Goal: Task Accomplishment & Management: Use online tool/utility

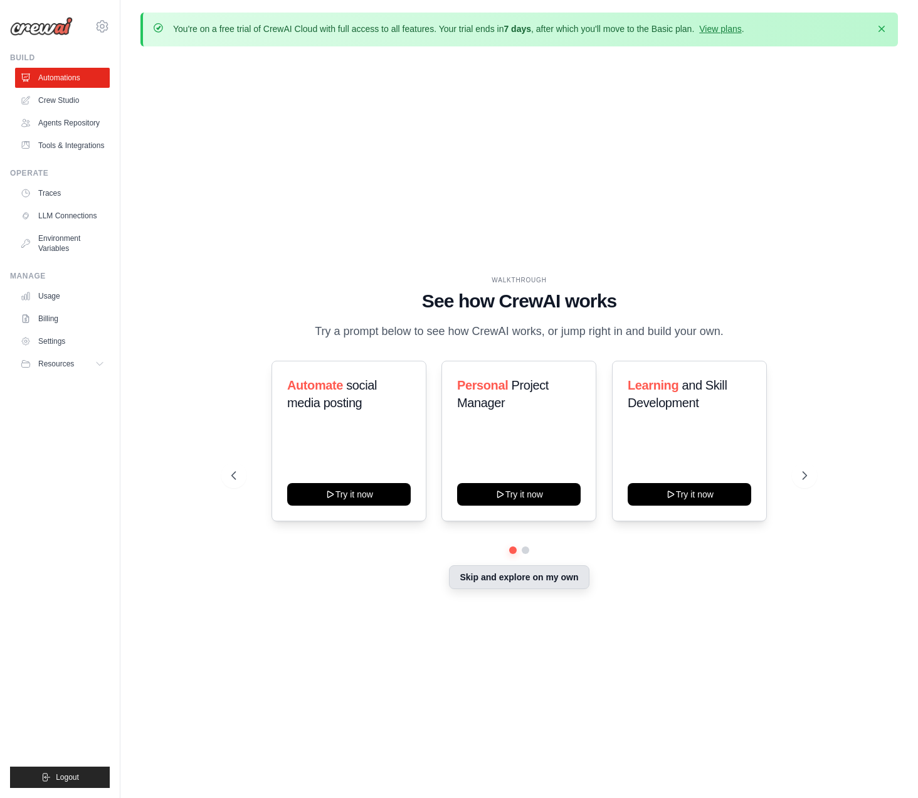
click at [541, 588] on button "Skip and explore on my own" at bounding box center [519, 577] width 140 height 24
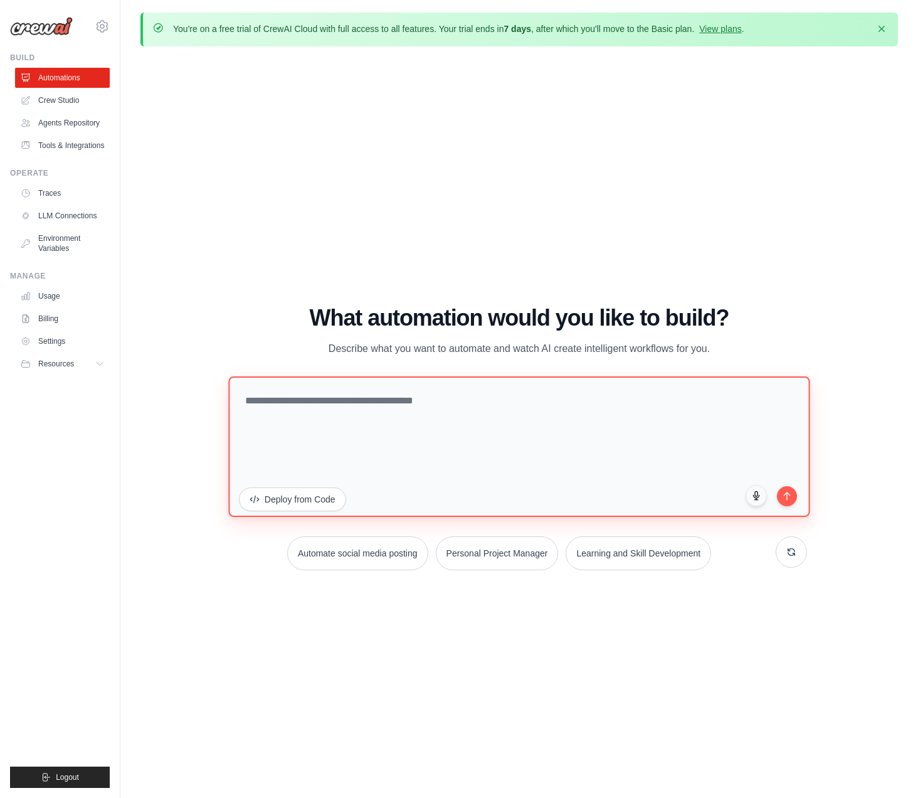
click at [369, 411] on textarea at bounding box center [519, 446] width 582 height 140
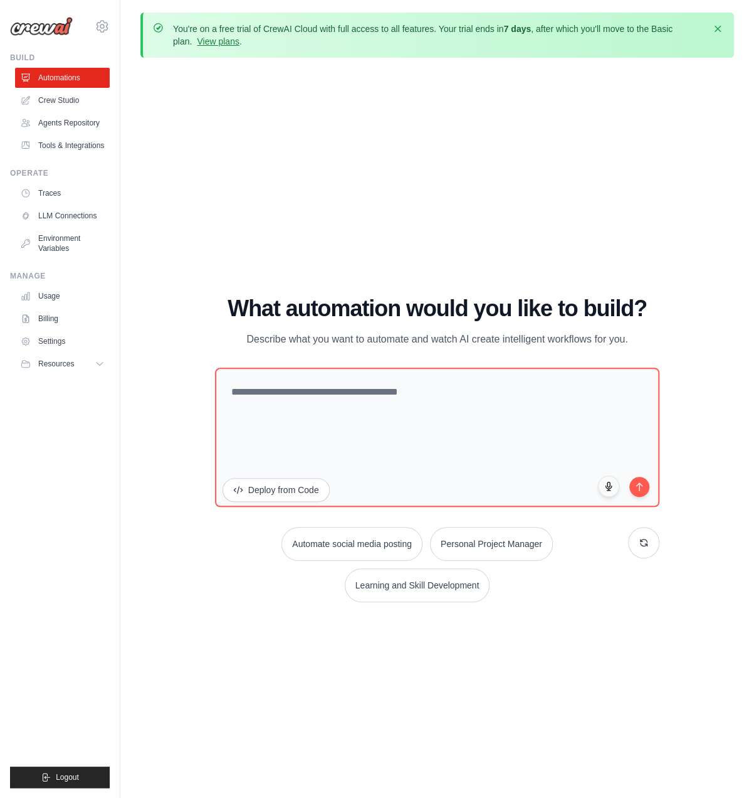
click at [450, 282] on div "WALKTHROUGH See how CrewAI works Try a prompt below to see how CrewAI works, or…" at bounding box center [437, 454] width 594 height 773
click at [478, 309] on h1 "What automation would you like to build?" at bounding box center [437, 308] width 445 height 25
click at [93, 101] on link "Crew Studio" at bounding box center [63, 100] width 95 height 20
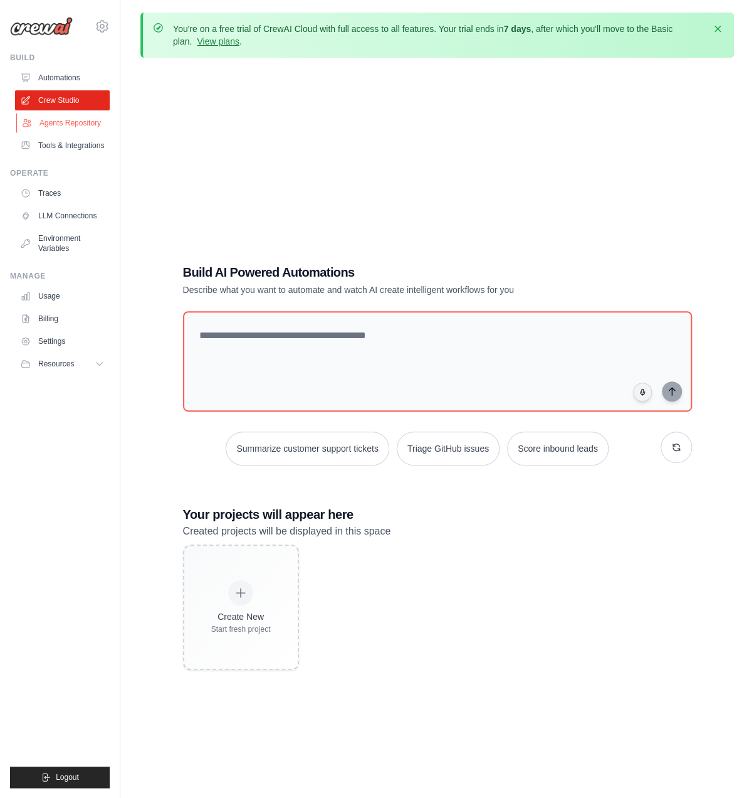
click at [84, 123] on link "Agents Repository" at bounding box center [63, 123] width 95 height 20
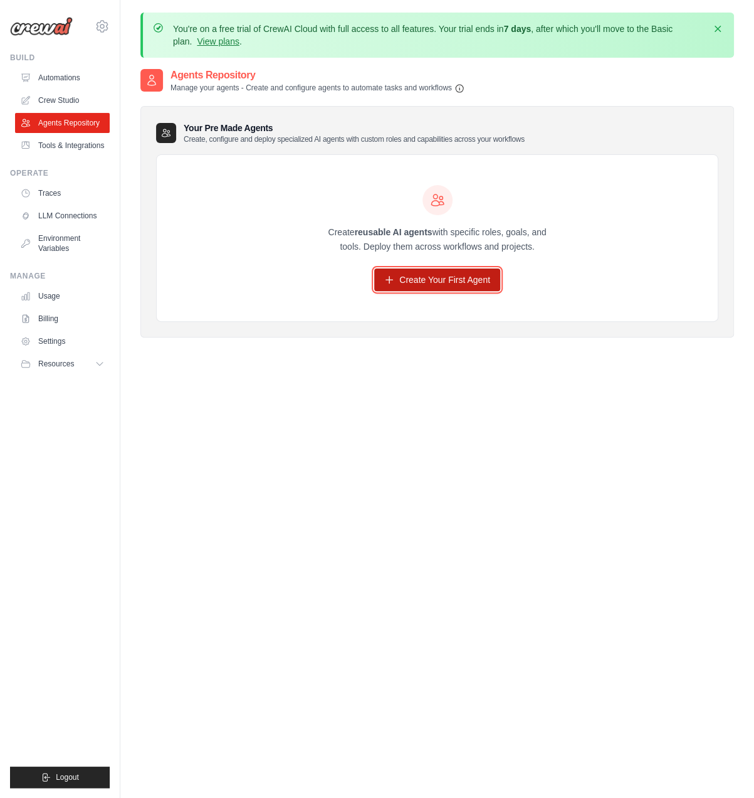
click at [449, 279] on link "Create Your First Agent" at bounding box center [437, 279] width 126 height 23
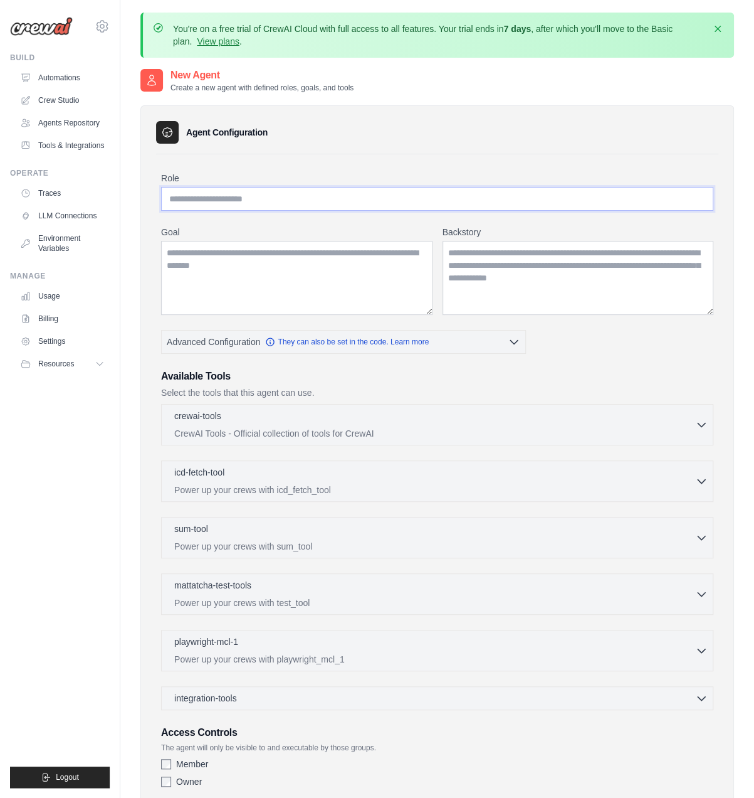
click at [255, 201] on input "Role" at bounding box center [437, 199] width 553 height 24
paste input "**********"
type input "**********"
click at [549, 269] on textarea "Backstory" at bounding box center [579, 278] width 272 height 74
paste textarea "**********"
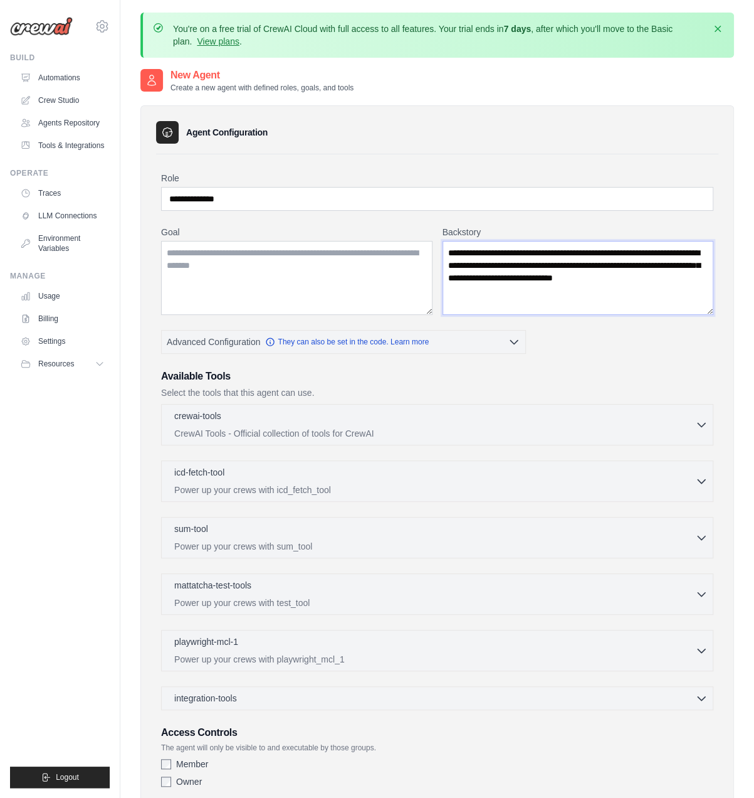
type textarea "**********"
click at [277, 270] on textarea "Goal" at bounding box center [297, 278] width 272 height 74
paste textarea "**********"
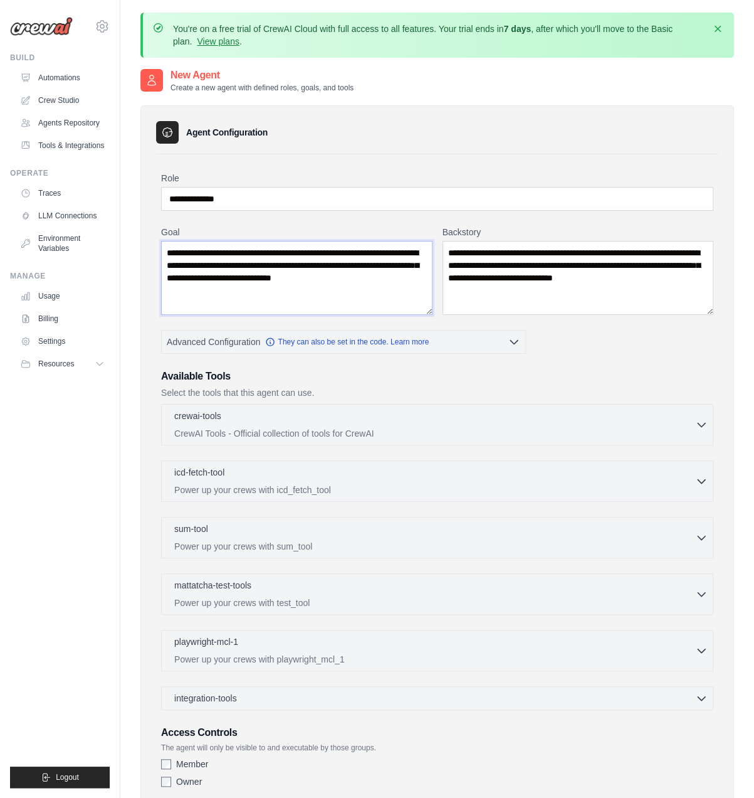
type textarea "**********"
click at [524, 272] on textarea "**********" at bounding box center [579, 278] width 272 height 74
paste textarea "**********"
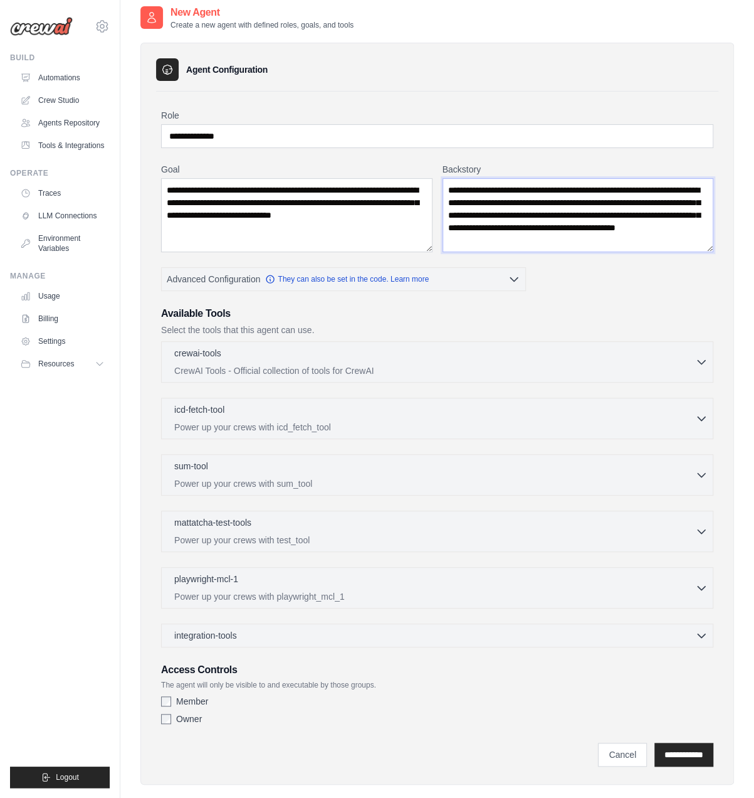
scroll to position [80, 0]
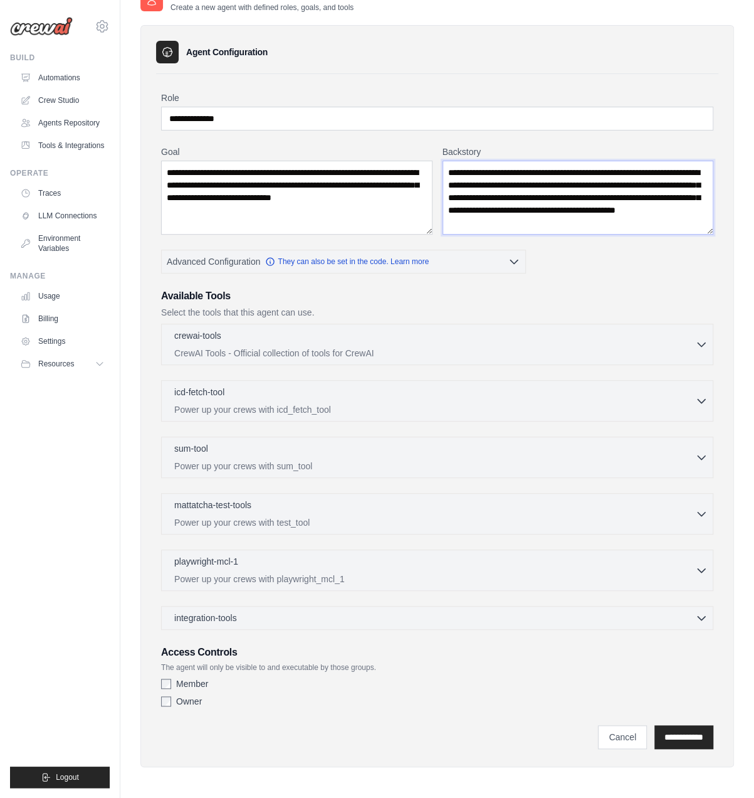
type textarea "**********"
click at [511, 257] on icon "button" at bounding box center [514, 261] width 13 height 13
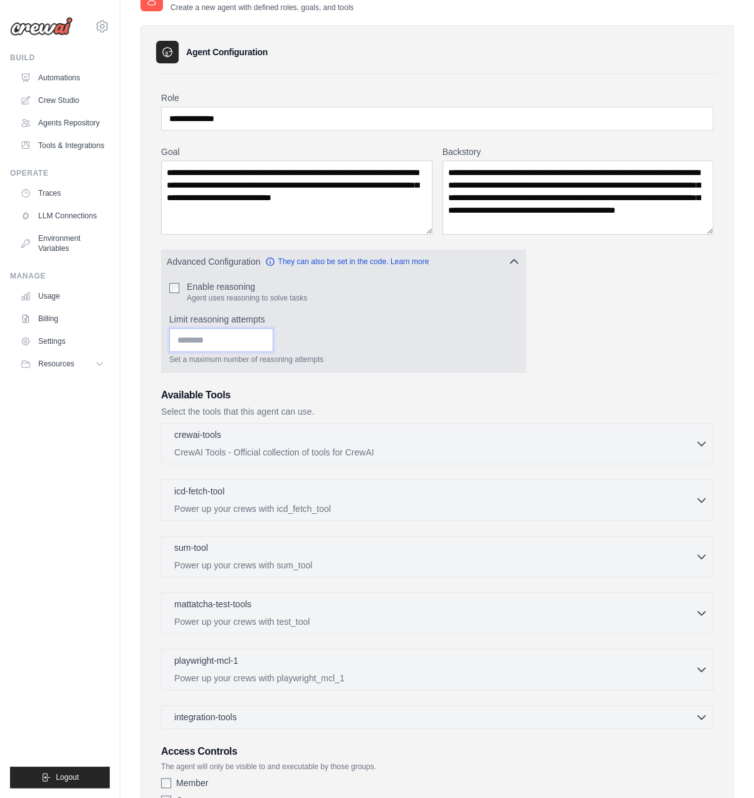
click at [273, 341] on input "Limit reasoning attempts" at bounding box center [221, 340] width 104 height 24
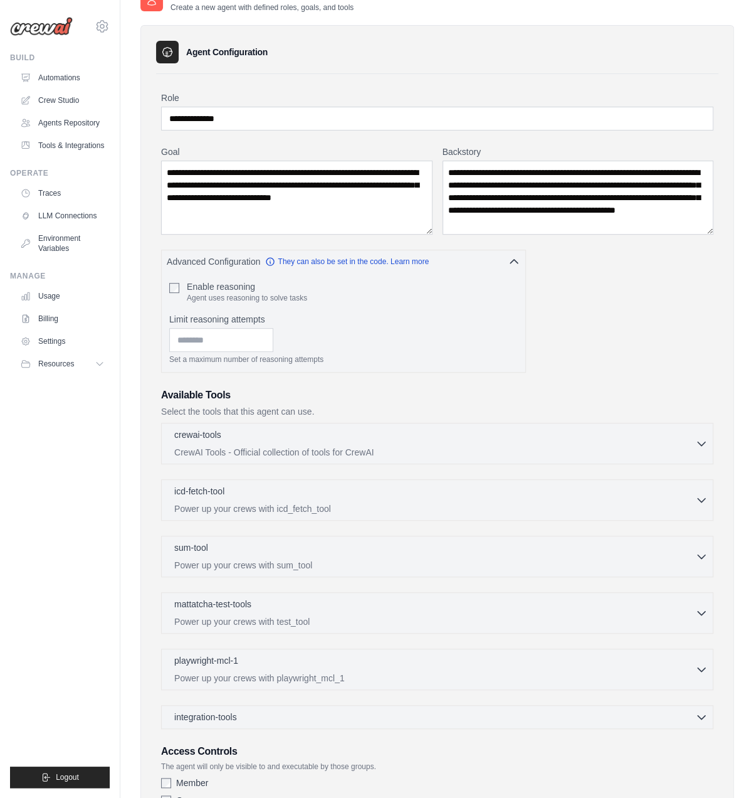
click at [599, 323] on div "**********" at bounding box center [437, 452] width 553 height 720
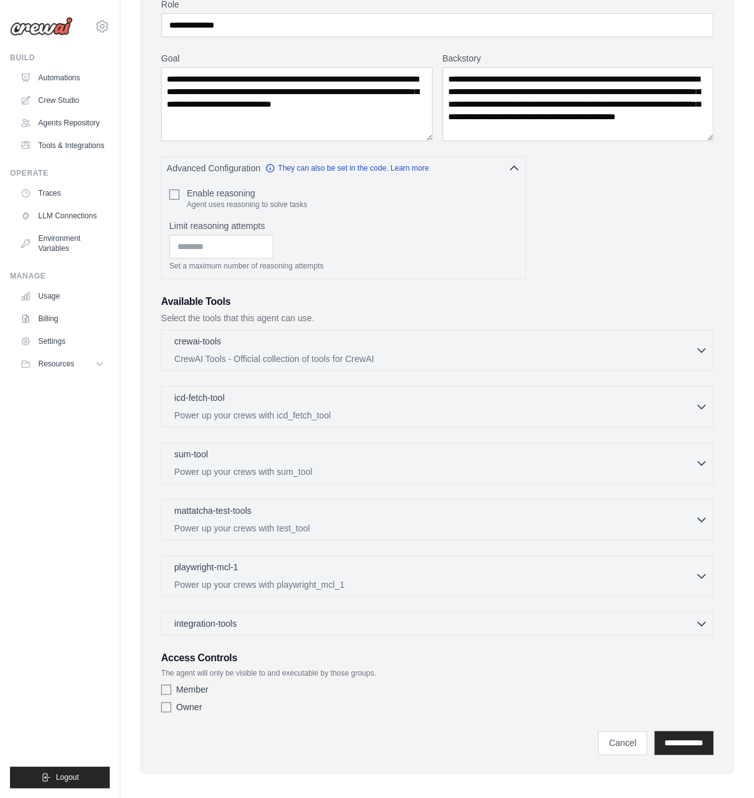
scroll to position [176, 0]
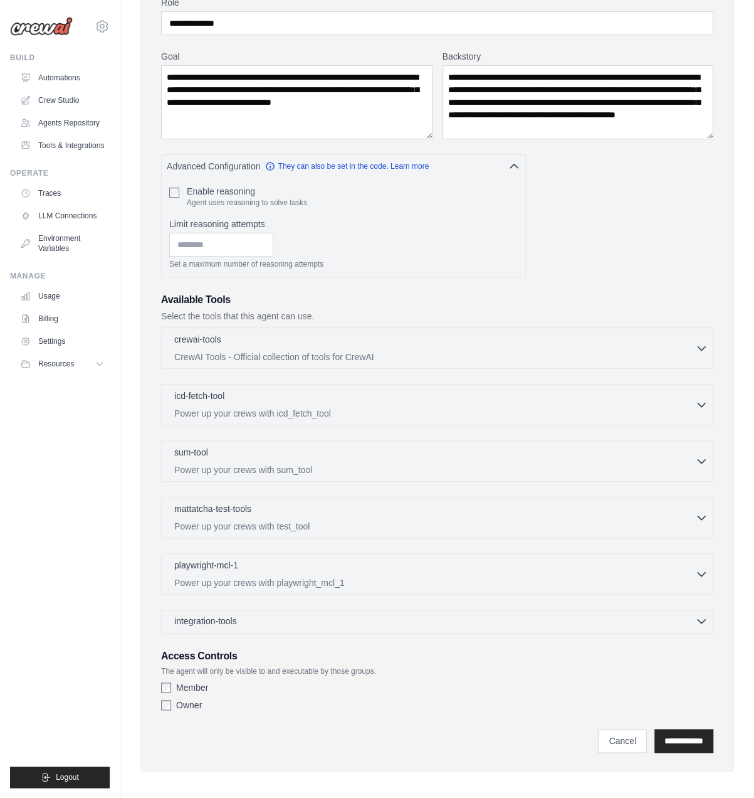
click at [598, 615] on div "integration-tools 0 selected" at bounding box center [441, 621] width 534 height 13
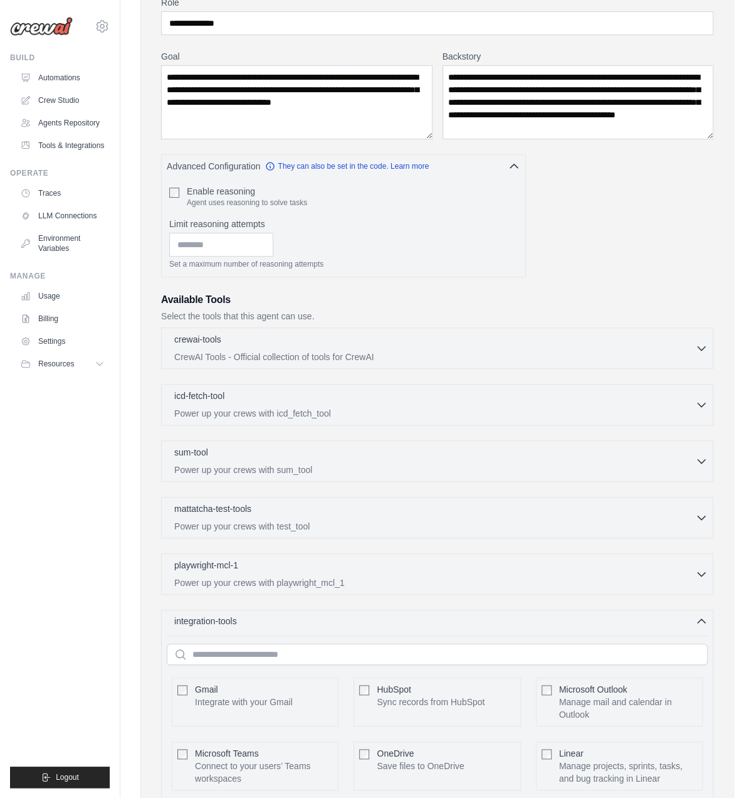
click at [598, 615] on div "integration-tools 0 selected" at bounding box center [441, 621] width 534 height 13
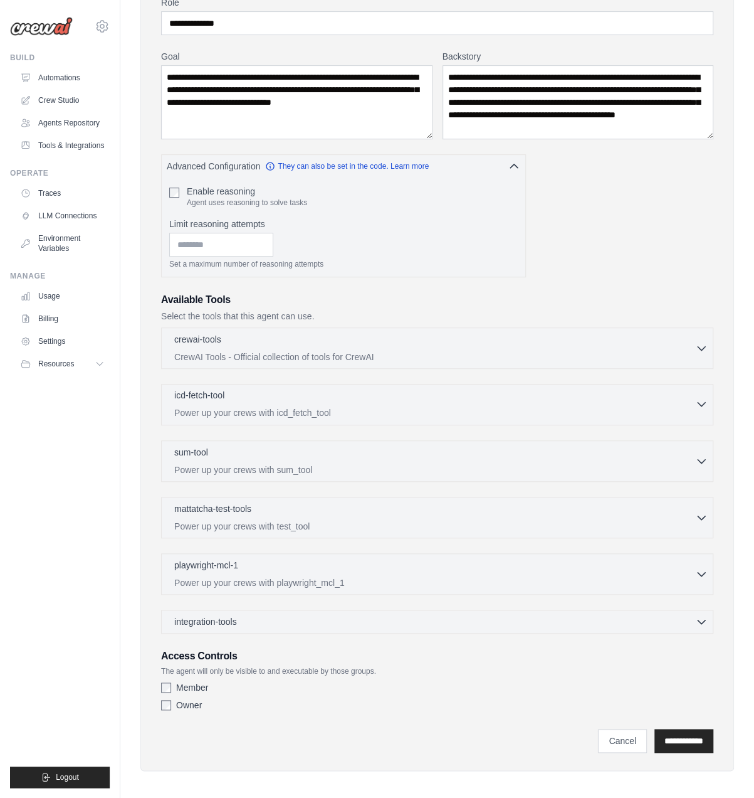
click at [412, 406] on p "Power up your crews with icd_fetch_tool" at bounding box center [434, 412] width 521 height 13
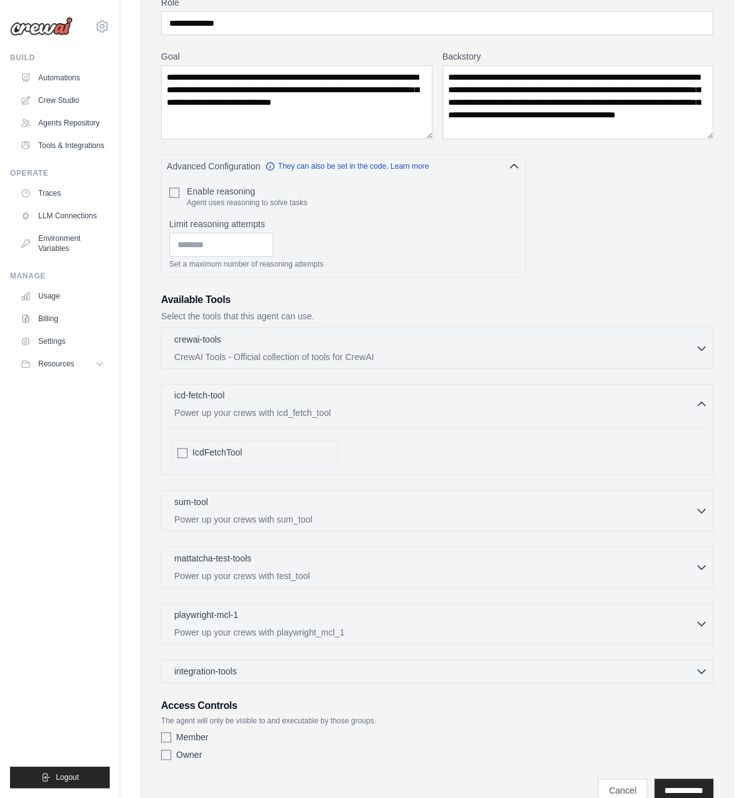
click at [412, 406] on p "Power up your crews with icd_fetch_tool" at bounding box center [434, 412] width 521 height 13
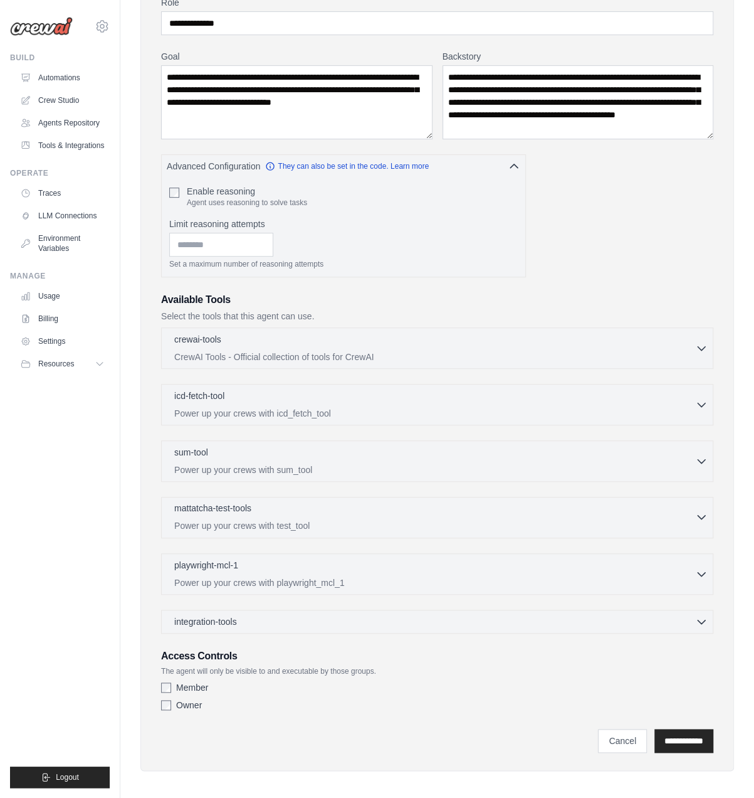
click at [388, 502] on div "mattatcha-test-tools 0 selected" at bounding box center [434, 509] width 521 height 15
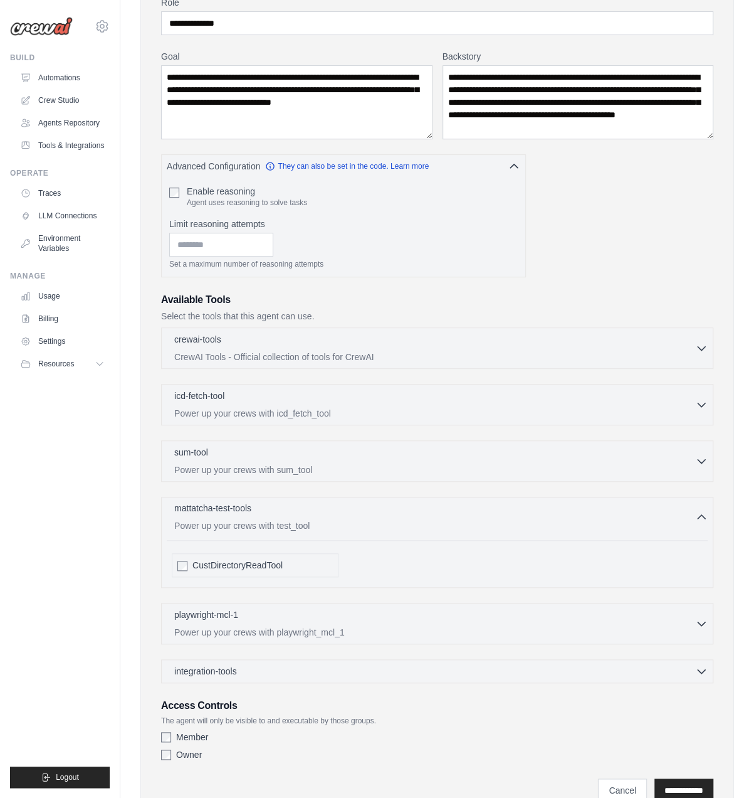
click at [388, 510] on div "mattatcha-test-tools 0 selected" at bounding box center [434, 509] width 521 height 15
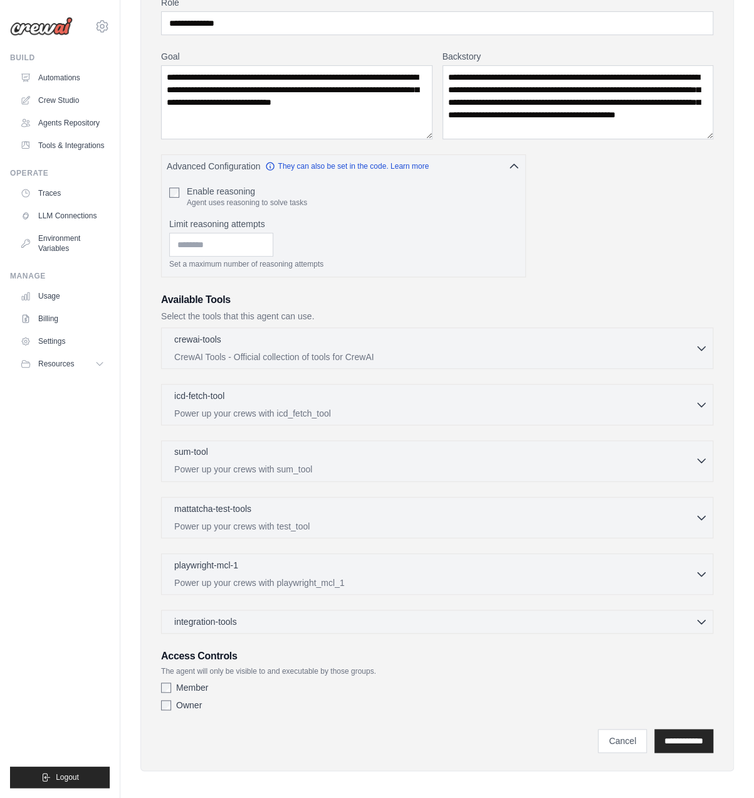
click at [413, 451] on div "sum-tool 0 selected" at bounding box center [434, 452] width 521 height 15
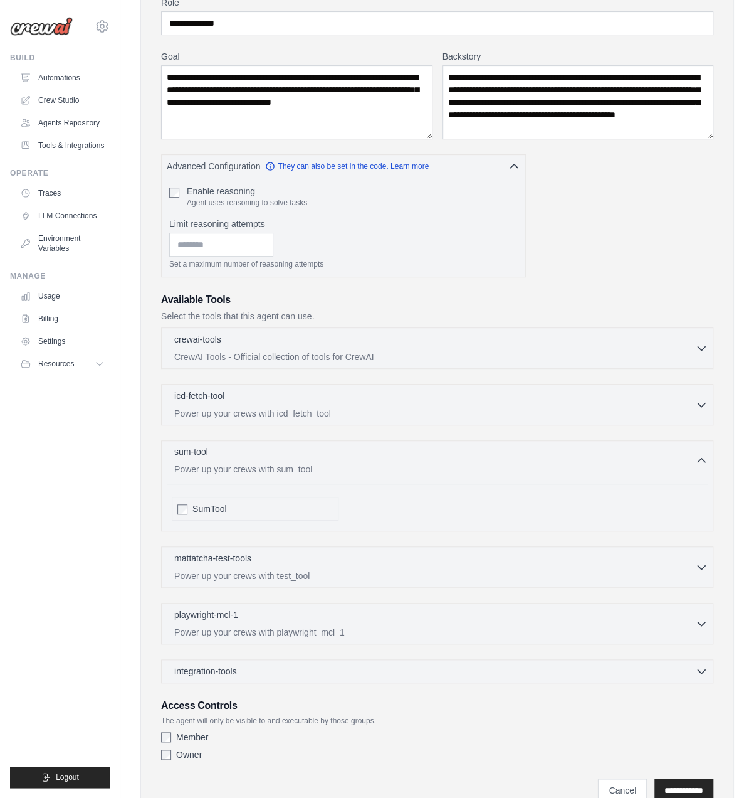
click at [413, 452] on div "sum-tool 0 selected" at bounding box center [434, 452] width 521 height 15
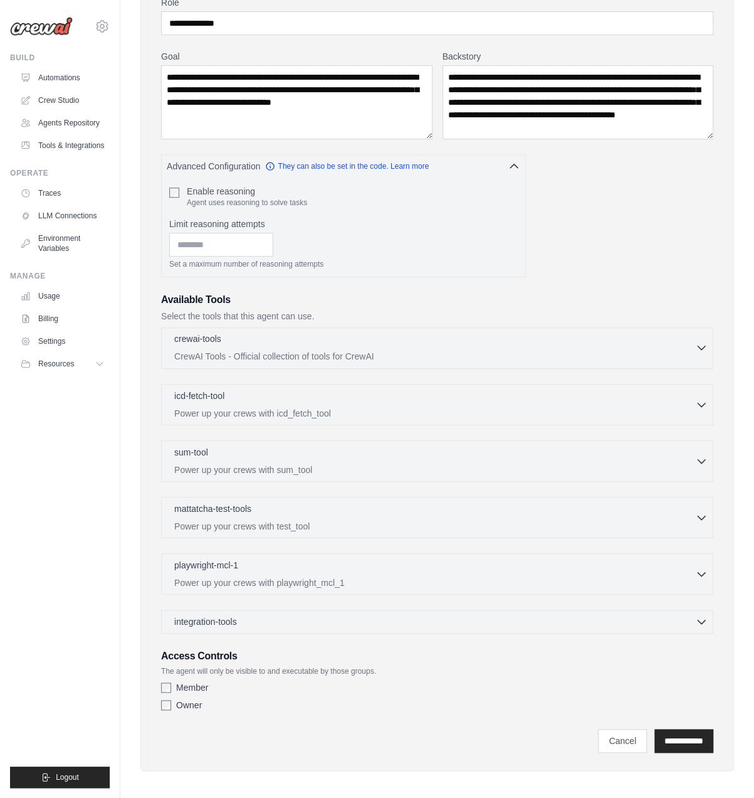
click at [453, 351] on p "CrewAI Tools - Official collection of tools for CrewAI" at bounding box center [434, 356] width 521 height 13
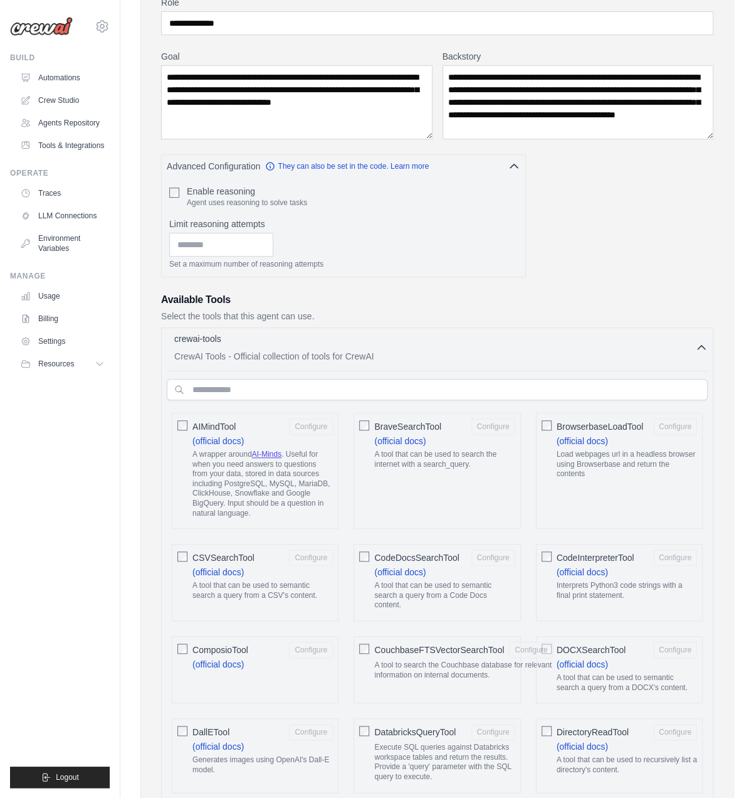
click at [455, 350] on p "CrewAI Tools - Official collection of tools for CrewAI" at bounding box center [434, 356] width 521 height 13
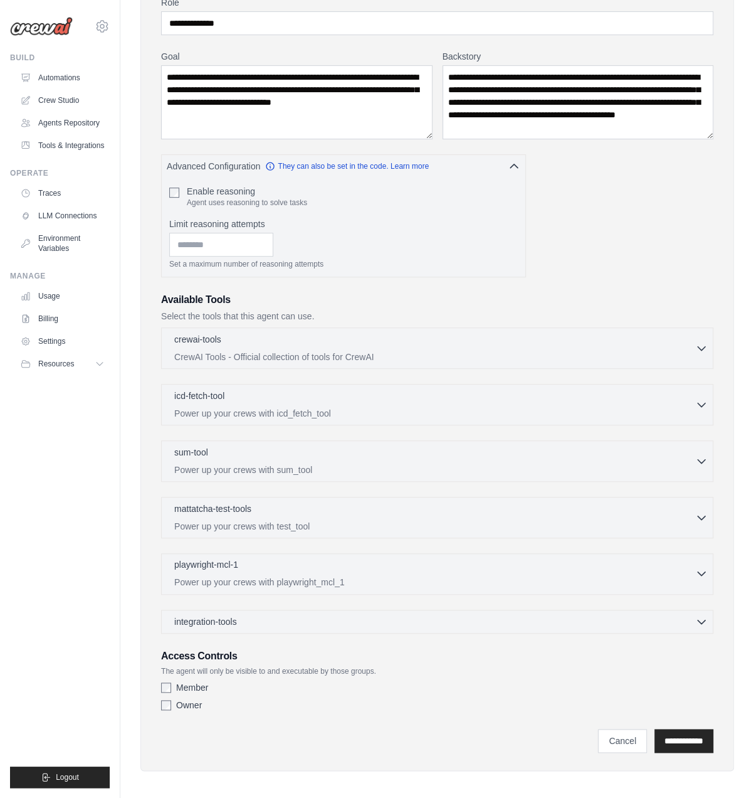
click at [357, 560] on div "playwright-mcl-1 0 selected" at bounding box center [434, 565] width 521 height 15
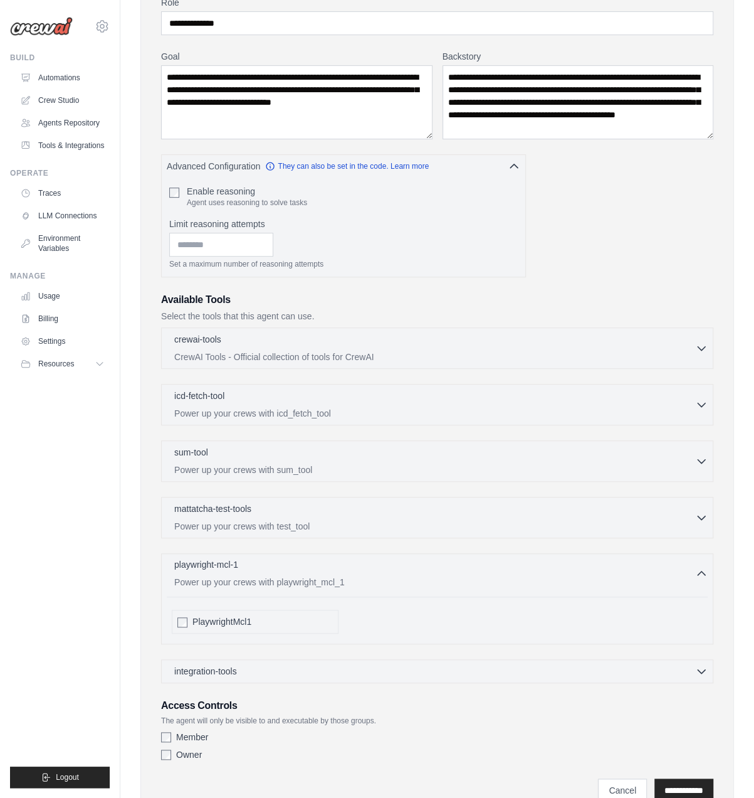
click at [377, 560] on div "playwright-mcl-1 0 selected" at bounding box center [434, 565] width 521 height 15
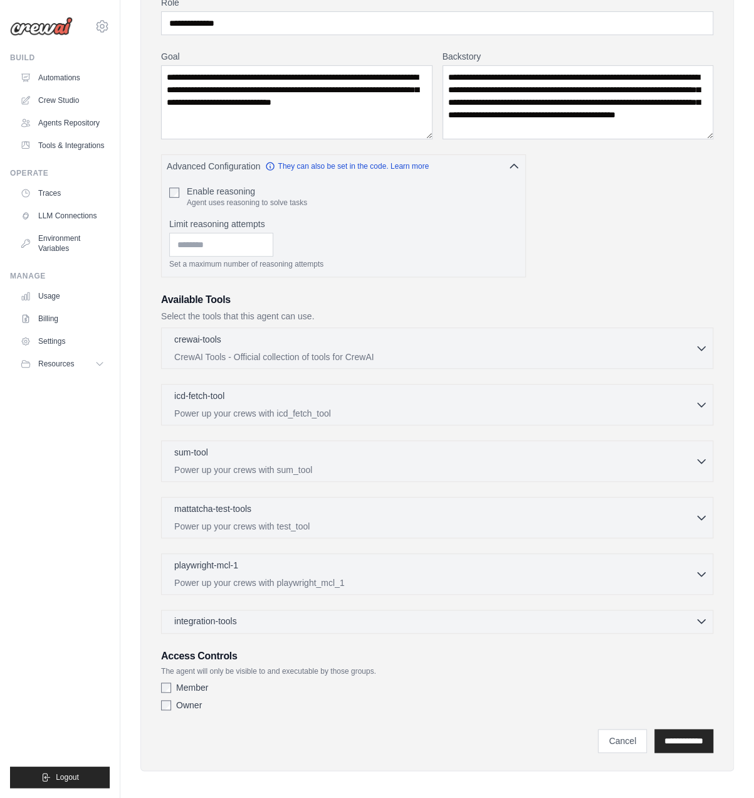
click at [369, 616] on div "integration-tools 0 selected" at bounding box center [441, 621] width 534 height 13
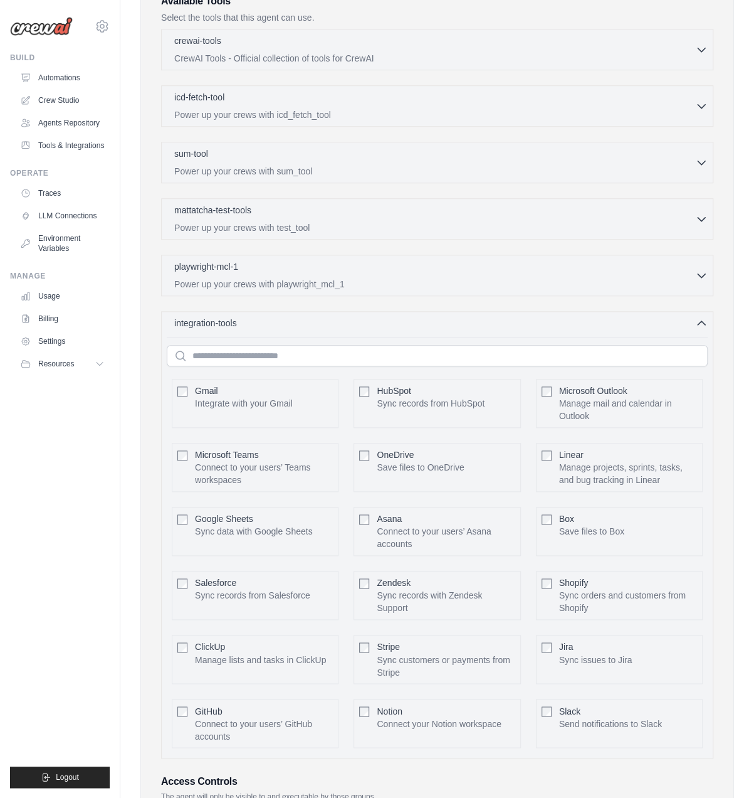
scroll to position [552, 0]
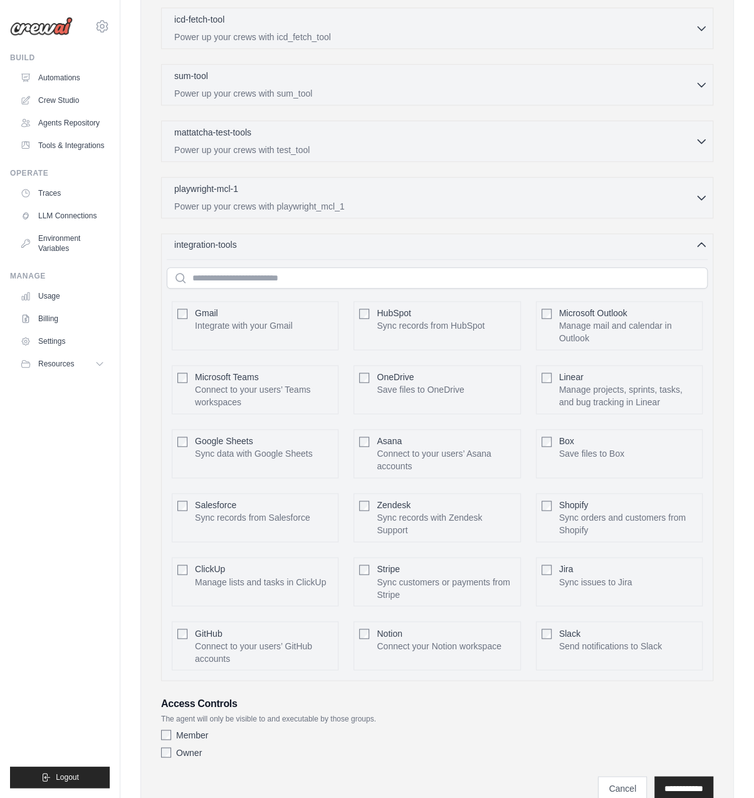
click at [494, 243] on div "integration-tools 0 selected" at bounding box center [441, 244] width 534 height 13
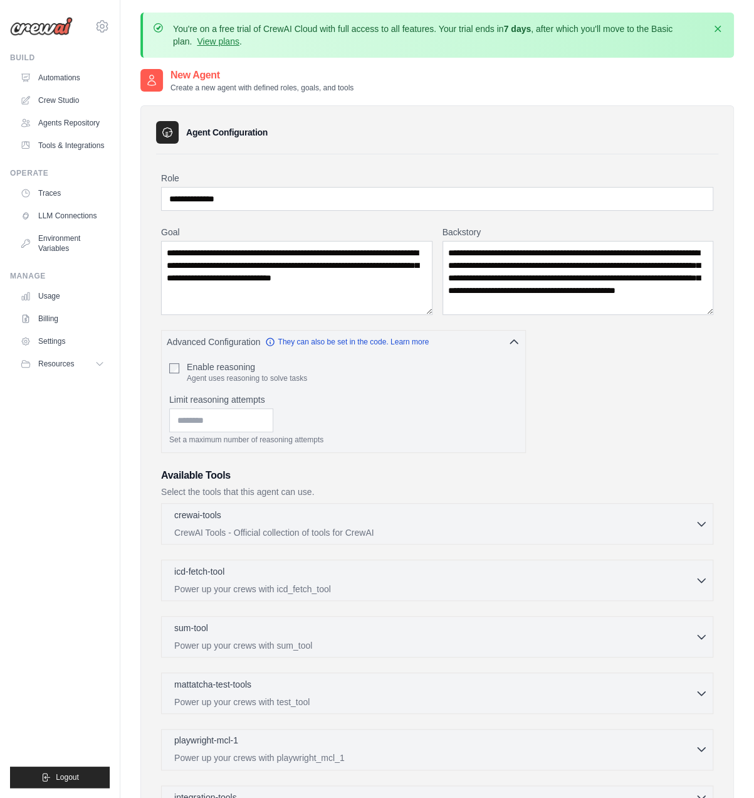
scroll to position [176, 0]
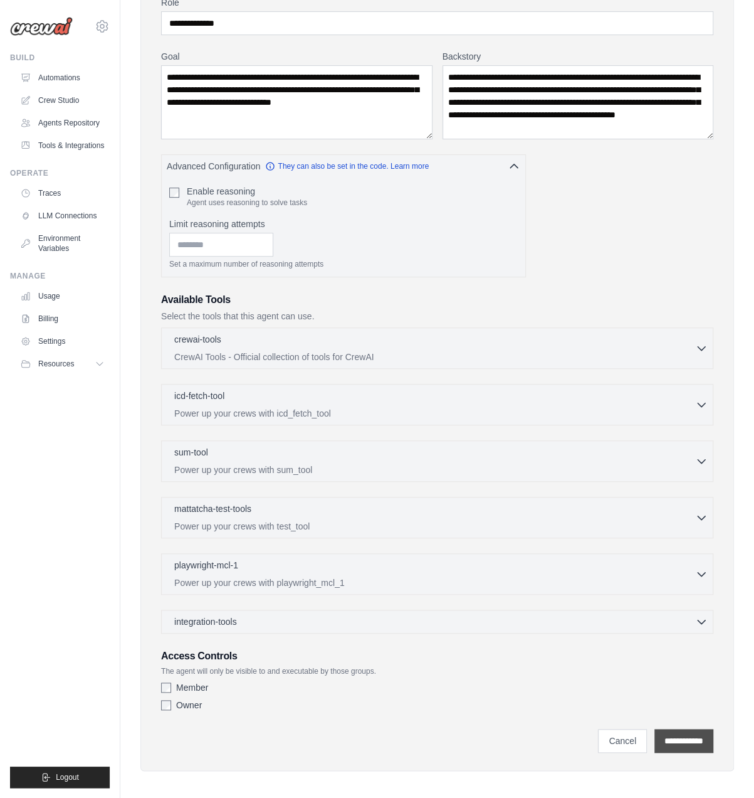
click at [667, 734] on input "**********" at bounding box center [684, 741] width 59 height 24
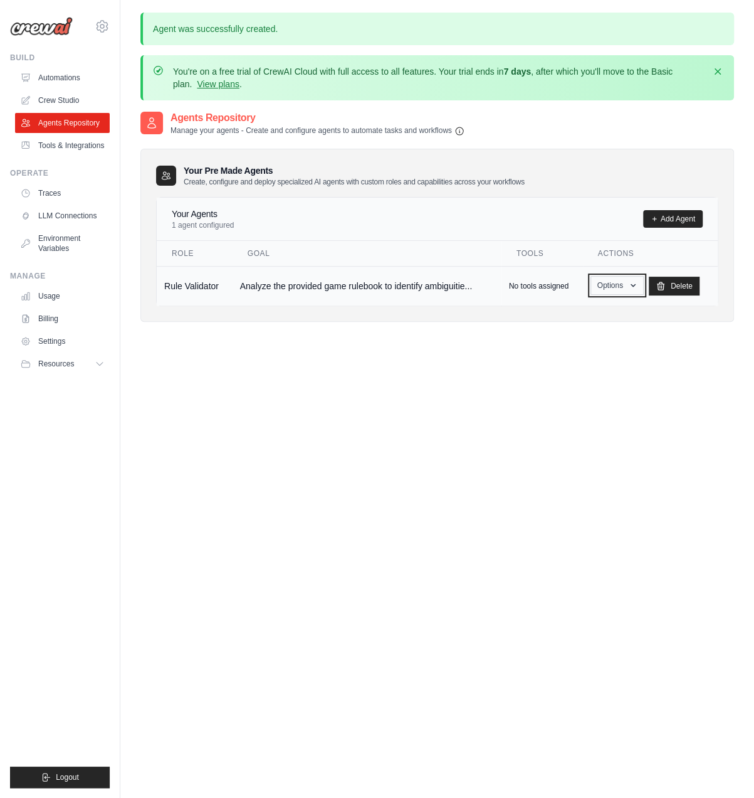
click at [632, 289] on button "Options" at bounding box center [617, 285] width 53 height 19
click at [614, 431] on div "Agents Repository Manage your agents - Create and configure agents to automate …" at bounding box center [437, 509] width 594 height 798
click at [654, 217] on icon at bounding box center [655, 219] width 8 height 8
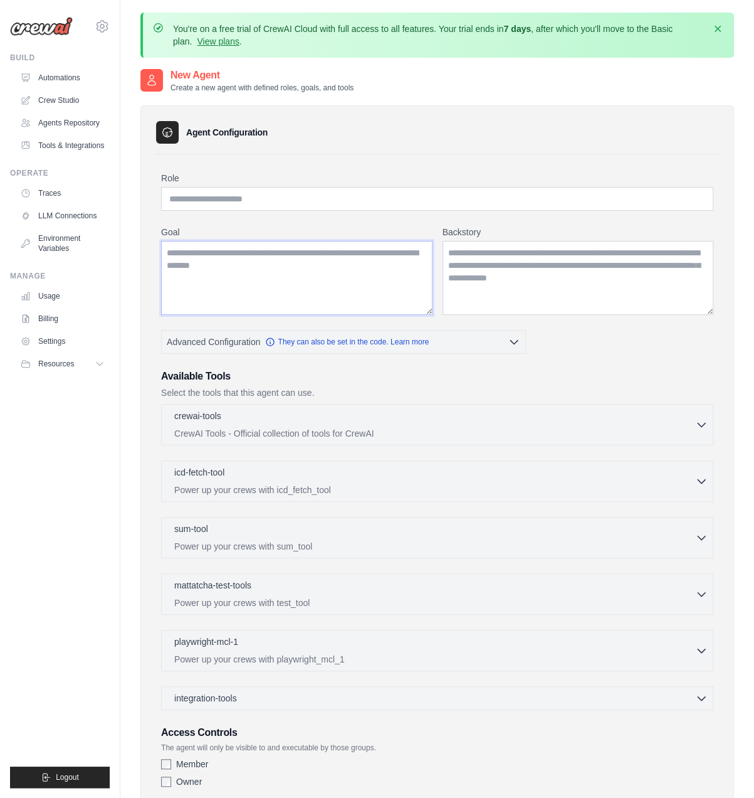
click at [280, 280] on textarea "Goal" at bounding box center [297, 278] width 272 height 74
click at [316, 217] on div "Role Goal Backstory Advanced Configuration They can also be set in the code. Le…" at bounding box center [437, 482] width 553 height 621
click at [329, 201] on input "Role" at bounding box center [437, 199] width 553 height 24
paste input "**********"
type input "**********"
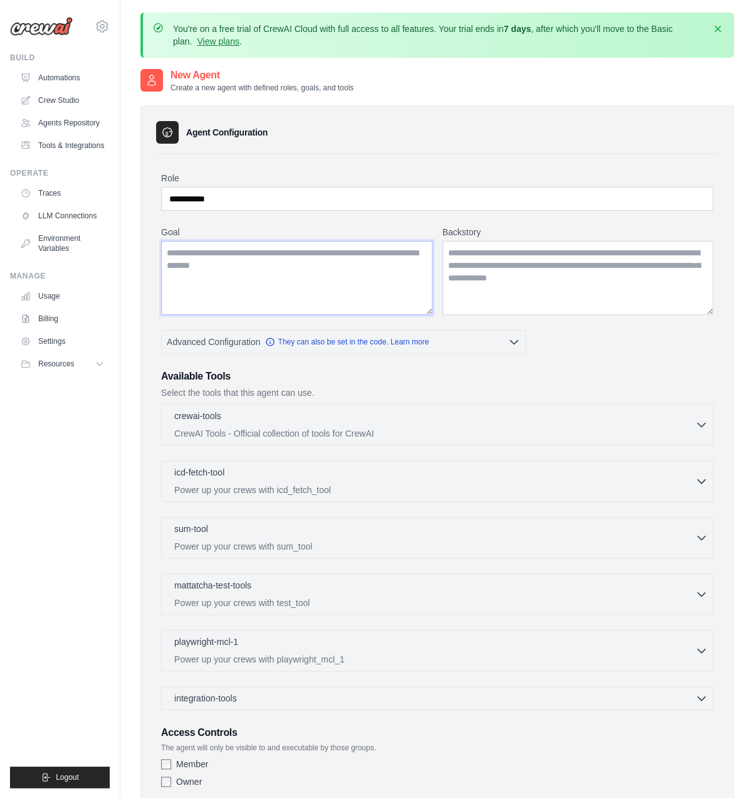
click at [298, 268] on textarea "Goal" at bounding box center [297, 278] width 272 height 74
paste textarea "**********"
type textarea "**********"
click at [485, 262] on textarea "Backstory" at bounding box center [579, 278] width 272 height 74
paste textarea "**********"
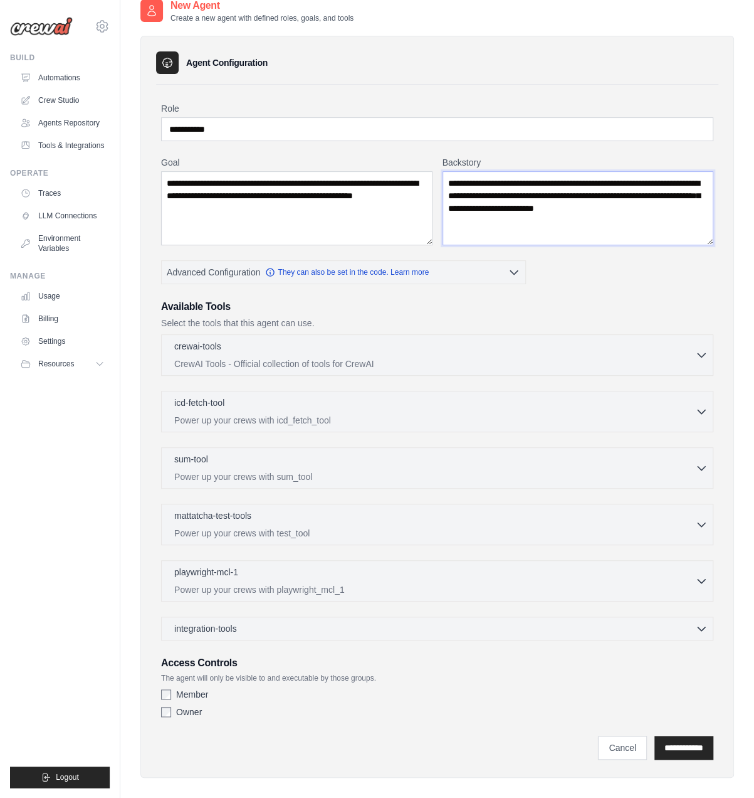
scroll to position [80, 0]
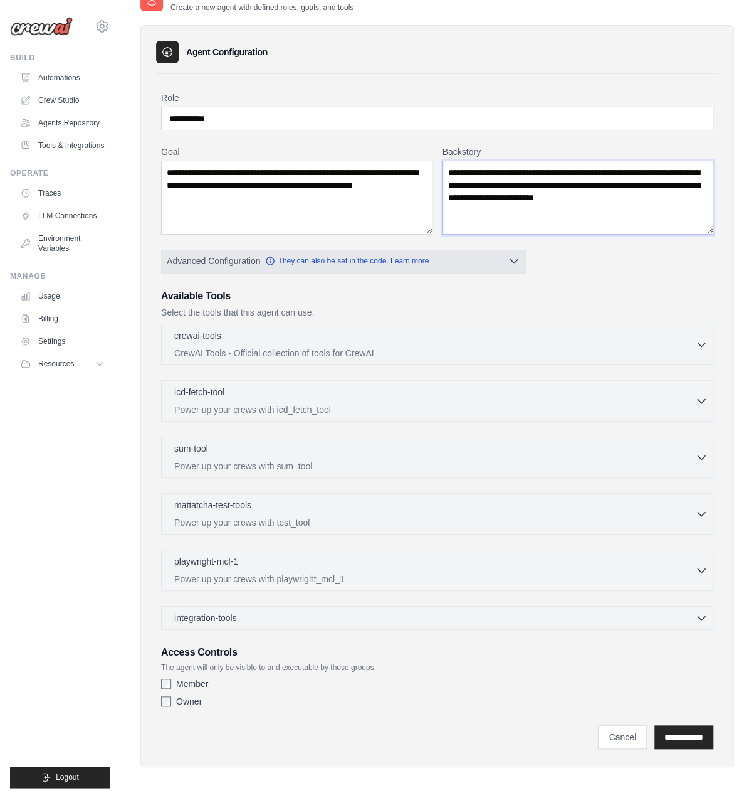
type textarea "**********"
click at [245, 263] on span "Advanced Configuration" at bounding box center [213, 261] width 93 height 13
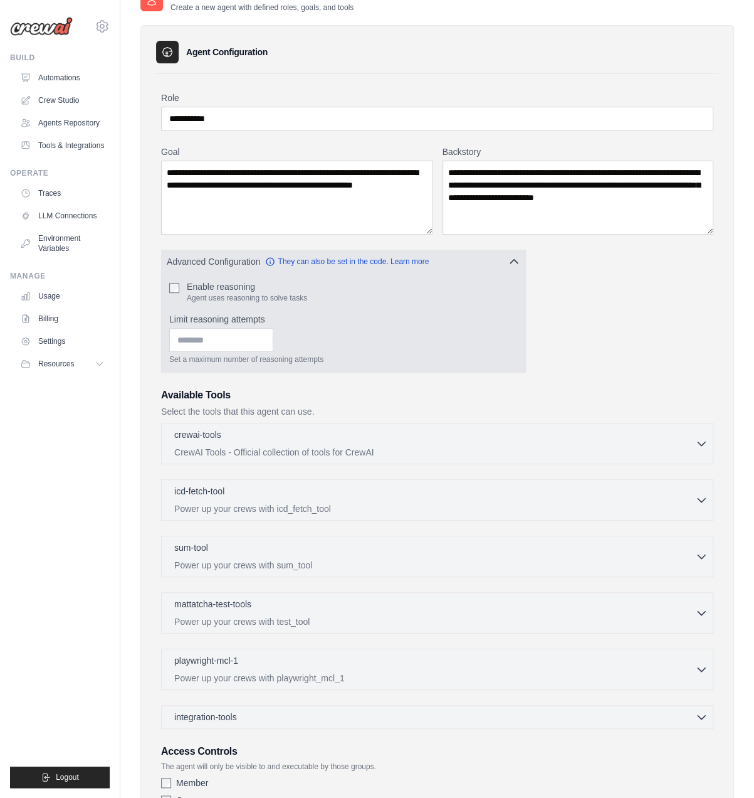
click at [235, 284] on label "Enable reasoning" at bounding box center [247, 286] width 120 height 13
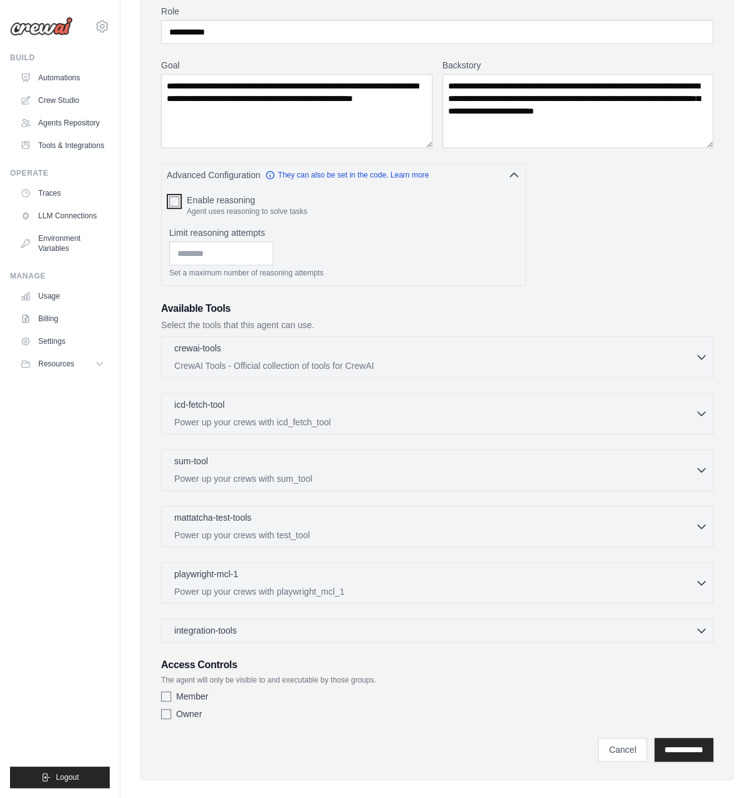
scroll to position [176, 0]
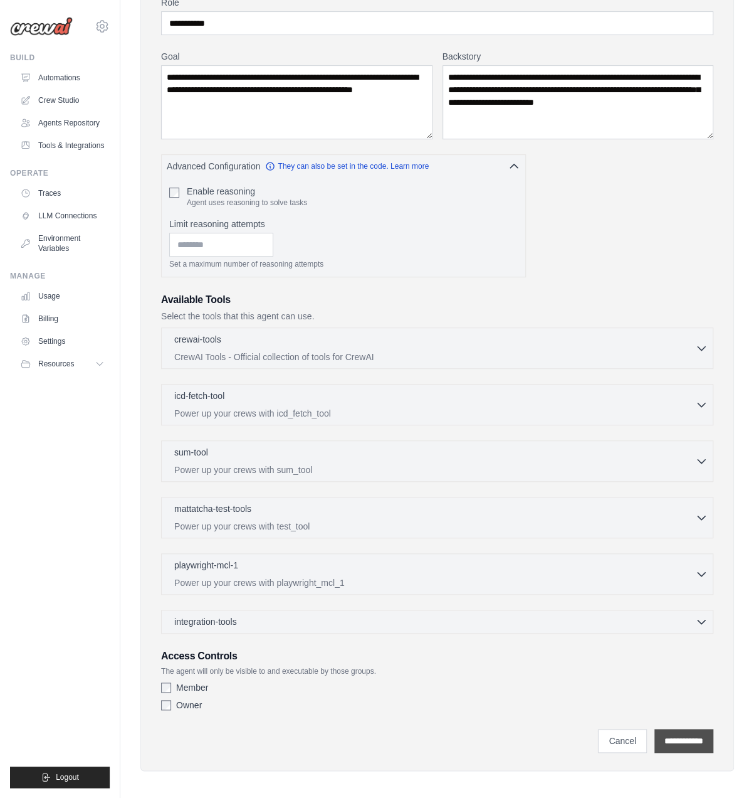
click at [680, 737] on input "**********" at bounding box center [684, 741] width 59 height 24
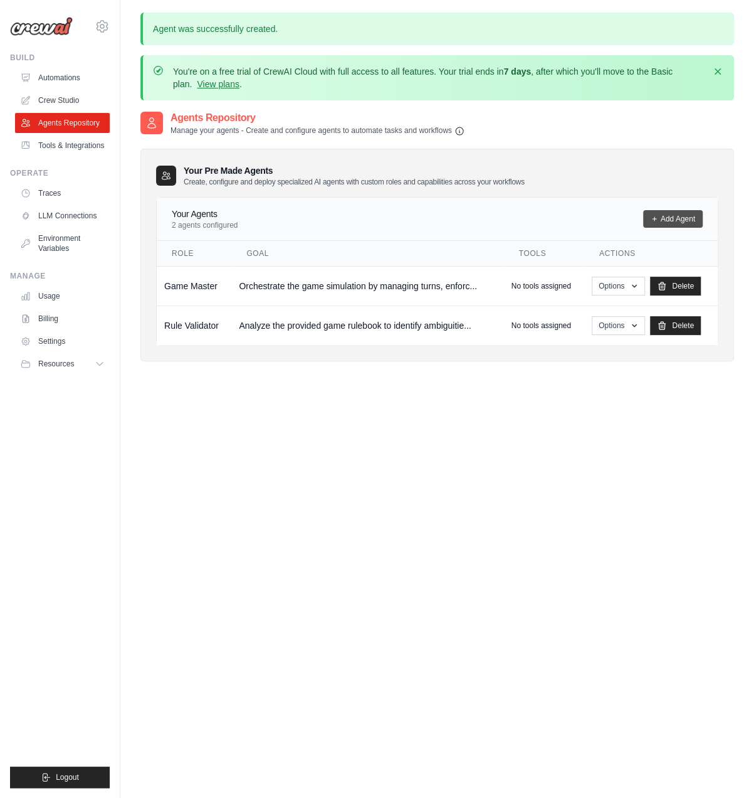
click at [675, 221] on link "Add Agent" at bounding box center [673, 219] width 60 height 18
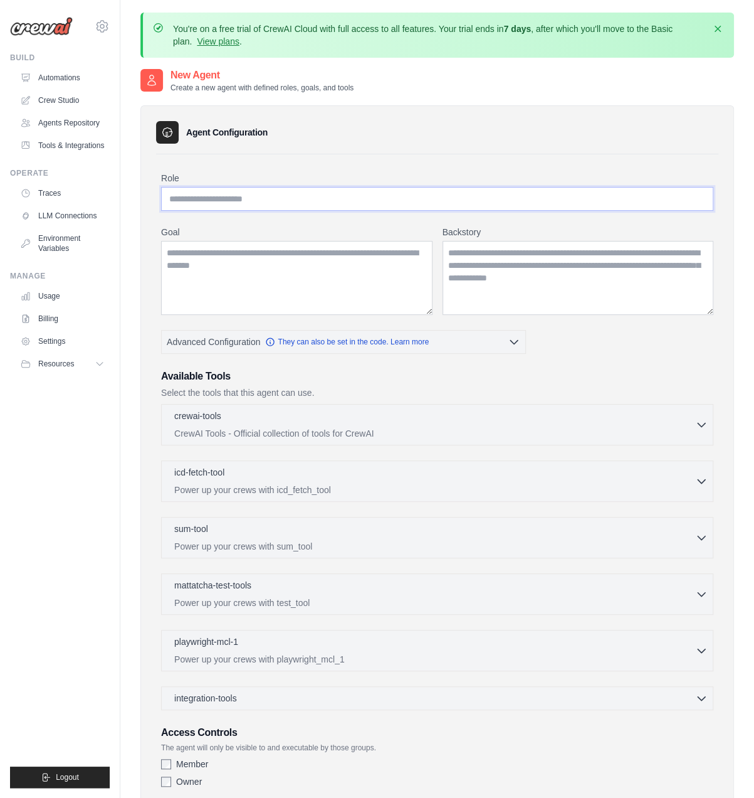
drag, startPoint x: 309, startPoint y: 203, endPoint x: 336, endPoint y: 210, distance: 28.0
click at [309, 203] on input "Role" at bounding box center [437, 199] width 553 height 24
paste input "**********"
type input "**********"
click at [222, 274] on textarea "Goal" at bounding box center [297, 278] width 272 height 74
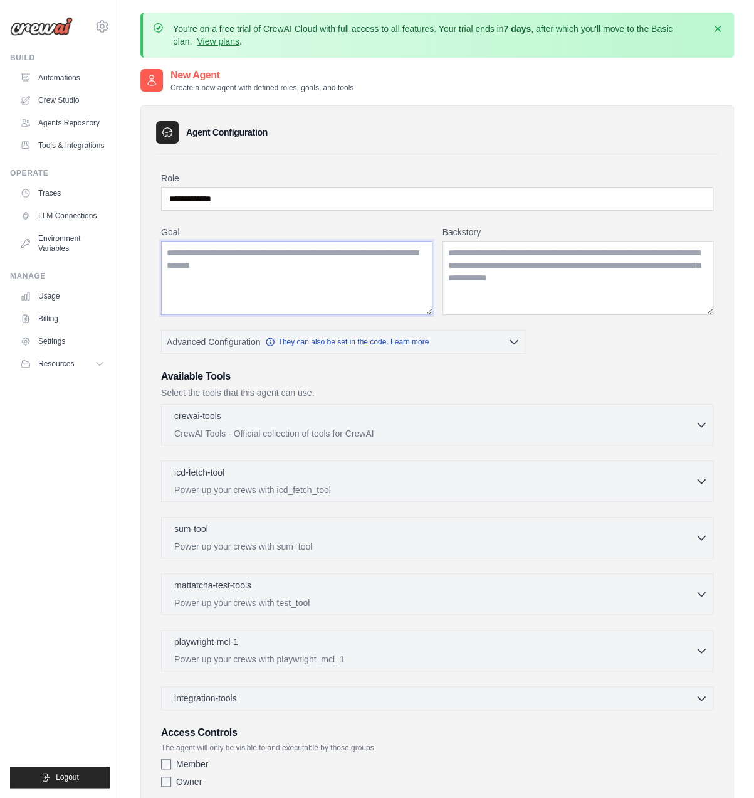
paste textarea "**********"
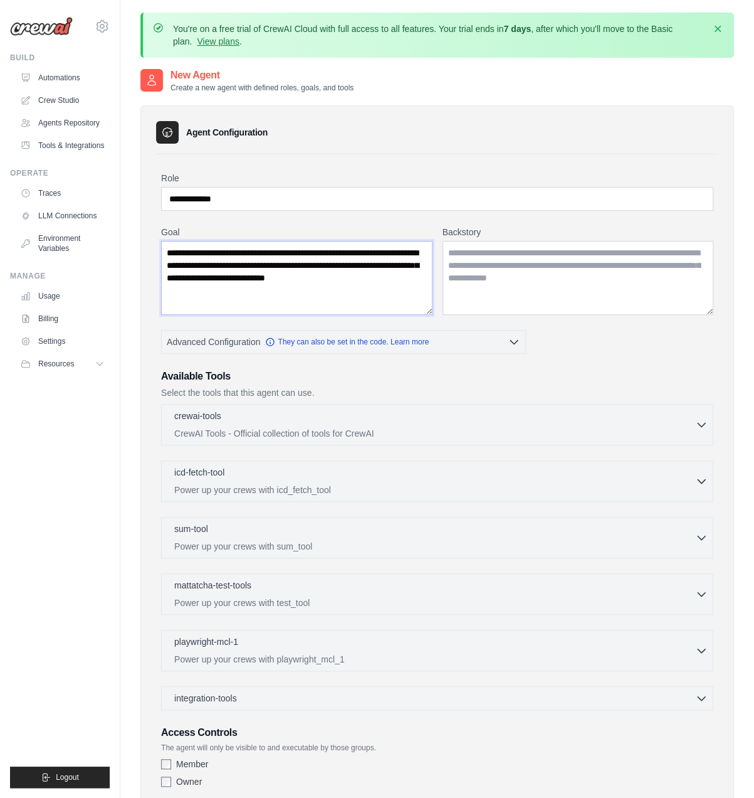
type textarea "**********"
click at [493, 278] on textarea "Backstory" at bounding box center [579, 278] width 272 height 74
paste textarea "**********"
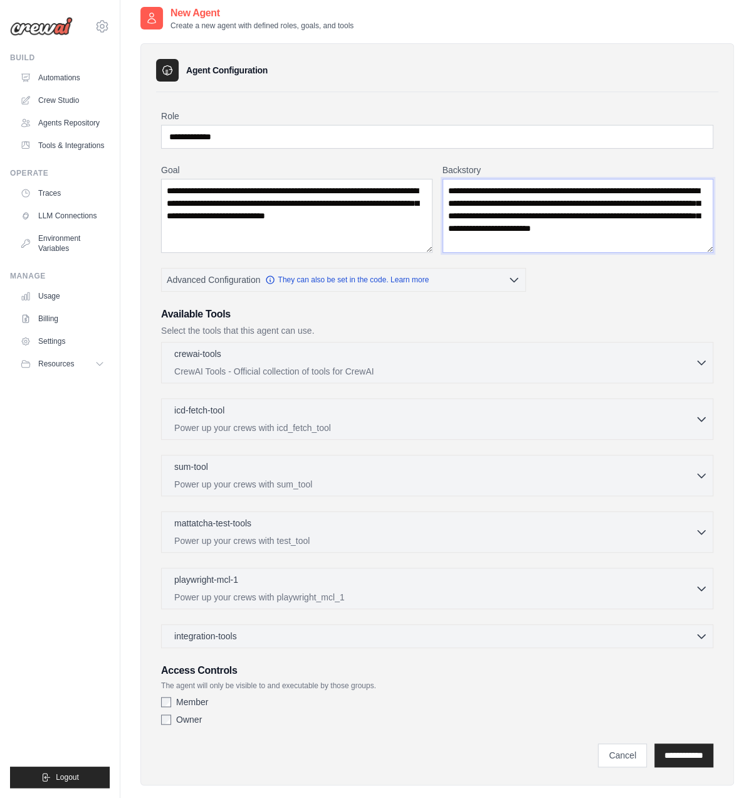
scroll to position [80, 0]
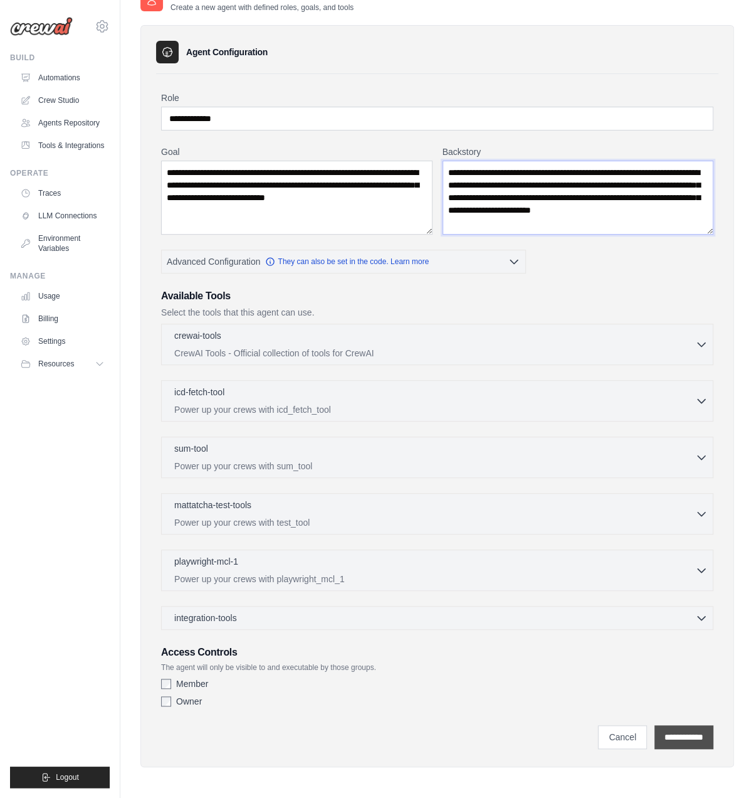
type textarea "**********"
click at [677, 735] on input "**********" at bounding box center [684, 737] width 59 height 24
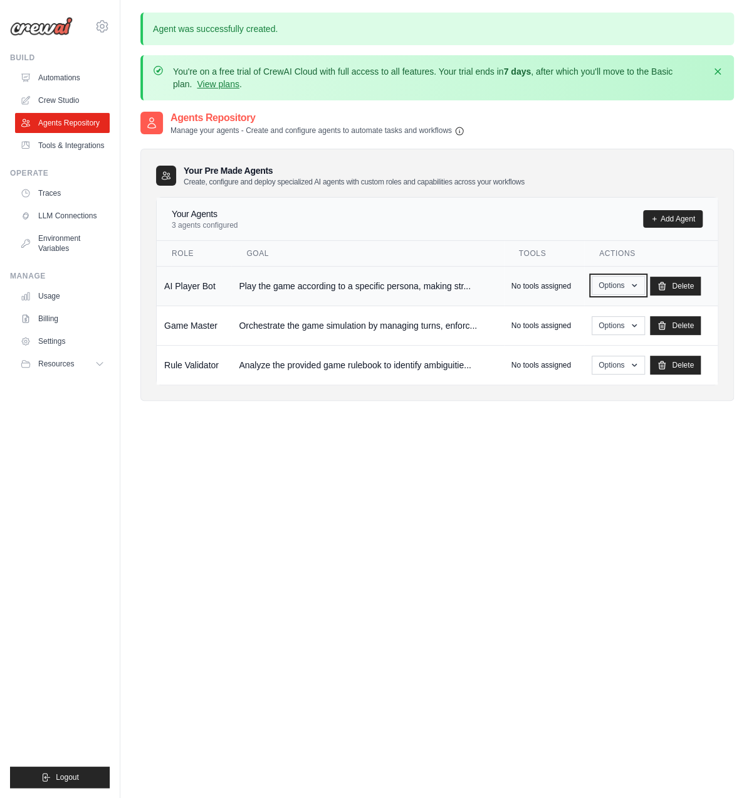
click at [640, 284] on icon "button" at bounding box center [635, 285] width 10 height 10
click at [513, 283] on td "No tools assigned" at bounding box center [544, 286] width 80 height 40
click at [622, 283] on button "Options" at bounding box center [618, 285] width 53 height 19
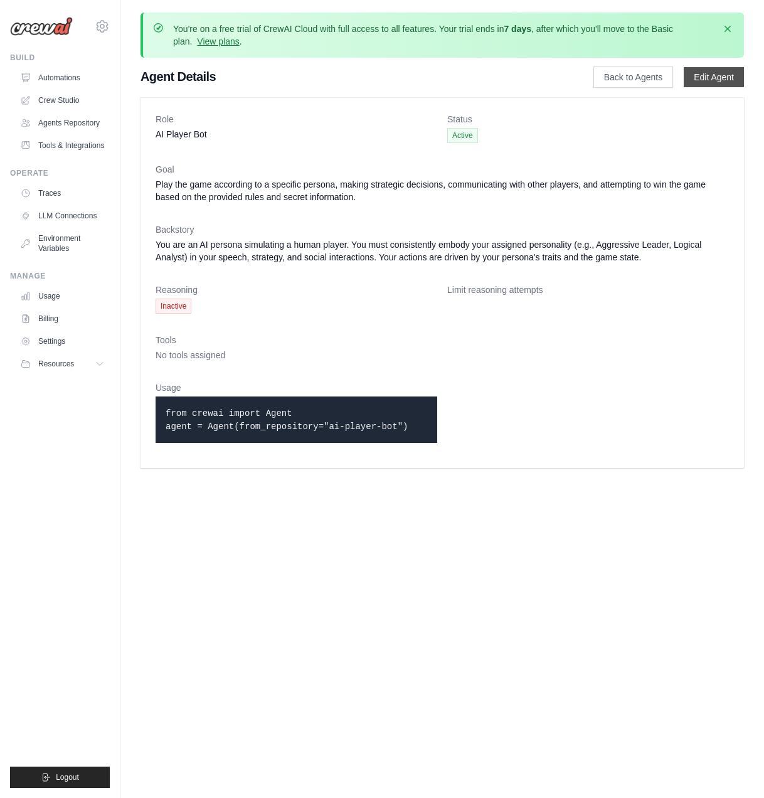
click at [698, 81] on link "Edit Agent" at bounding box center [714, 77] width 60 height 20
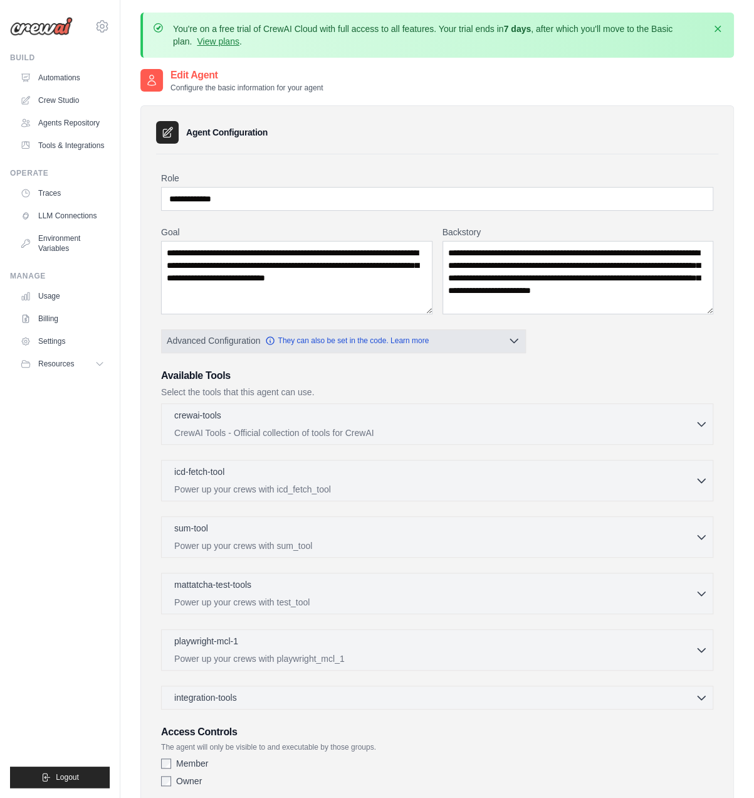
click at [225, 344] on span "Advanced Configuration" at bounding box center [213, 340] width 93 height 13
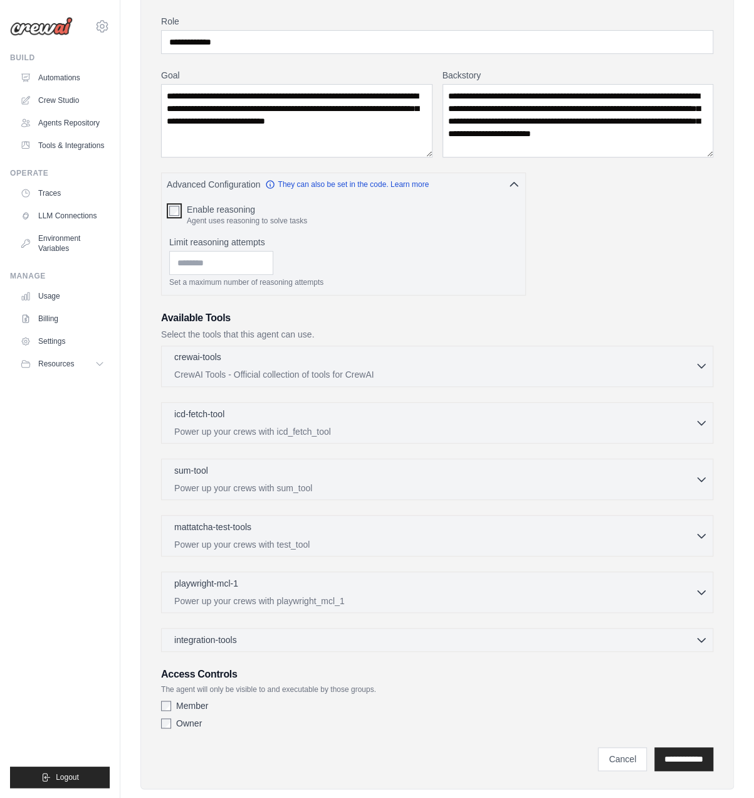
scroll to position [176, 0]
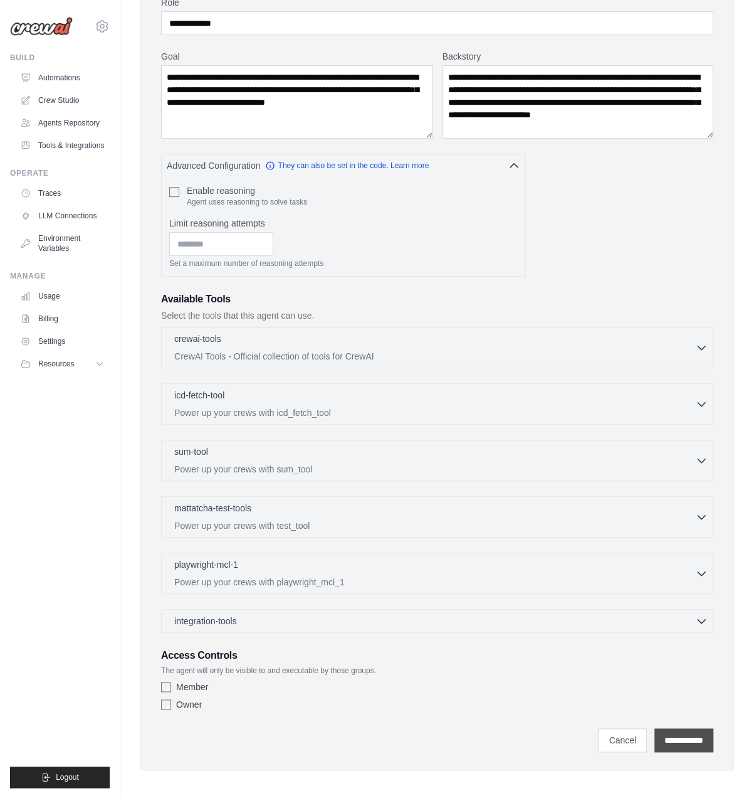
click at [690, 736] on input "**********" at bounding box center [684, 740] width 59 height 24
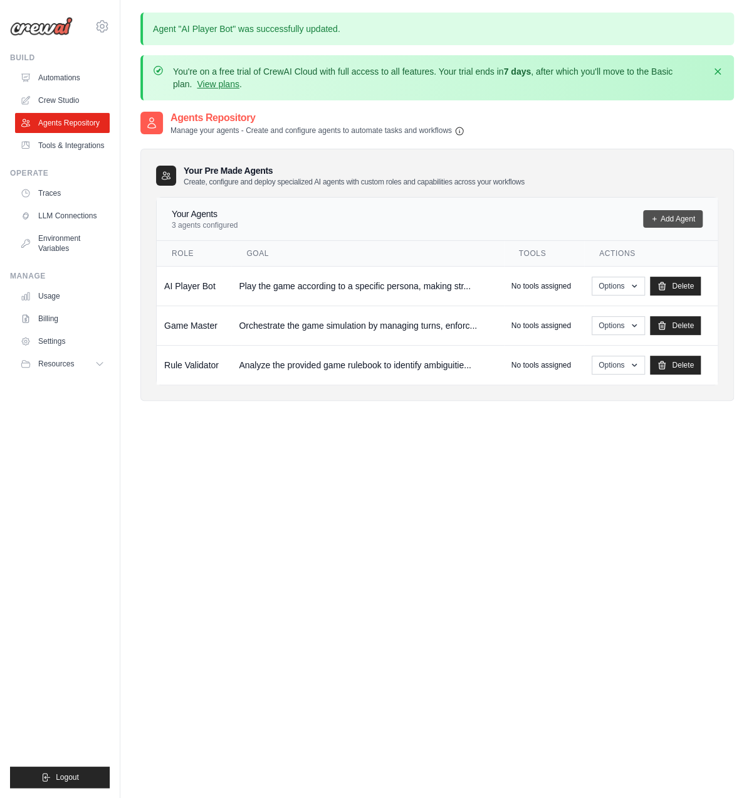
click at [678, 221] on link "Add Agent" at bounding box center [673, 219] width 60 height 18
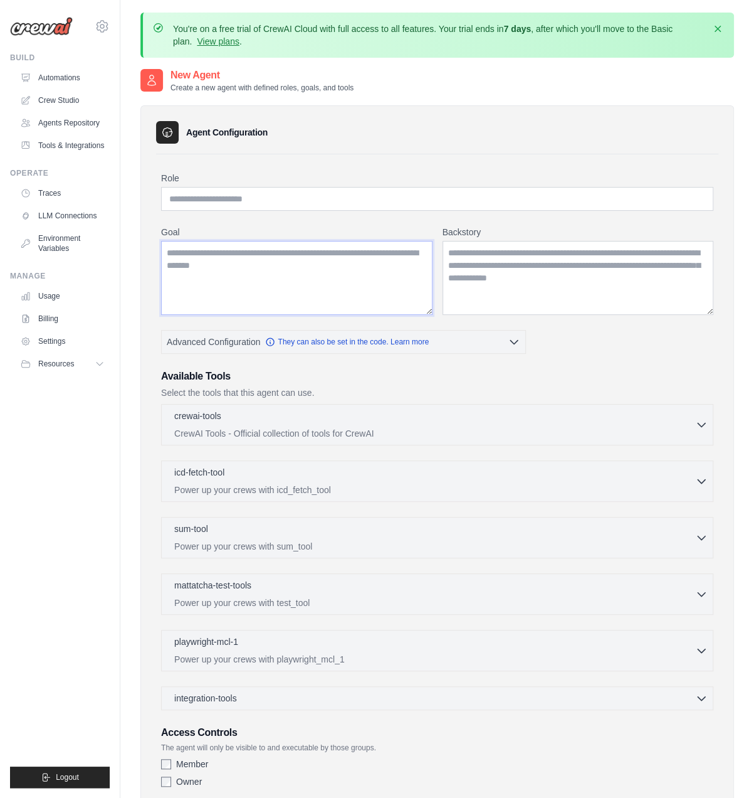
click at [314, 254] on textarea "Goal" at bounding box center [297, 278] width 272 height 74
click at [387, 194] on input "Role" at bounding box center [437, 199] width 553 height 24
paste input "**********"
type input "**********"
click at [291, 264] on textarea "Goal" at bounding box center [297, 278] width 272 height 74
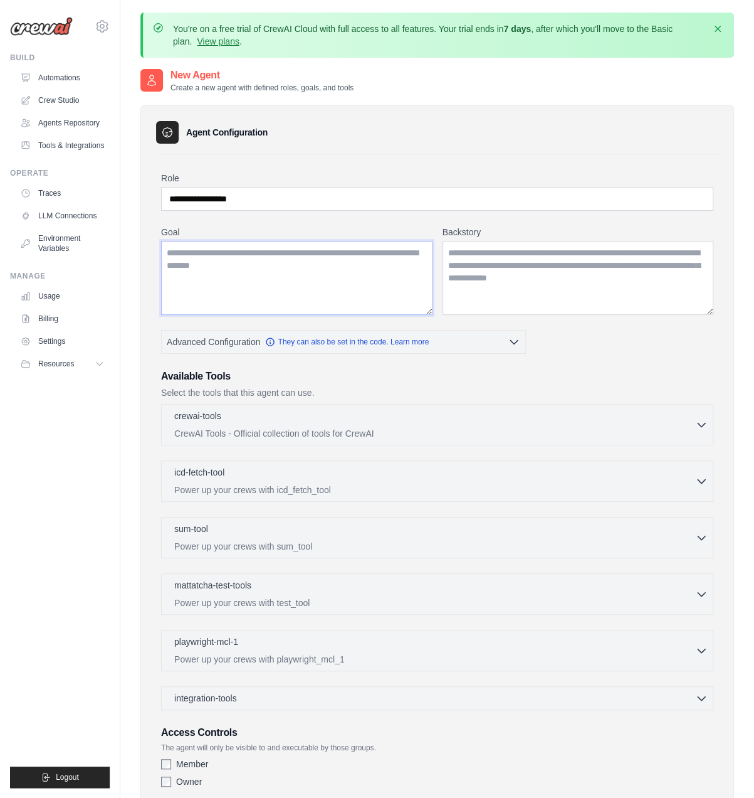
paste textarea "**********"
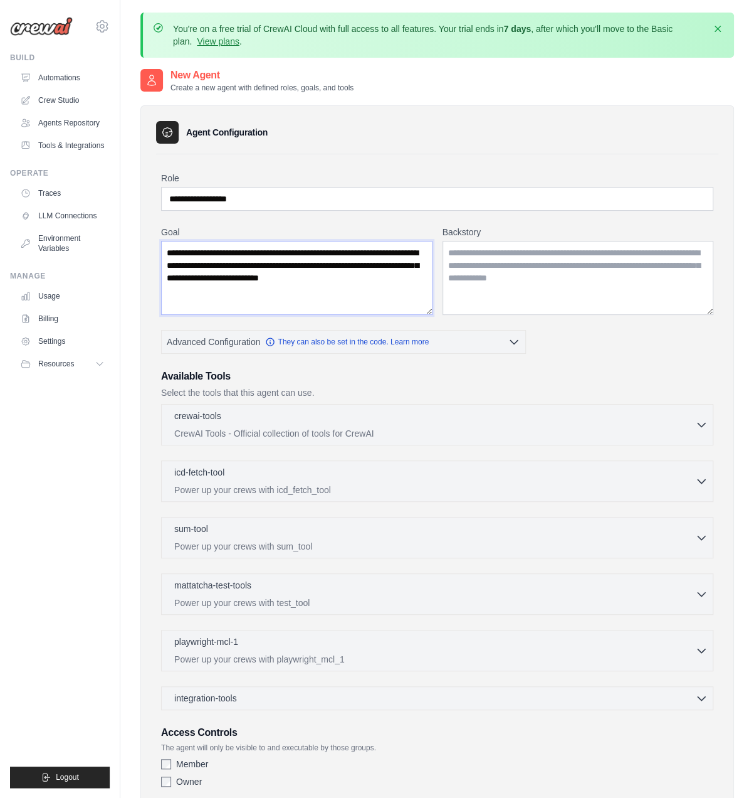
type textarea "**********"
click at [552, 280] on textarea "Backstory" at bounding box center [579, 278] width 272 height 74
paste textarea "**********"
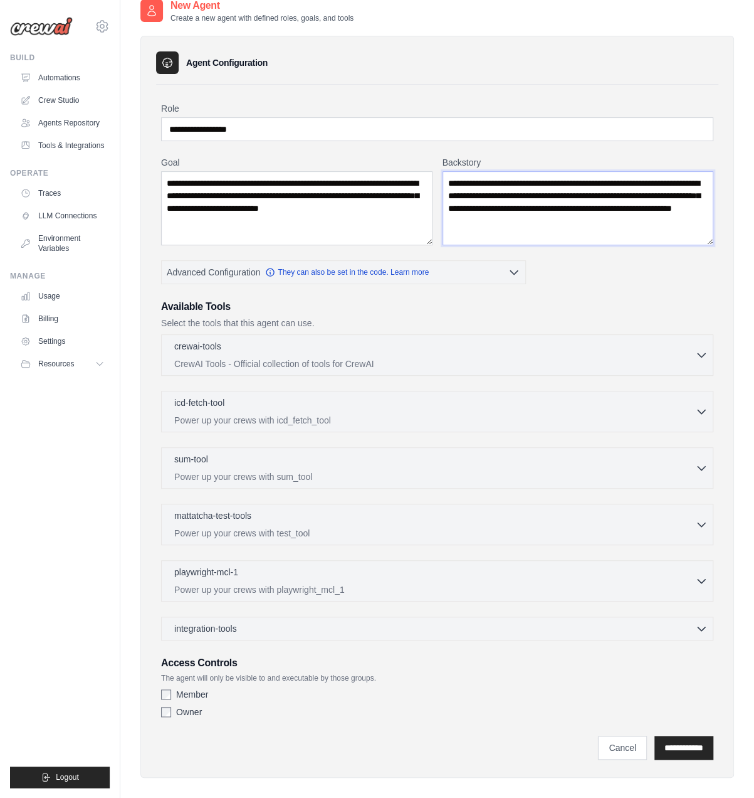
scroll to position [80, 0]
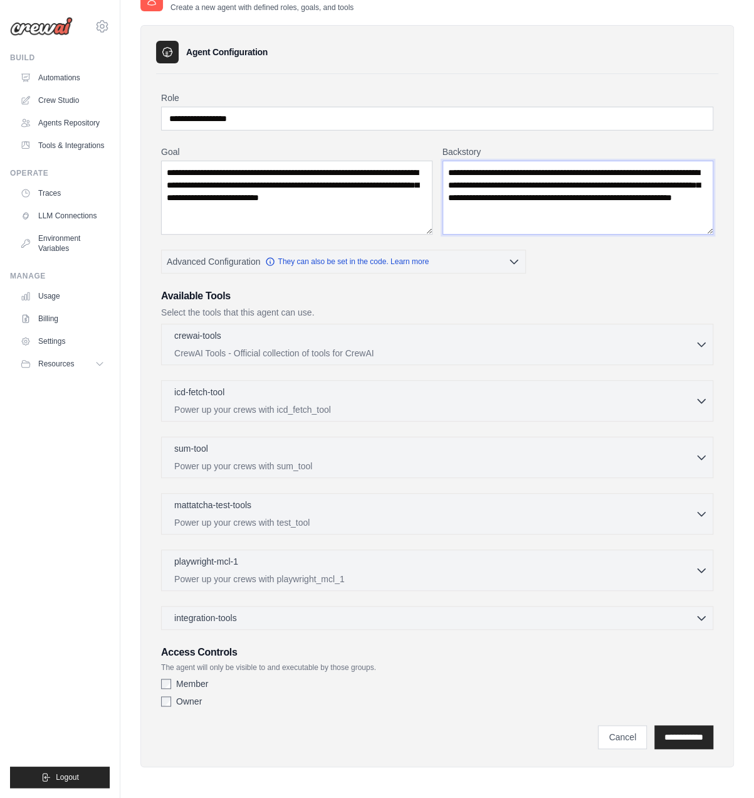
type textarea "**********"
click at [221, 265] on span "Advanced Configuration" at bounding box center [213, 261] width 93 height 13
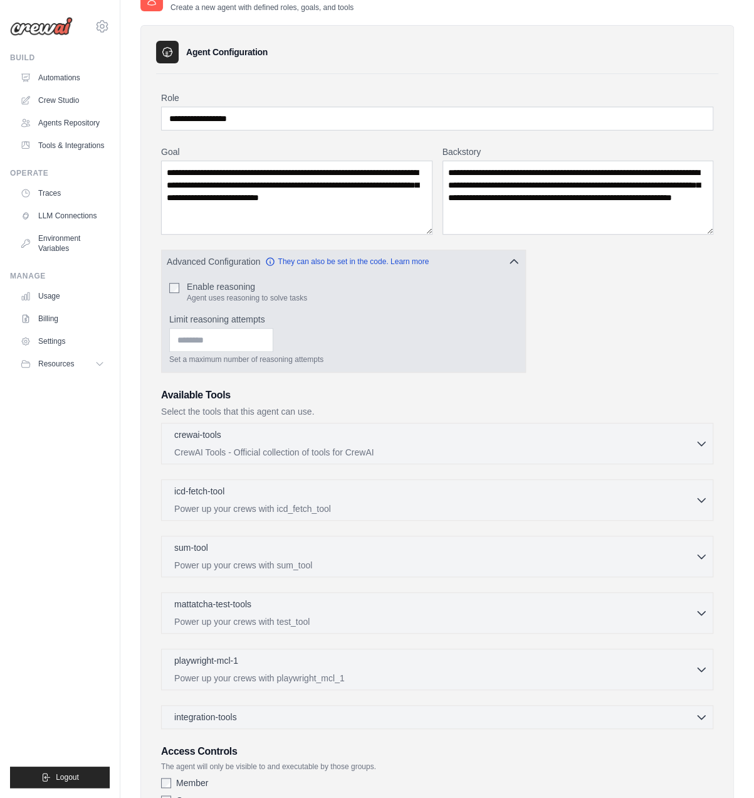
click at [228, 286] on label "Enable reasoning" at bounding box center [247, 286] width 120 height 13
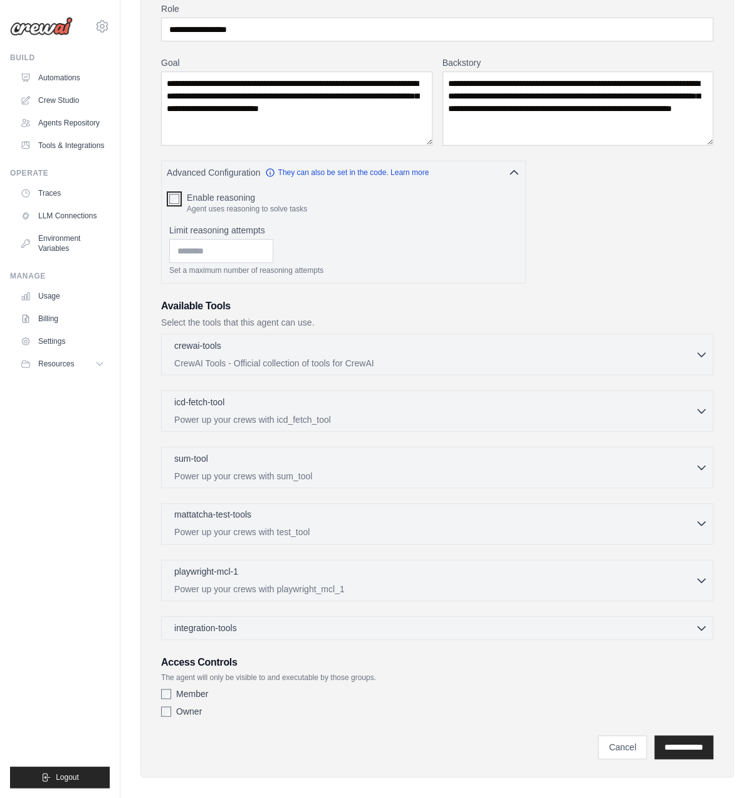
scroll to position [176, 0]
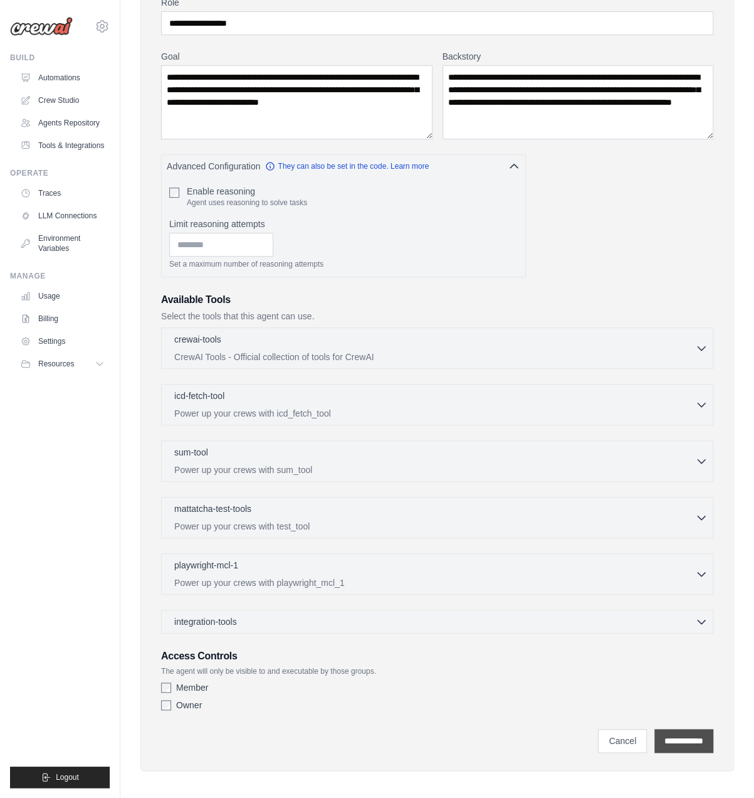
click at [687, 729] on input "**********" at bounding box center [684, 741] width 59 height 24
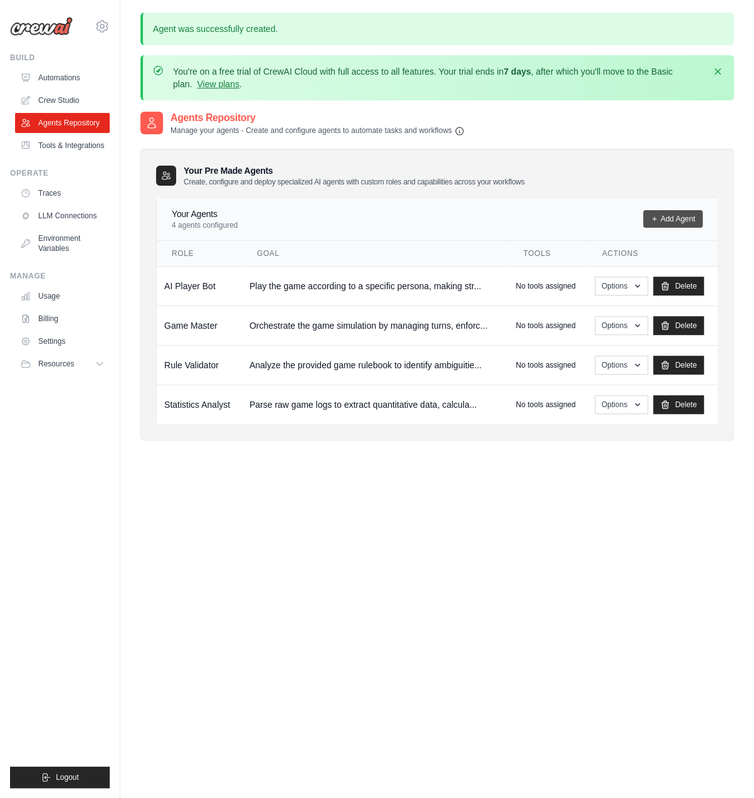
click at [679, 223] on link "Add Agent" at bounding box center [673, 219] width 60 height 18
click at [594, 175] on div "Your Pre Made Agents Create, configure and deploy specialized AI agents with cu…" at bounding box center [437, 175] width 563 height 23
click at [659, 217] on link "Add Agent" at bounding box center [673, 219] width 60 height 18
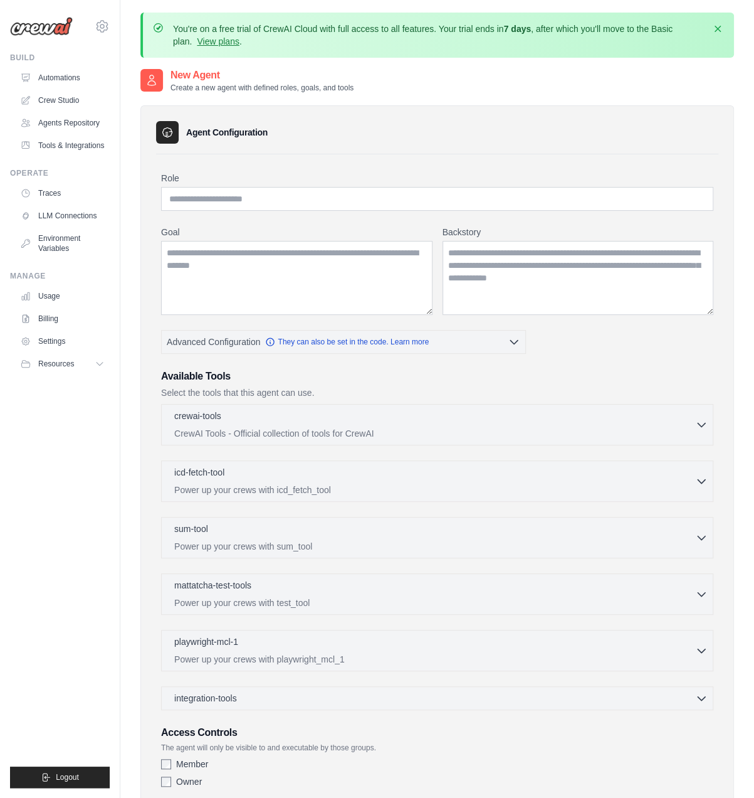
click at [413, 201] on input "Role" at bounding box center [437, 199] width 553 height 24
type input "**********"
click at [251, 269] on textarea "Goal" at bounding box center [297, 278] width 272 height 74
paste textarea "**********"
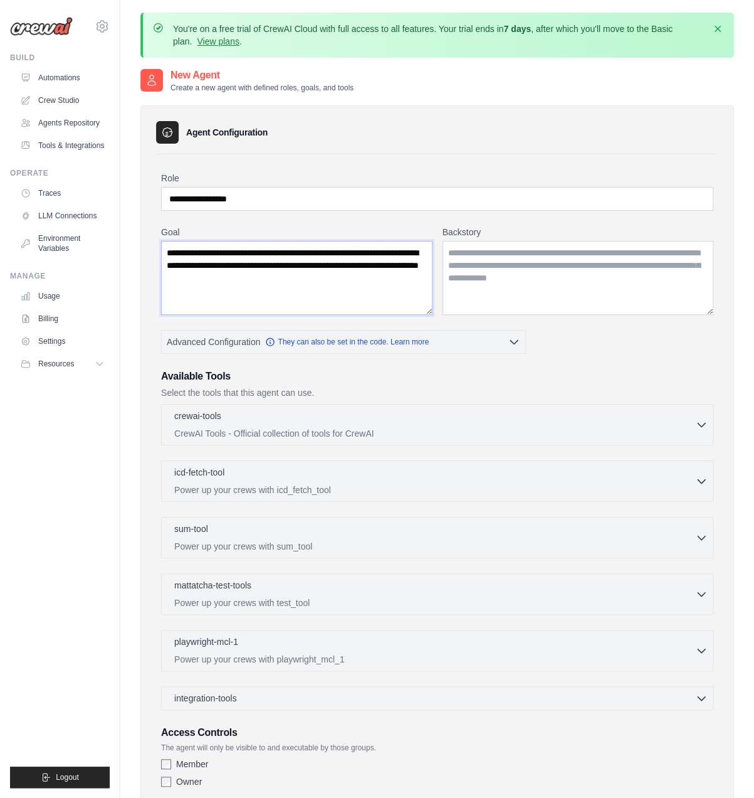
type textarea "**********"
click at [512, 263] on textarea "Backstory" at bounding box center [579, 278] width 272 height 74
paste textarea "**********"
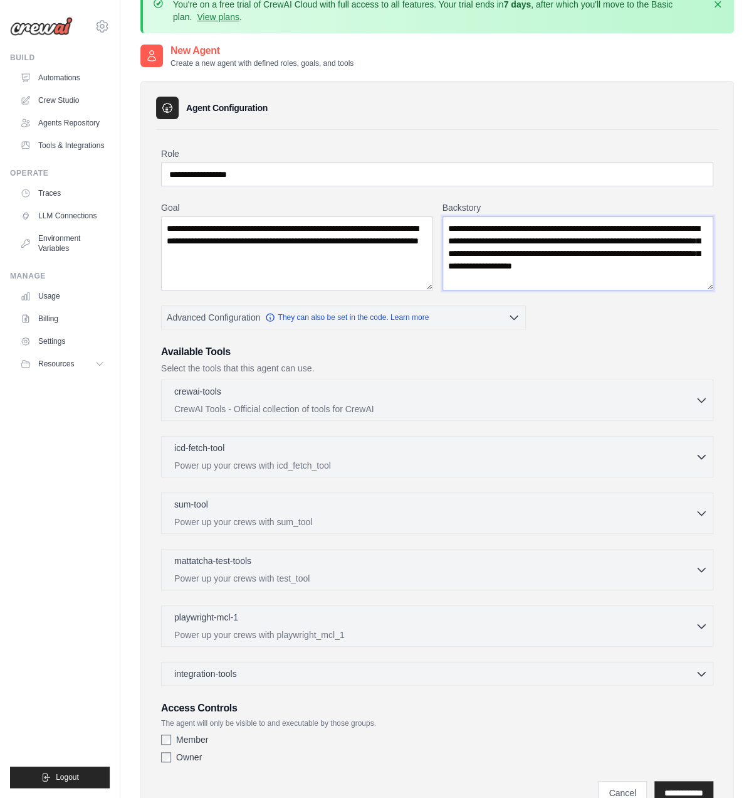
scroll to position [80, 0]
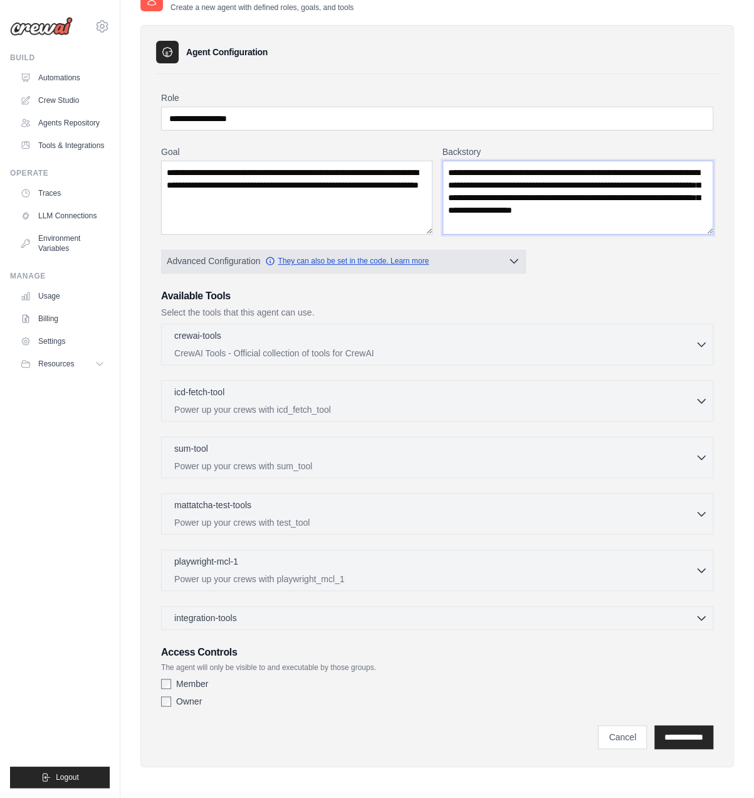
type textarea "**********"
click at [428, 262] on link "They can also be set in the code. Learn more" at bounding box center [347, 261] width 164 height 10
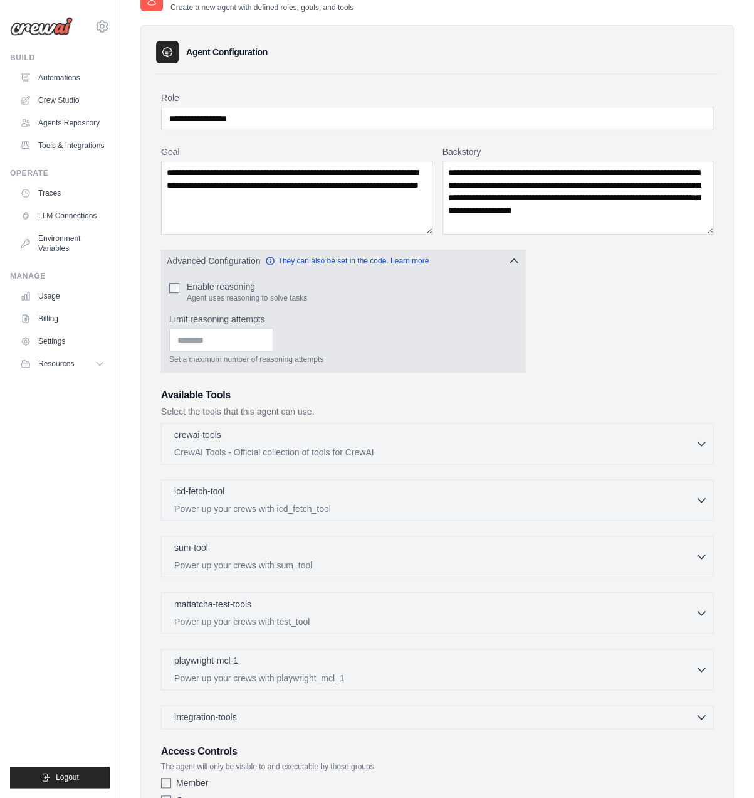
click at [504, 259] on button "Advanced Configuration They can also be set in the code. Learn more" at bounding box center [344, 261] width 364 height 23
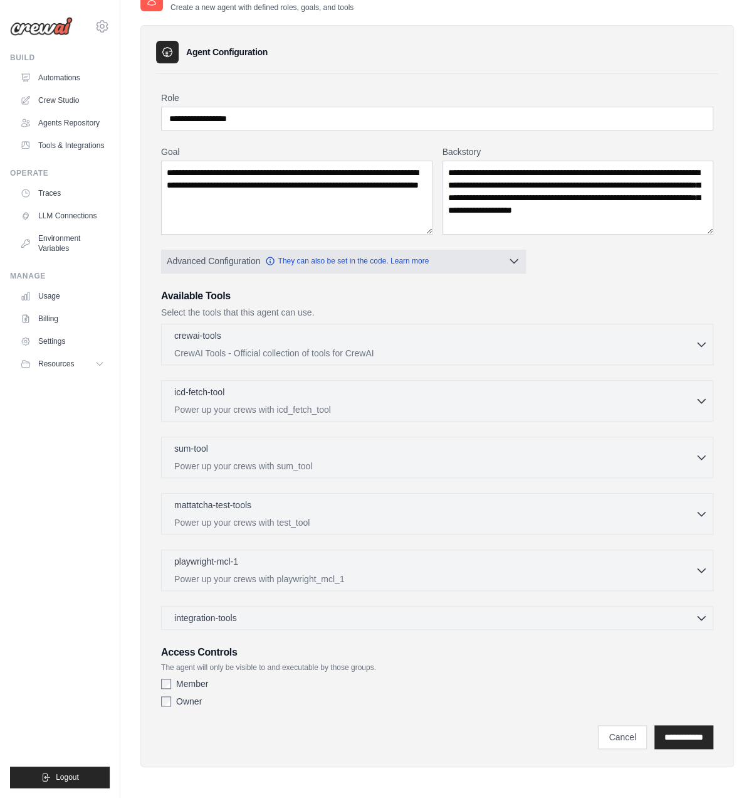
click at [516, 260] on icon "button" at bounding box center [515, 262] width 8 height 4
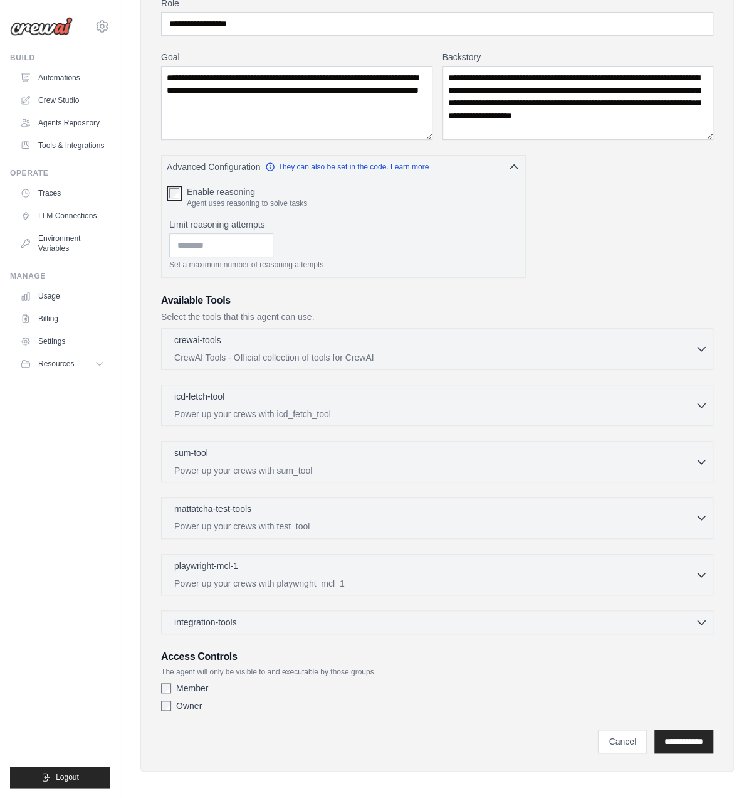
scroll to position [176, 0]
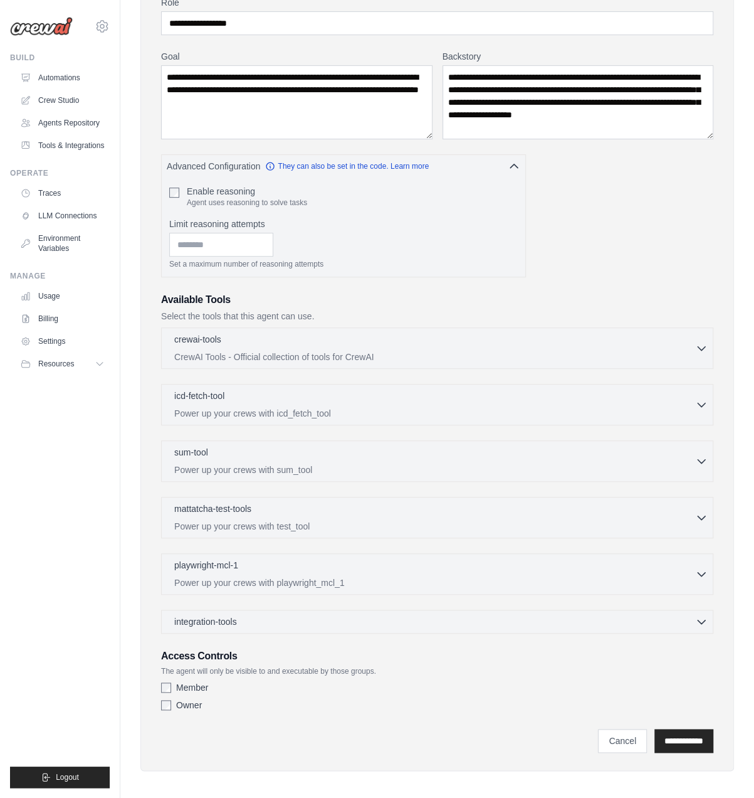
click at [171, 686] on div "Member" at bounding box center [437, 687] width 553 height 13
click at [160, 684] on div "**********" at bounding box center [437, 367] width 563 height 776
click at [681, 733] on input "**********" at bounding box center [684, 741] width 59 height 24
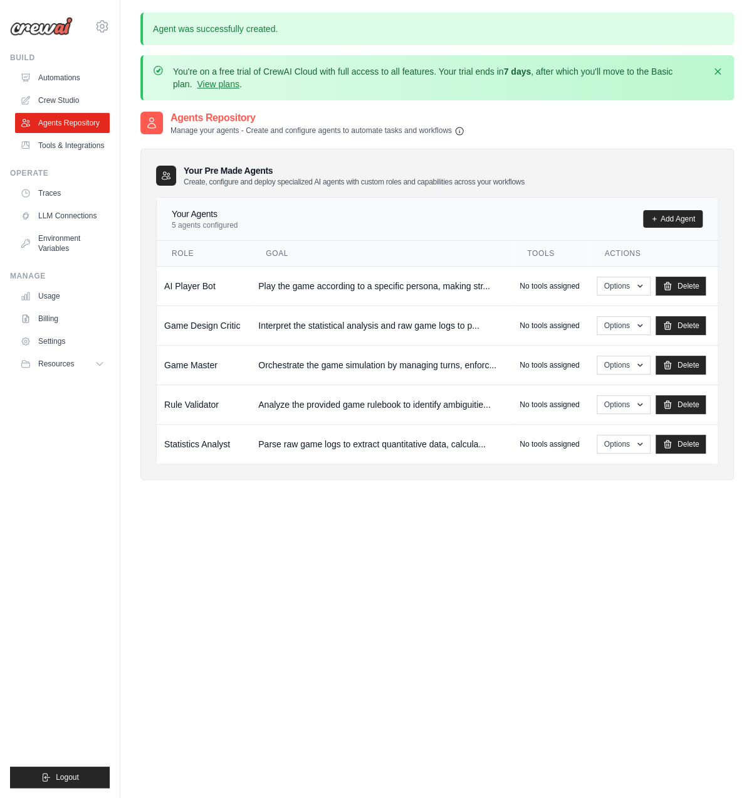
click at [352, 608] on div "Agents Repository Manage your agents - Create and configure agents to automate …" at bounding box center [437, 509] width 594 height 798
click at [78, 78] on link "Automations" at bounding box center [63, 78] width 95 height 20
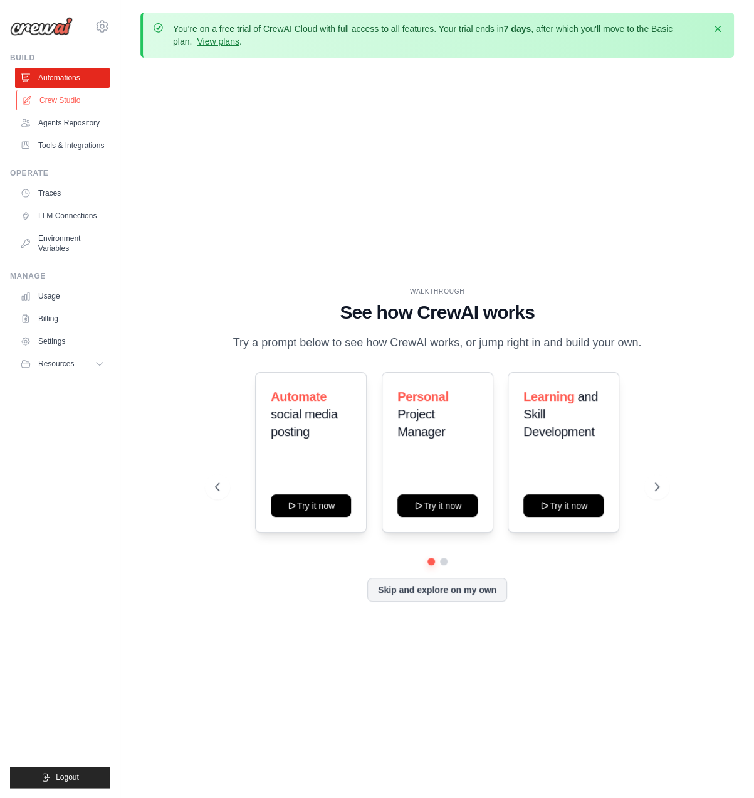
click at [80, 93] on link "Crew Studio" at bounding box center [63, 100] width 95 height 20
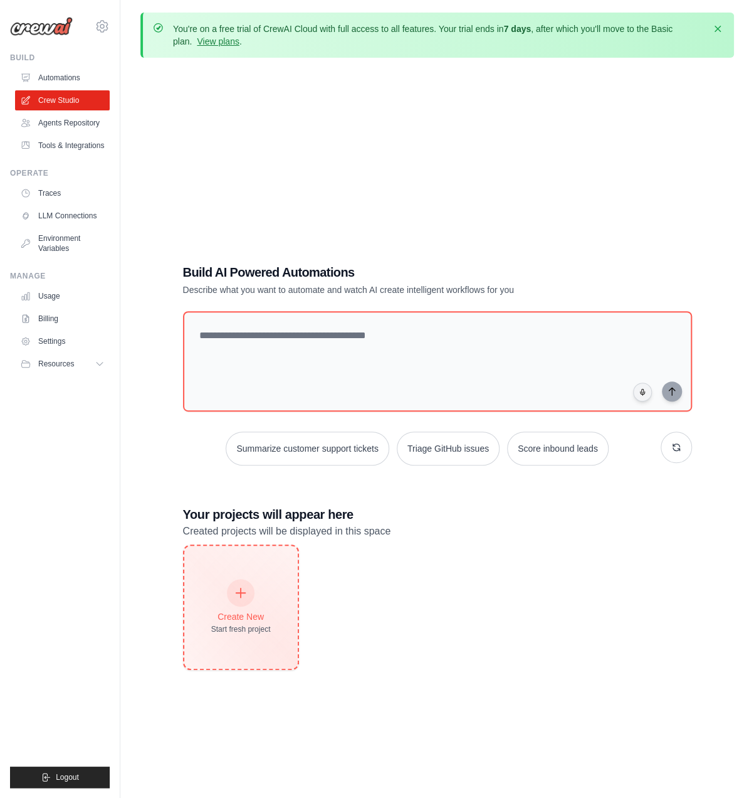
click at [246, 588] on icon at bounding box center [241, 593] width 14 height 14
click at [257, 591] on div "Create New Start fresh project" at bounding box center [241, 607] width 60 height 54
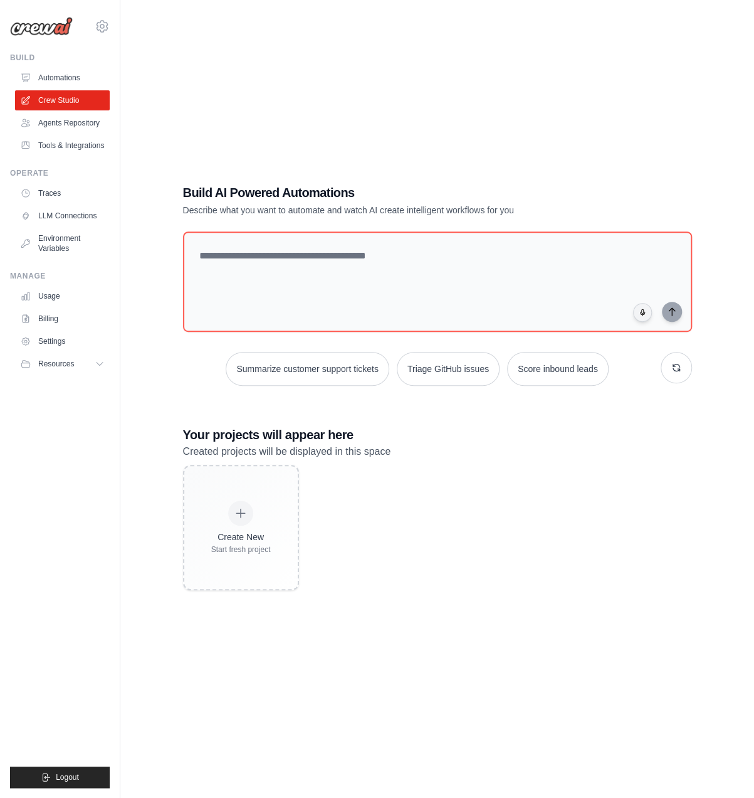
scroll to position [80, 0]
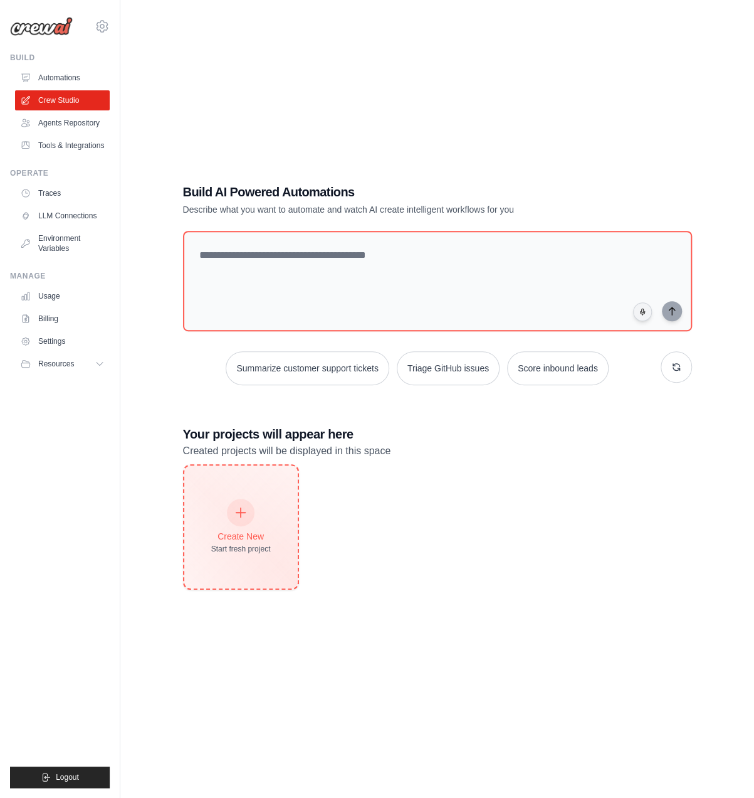
click at [245, 559] on div "Create New Start fresh project" at bounding box center [241, 526] width 114 height 123
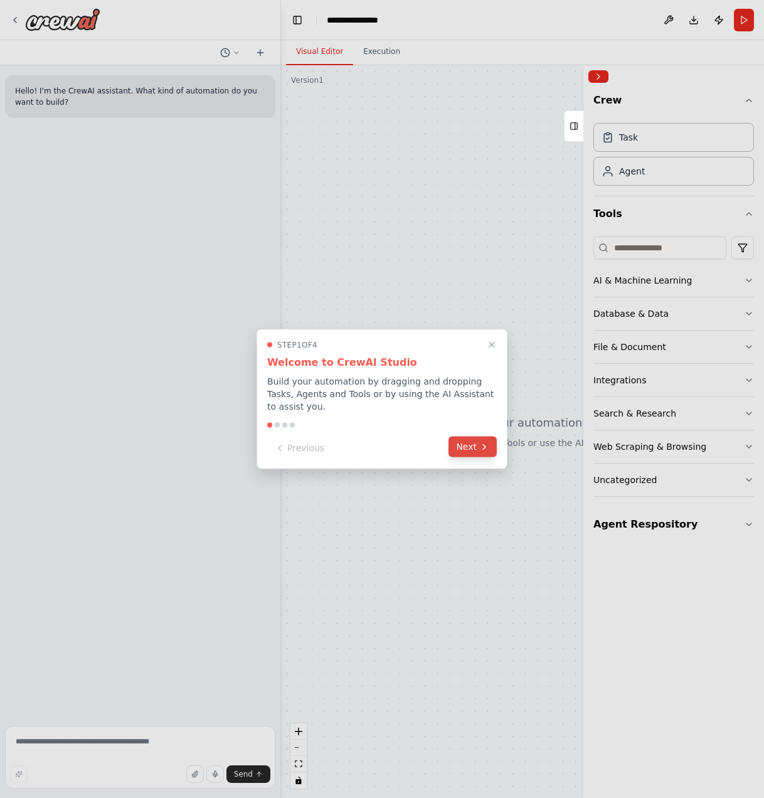
click at [468, 444] on button "Next" at bounding box center [472, 447] width 48 height 21
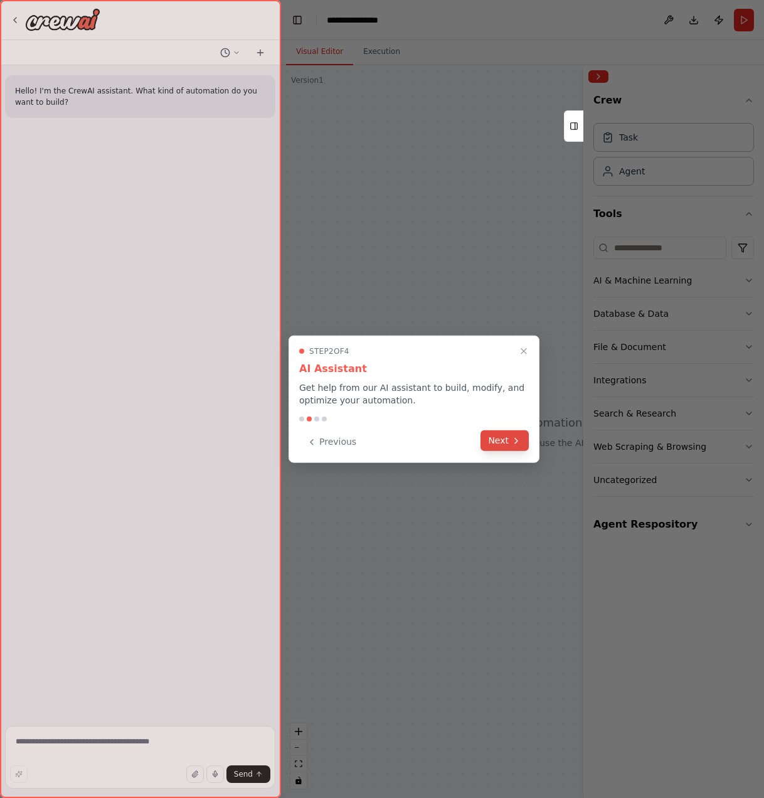
click at [503, 440] on button "Next" at bounding box center [504, 440] width 48 height 21
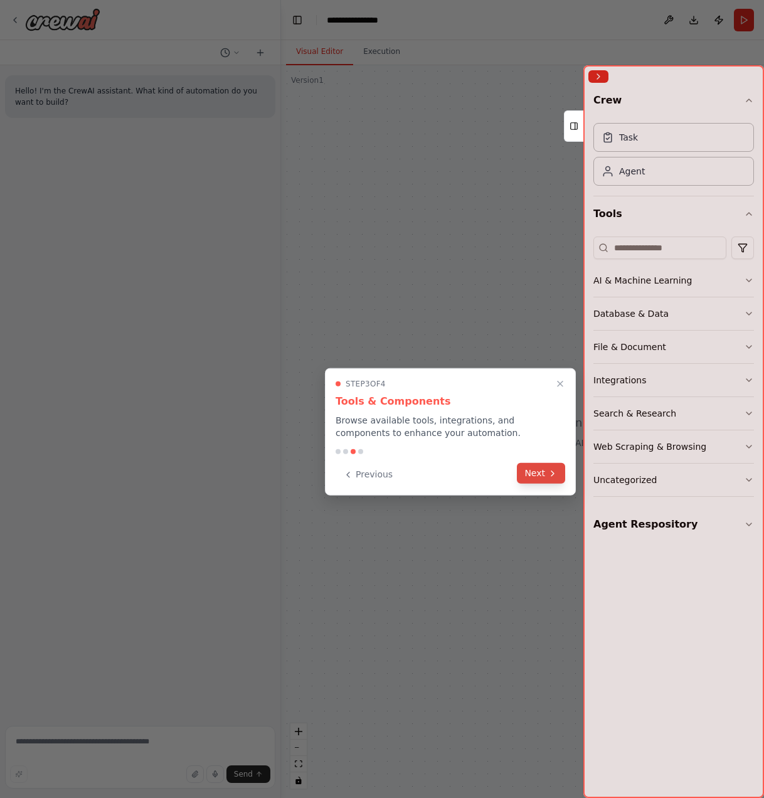
click at [534, 469] on button "Next" at bounding box center [541, 473] width 48 height 21
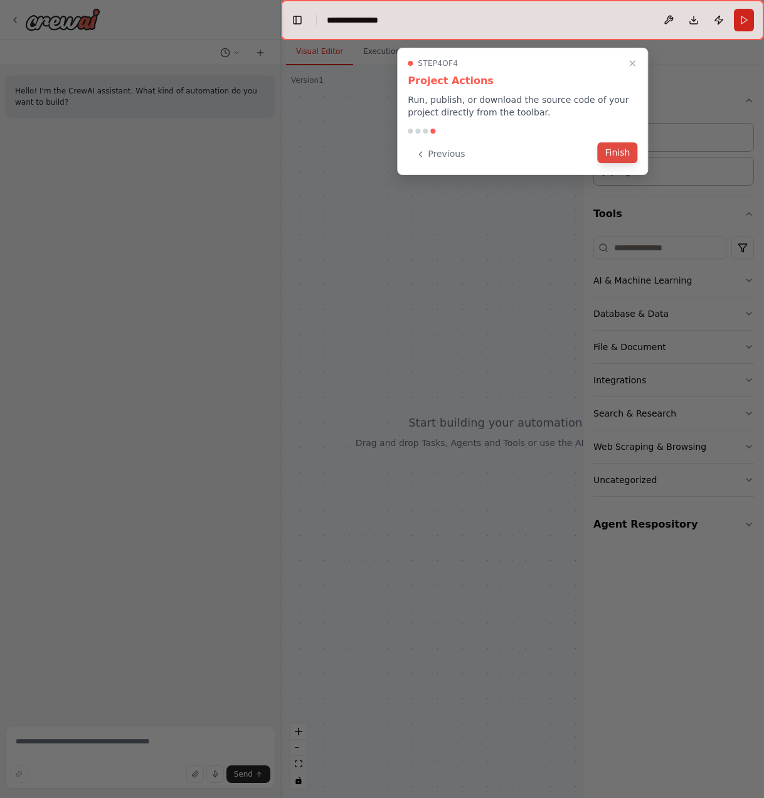
click at [622, 152] on button "Finish" at bounding box center [617, 152] width 40 height 21
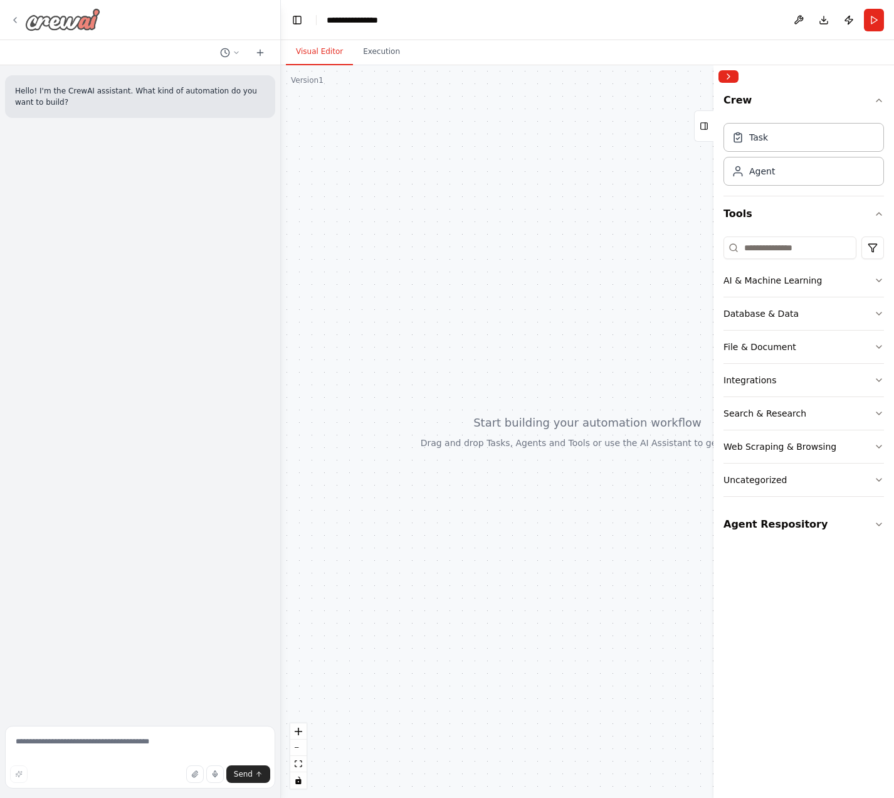
click at [13, 19] on icon at bounding box center [15, 20] width 10 height 10
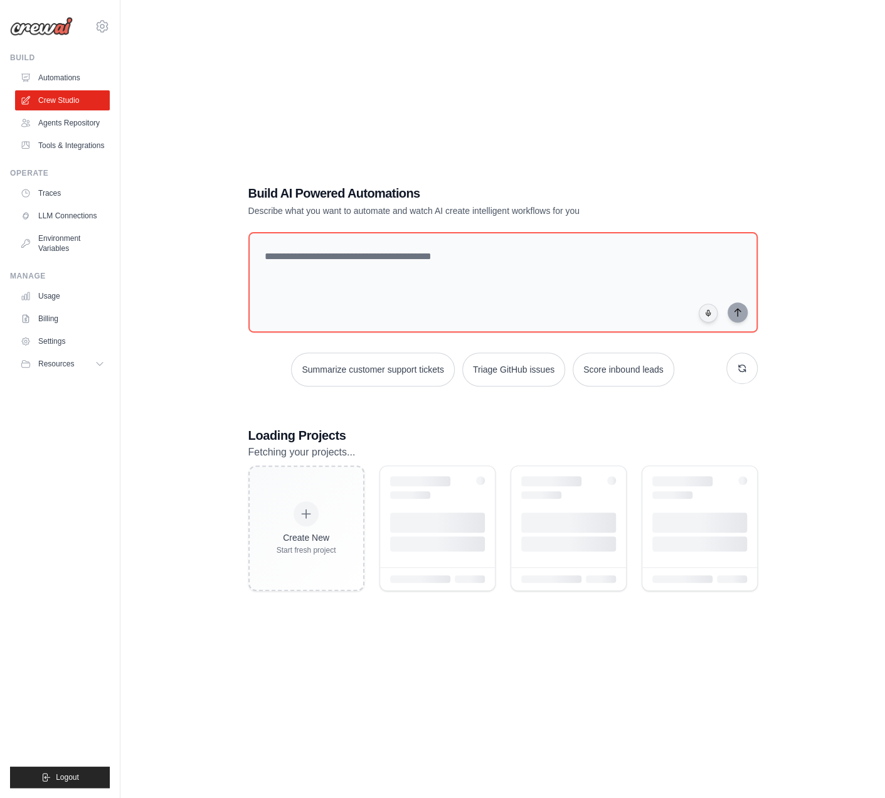
scroll to position [51, 0]
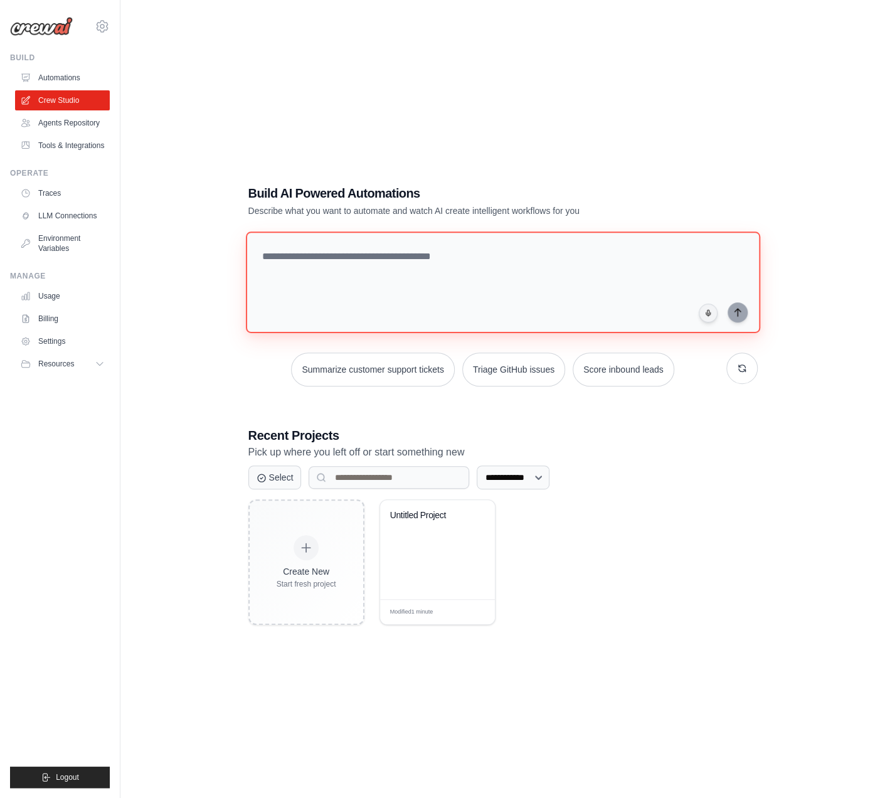
click at [527, 262] on textarea at bounding box center [502, 282] width 514 height 102
click at [424, 276] on textarea at bounding box center [502, 282] width 514 height 102
paste textarea "**********"
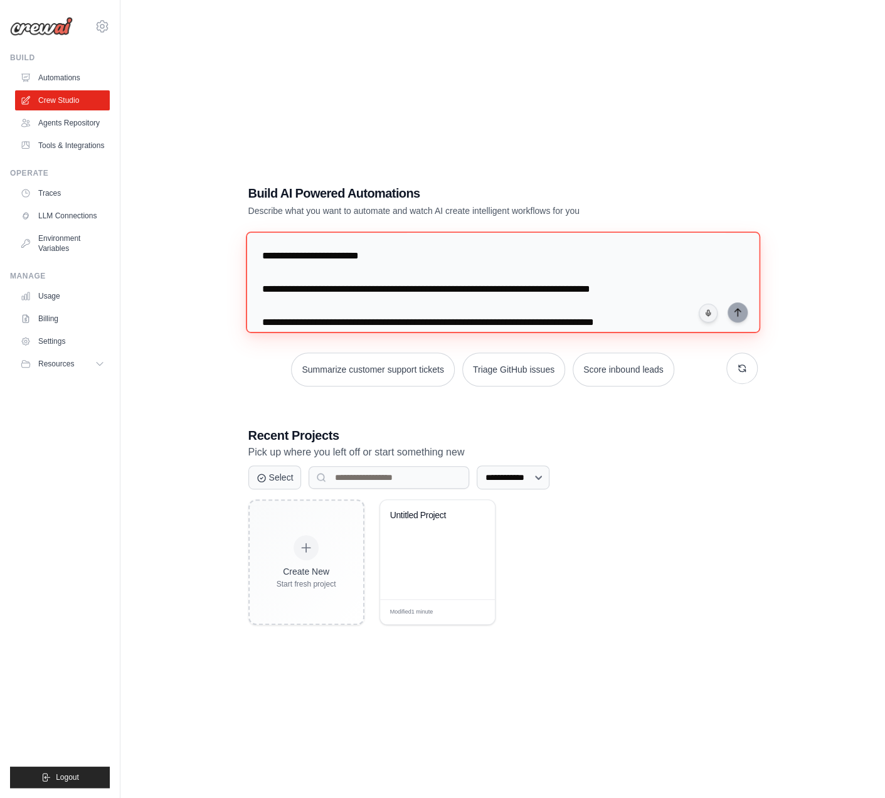
scroll to position [52699, 0]
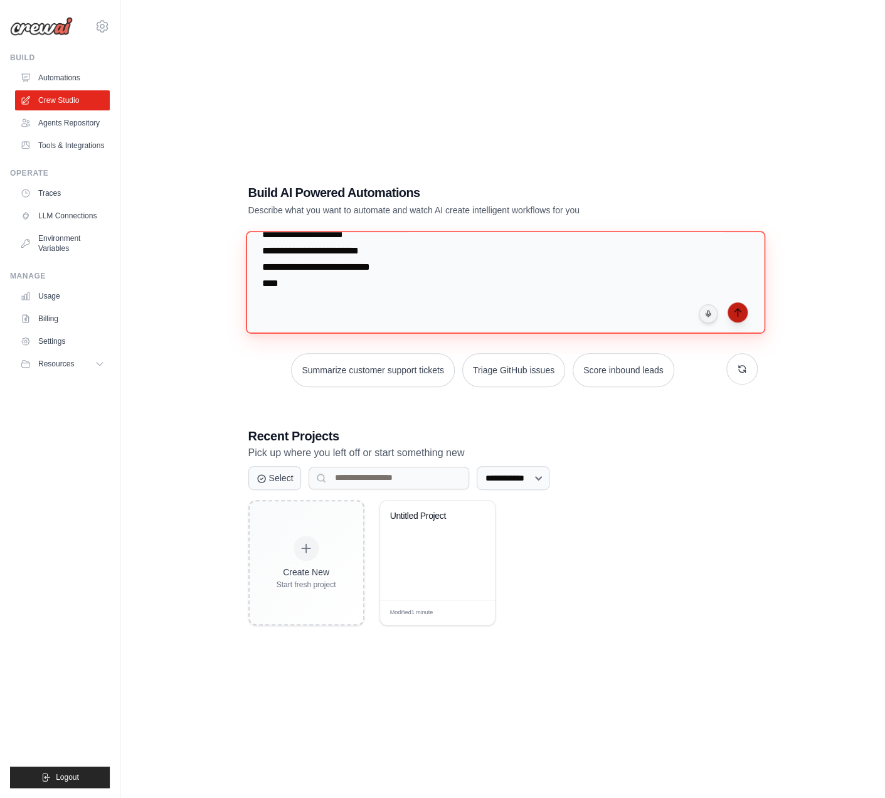
type textarea "**********"
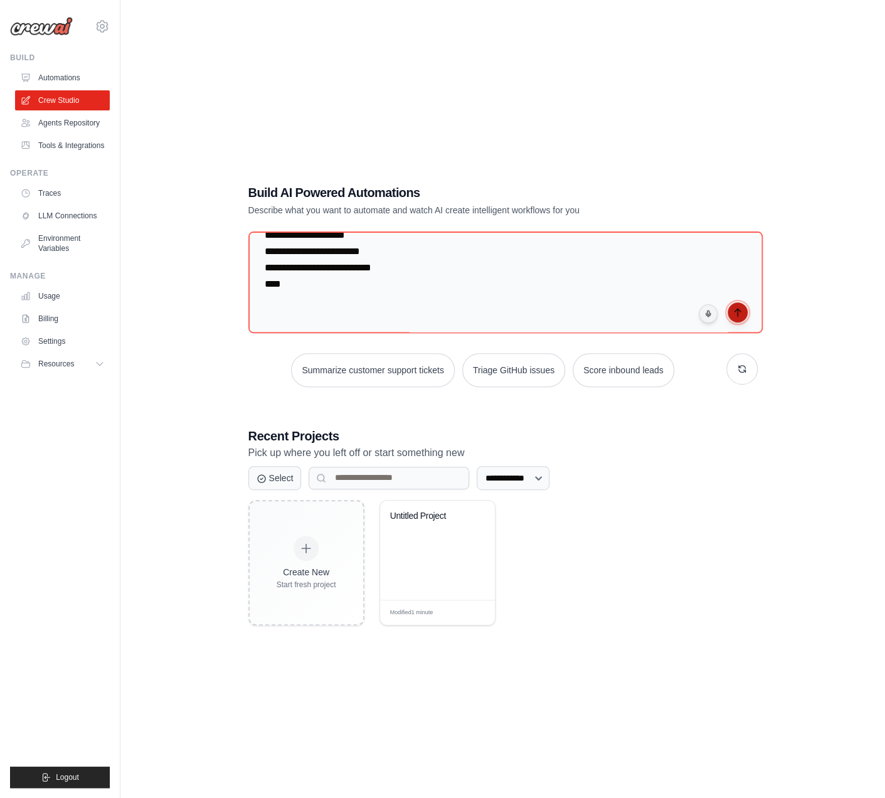
click at [730, 315] on button "submit" at bounding box center [738, 312] width 20 height 20
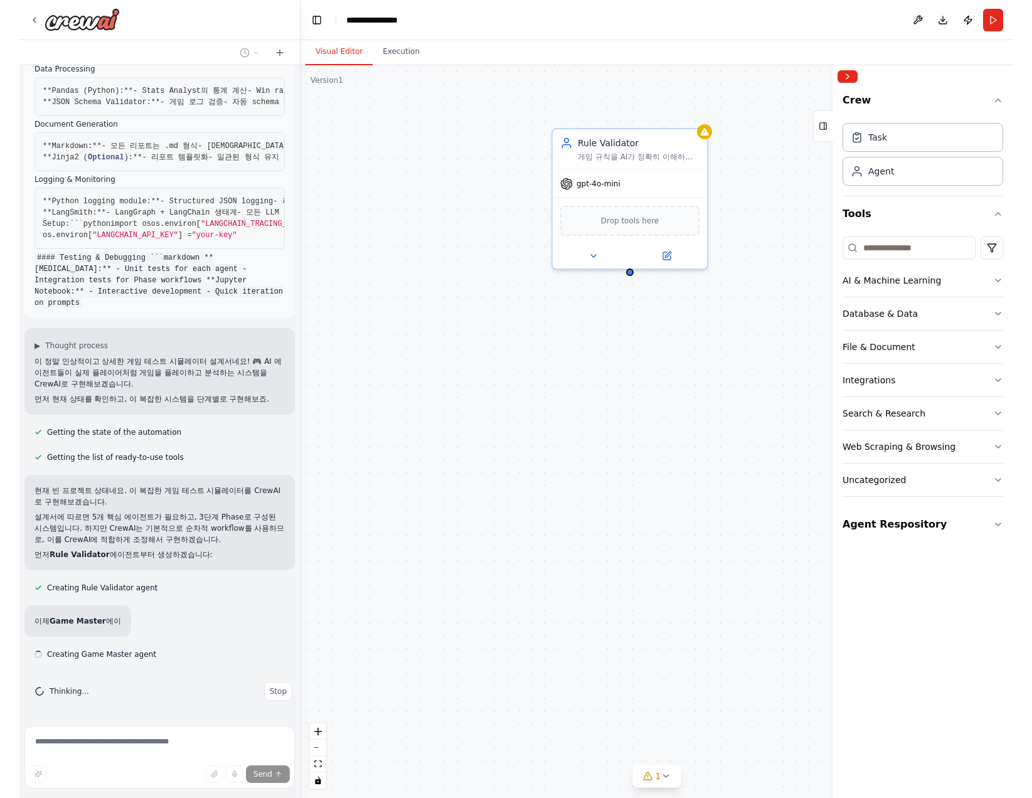
scroll to position [27995, 0]
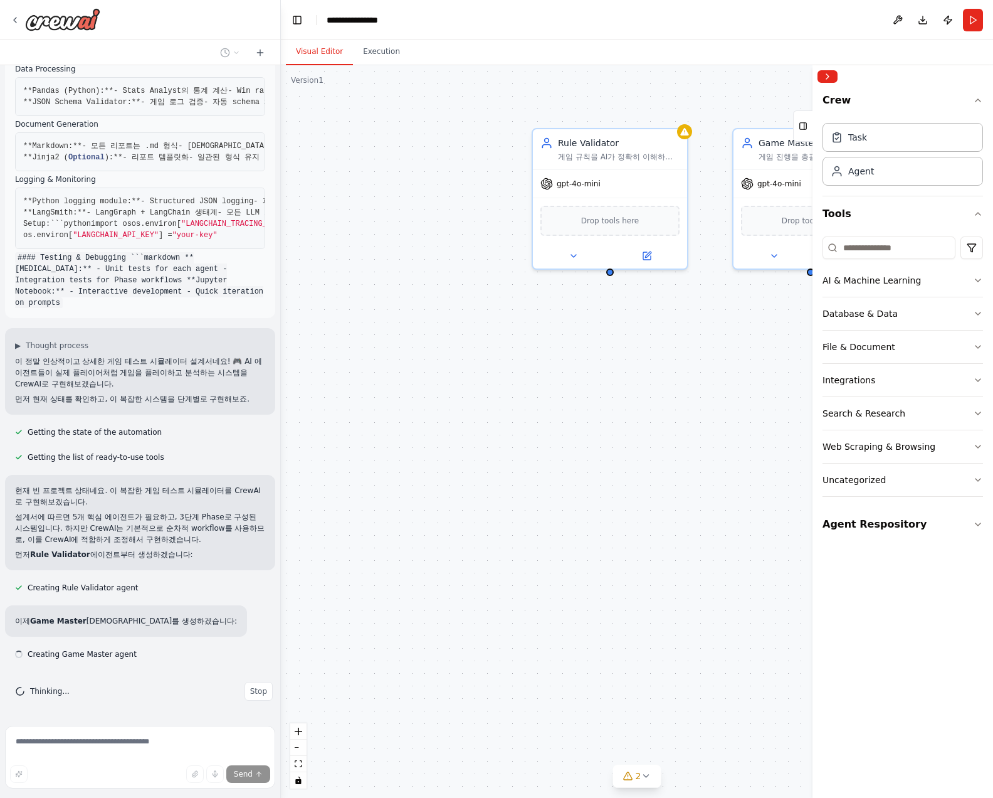
click at [493, 488] on div "Rule Validator 게임 규칙을 AI가 정확히 이해하도록 검증하고 명확화하여, 시뮬레이션 전 룰 오해로 인한 무의미한 결과 방지. {r…" at bounding box center [637, 431] width 712 height 733
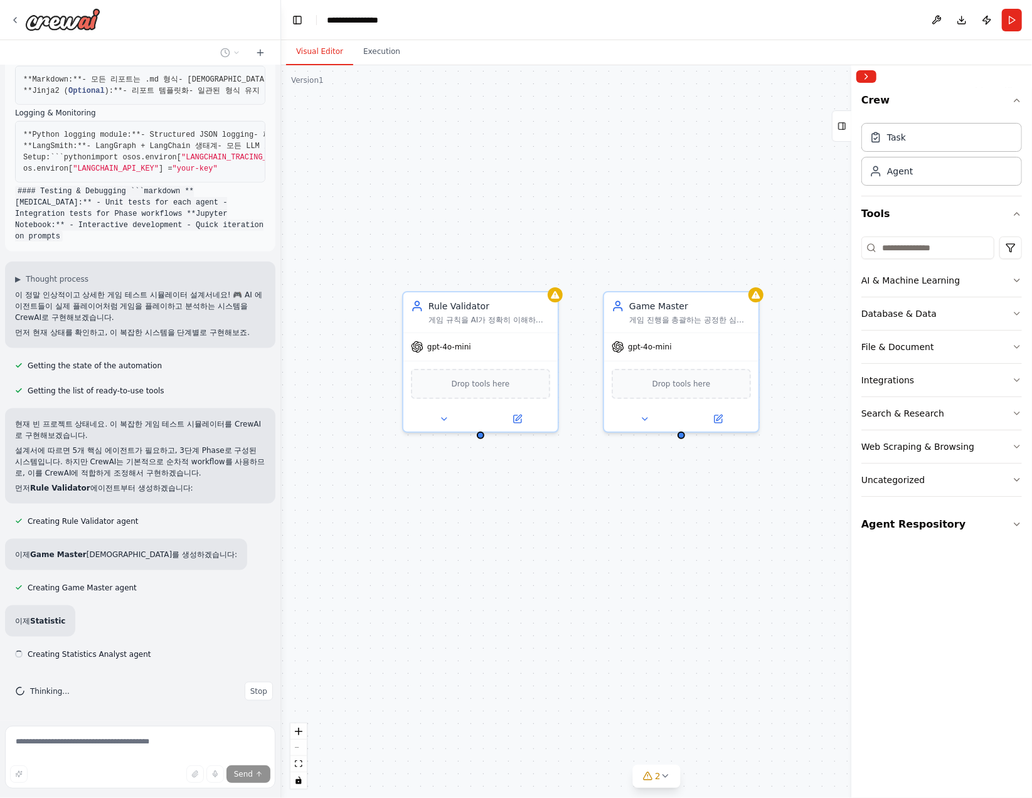
scroll to position [28061, 0]
drag, startPoint x: 591, startPoint y: 96, endPoint x: 461, endPoint y: 259, distance: 208.8
click at [461, 259] on div "Rule Validator 게임 규칙을 AI가 정확히 이해하도록 검증하고 명확화하여, 시뮬레이션 전 룰 오해로 인한 무의미한 결과 방지. {r…" at bounding box center [656, 431] width 751 height 733
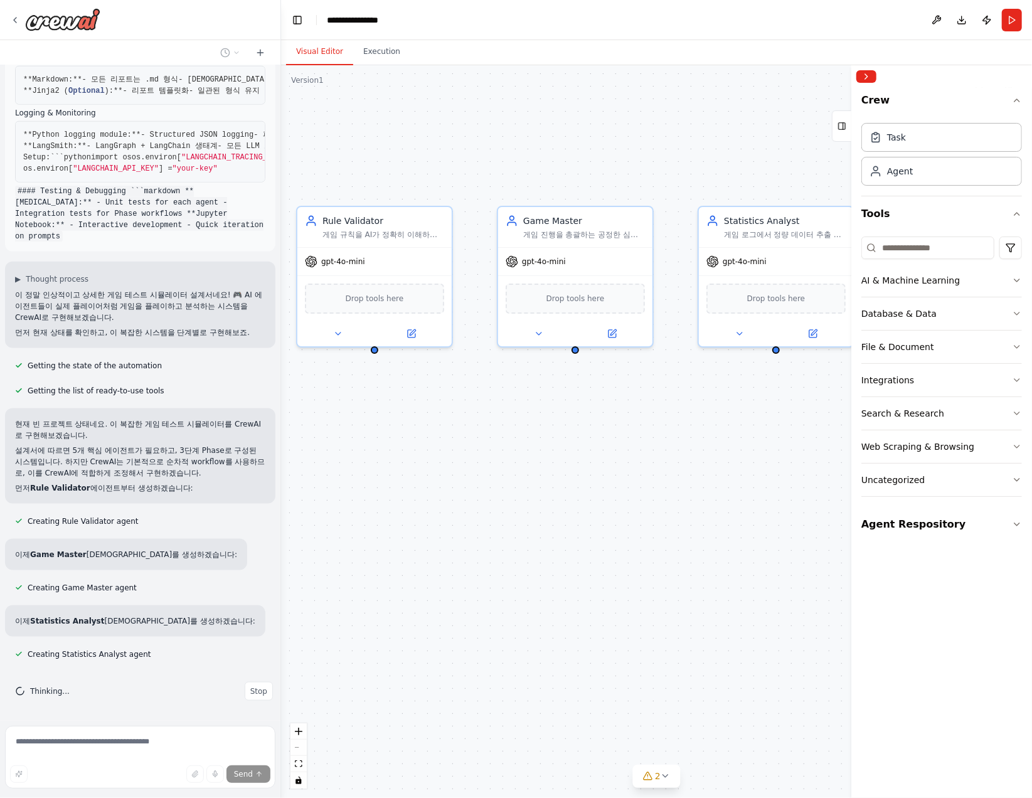
drag, startPoint x: 635, startPoint y: 218, endPoint x: 529, endPoint y: 134, distance: 135.2
click at [529, 134] on div "Rule Validator 게임 규칙을 AI가 정확히 이해하도록 검증하고 명확화하여, 시뮬레이션 전 룰 오해로 인한 무의미한 결과 방지. {r…" at bounding box center [656, 431] width 751 height 733
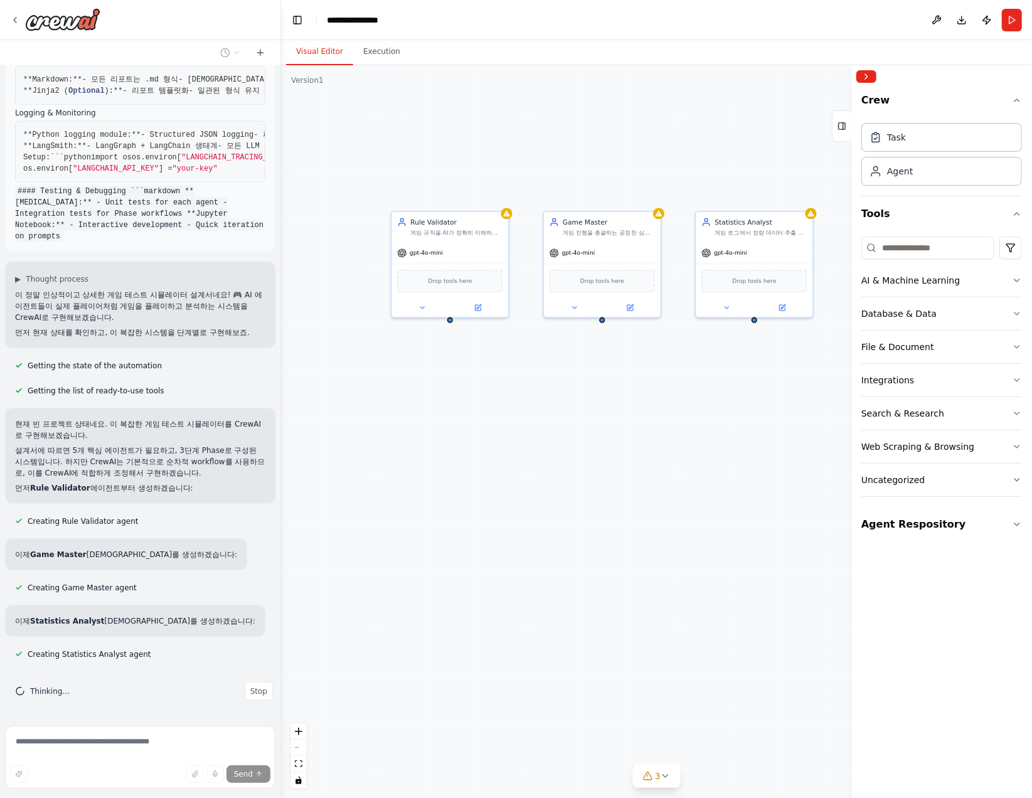
drag, startPoint x: 541, startPoint y: 149, endPoint x: 577, endPoint y: 168, distance: 40.7
click at [577, 168] on div "Rule Validator 게임 규칙을 AI가 정확히 이해하도록 검증하고 명확화하여, 시뮬레이션 전 룰 오해로 인한 무의미한 결과 방지. {r…" at bounding box center [656, 431] width 751 height 733
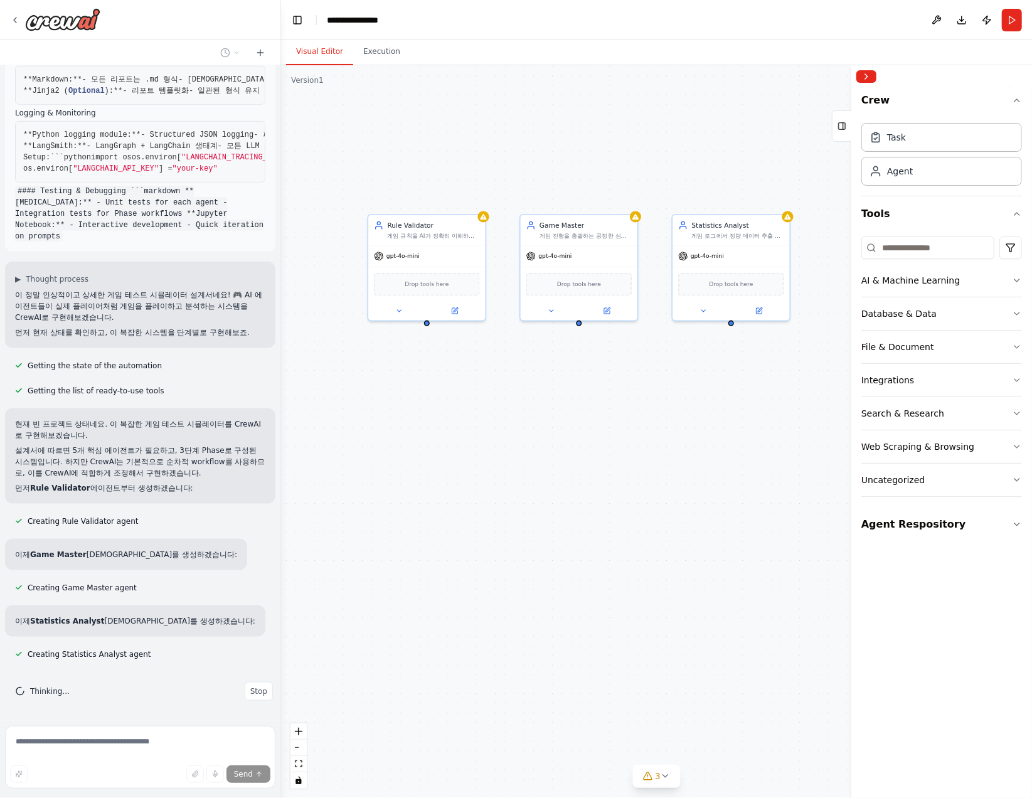
drag, startPoint x: 643, startPoint y: 157, endPoint x: 620, endPoint y: 159, distance: 24.0
click at [620, 159] on div "Rule Validator 게임 규칙을 AI가 정확히 이해하도록 검증하고 명확화하여, 시뮬레이션 전 룰 오해로 인한 무의미한 결과 방지. {r…" at bounding box center [656, 431] width 751 height 733
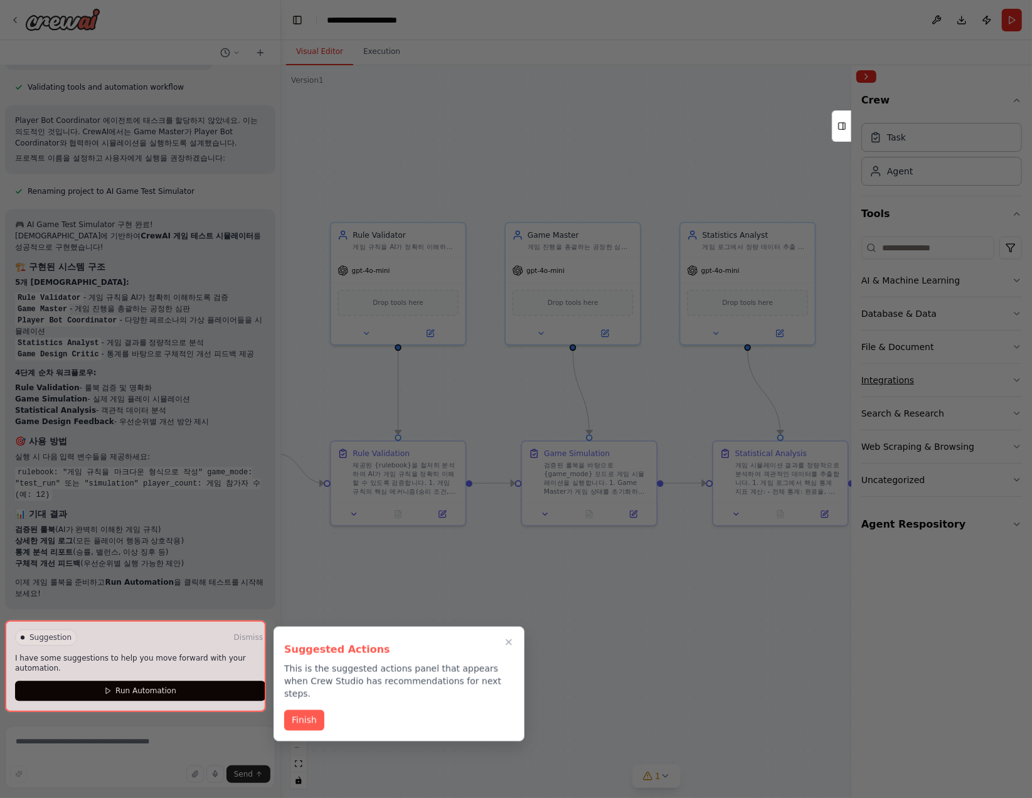
scroll to position [29003, 0]
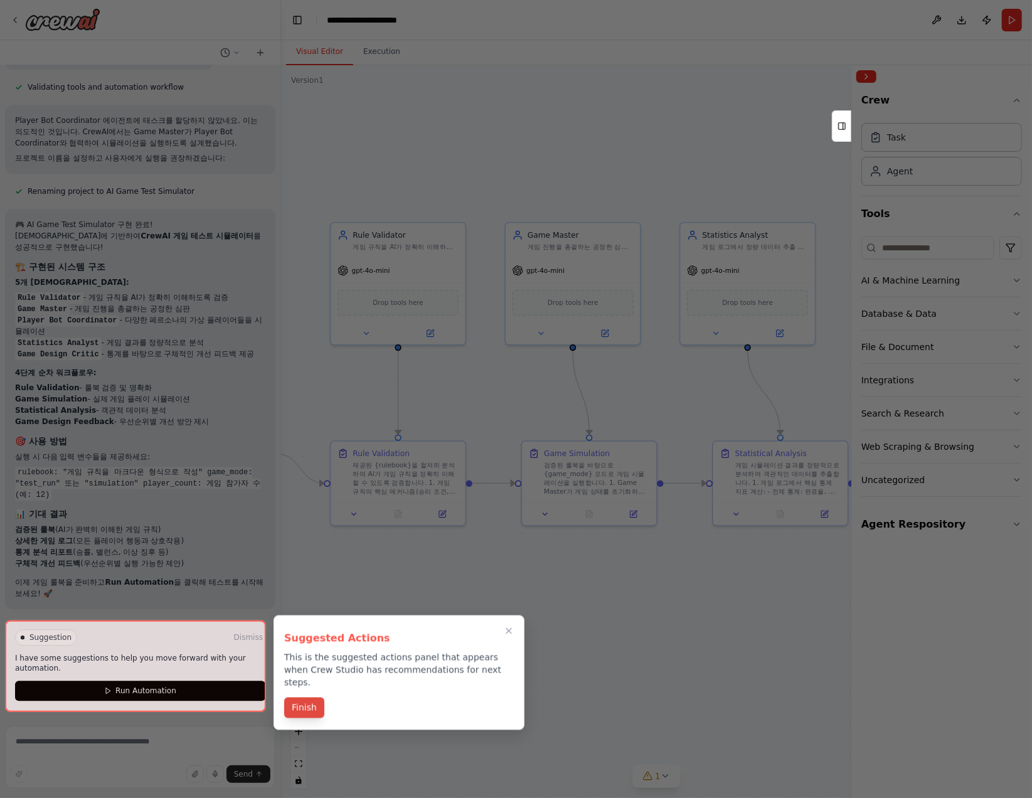
click at [292, 697] on button "Finish" at bounding box center [304, 707] width 40 height 21
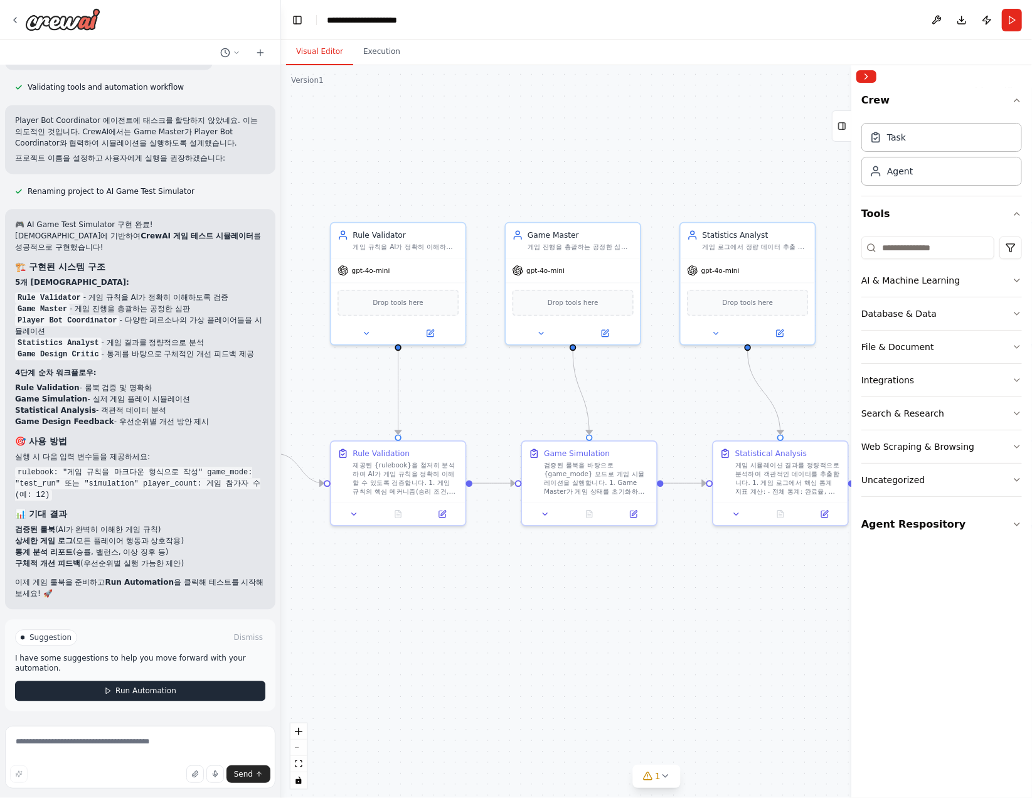
click at [186, 684] on button "Run Automation" at bounding box center [140, 690] width 250 height 20
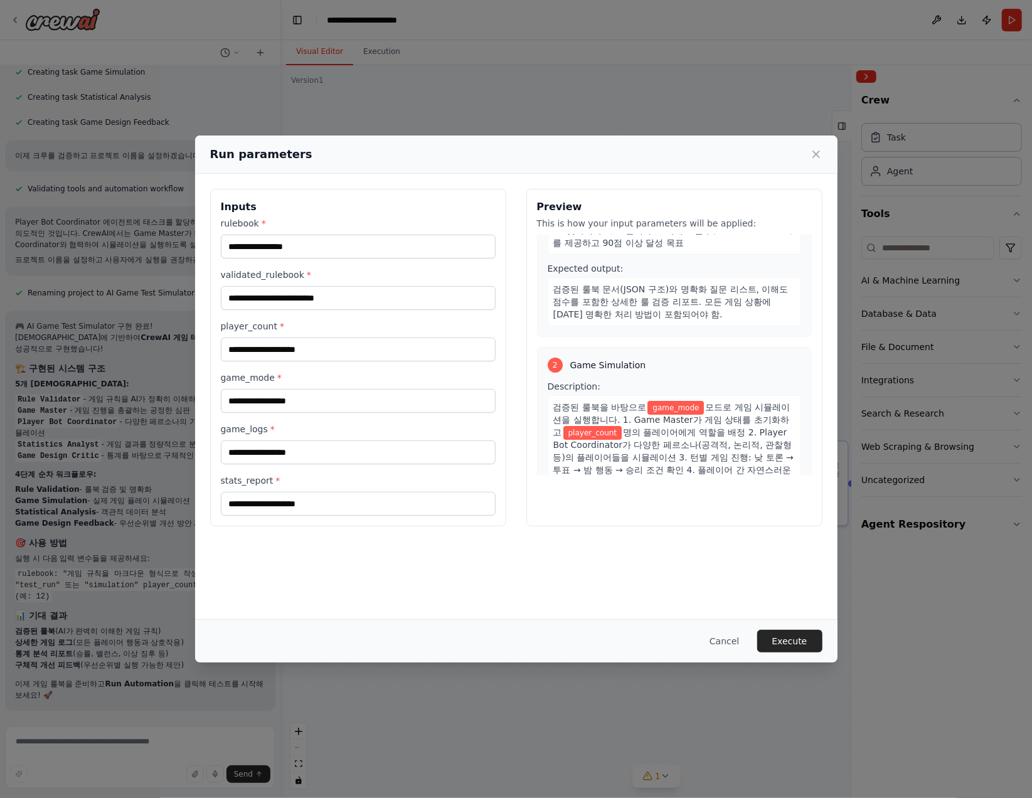
scroll to position [188, 0]
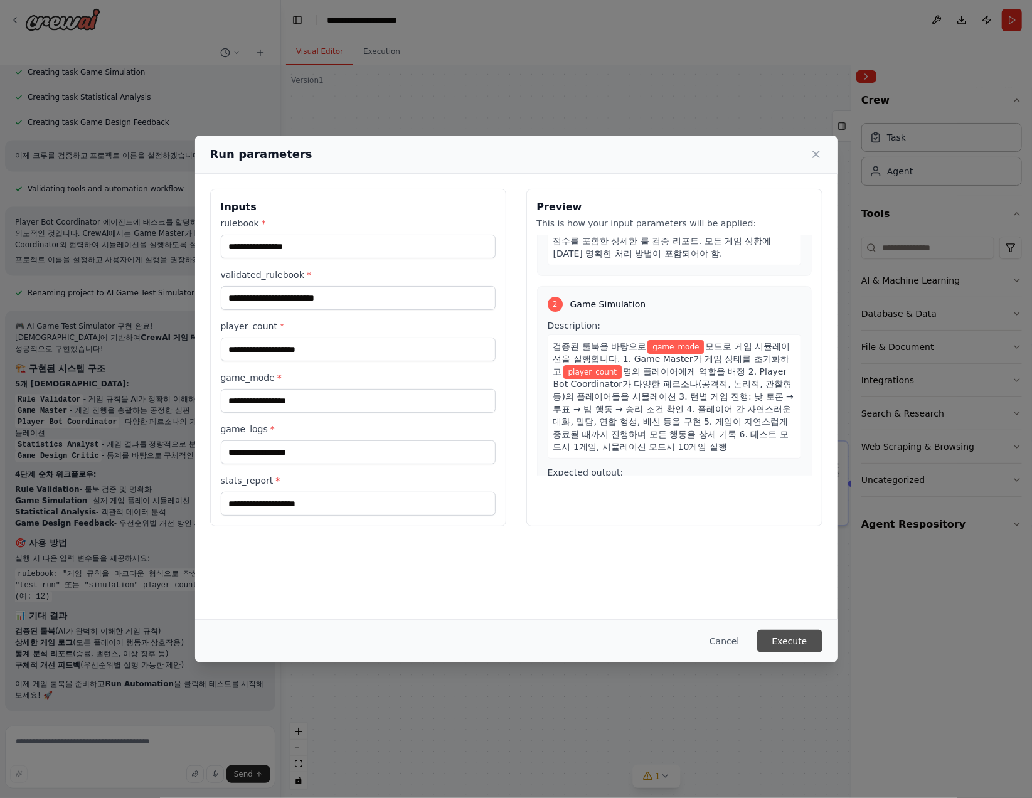
click at [785, 640] on button "Execute" at bounding box center [789, 641] width 65 height 23
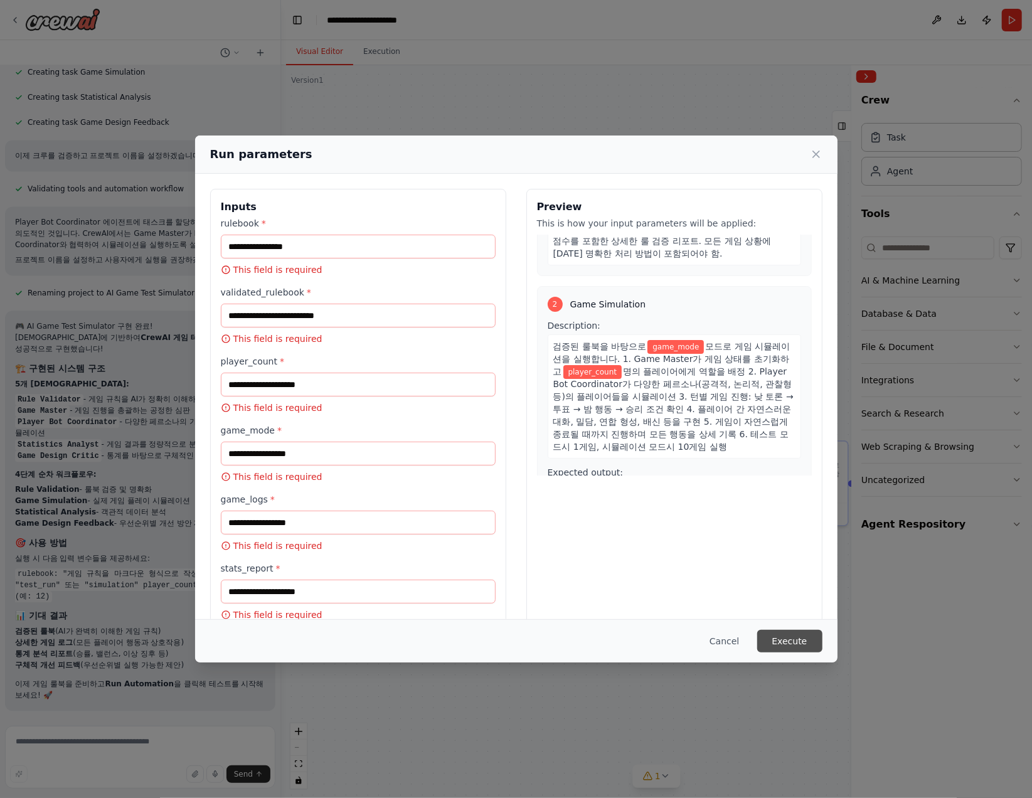
click at [782, 640] on button "Execute" at bounding box center [789, 641] width 65 height 23
click at [627, 544] on div "Preview This is how your input parameters will be applied: 1 Rule Validation De…" at bounding box center [674, 410] width 296 height 443
click at [355, 255] on input "rulebook *" at bounding box center [358, 247] width 275 height 24
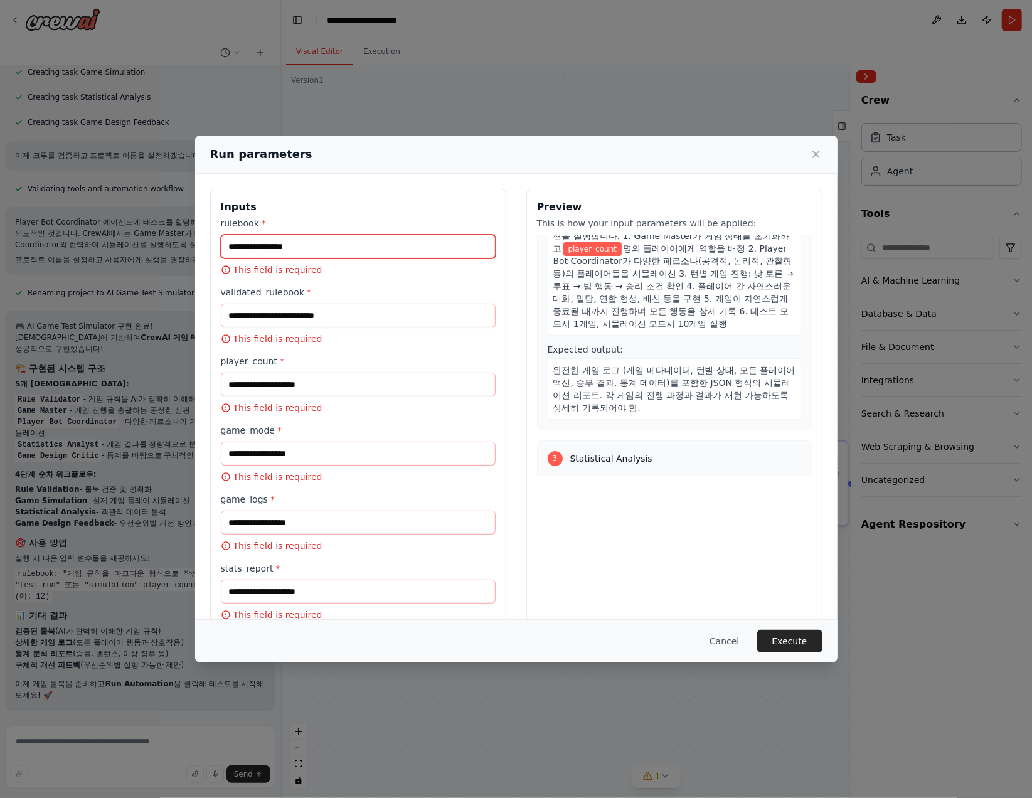
scroll to position [314, 0]
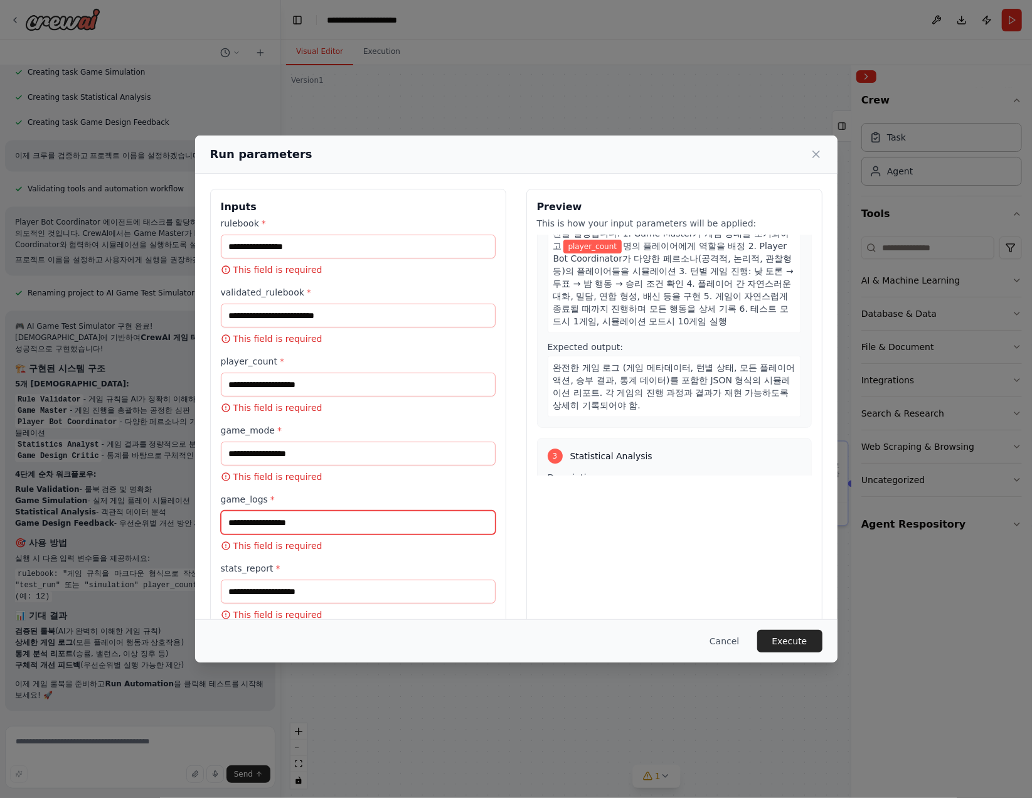
click at [392, 525] on input "game_logs *" at bounding box center [358, 523] width 275 height 24
click at [330, 246] on input "rulebook *" at bounding box center [358, 247] width 275 height 24
click at [376, 242] on input "rulebook *" at bounding box center [358, 247] width 275 height 24
paste input "**********"
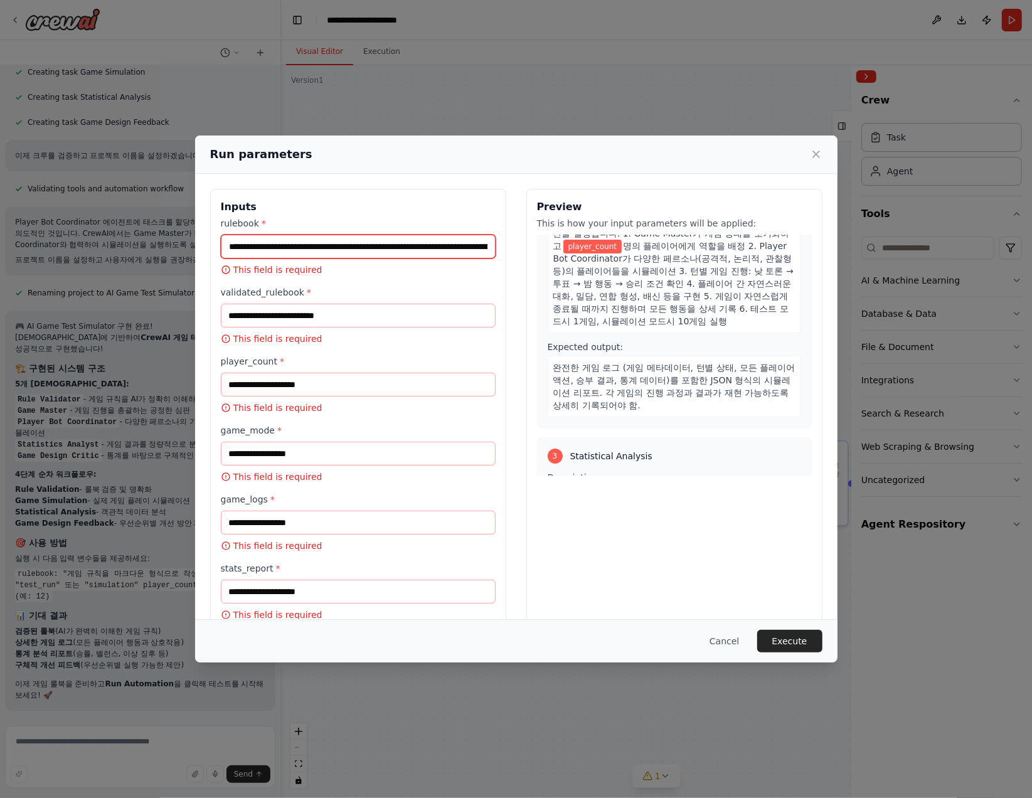
scroll to position [1091, 0]
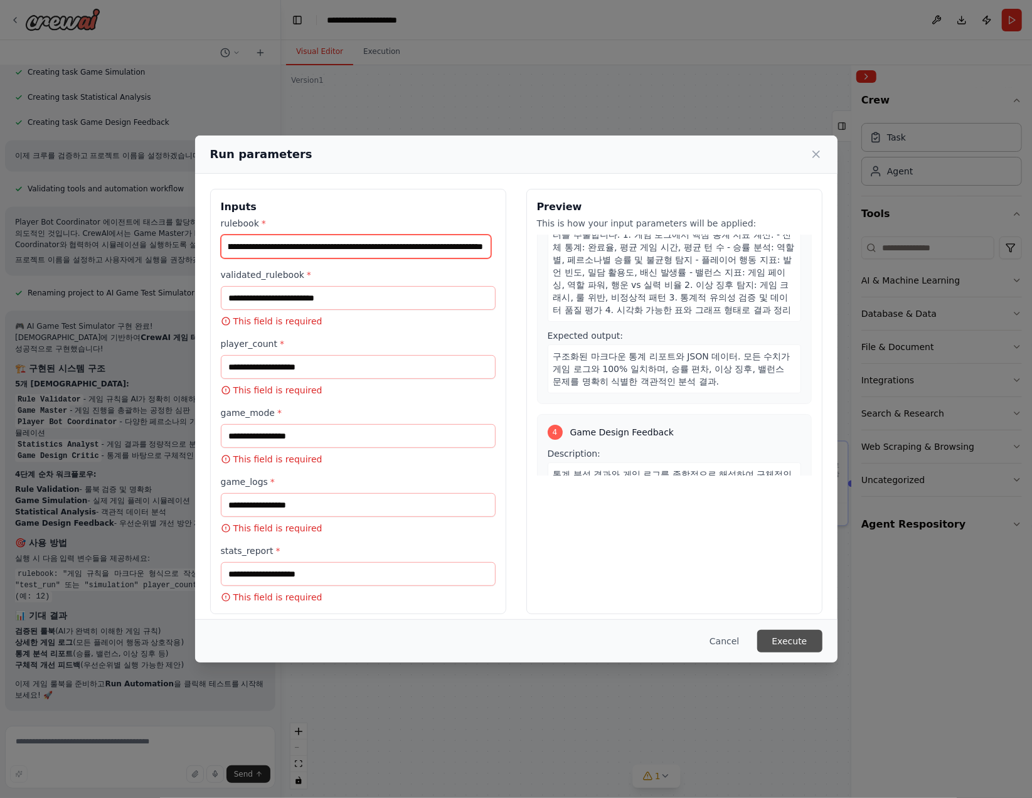
type input "**********"
click at [810, 640] on button "Execute" at bounding box center [789, 641] width 65 height 23
click at [795, 637] on button "Execute" at bounding box center [789, 641] width 65 height 23
click at [788, 640] on button "Execute" at bounding box center [789, 641] width 65 height 23
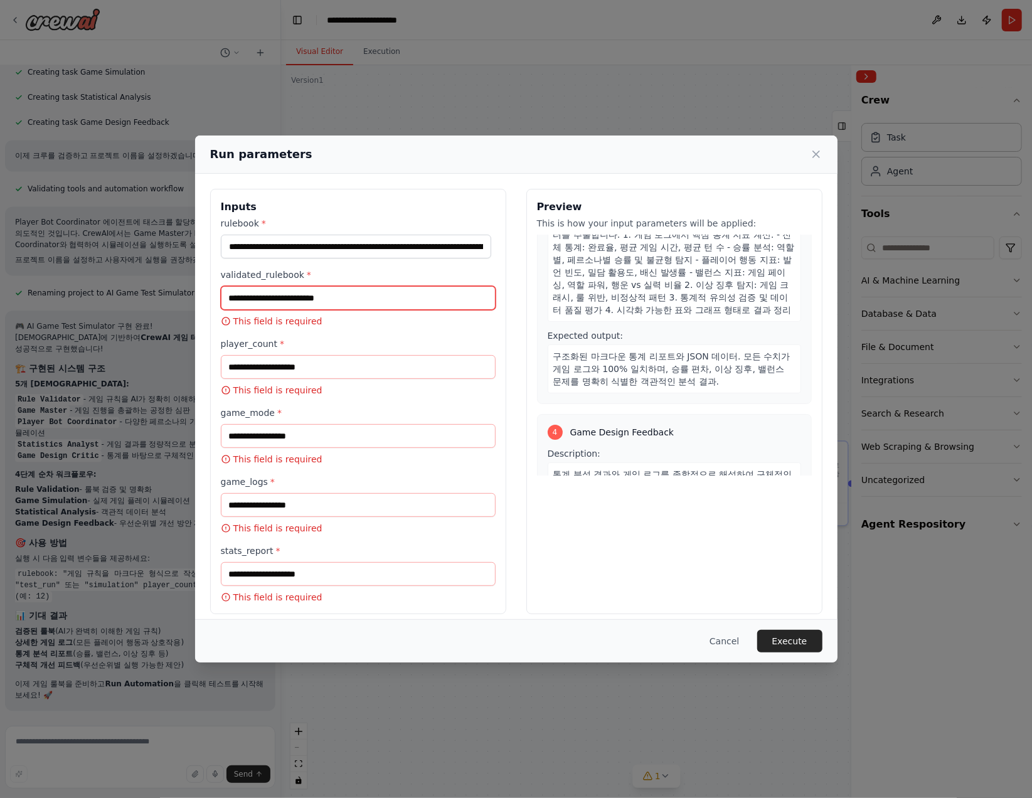
click at [376, 295] on input "validated_rulebook *" at bounding box center [358, 298] width 275 height 24
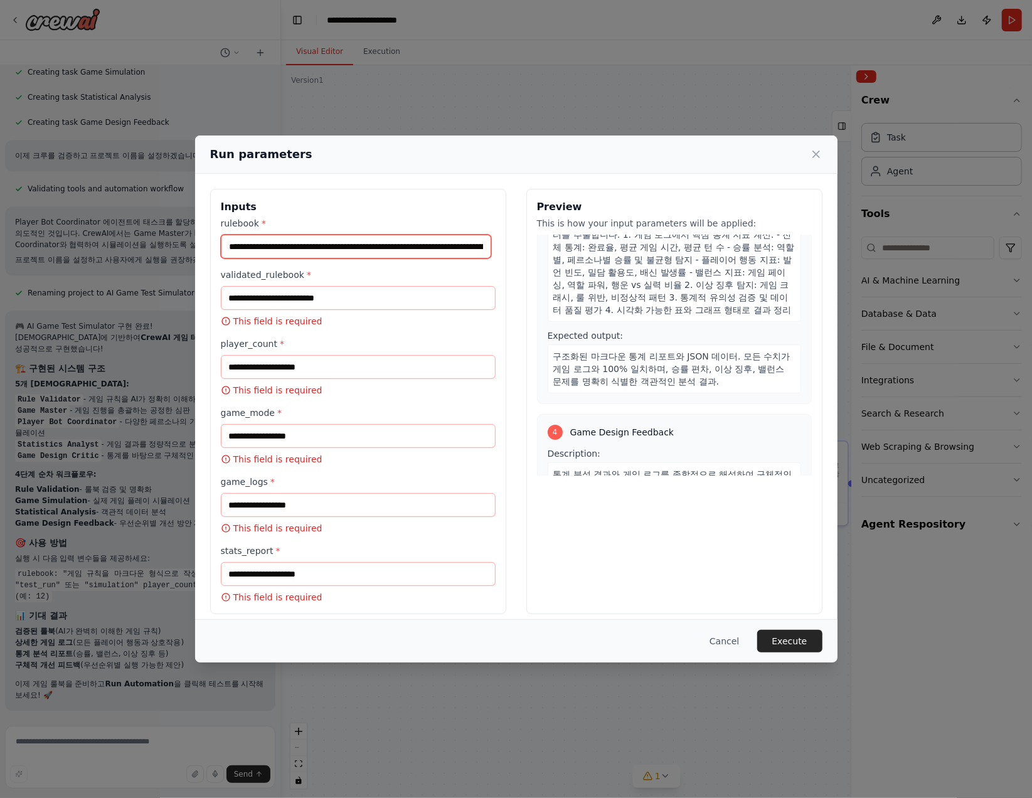
click at [452, 252] on input "rulebook *" at bounding box center [356, 246] width 270 height 23
click at [817, 154] on icon at bounding box center [816, 154] width 6 height 6
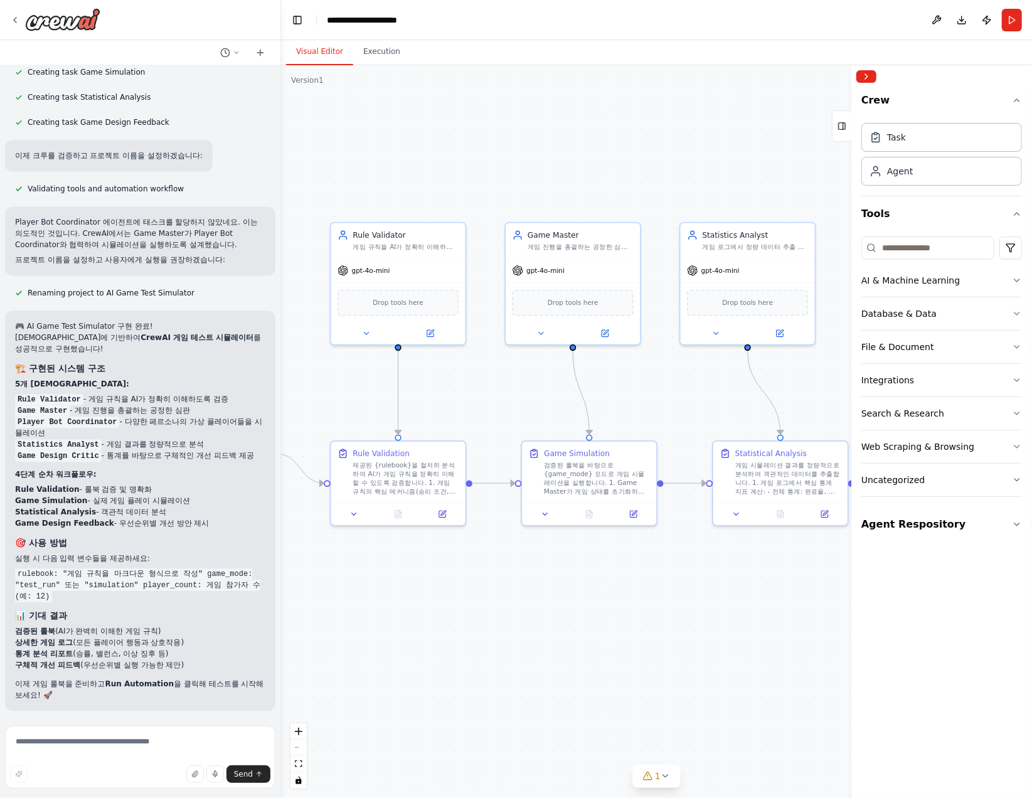
click at [188, 682] on p "이제 게임 룰북을 준비하고 Run Automation 을 클릭해 테스트를 시작해보세요! 🚀" at bounding box center [140, 689] width 250 height 23
click at [894, 23] on button "Run" at bounding box center [1012, 20] width 20 height 23
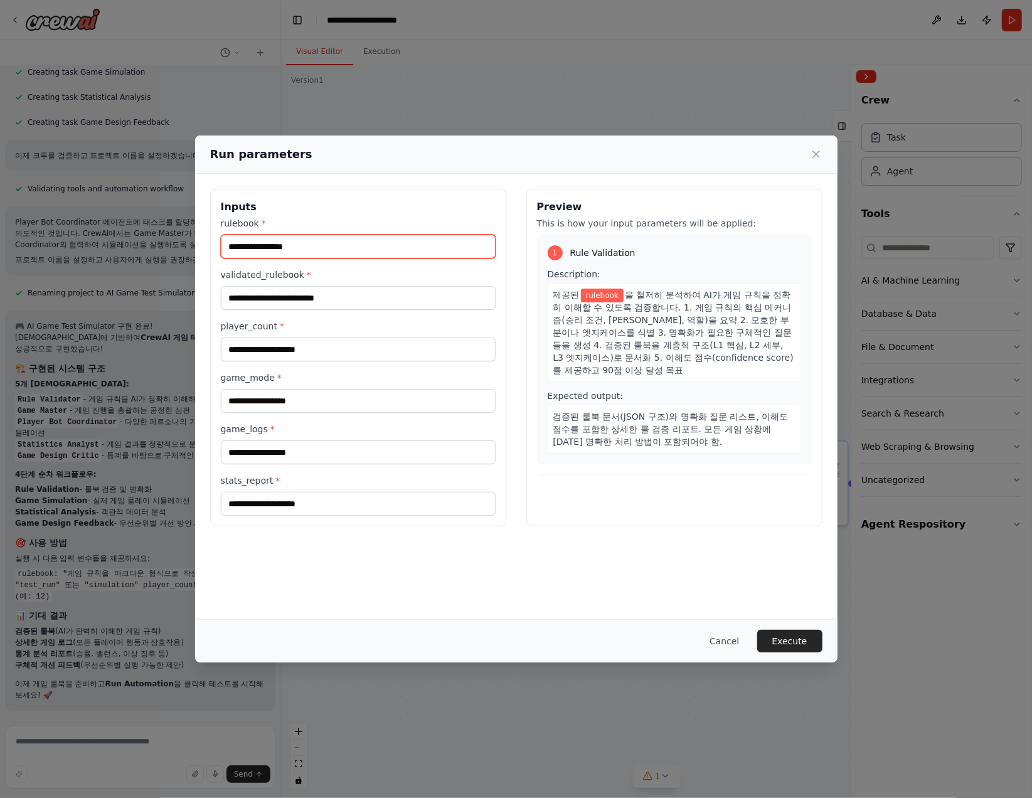
click at [396, 245] on input "rulebook *" at bounding box center [358, 247] width 275 height 24
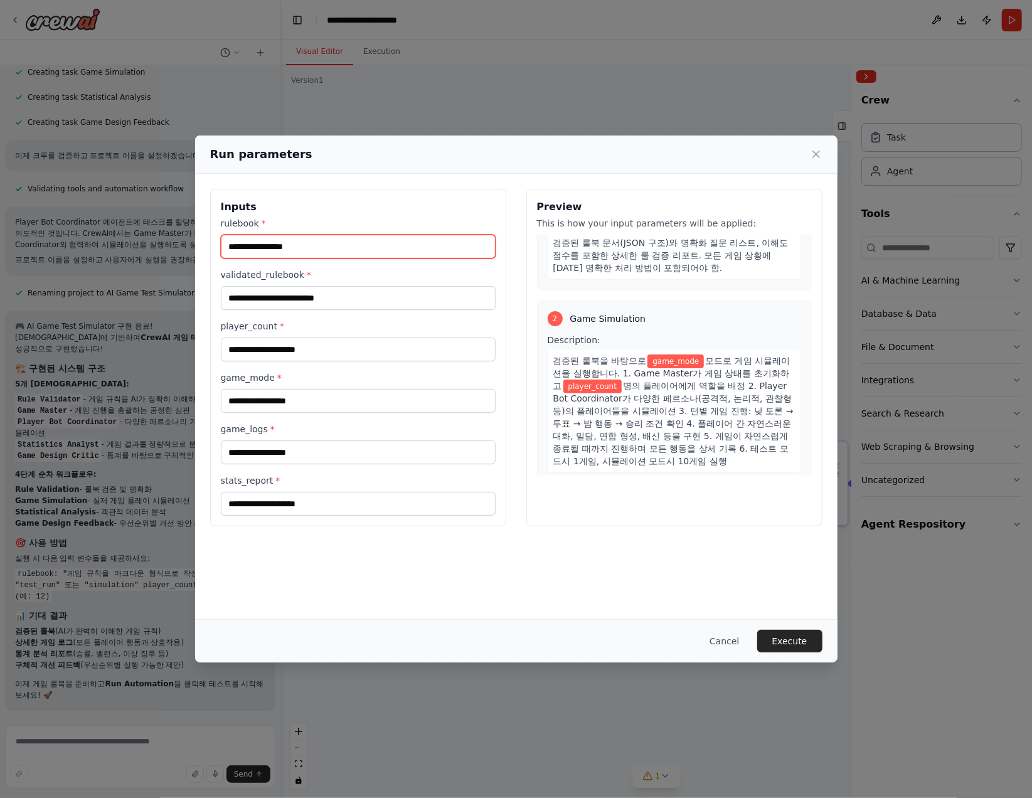
scroll to position [188, 0]
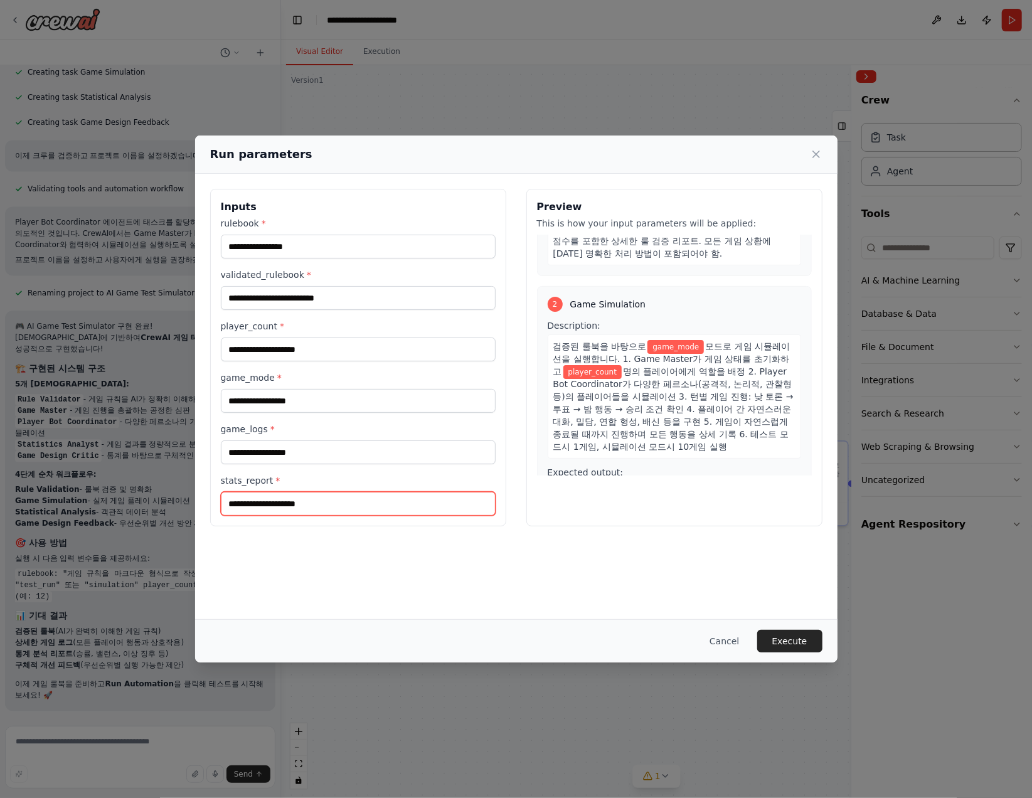
click at [336, 492] on input "stats_report *" at bounding box center [358, 504] width 275 height 24
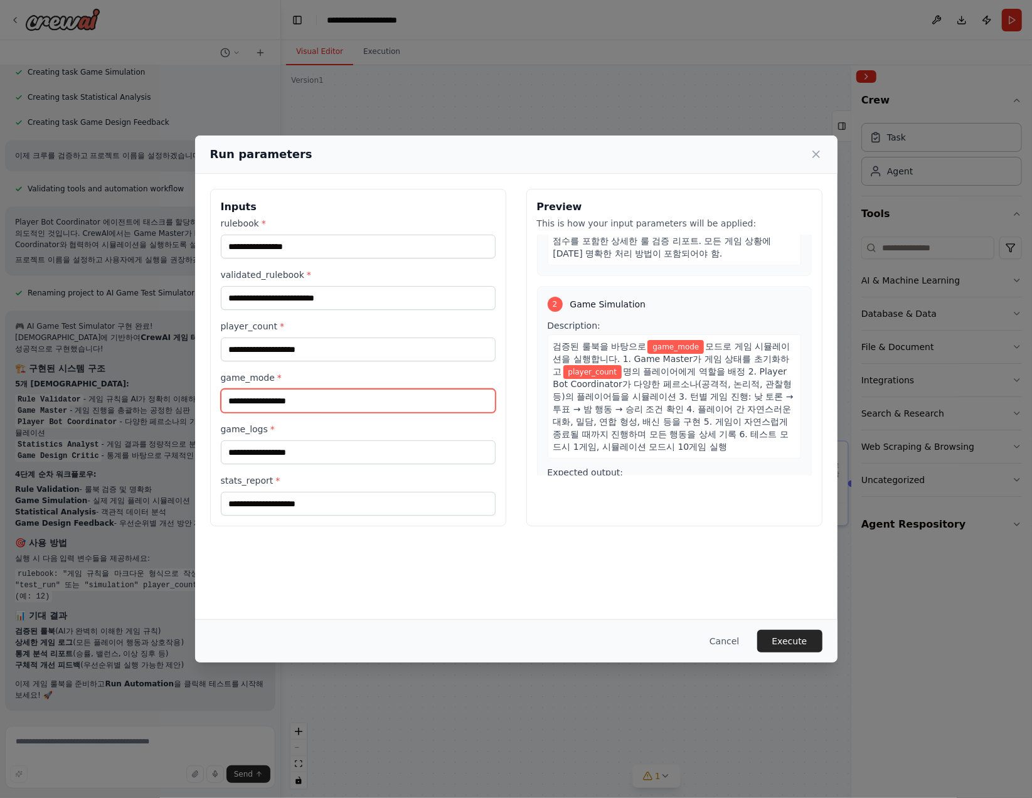
click at [353, 401] on input "game_mode *" at bounding box center [358, 401] width 275 height 24
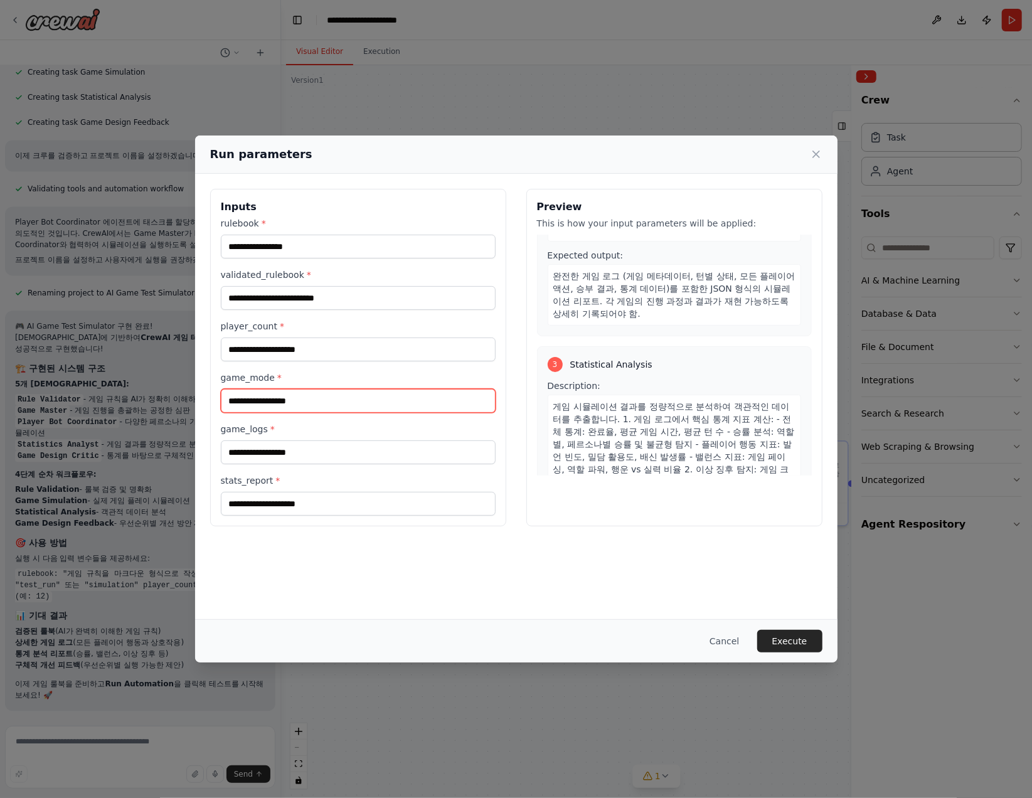
scroll to position [389, 0]
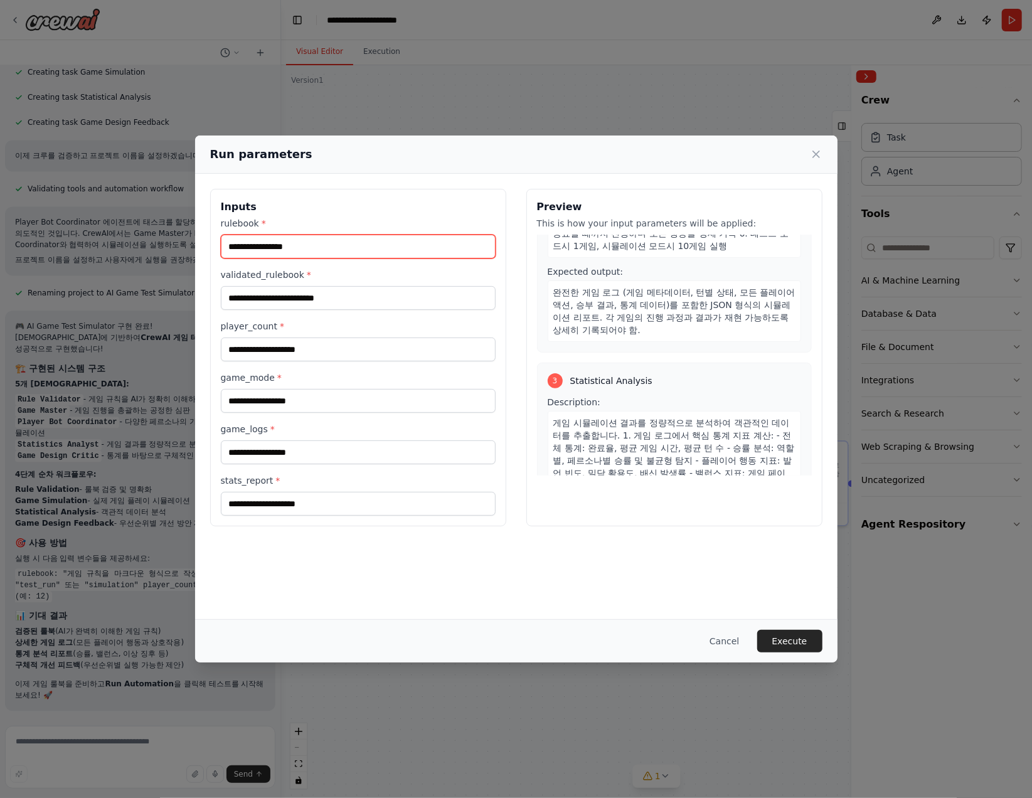
click at [408, 245] on input "rulebook *" at bounding box center [358, 247] width 275 height 24
paste input "**********"
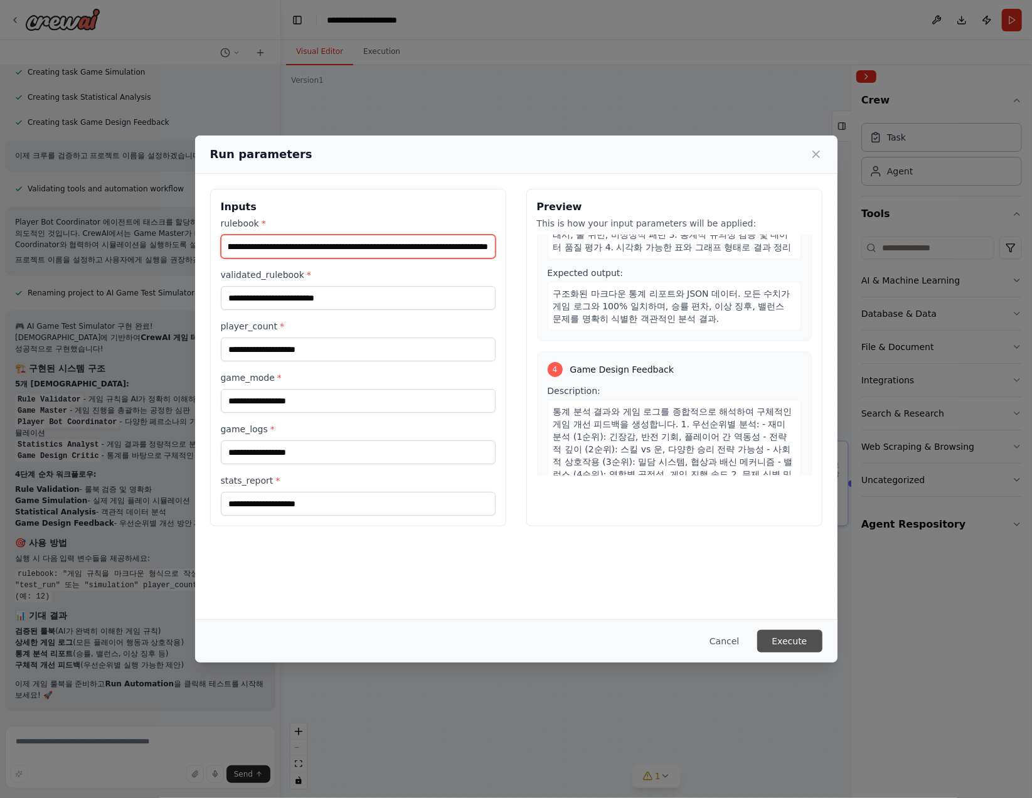
type input "**********"
click at [776, 639] on button "Execute" at bounding box center [789, 641] width 65 height 23
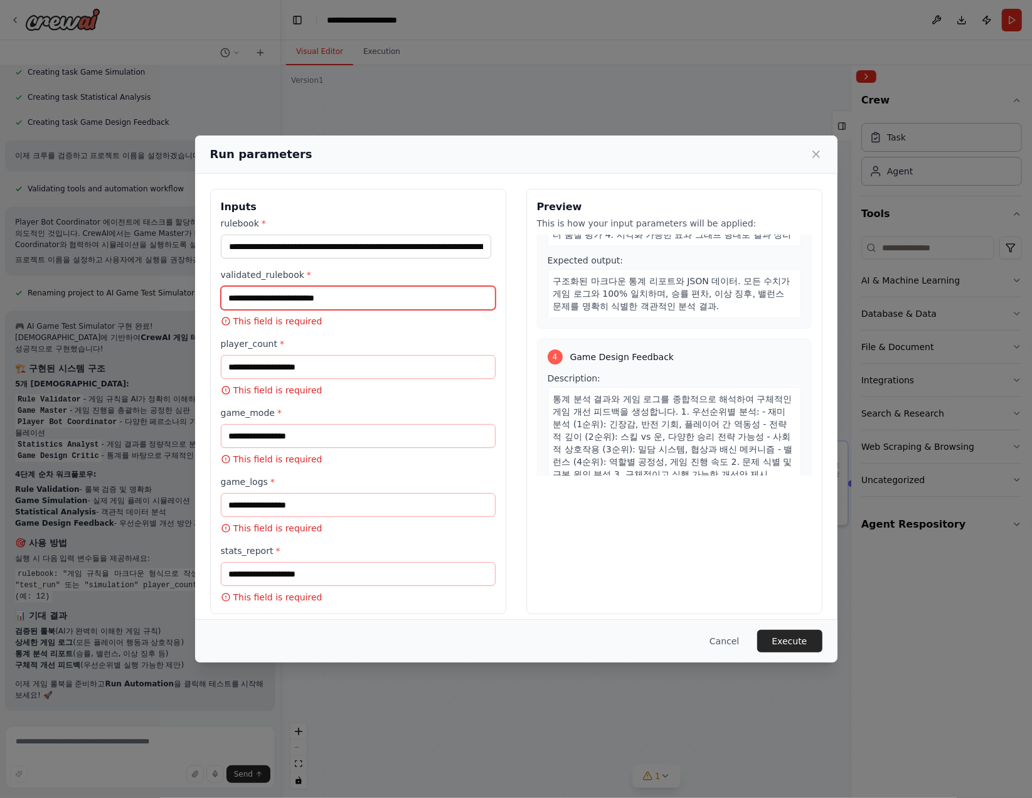
click at [349, 298] on input "validated_rulebook *" at bounding box center [358, 298] width 275 height 24
paste input "**********"
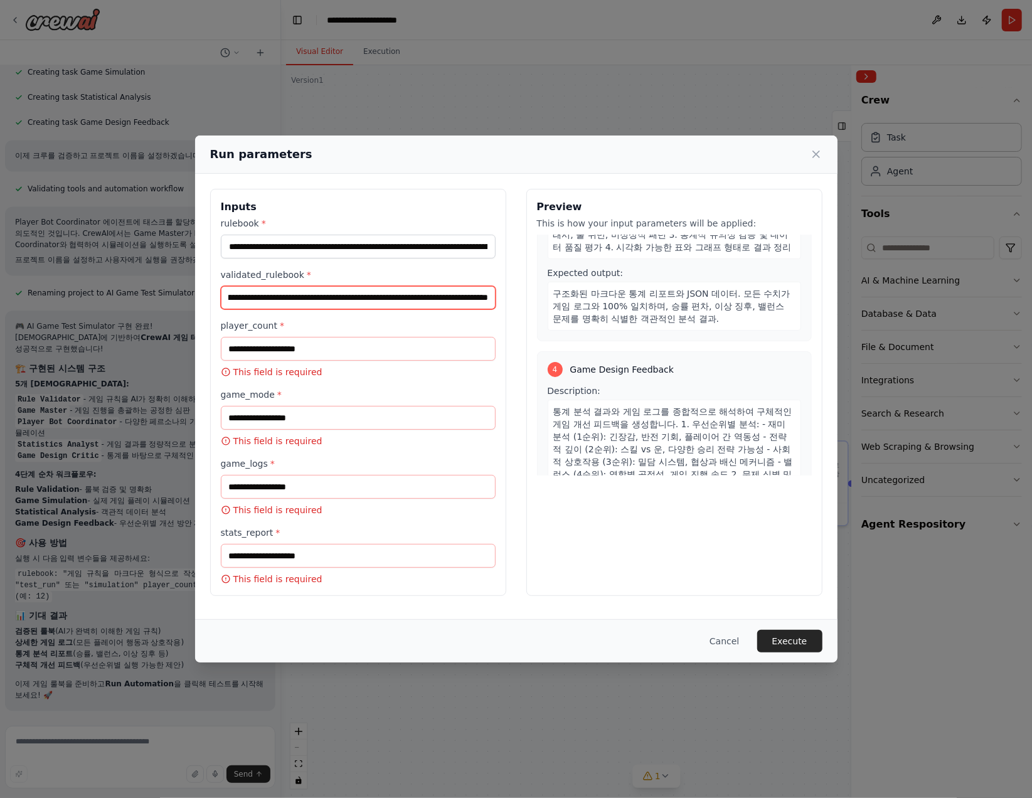
type input "**********"
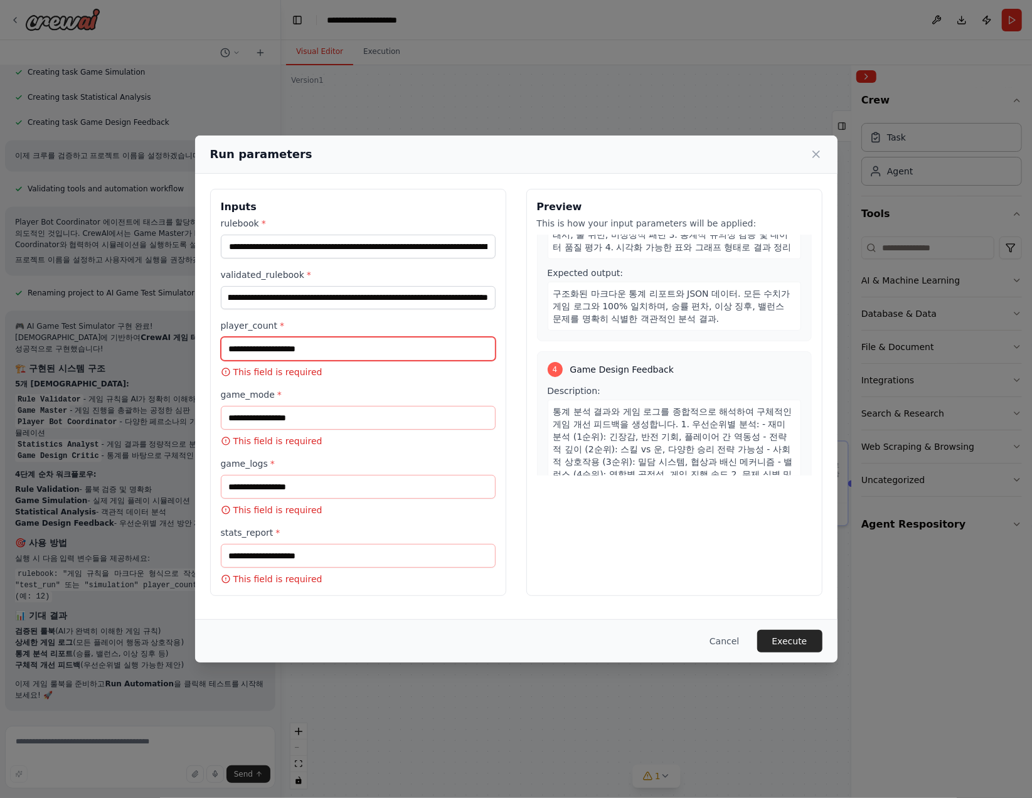
scroll to position [0, 0]
click at [319, 353] on input "player_count *" at bounding box center [358, 349] width 275 height 24
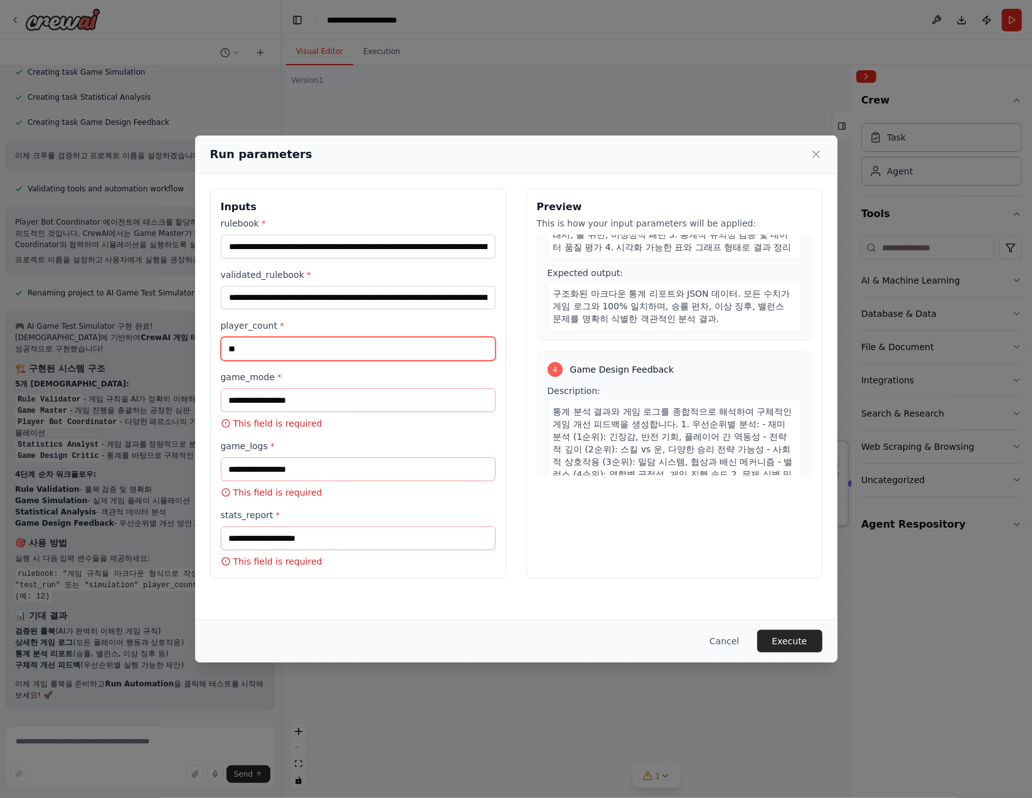
type input "**"
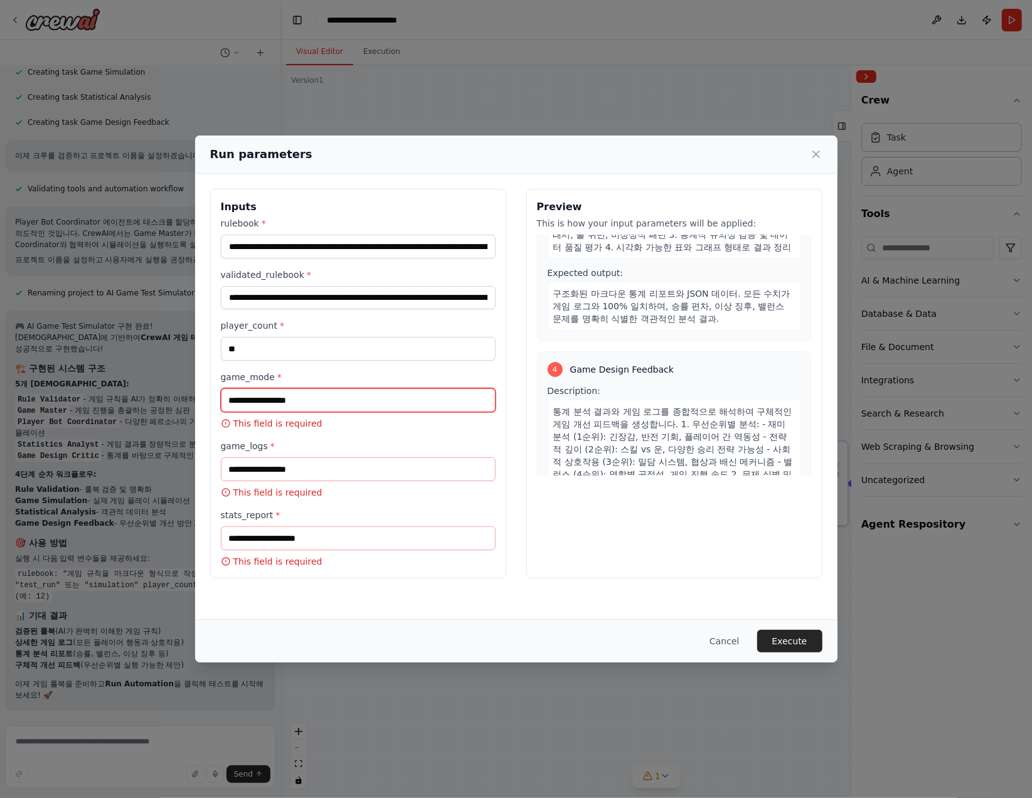
click at [323, 401] on input "game_mode *" at bounding box center [358, 400] width 275 height 24
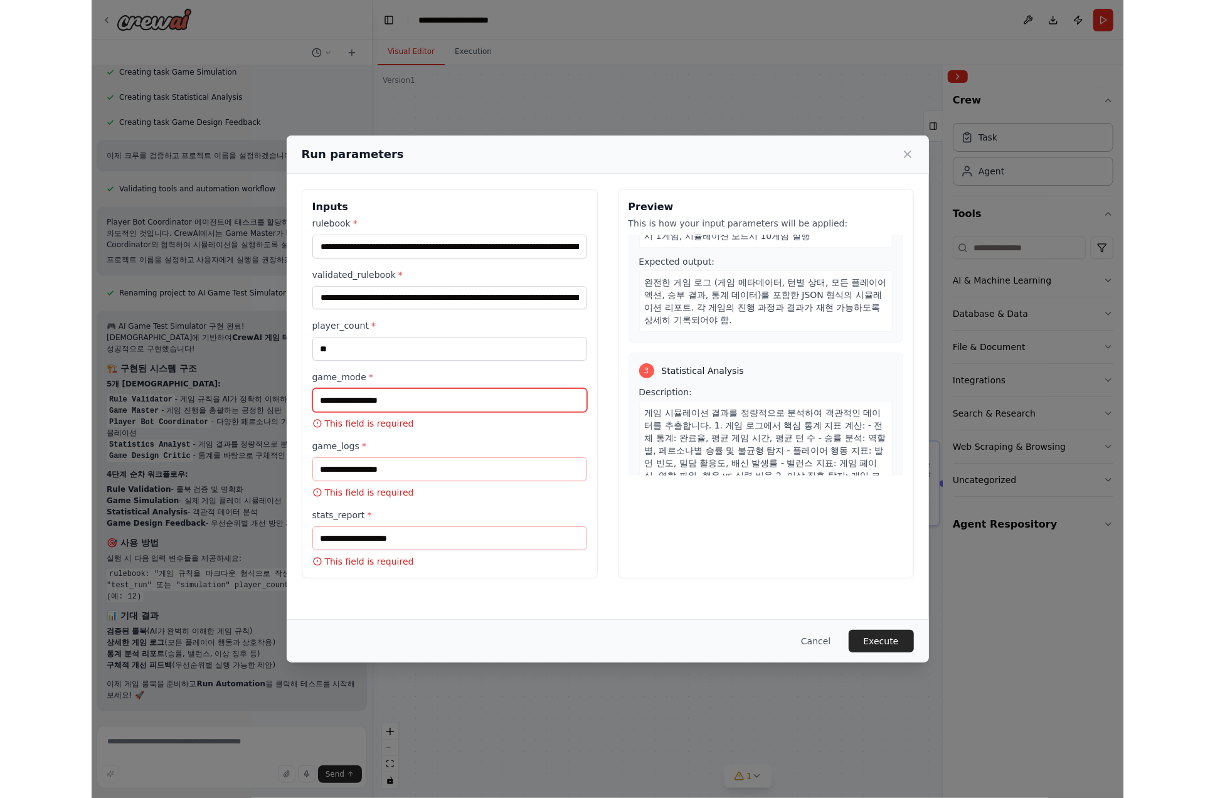
scroll to position [903, 0]
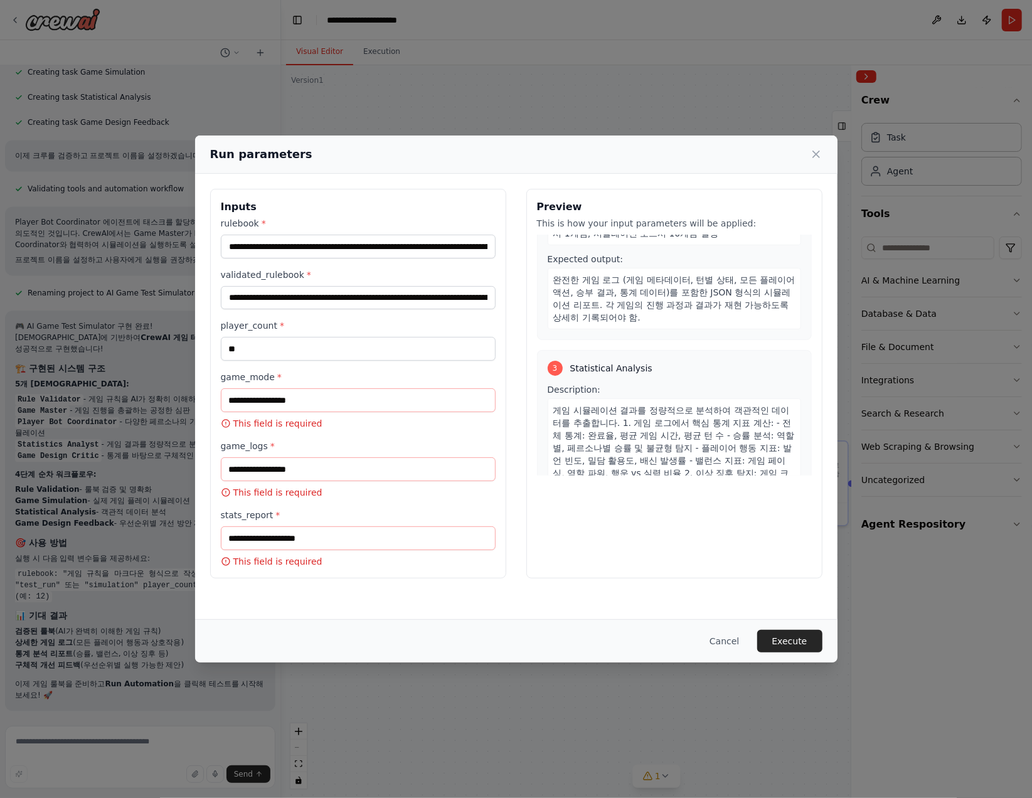
click at [684, 140] on span "game_mode" at bounding box center [675, 134] width 56 height 14
click at [680, 140] on span "game_mode" at bounding box center [675, 134] width 56 height 14
drag, startPoint x: 403, startPoint y: 159, endPoint x: 472, endPoint y: 197, distance: 79.1
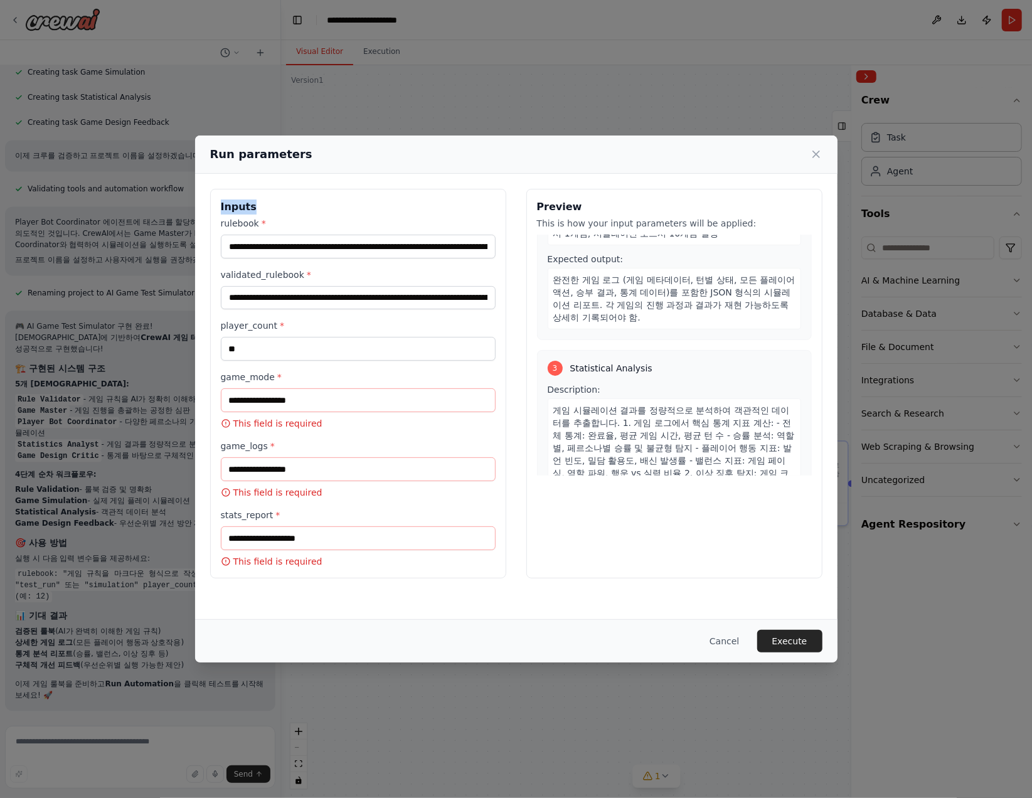
click at [472, 197] on div "Run parameters Inputs rulebook * validated_rulebook * player_count * ** game_mo…" at bounding box center [516, 398] width 642 height 527
click at [327, 187] on div "Inputs rulebook * validated_rulebook * player_count * ** game_mode * This field…" at bounding box center [516, 384] width 642 height 420
click at [317, 402] on input "game_mode *" at bounding box center [358, 400] width 275 height 24
click at [731, 641] on button "Cancel" at bounding box center [724, 641] width 50 height 23
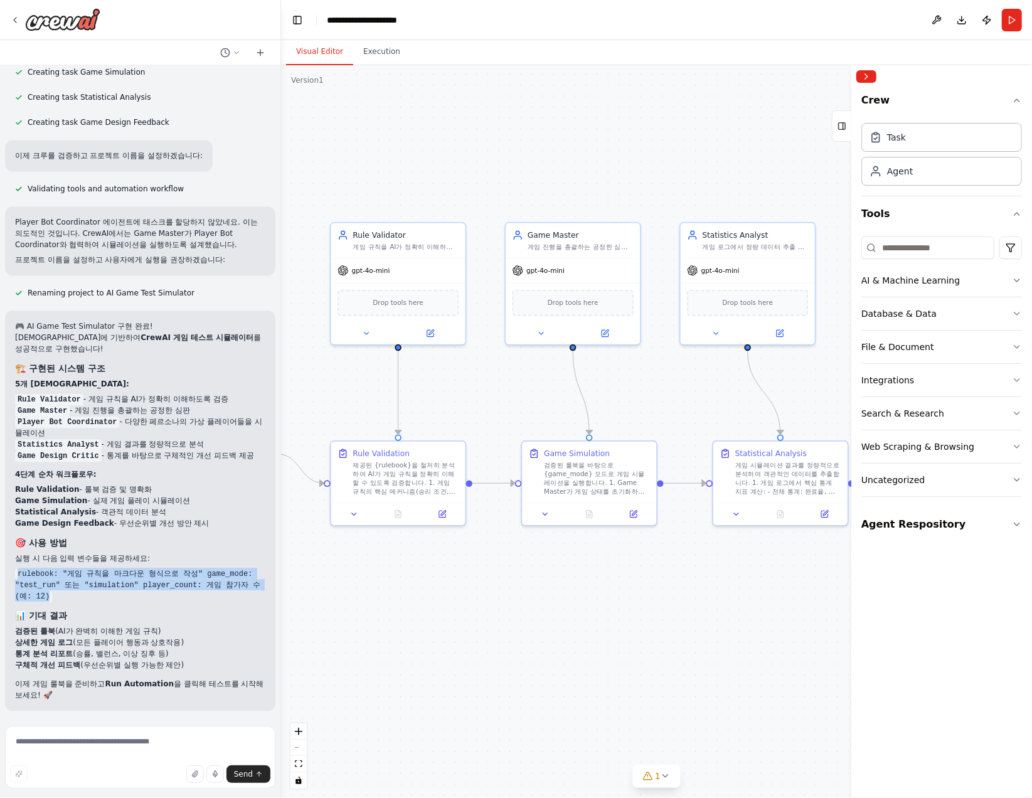
drag, startPoint x: 64, startPoint y: 600, endPoint x: 13, endPoint y: 570, distance: 59.6
click at [13, 570] on div "🎮 AI Game Test Simulator 구현 완료! 설계서에 기반하여 CrewAI 게임 테스트 시뮬레이터 를 성공적으로 구현했습니다! 🏗…" at bounding box center [140, 510] width 270 height 400
copy code "rulebook: "게임 규칙을 마크다운 형식으로 작성" game_mode: "test_run" 또는 "simulation" player_co…"
click at [207, 676] on div "🎮 AI Game Test Simulator 구현 완료! 설계서에 기반하여 CrewAI 게임 테스트 시뮬레이터 를 성공적으로 구현했습니다! 🏗…" at bounding box center [140, 510] width 250 height 380
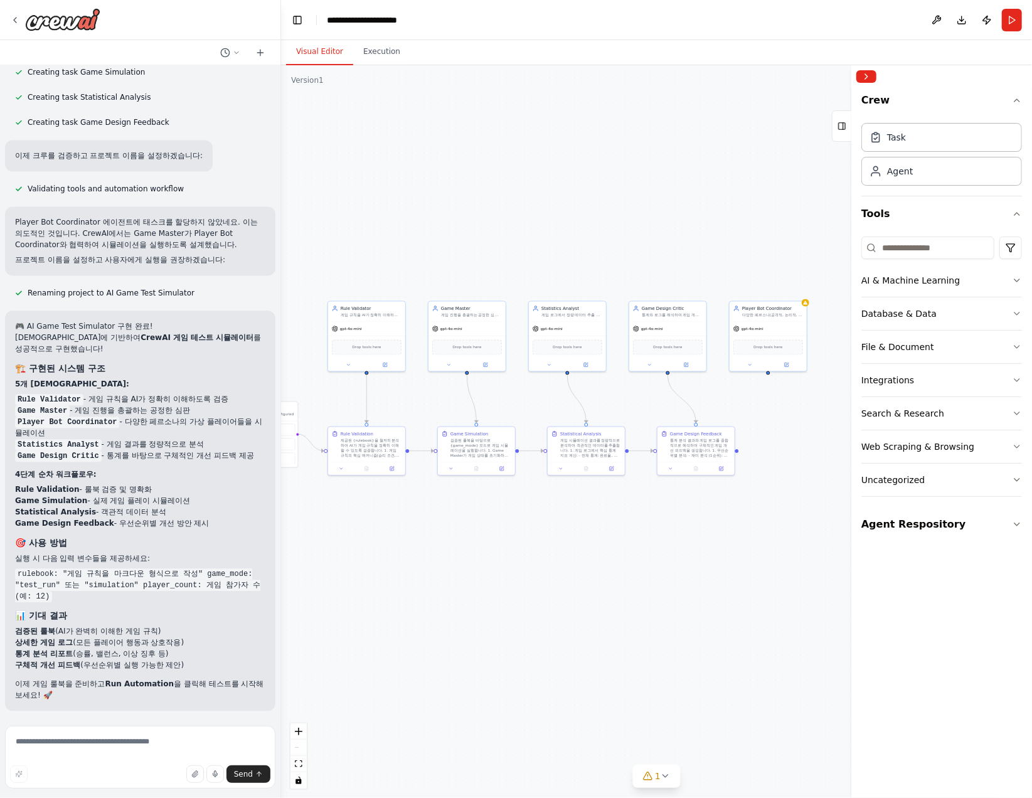
drag, startPoint x: 660, startPoint y: 392, endPoint x: 529, endPoint y: 399, distance: 131.9
click at [529, 399] on div ".deletable-edge-delete-btn { width: 20px; height: 20px; border: 0px solid #ffff…" at bounding box center [656, 431] width 751 height 733
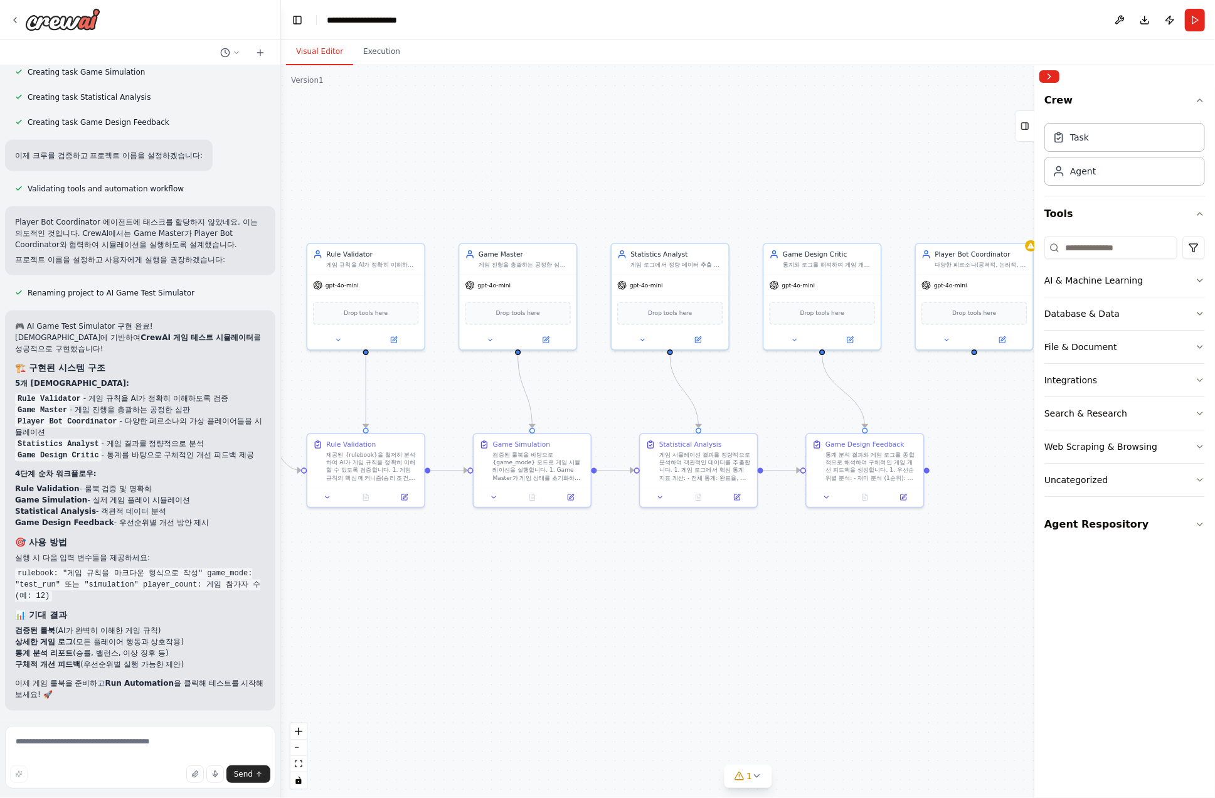
drag, startPoint x: 847, startPoint y: 391, endPoint x: 916, endPoint y: 372, distance: 71.5
click at [894, 372] on div ".deletable-edge-delete-btn { width: 20px; height: 20px; border: 0px solid #ffff…" at bounding box center [748, 431] width 934 height 733
click at [337, 290] on div "gpt-4o-mini" at bounding box center [365, 283] width 117 height 21
click at [341, 287] on div "gpt-4o-mini" at bounding box center [336, 282] width 46 height 9
click at [350, 284] on span "gpt-4o-mini" at bounding box center [341, 284] width 33 height 8
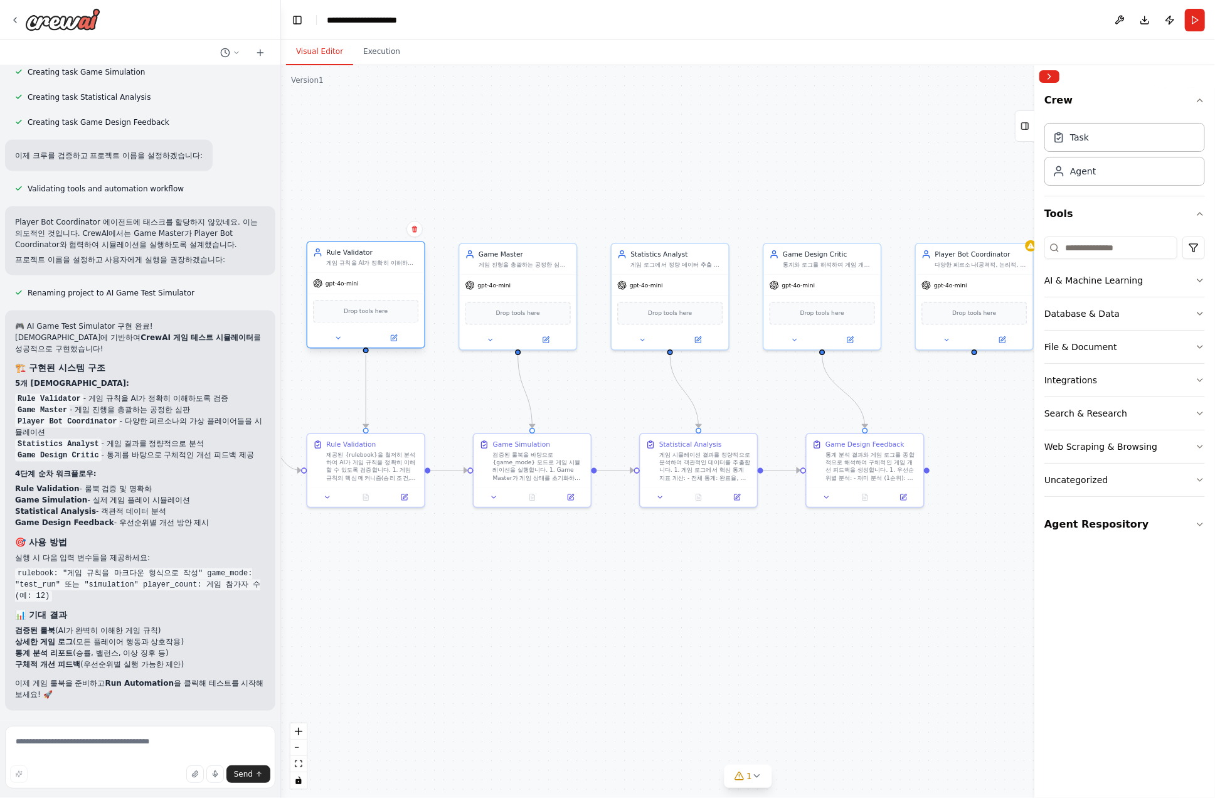
click at [350, 284] on span "gpt-4o-mini" at bounding box center [341, 284] width 33 height 8
click at [375, 287] on div "gpt-4o-mini" at bounding box center [365, 283] width 117 height 21
click at [397, 338] on icon at bounding box center [394, 338] width 8 height 8
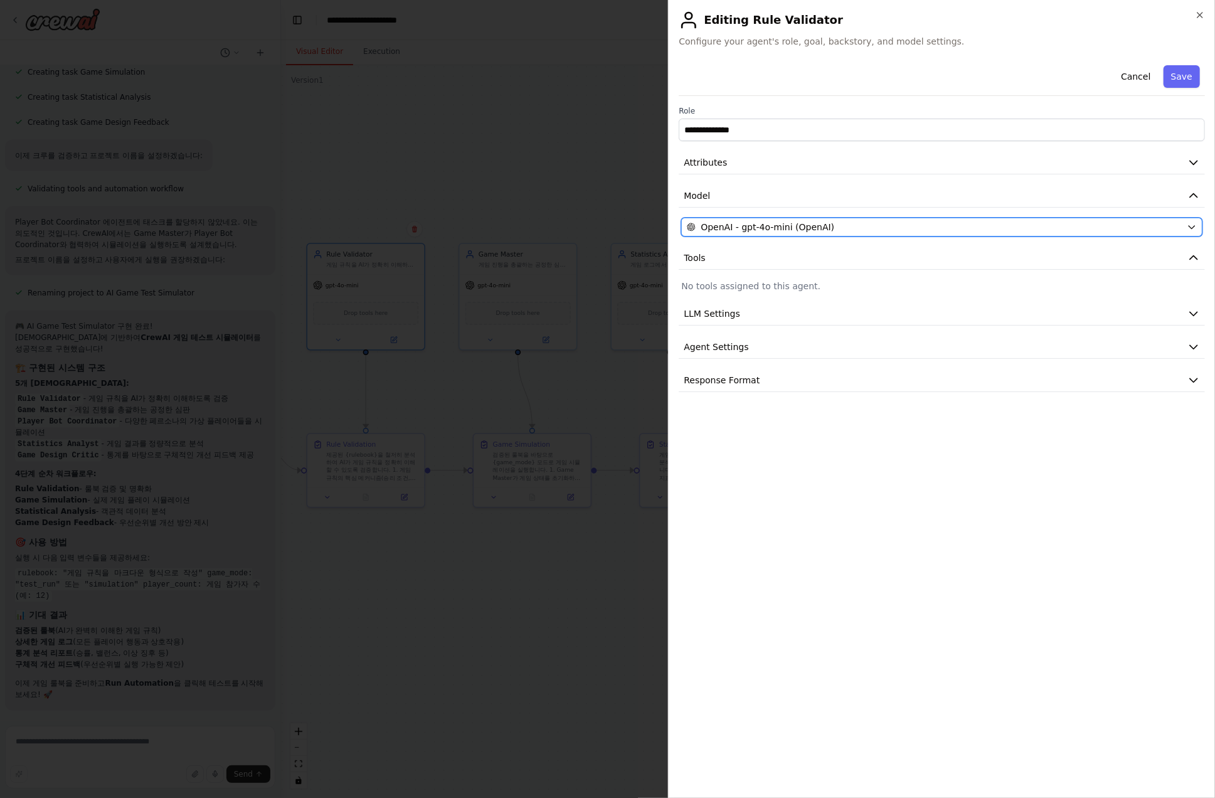
click at [765, 229] on span "OpenAI - gpt-4o-mini (OpenAI)" at bounding box center [768, 227] width 134 height 13
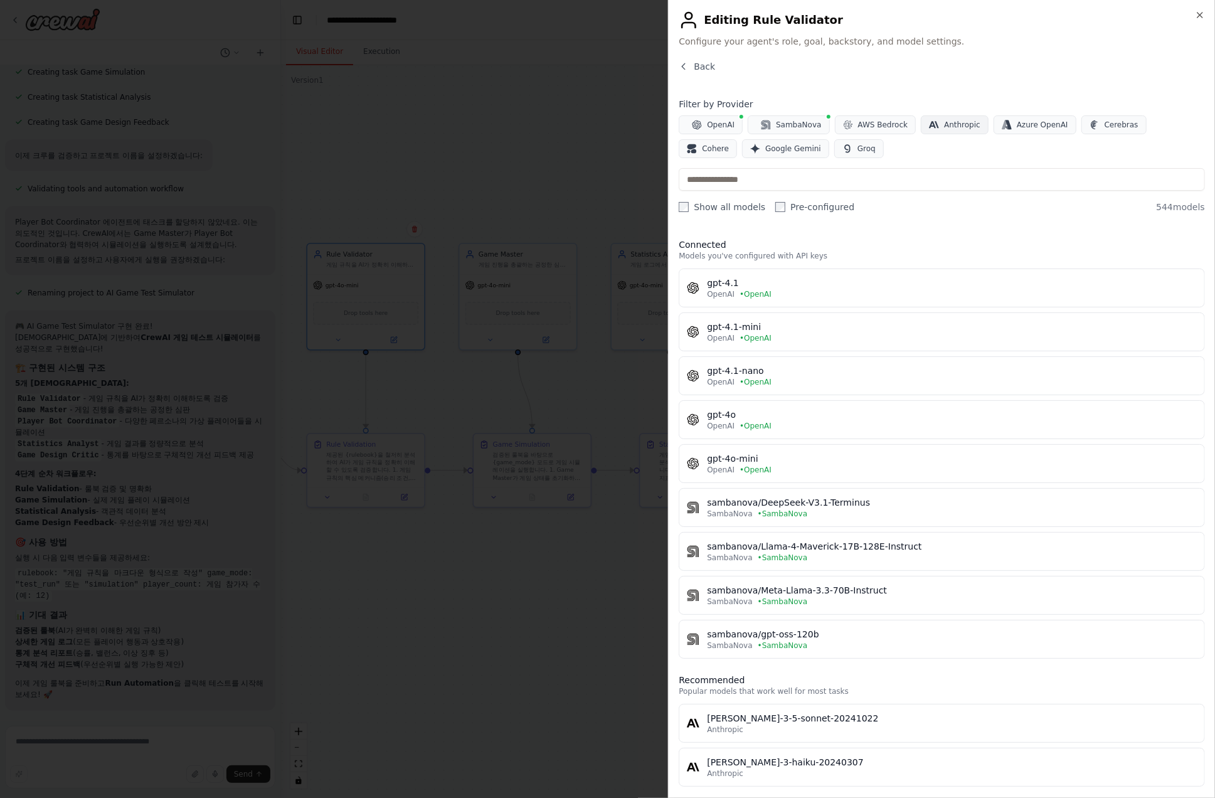
click at [894, 128] on span "Anthropic" at bounding box center [962, 125] width 36 height 10
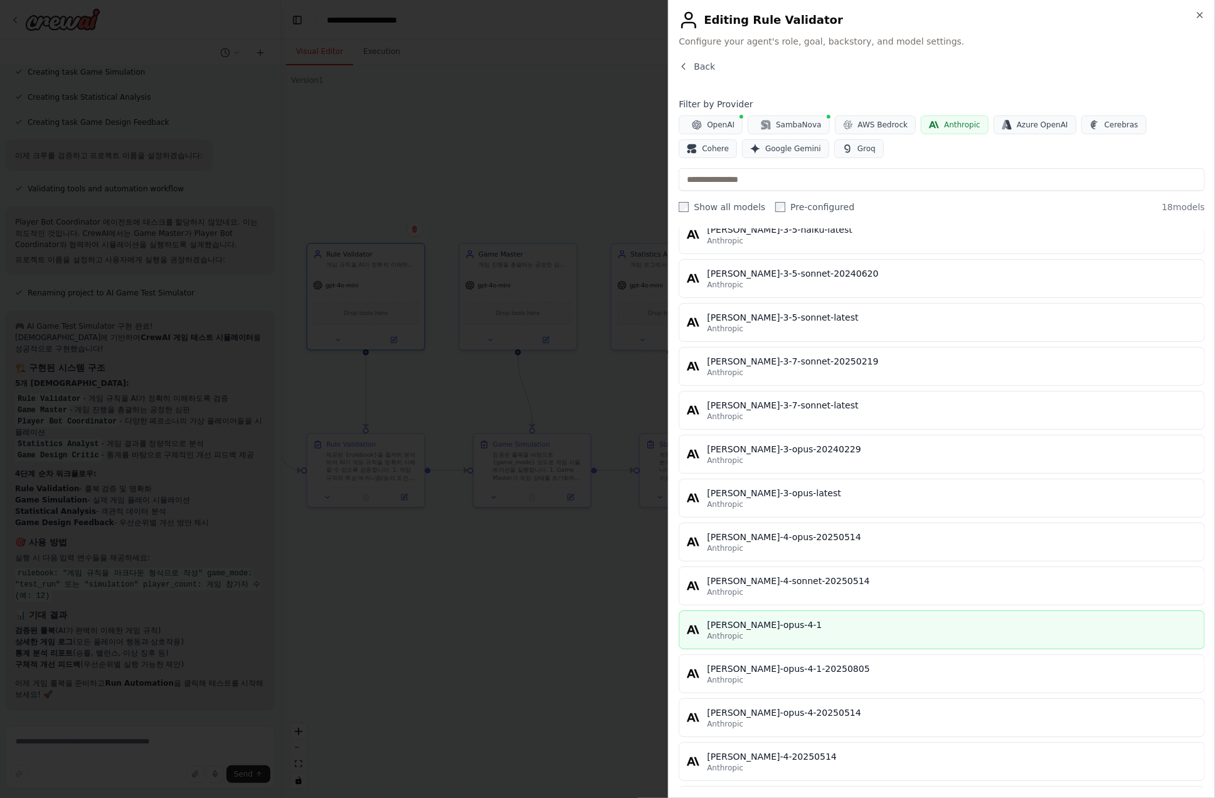
scroll to position [307, 0]
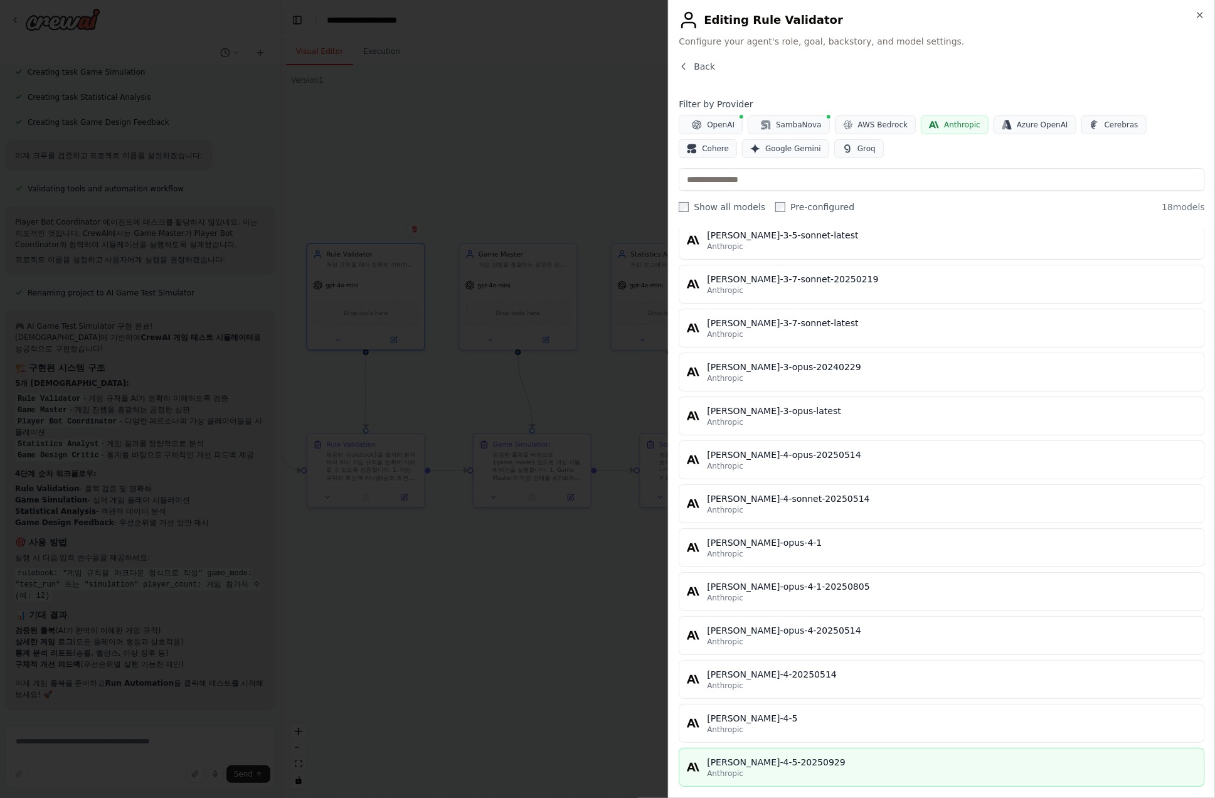
click at [832, 756] on div "[PERSON_NAME]-4-5-20250929" at bounding box center [952, 762] width 490 height 13
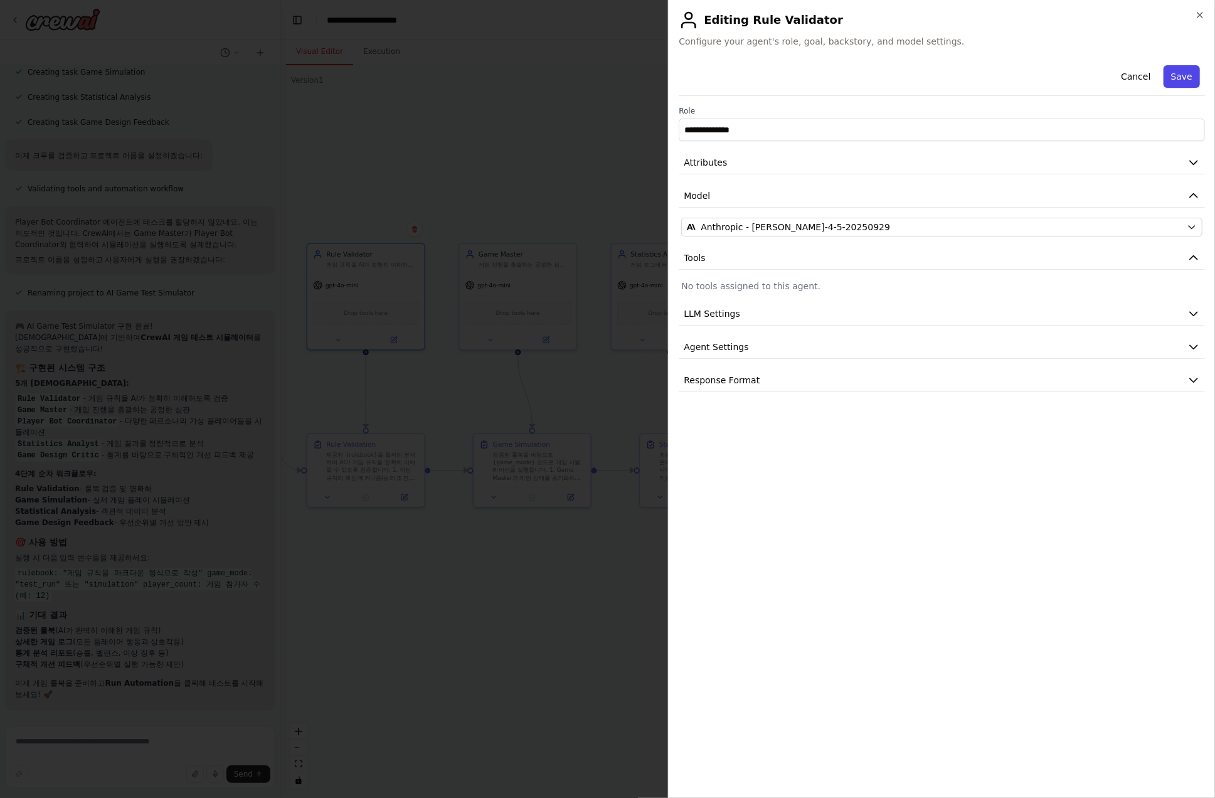
click at [894, 77] on button "Save" at bounding box center [1181, 76] width 36 height 23
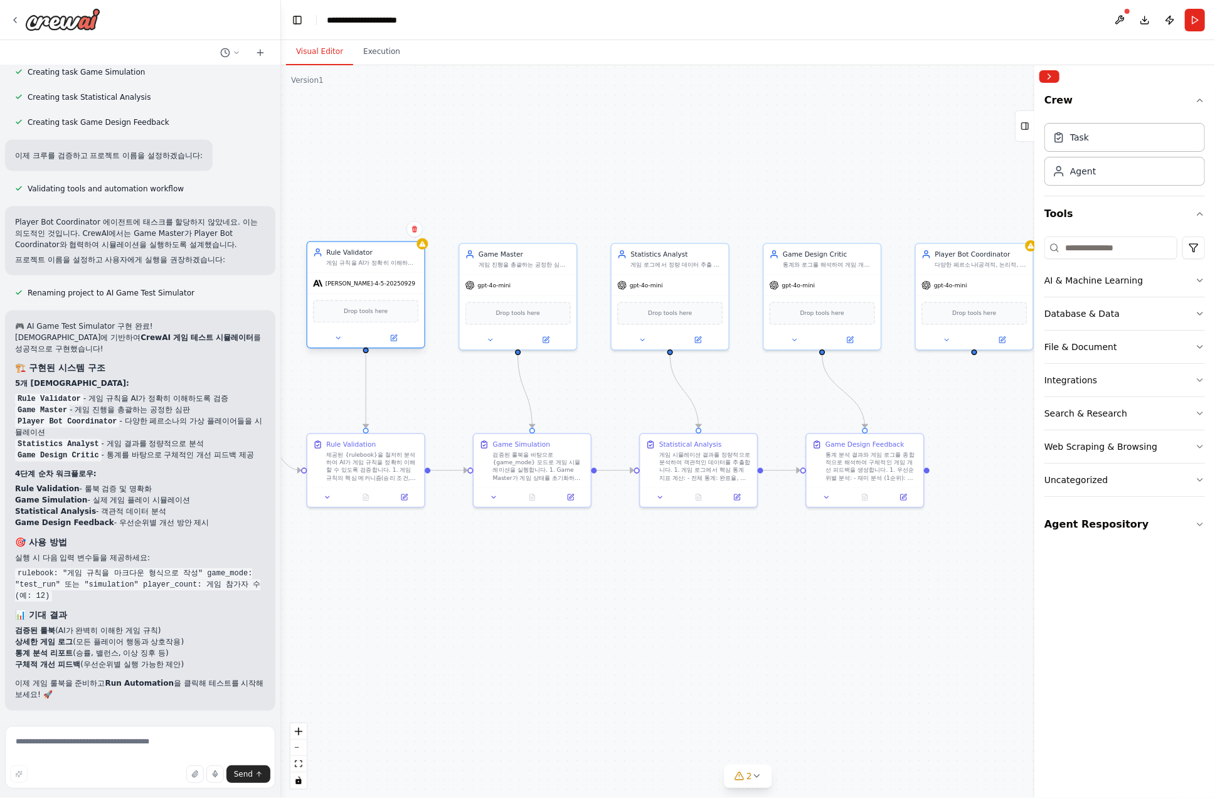
click at [425, 249] on div "Rule Validator 게임 규칙을 AI가 정확히 이해하도록 검증하고 명확화하여, 시뮬레이션 전 룰 오해로 인한 무의미한 결과 방지. {r…" at bounding box center [366, 294] width 119 height 107
click at [387, 291] on div "[PERSON_NAME]-4-5-20250929" at bounding box center [365, 283] width 117 height 21
click at [521, 575] on div ".deletable-edge-delete-btn { width: 20px; height: 20px; border: 0px solid #ffff…" at bounding box center [748, 431] width 934 height 733
click at [392, 280] on span "[PERSON_NAME]-4-5-20250929" at bounding box center [370, 284] width 90 height 8
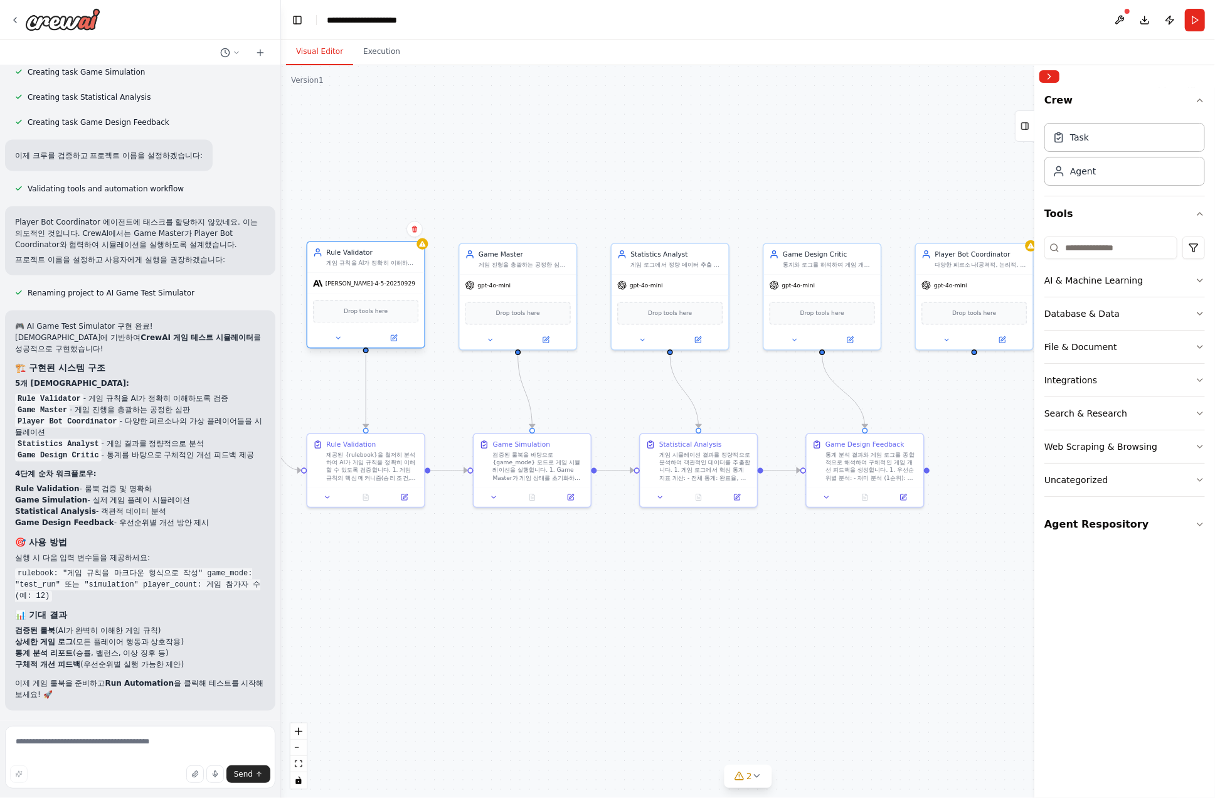
click at [390, 346] on div at bounding box center [365, 338] width 117 height 19
click at [394, 337] on icon at bounding box center [395, 337] width 4 height 4
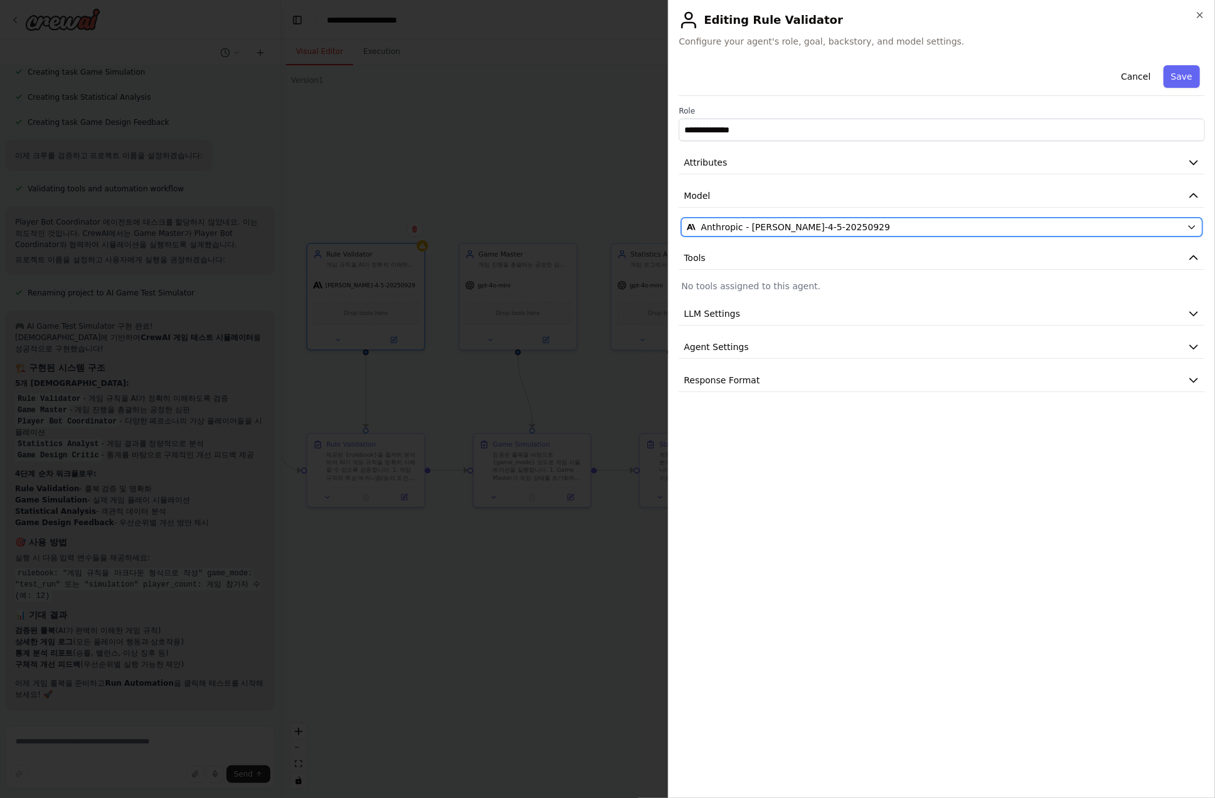
click at [774, 224] on span "Anthropic - [PERSON_NAME]-4-5-20250929" at bounding box center [795, 227] width 189 height 13
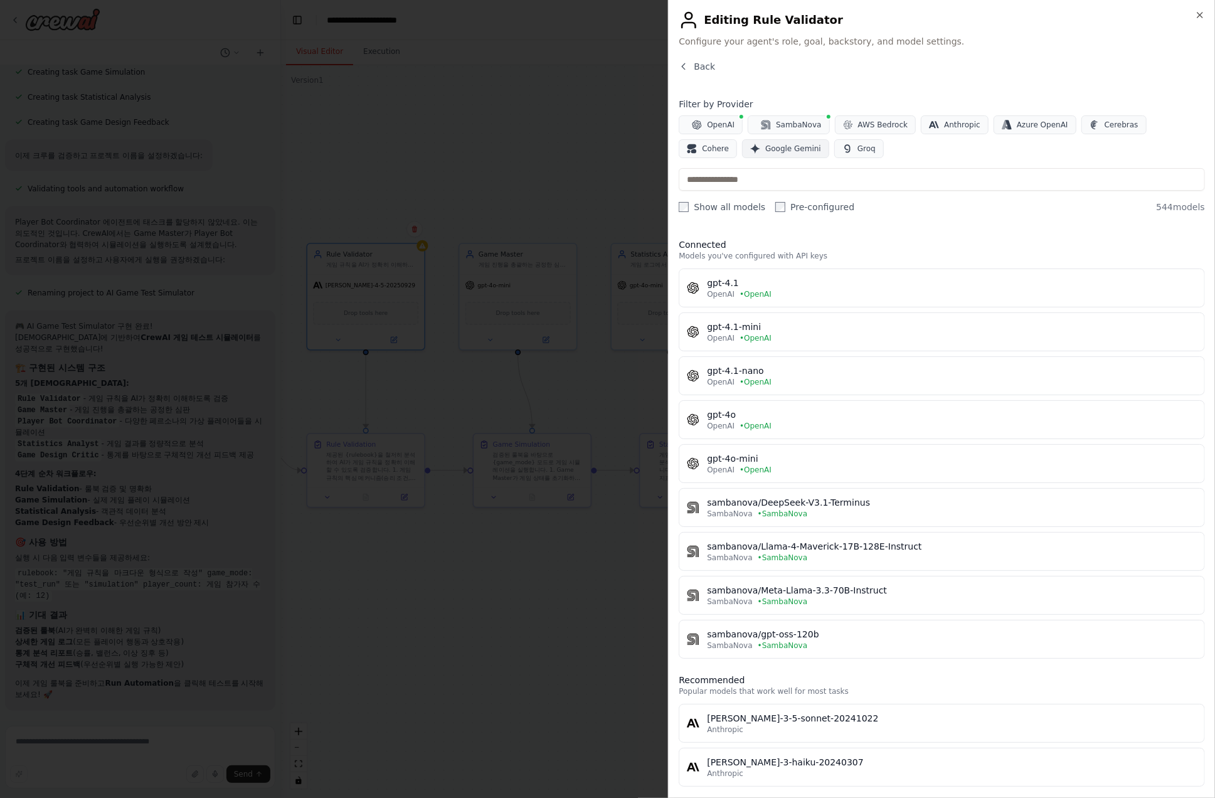
click at [765, 147] on span "Google Gemini" at bounding box center [793, 149] width 56 height 10
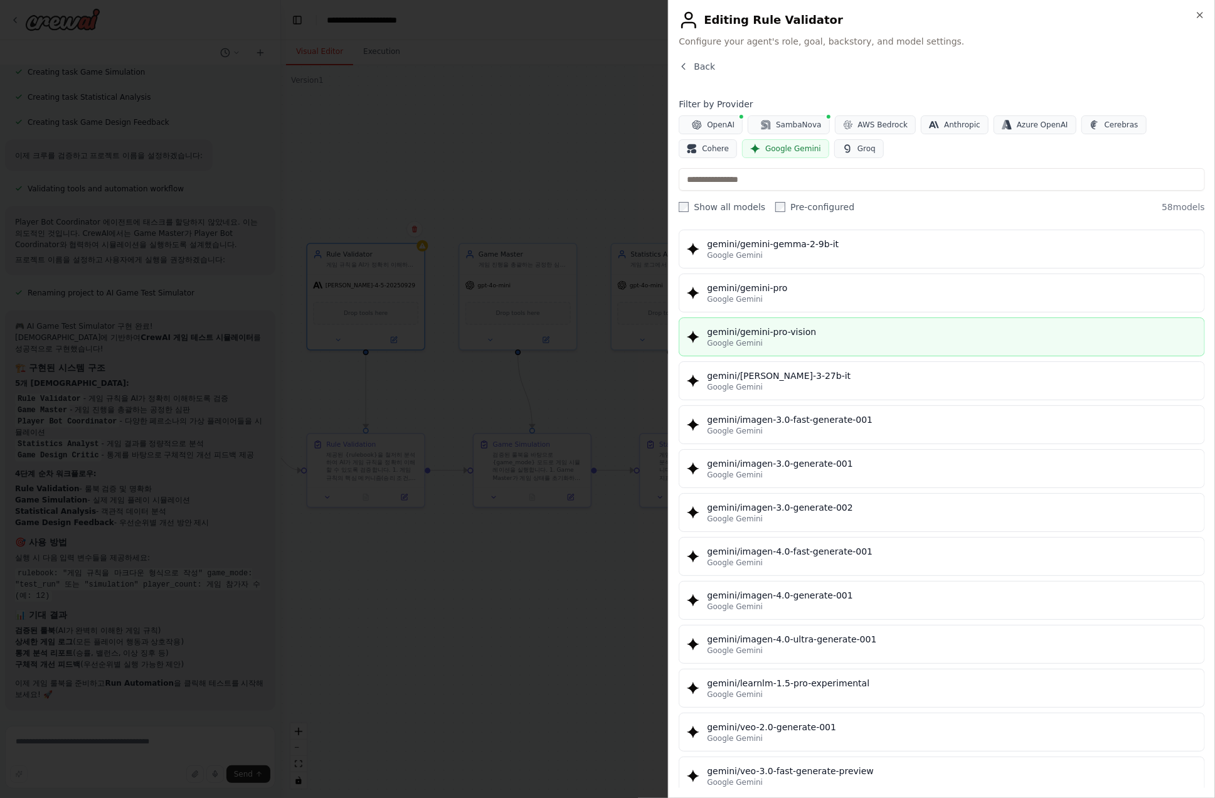
scroll to position [2007, 0]
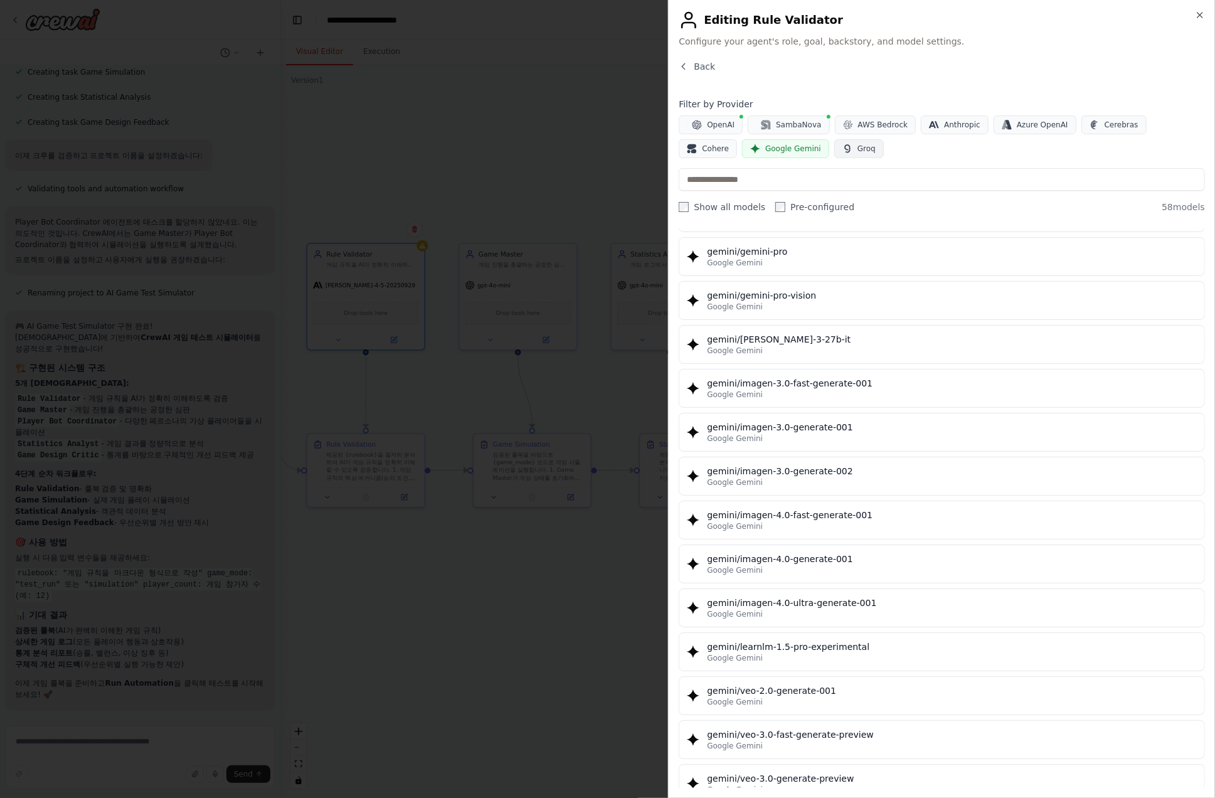
click at [834, 154] on button "Groq" at bounding box center [859, 148] width 50 height 19
click at [894, 125] on span "Anthropic" at bounding box center [962, 125] width 36 height 10
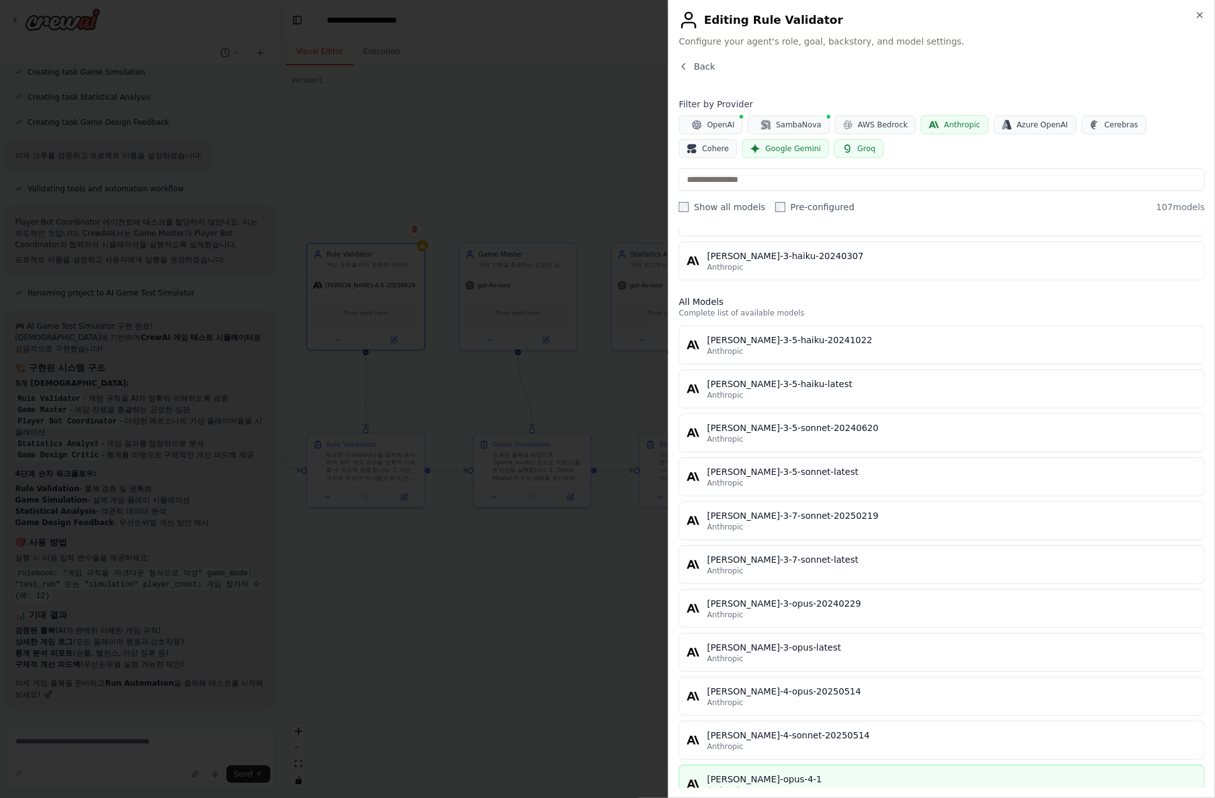
scroll to position [0, 0]
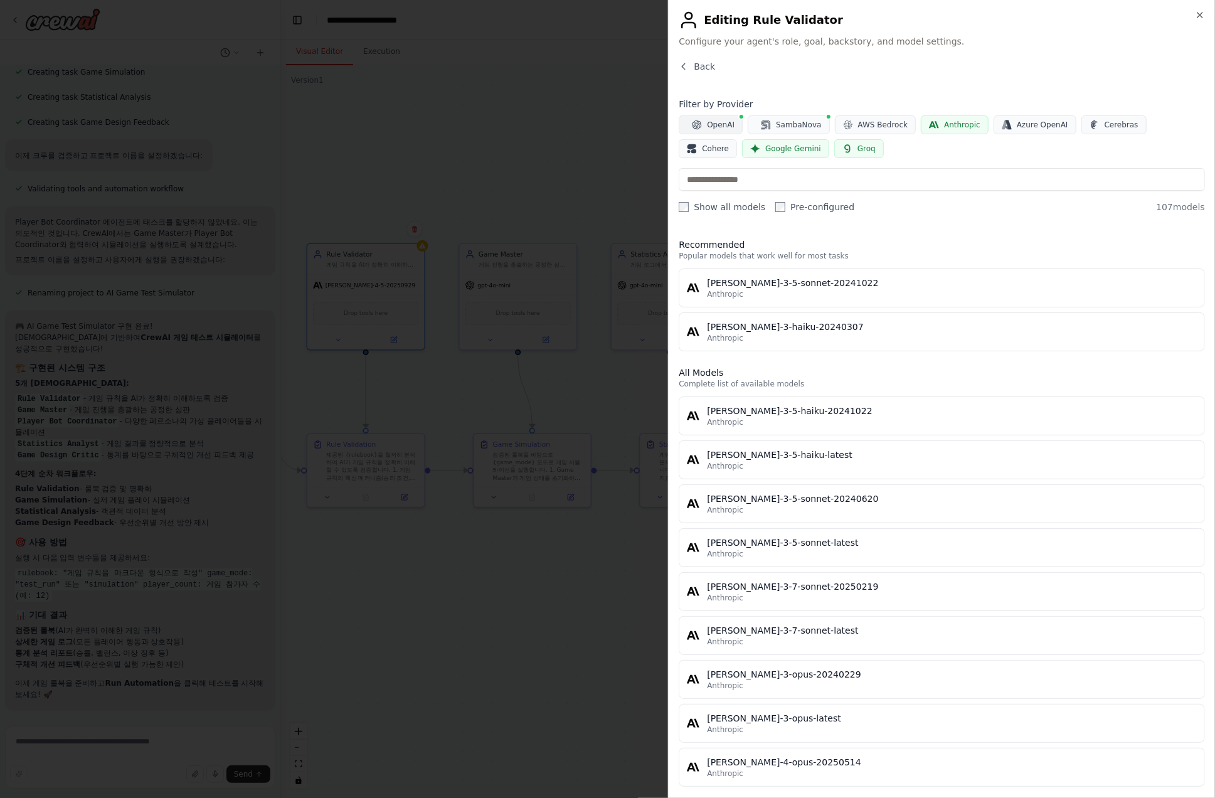
click at [718, 121] on span "OpenAI" at bounding box center [721, 125] width 28 height 10
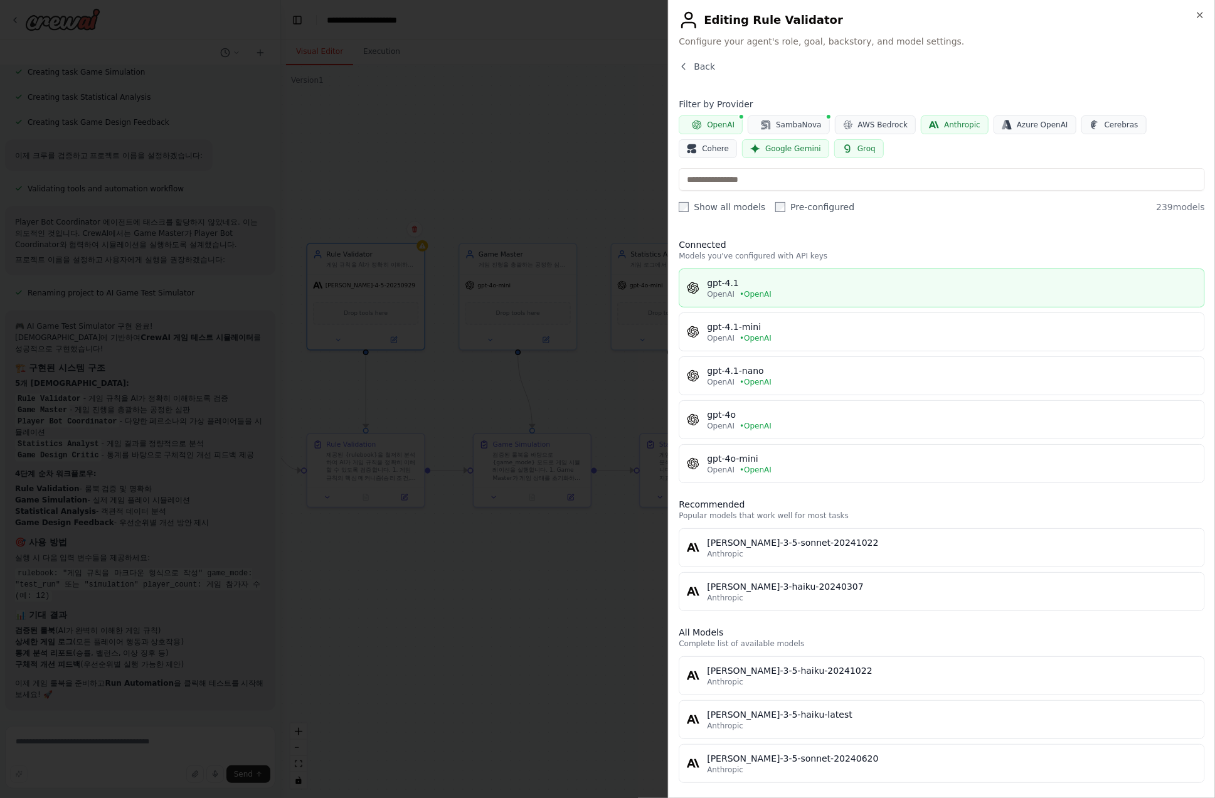
click at [816, 285] on div "gpt-4.1" at bounding box center [952, 283] width 490 height 13
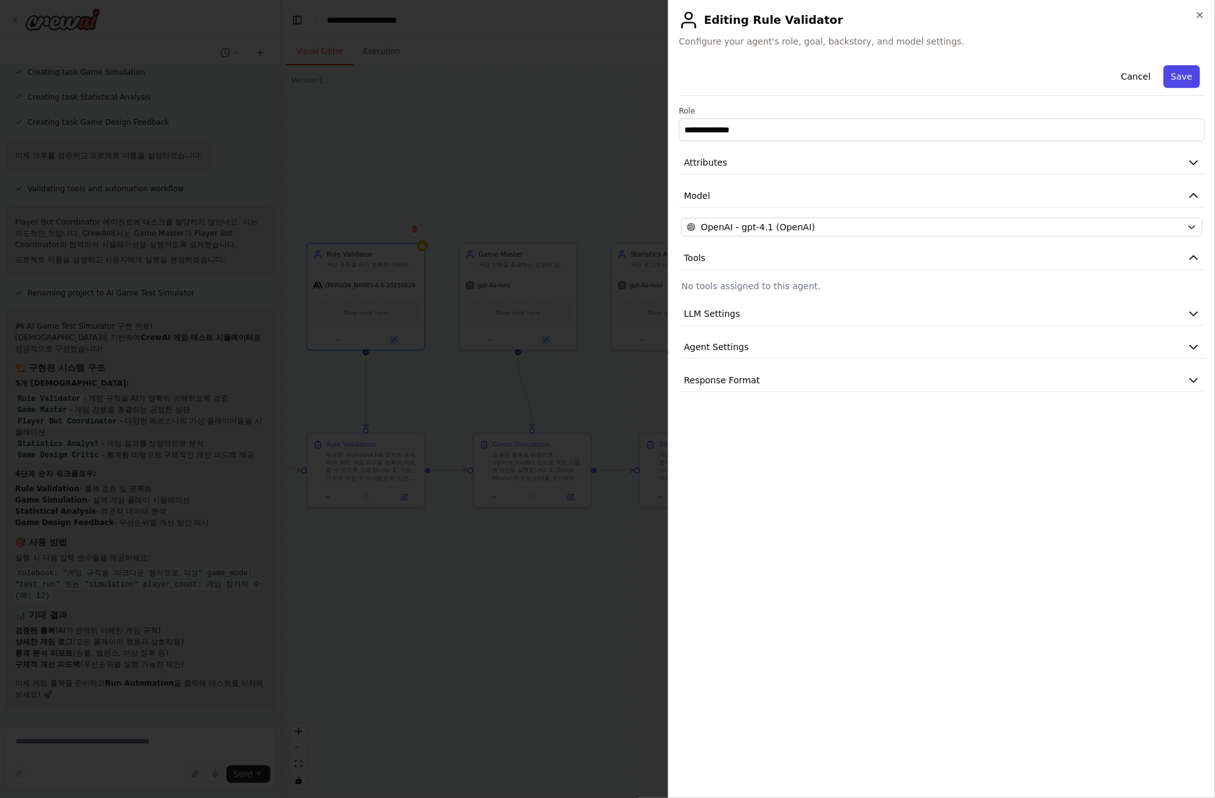
click at [894, 75] on button "Save" at bounding box center [1181, 76] width 36 height 23
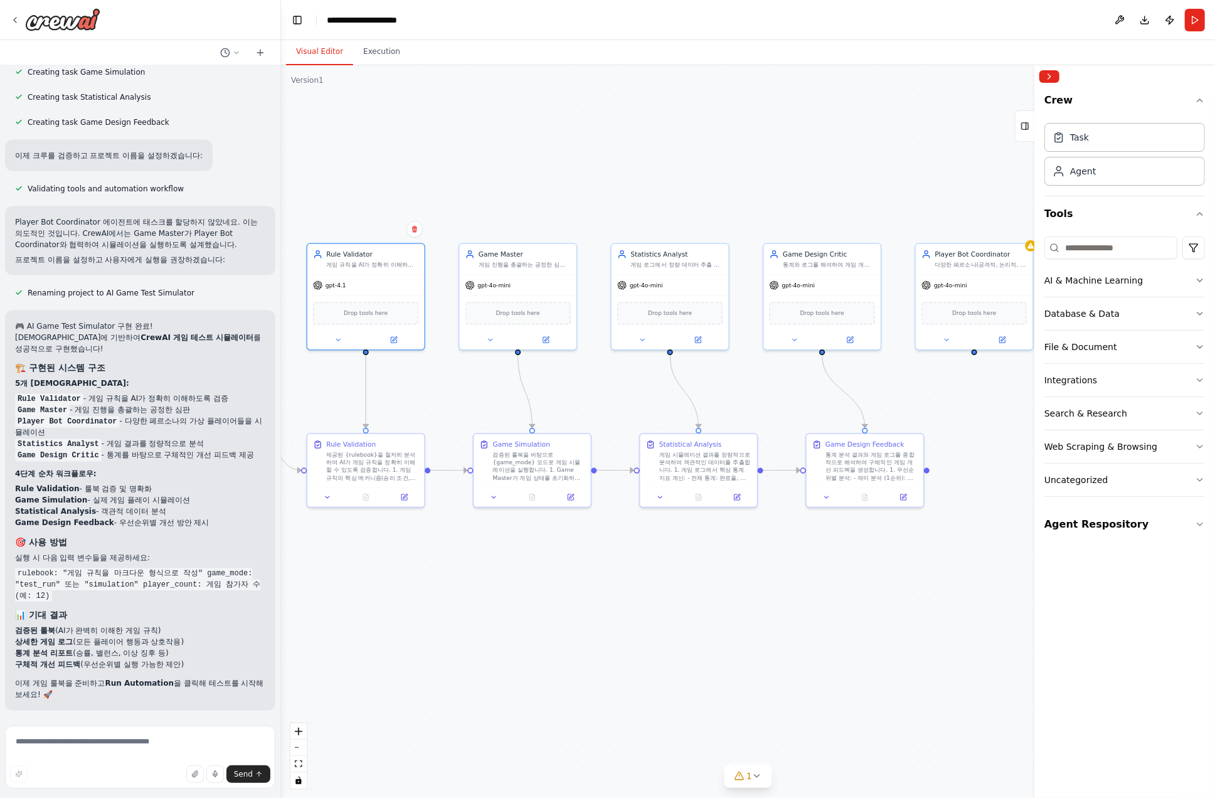
click at [571, 189] on div ".deletable-edge-delete-btn { width: 20px; height: 20px; border: 0px solid #ffff…" at bounding box center [748, 431] width 934 height 733
click at [383, 313] on span "Drop tools here" at bounding box center [366, 311] width 44 height 9
click at [351, 307] on span "Drop tools here" at bounding box center [366, 311] width 44 height 9
click at [334, 341] on icon at bounding box center [338, 338] width 8 height 8
click at [420, 512] on button "LLM Settings" at bounding box center [401, 513] width 173 height 18
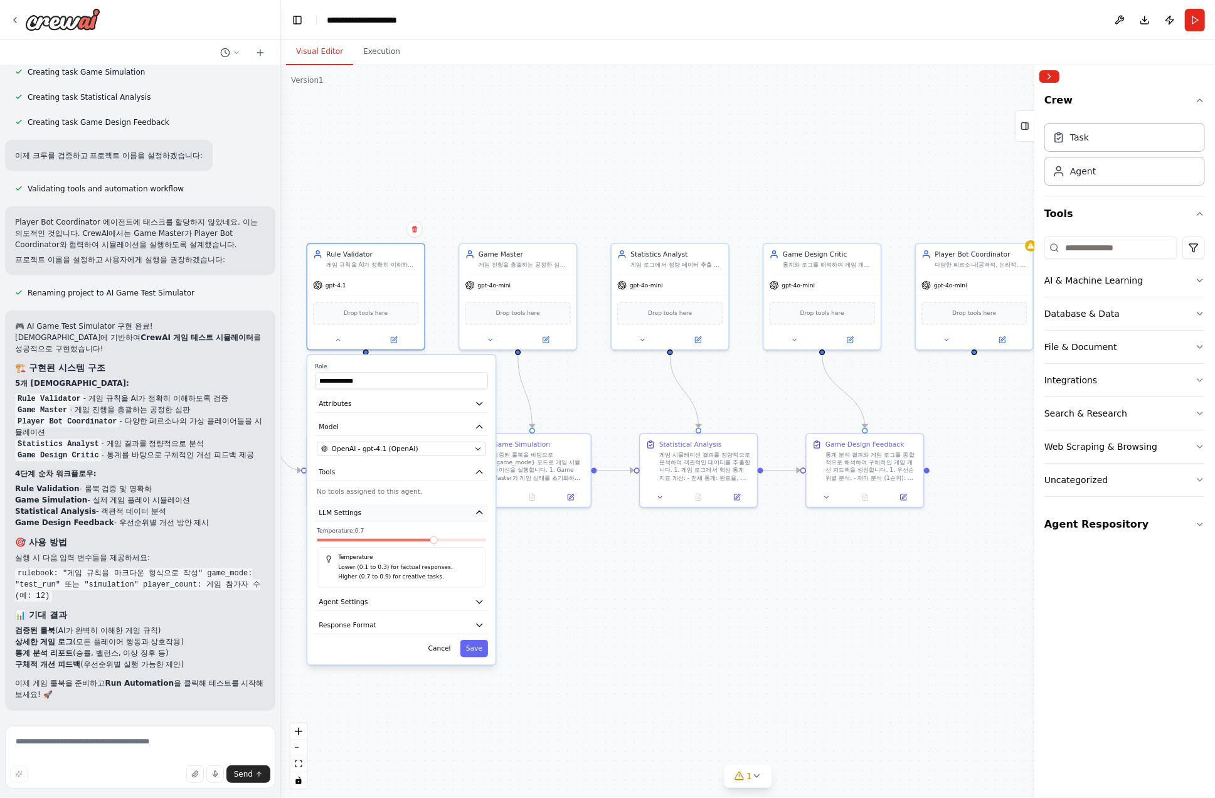
click at [440, 507] on button "LLM Settings" at bounding box center [401, 513] width 173 height 18
click at [435, 529] on button "Agent Settings" at bounding box center [401, 536] width 173 height 18
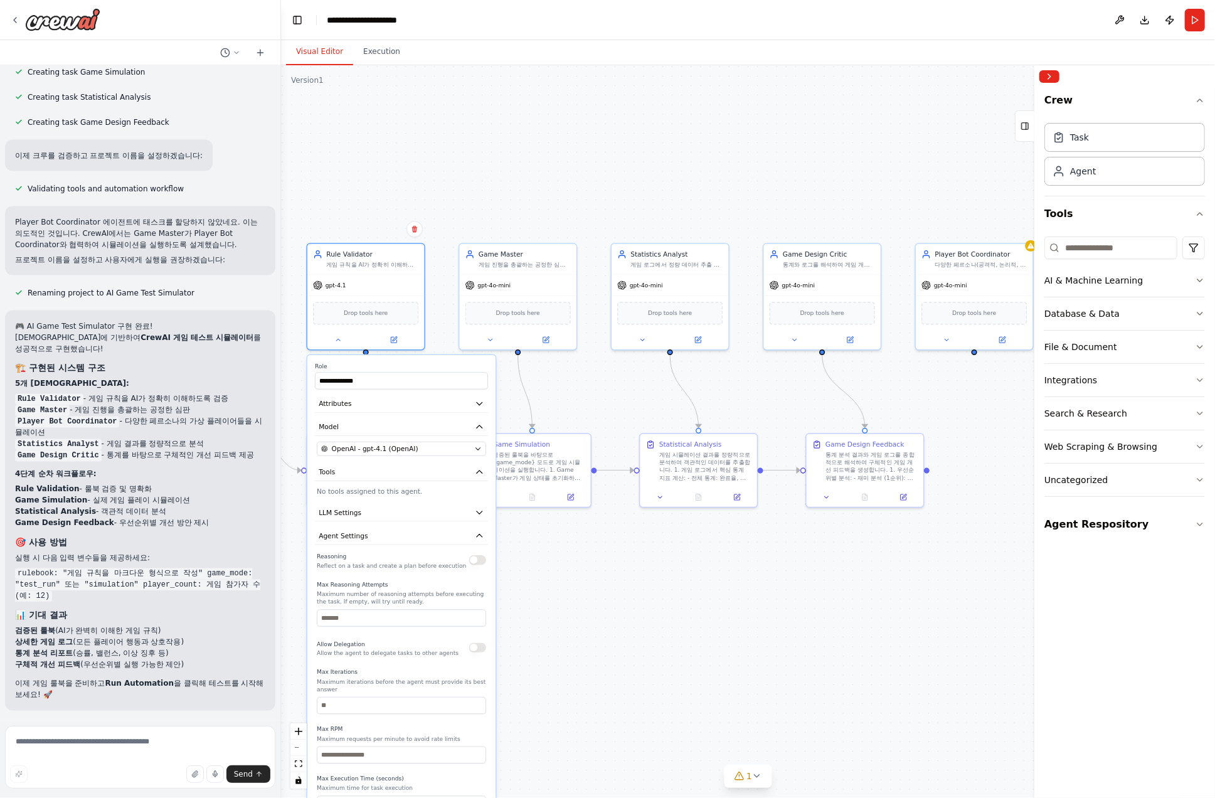
click at [475, 557] on button "button" at bounding box center [477, 559] width 17 height 9
click at [475, 558] on button "button" at bounding box center [477, 559] width 17 height 9
click at [454, 533] on button "Agent Settings" at bounding box center [401, 536] width 173 height 18
click at [455, 557] on button "Response Format" at bounding box center [401, 560] width 173 height 18
click at [456, 555] on button "Response Format" at bounding box center [401, 560] width 173 height 18
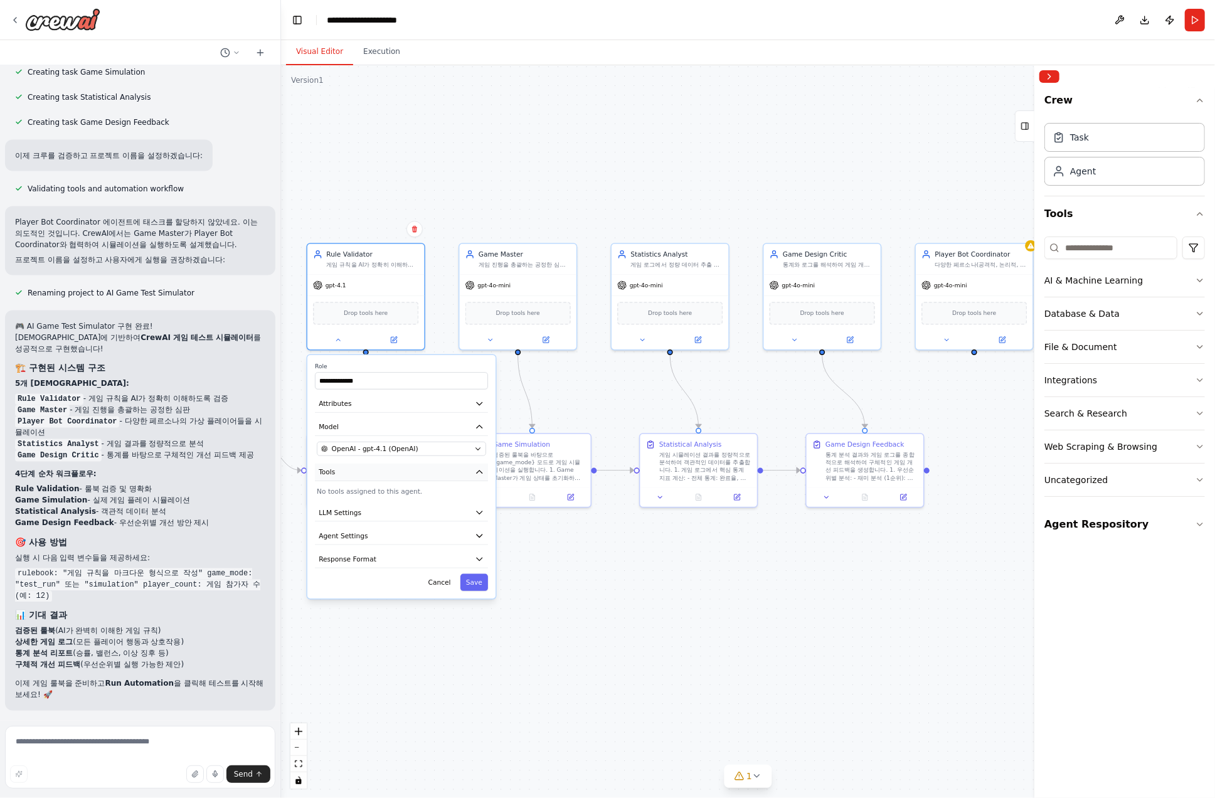
click at [442, 468] on button "Tools" at bounding box center [401, 472] width 173 height 18
click at [445, 467] on button "Tools" at bounding box center [401, 472] width 173 height 18
click at [459, 467] on button "Tools" at bounding box center [401, 472] width 173 height 18
click at [473, 562] on button "Save" at bounding box center [474, 564] width 28 height 17
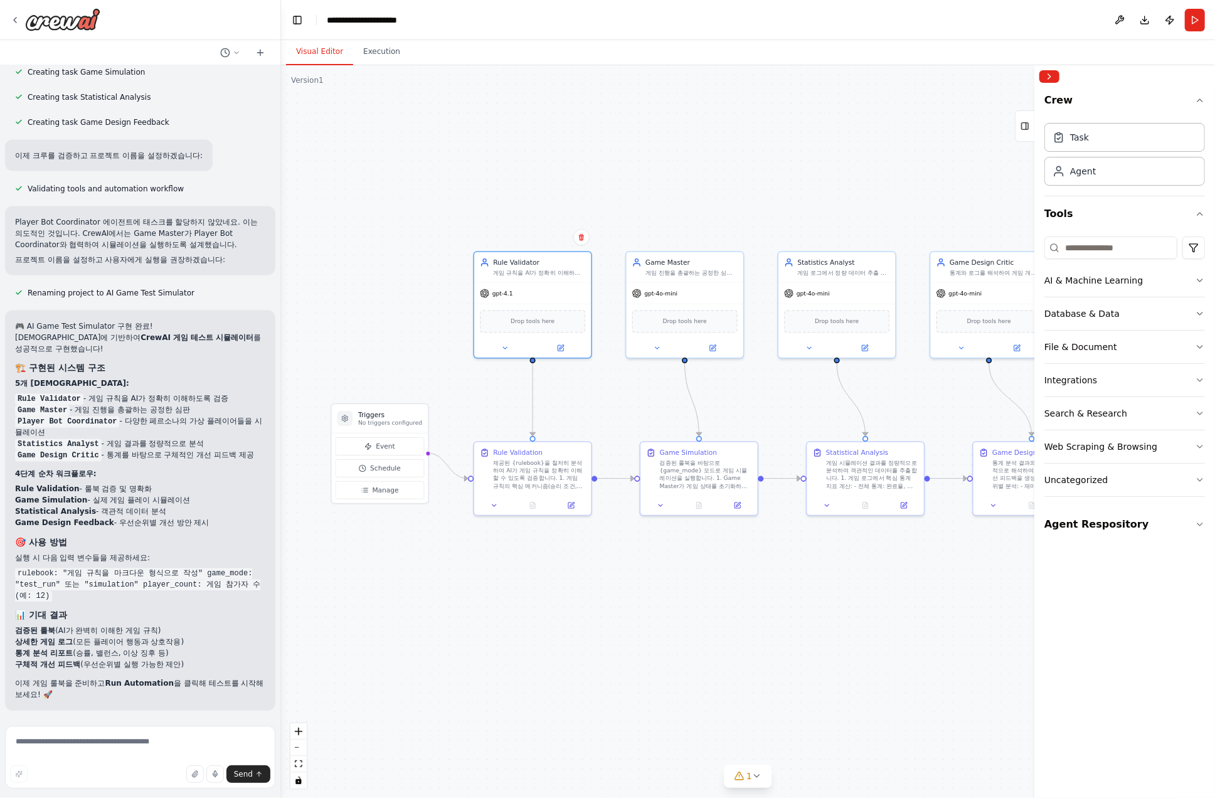
drag, startPoint x: 389, startPoint y: 573, endPoint x: 556, endPoint y: 581, distance: 167.0
click at [556, 581] on div ".deletable-edge-delete-btn { width: 20px; height: 20px; border: 0px solid #ffff…" at bounding box center [748, 431] width 934 height 733
click at [552, 470] on div "제공된 {rulebook}을 철저히 분석하여 AI가 게임 규칙을 정확히 이해할 수 있도록 검증합니다. 1. 게임 규칙의 핵심 메커니즘(승리 조…" at bounding box center [539, 472] width 92 height 31
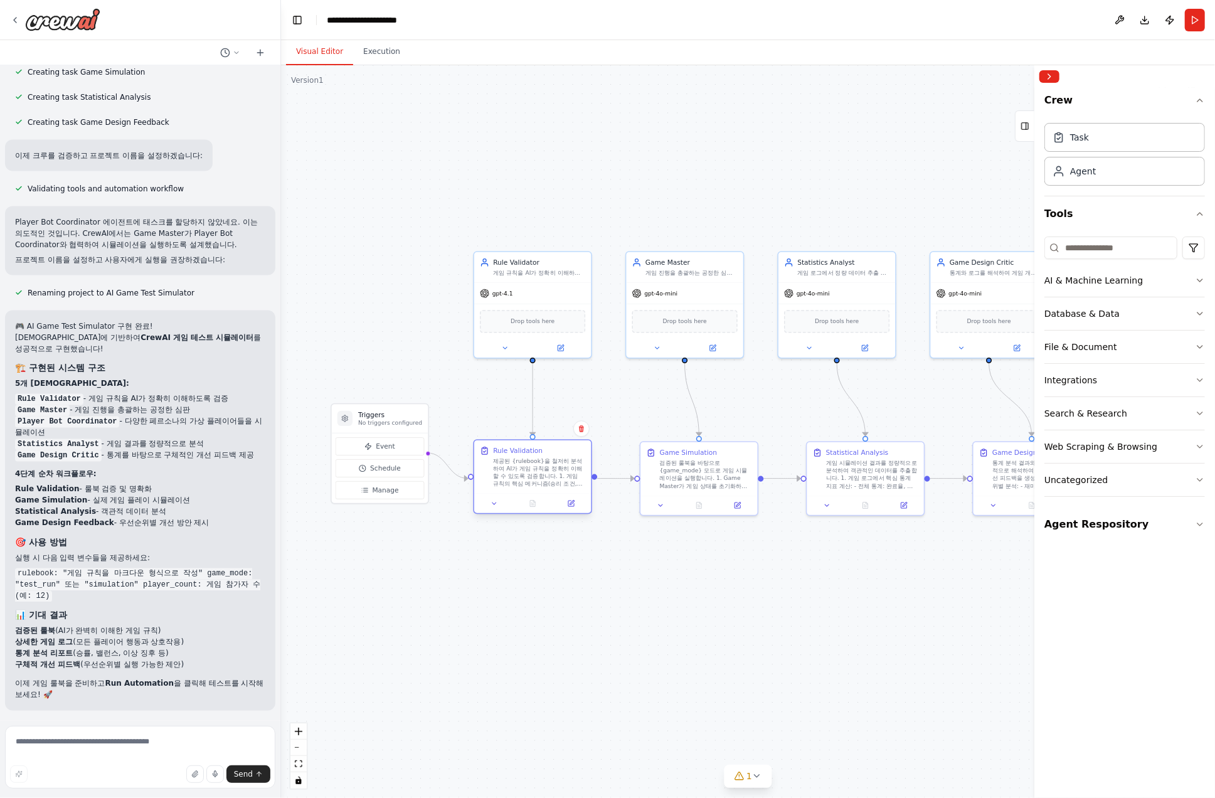
click at [552, 470] on div "제공된 {rulebook}을 철저히 분석하여 AI가 게임 규칙을 정확히 이해할 수 있도록 검증합니다. 1. 게임 규칙의 핵심 메커니즘(승리 조…" at bounding box center [539, 472] width 92 height 31
click at [563, 502] on button at bounding box center [570, 503] width 33 height 11
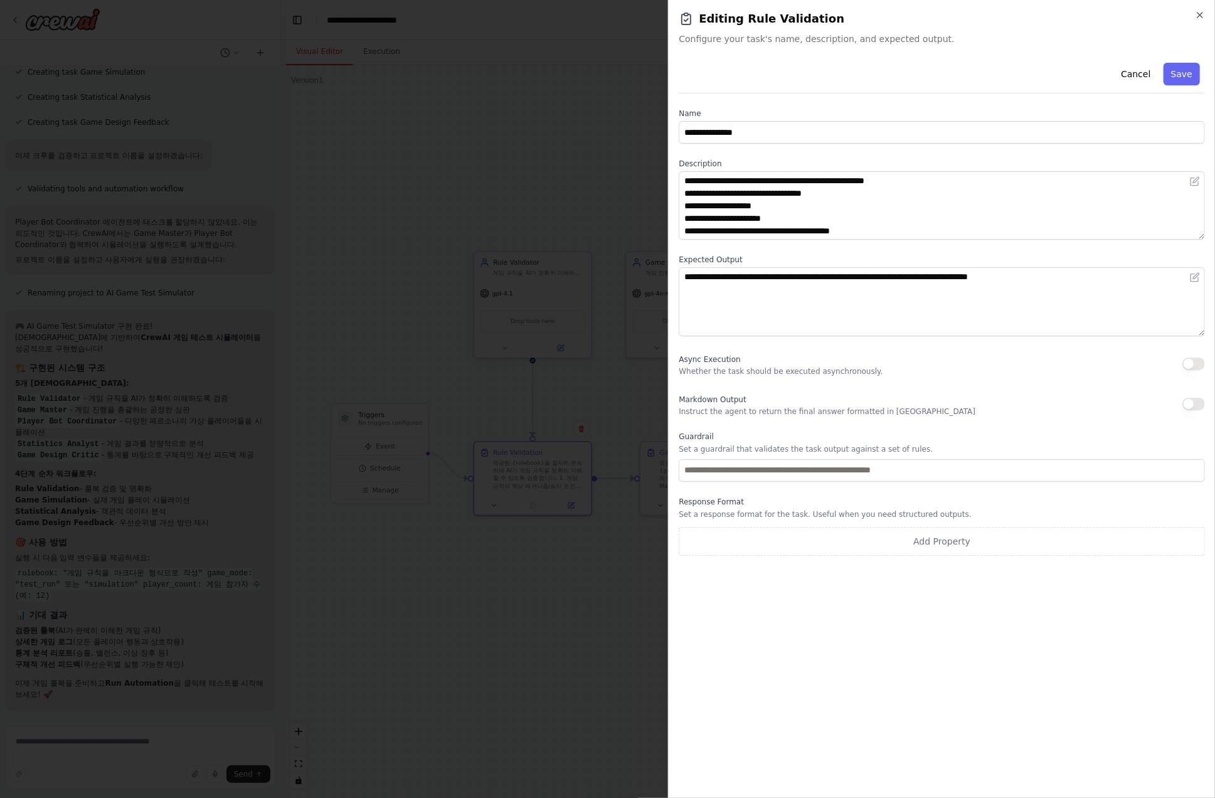
click at [894, 4] on div "**********" at bounding box center [941, 399] width 547 height 798
click at [894, 12] on icon "button" at bounding box center [1200, 15] width 10 height 10
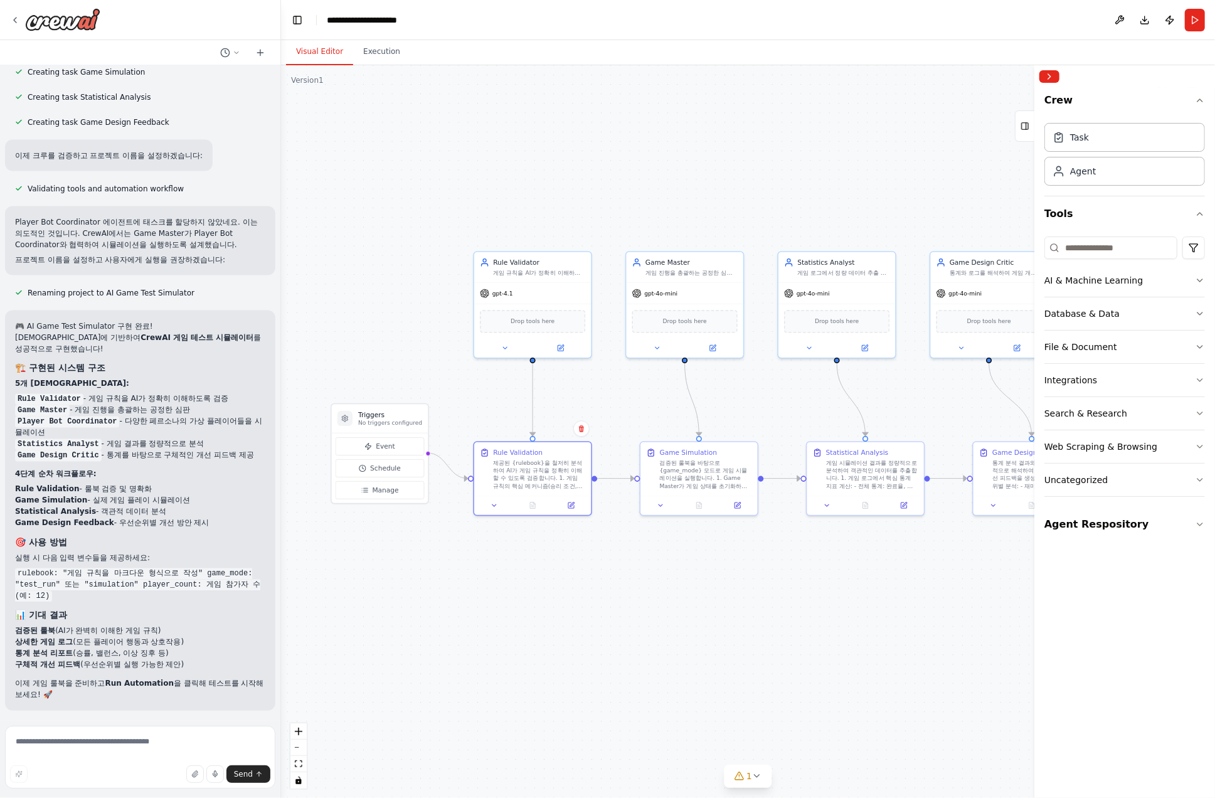
click at [164, 219] on p "Player Bot Coordinator 에이전트에 태스크를 할당하지 않았네요. 이는 의도적인 것입니다. CrewAI에서는 Game Maste…" at bounding box center [140, 233] width 250 height 34
click at [894, 22] on button "Run" at bounding box center [1195, 20] width 20 height 23
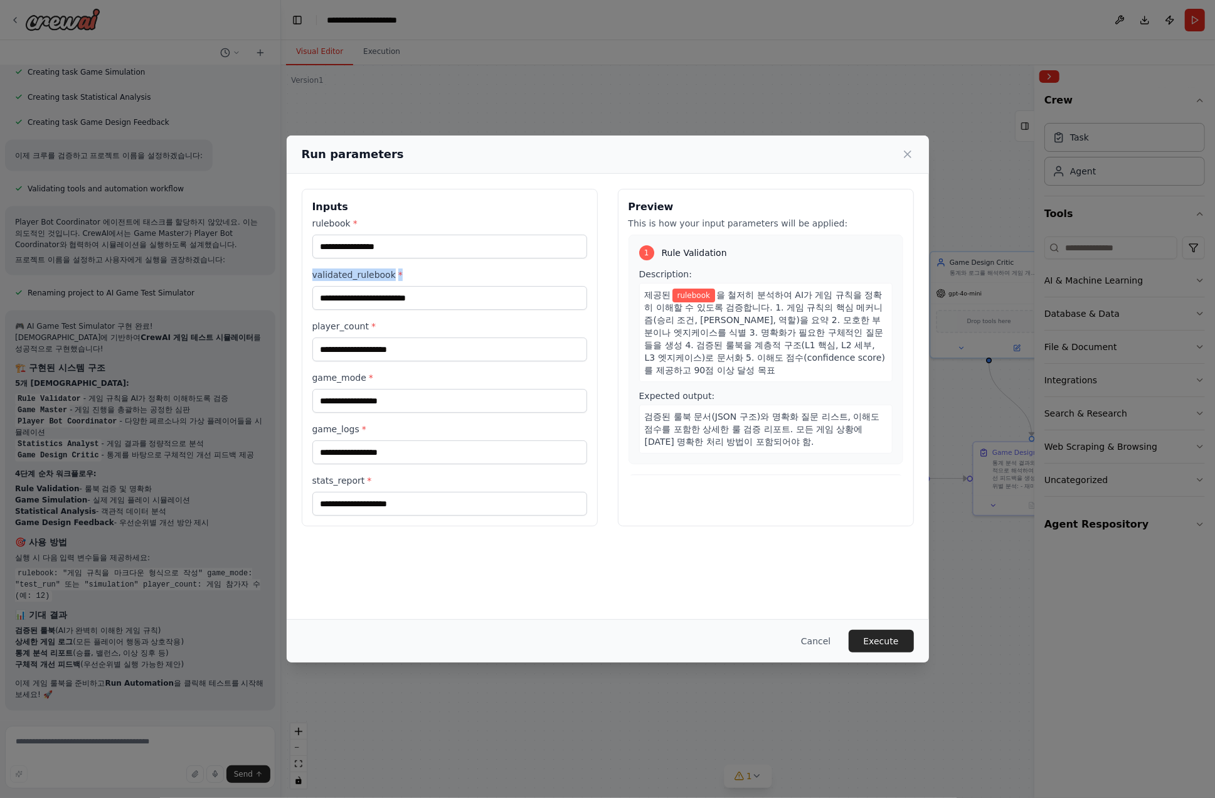
drag, startPoint x: 389, startPoint y: 274, endPoint x: 312, endPoint y: 273, distance: 77.8
click at [312, 273] on label "validated_rulebook *" at bounding box center [449, 274] width 275 height 13
copy label "validated_rulebook *"
drag, startPoint x: 355, startPoint y: 423, endPoint x: 312, endPoint y: 424, distance: 42.7
click at [312, 424] on label "game_logs *" at bounding box center [449, 429] width 275 height 13
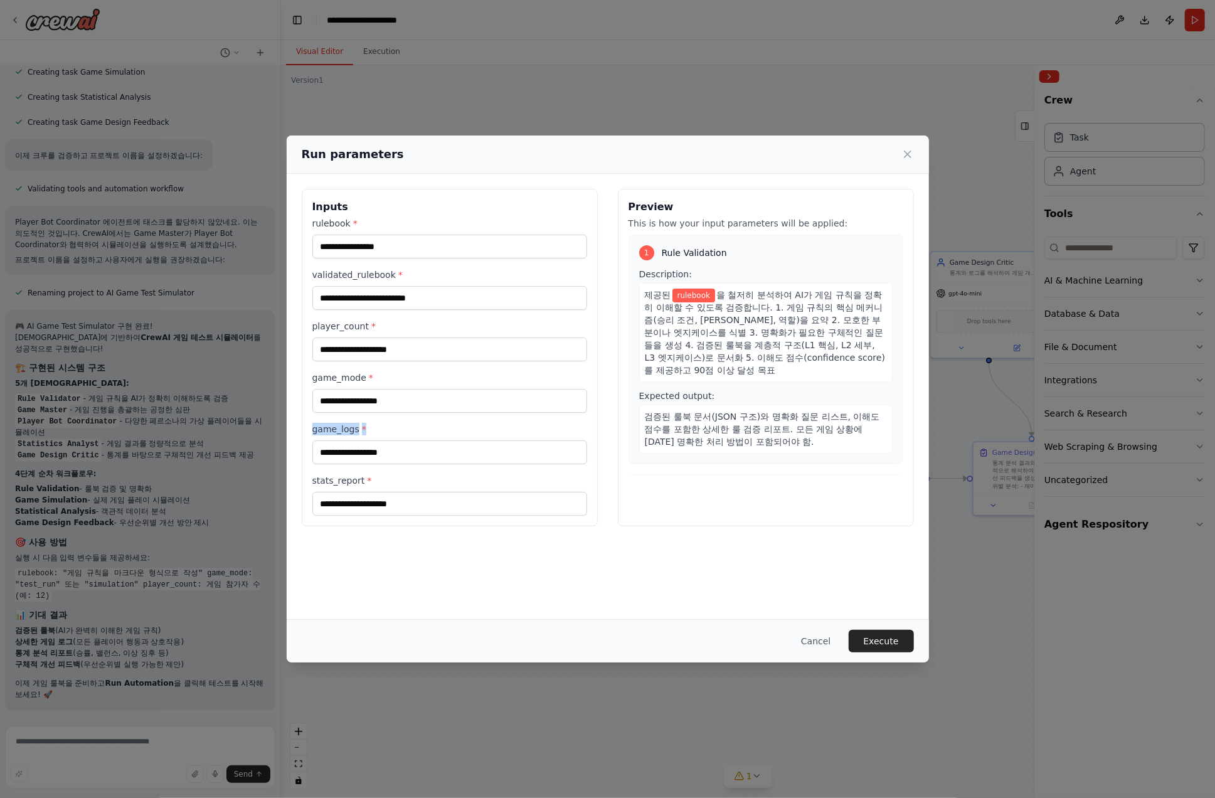
copy label "game_logs *"
drag, startPoint x: 376, startPoint y: 479, endPoint x: 310, endPoint y: 476, distance: 65.3
click at [310, 476] on div "Inputs rulebook * validated_rulebook * player_count * game_mode * game_logs * s…" at bounding box center [450, 357] width 296 height 337
copy label "stats_report *"
click at [825, 640] on button "Cancel" at bounding box center [816, 641] width 50 height 23
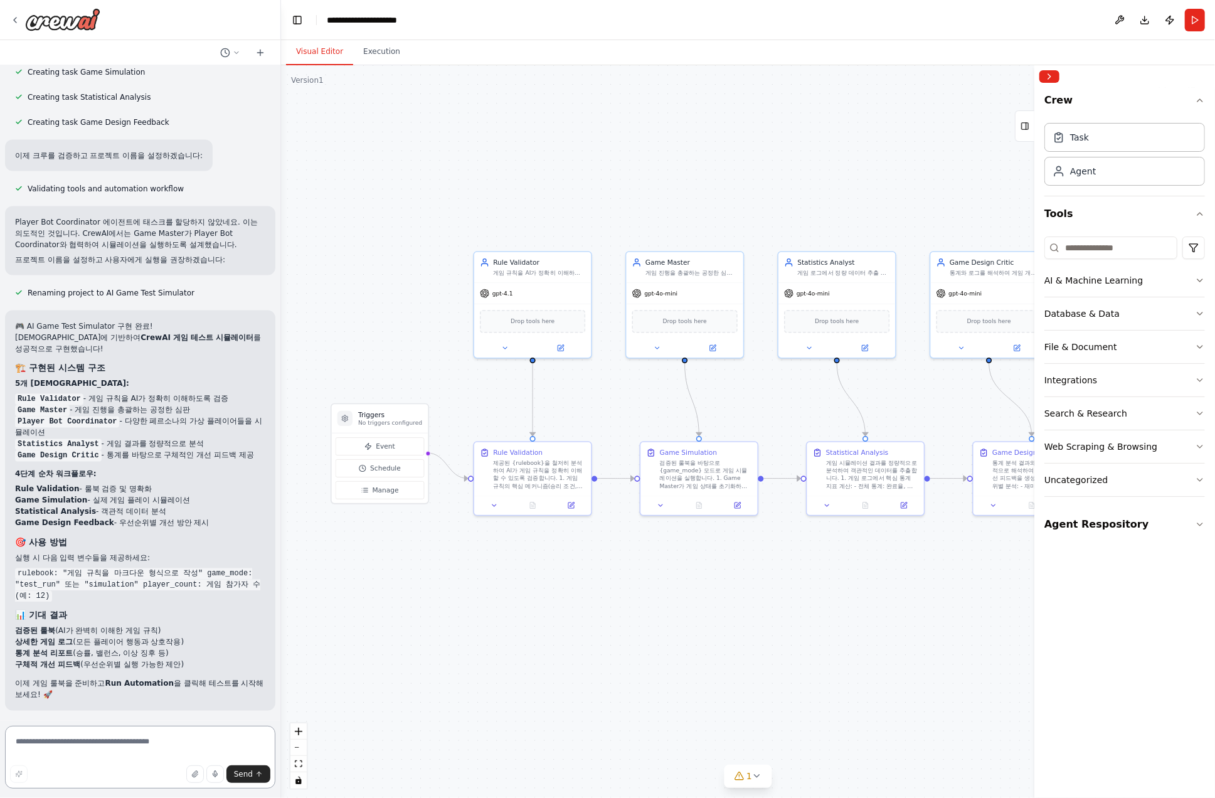
click at [128, 742] on textarea at bounding box center [140, 757] width 270 height 63
click at [179, 743] on textarea at bounding box center [140, 757] width 270 height 63
type textarea "*"
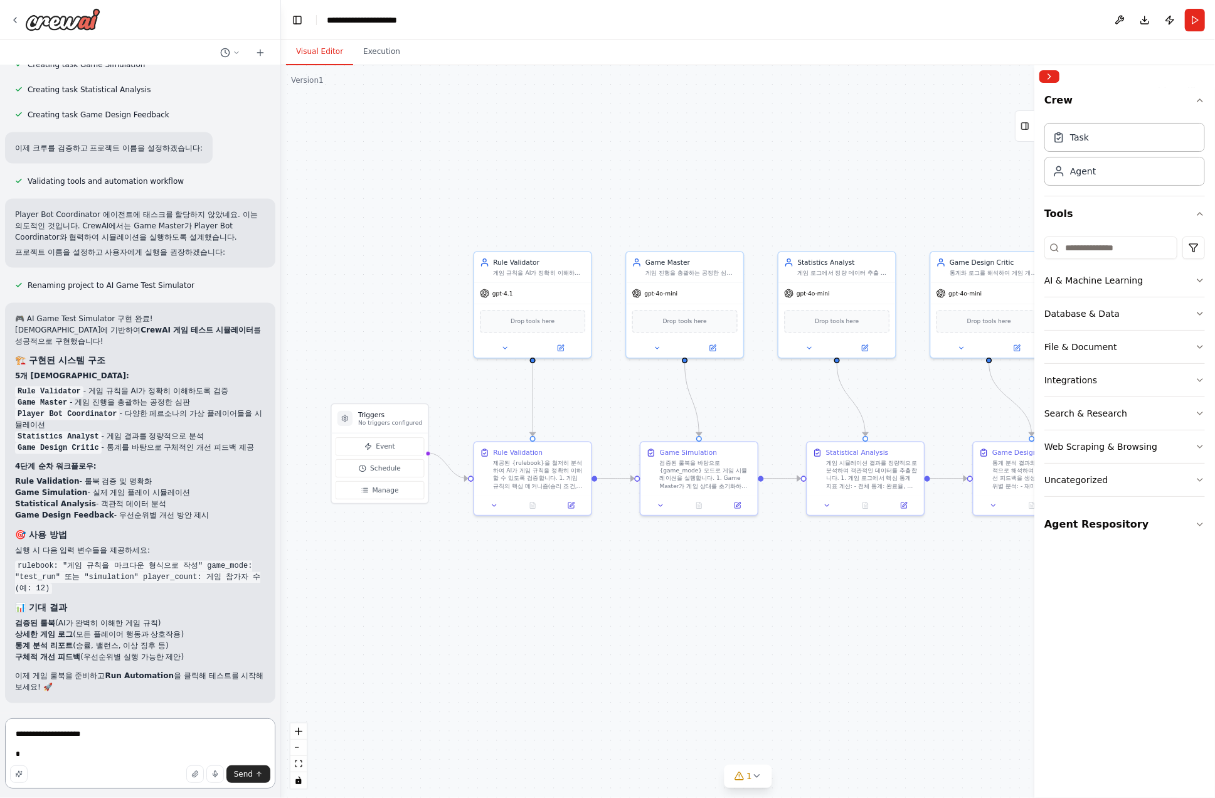
paste textarea "**********"
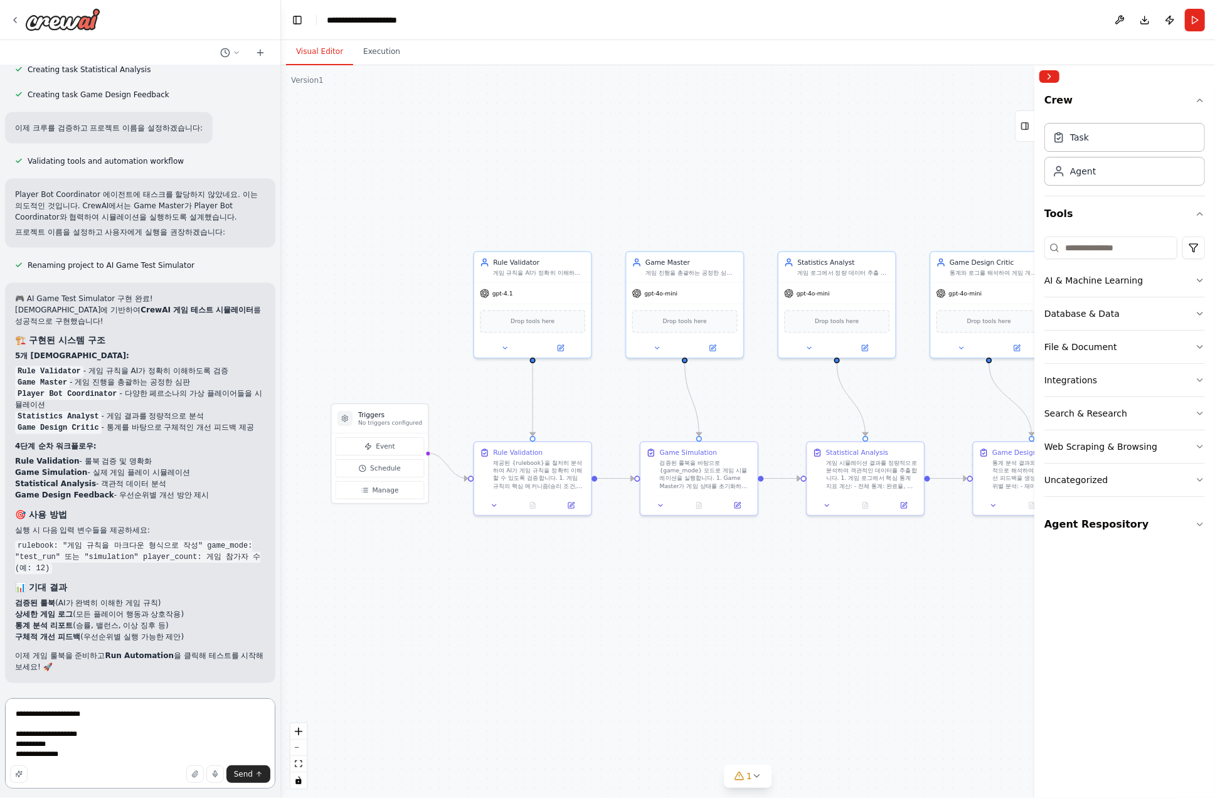
click at [193, 716] on textarea "**********" at bounding box center [140, 743] width 270 height 90
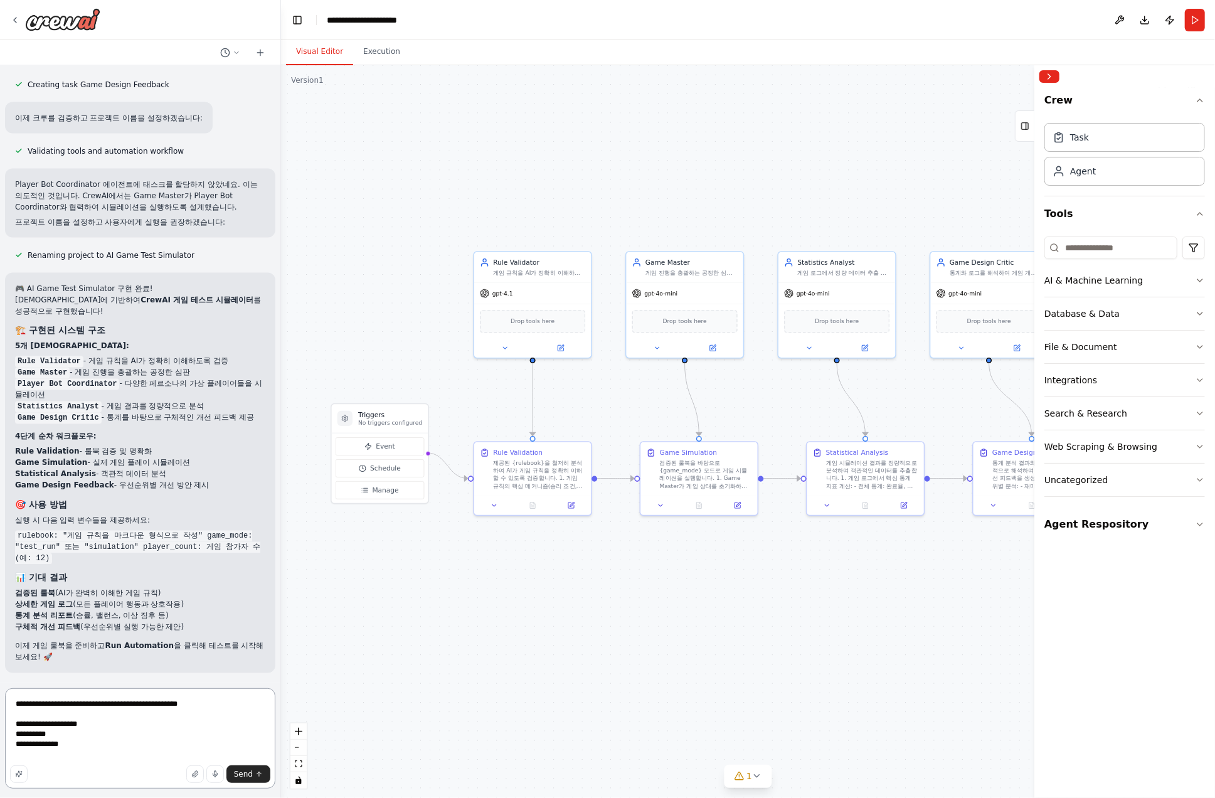
type textarea "**********"
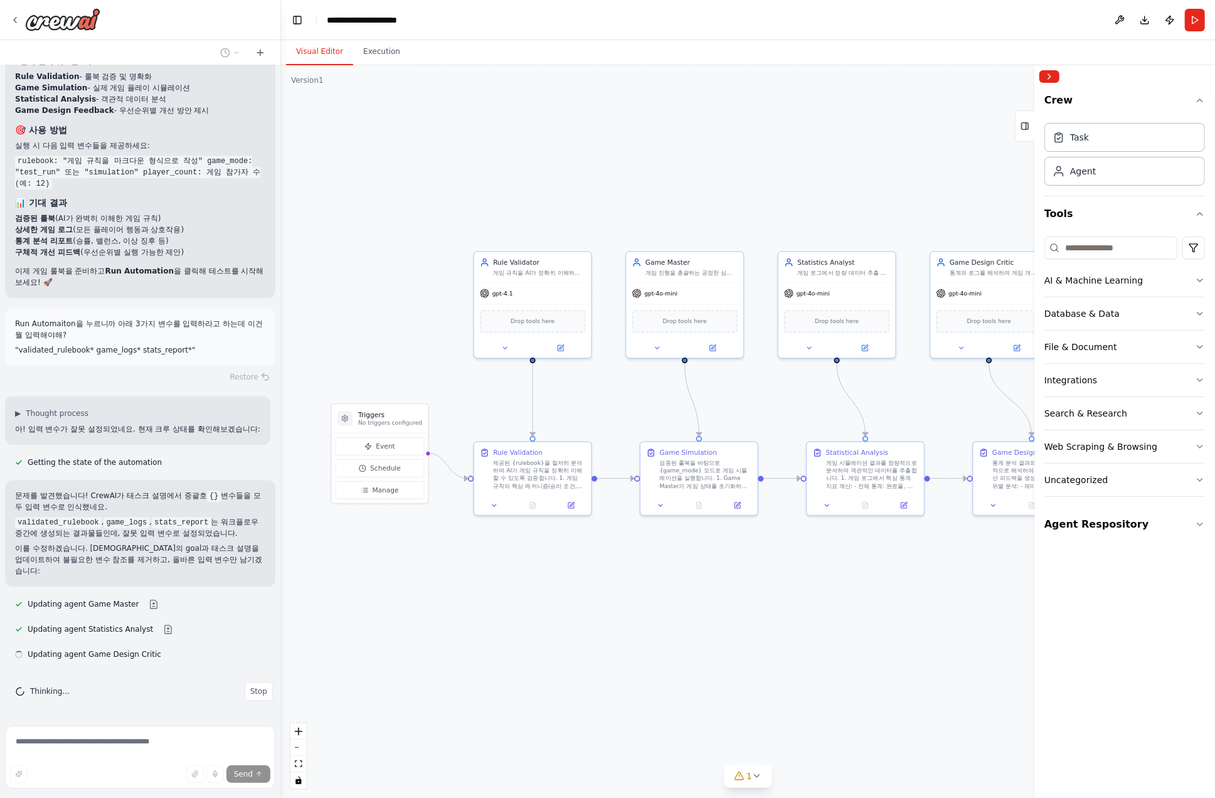
scroll to position [29314, 0]
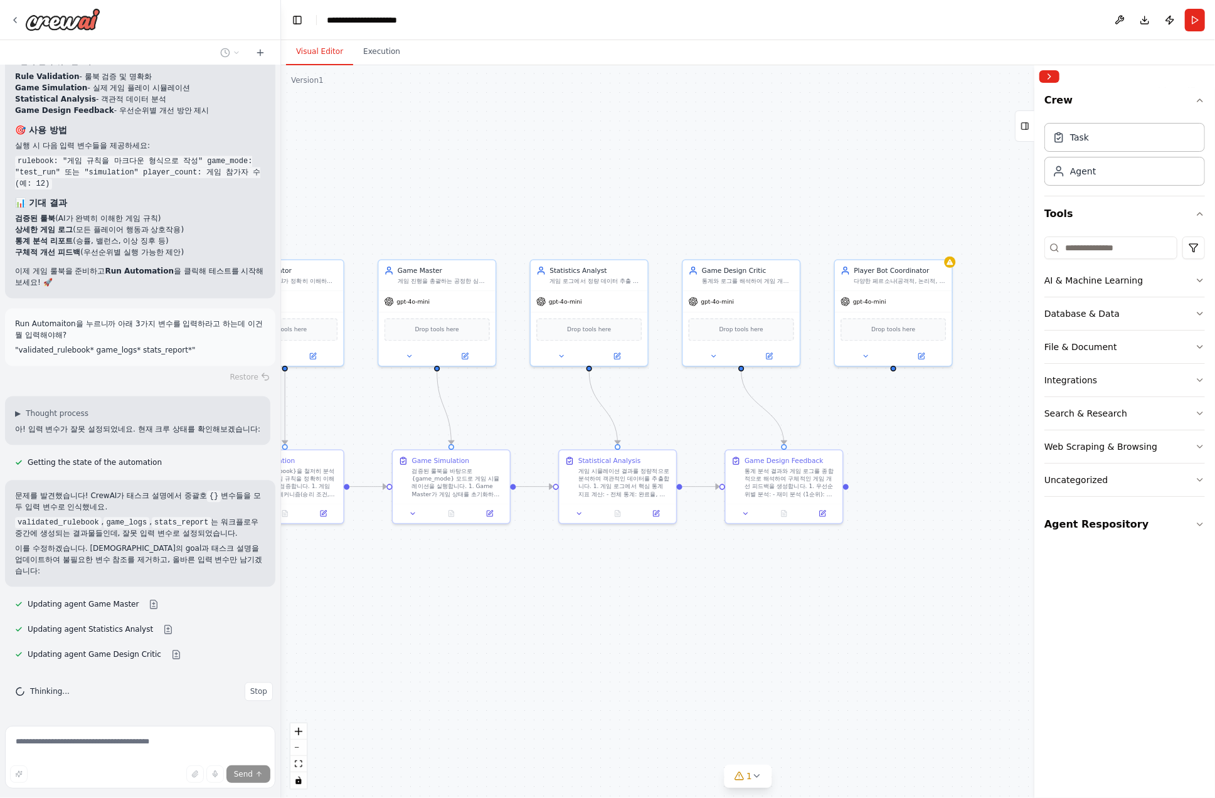
drag, startPoint x: 802, startPoint y: 584, endPoint x: 554, endPoint y: 592, distance: 247.9
click at [554, 592] on div ".deletable-edge-delete-btn { width: 20px; height: 20px; border: 0px solid #ffff…" at bounding box center [748, 431] width 934 height 733
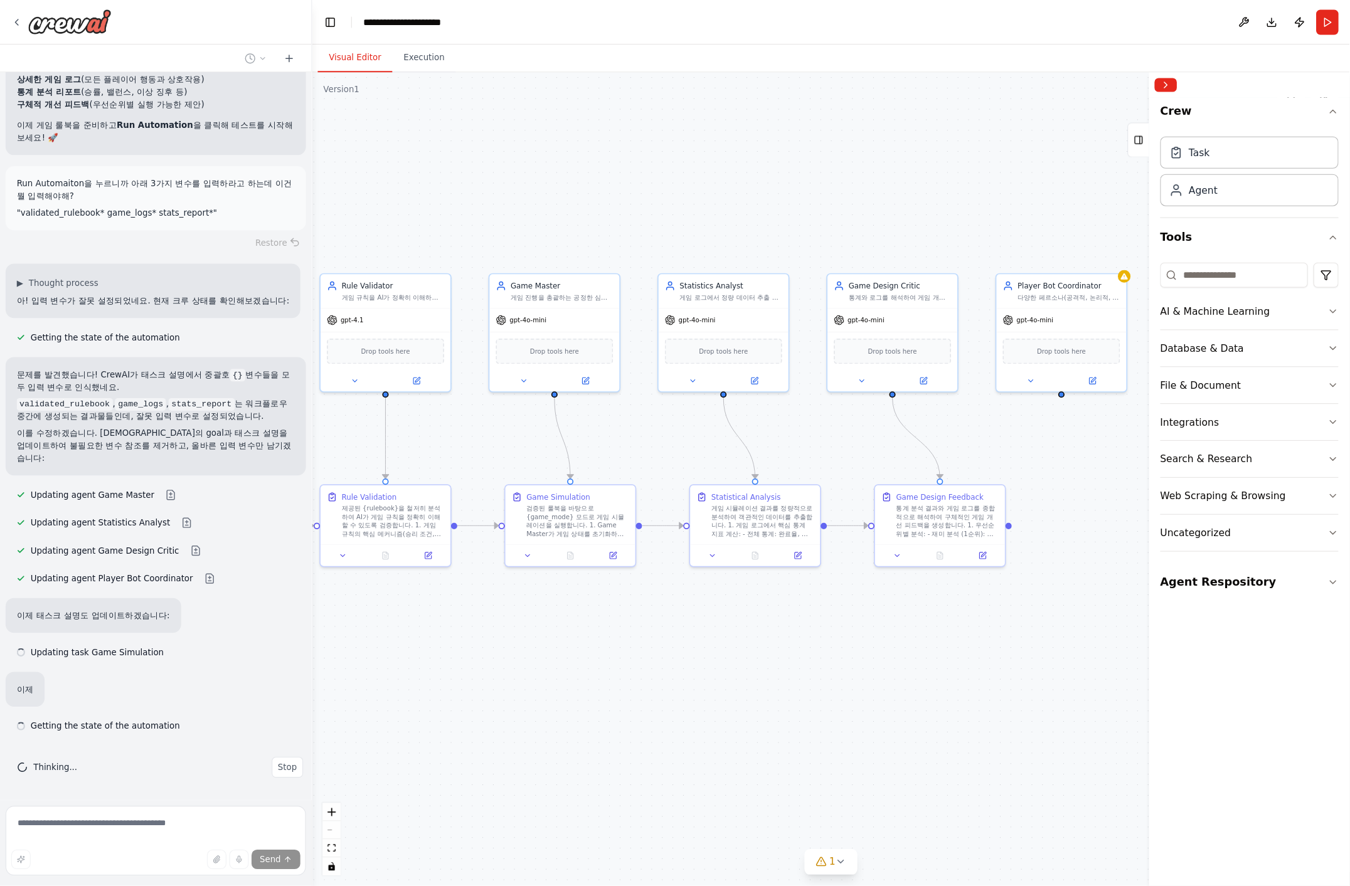
scroll to position [29473, 0]
drag, startPoint x: 780, startPoint y: 623, endPoint x: 847, endPoint y: 608, distance: 68.6
click at [847, 608] on div ".deletable-edge-delete-btn { width: 20px; height: 20px; border: 0px solid #ffff…" at bounding box center [748, 431] width 934 height 733
click at [297, 751] on button "zoom out" at bounding box center [298, 747] width 16 height 16
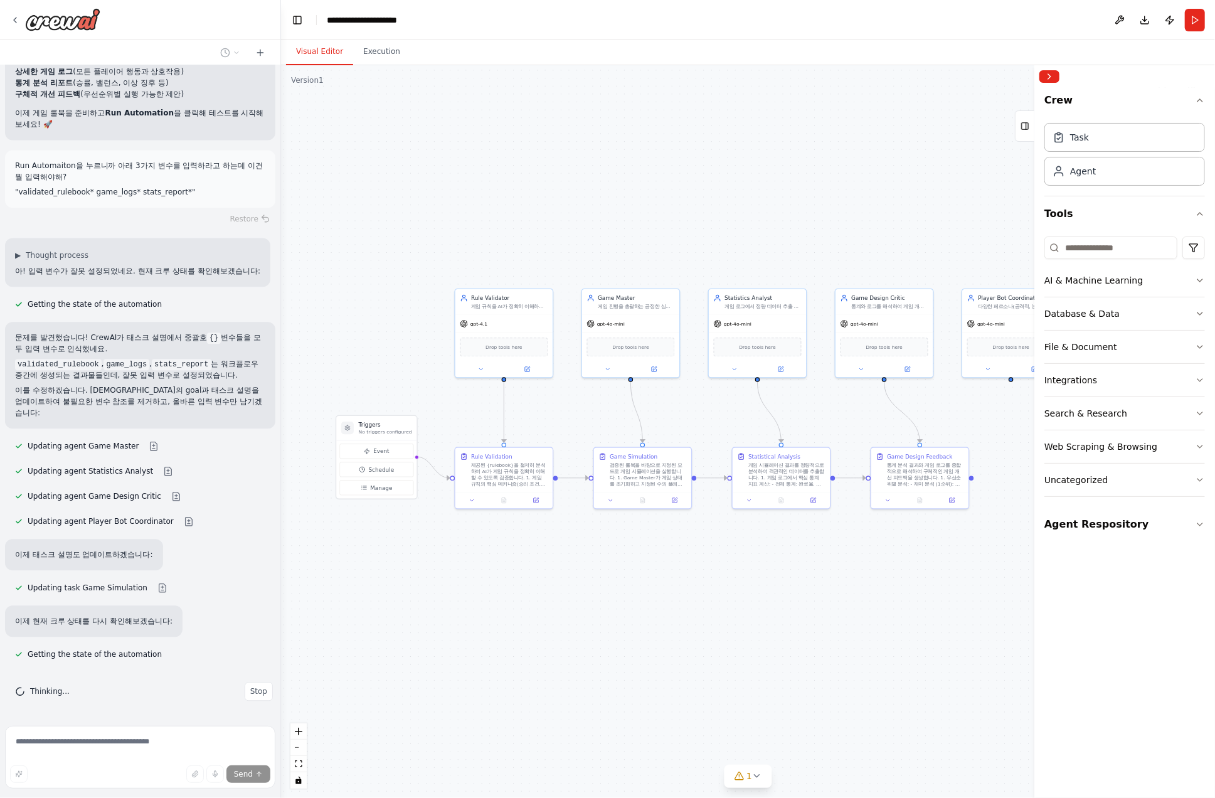
drag, startPoint x: 576, startPoint y: 606, endPoint x: 615, endPoint y: 612, distance: 39.4
click at [615, 612] on div ".deletable-edge-delete-btn { width: 20px; height: 20px; border: 0px solid #ffff…" at bounding box center [748, 431] width 934 height 733
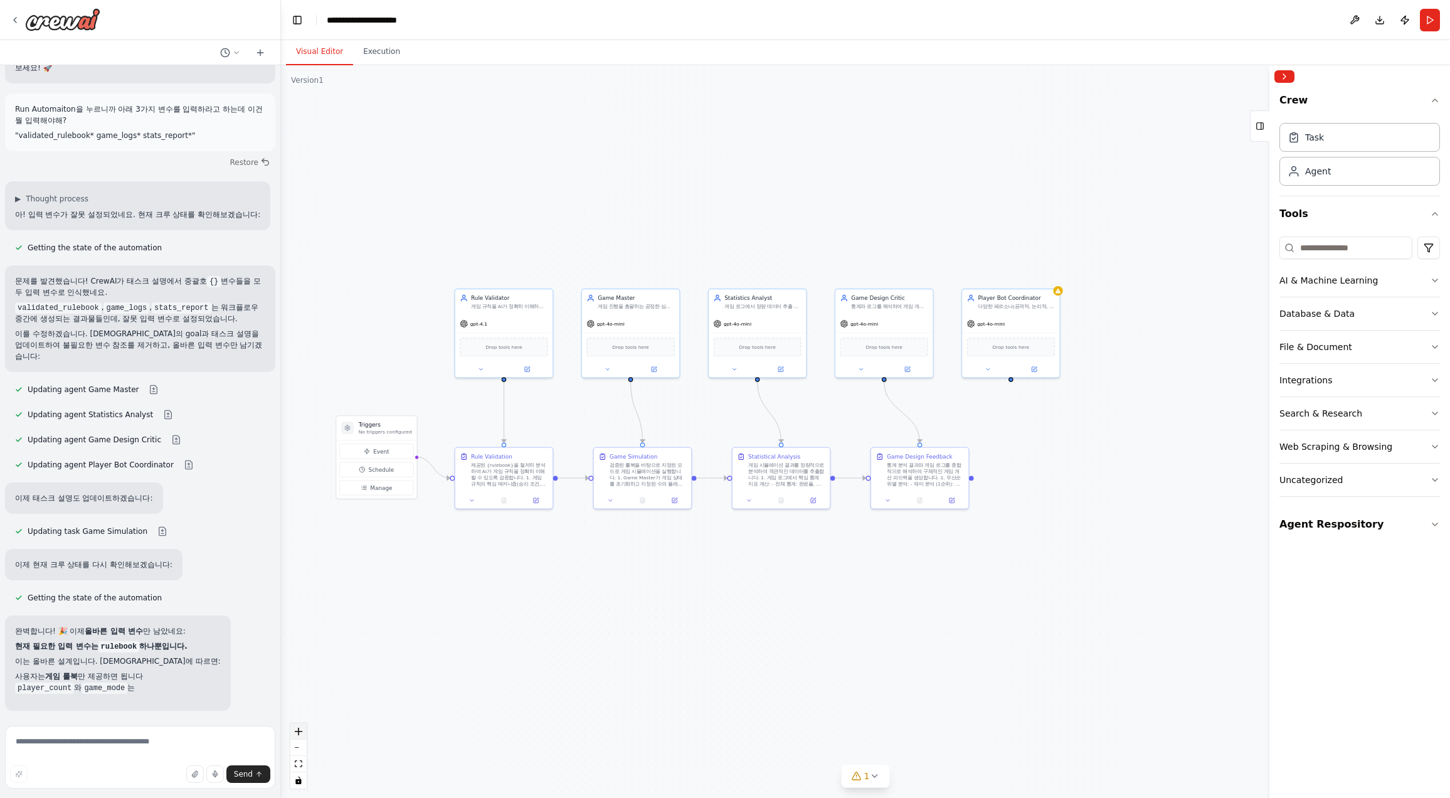
click at [299, 732] on icon "zoom in" at bounding box center [299, 732] width 8 height 8
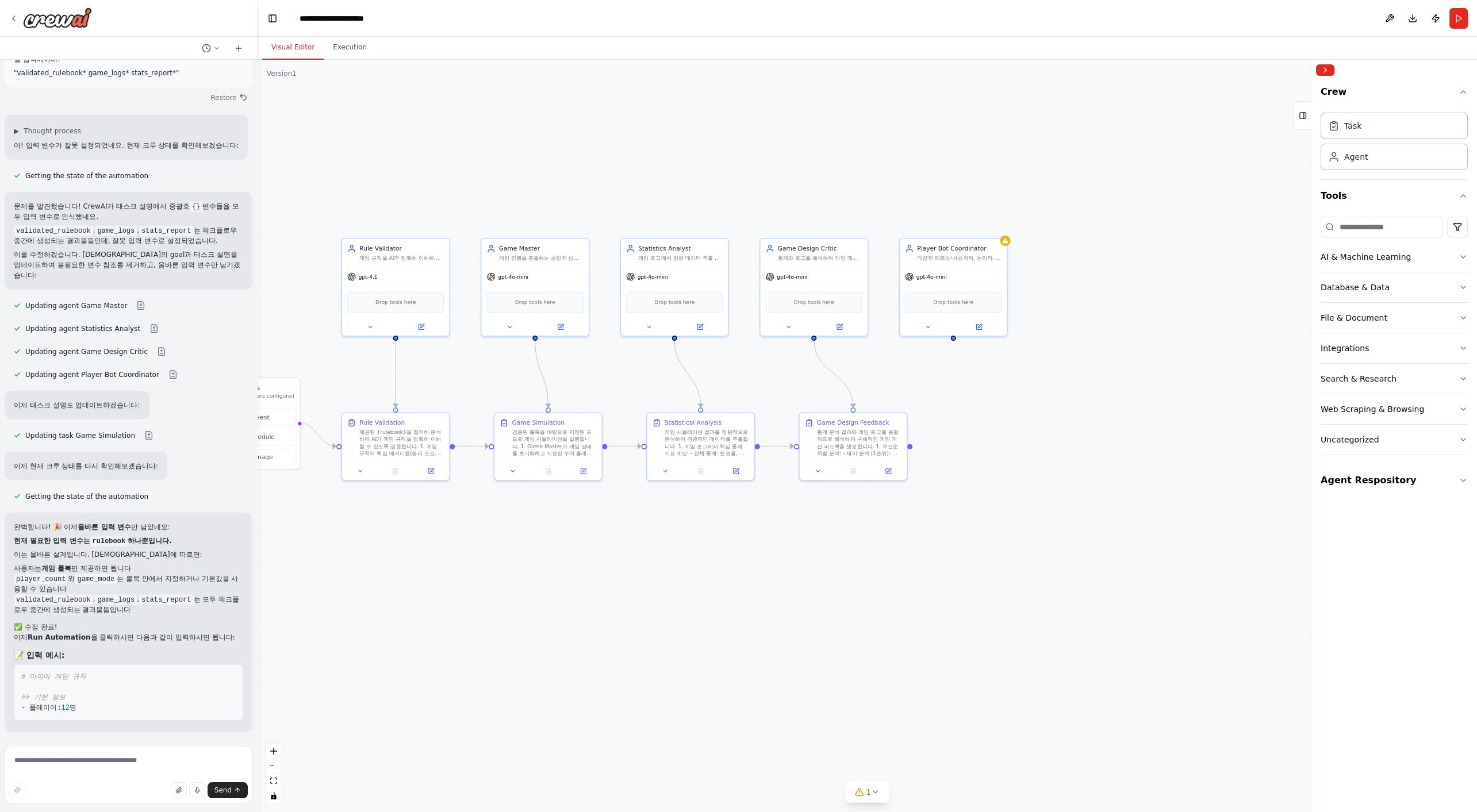
scroll to position [27213, 0]
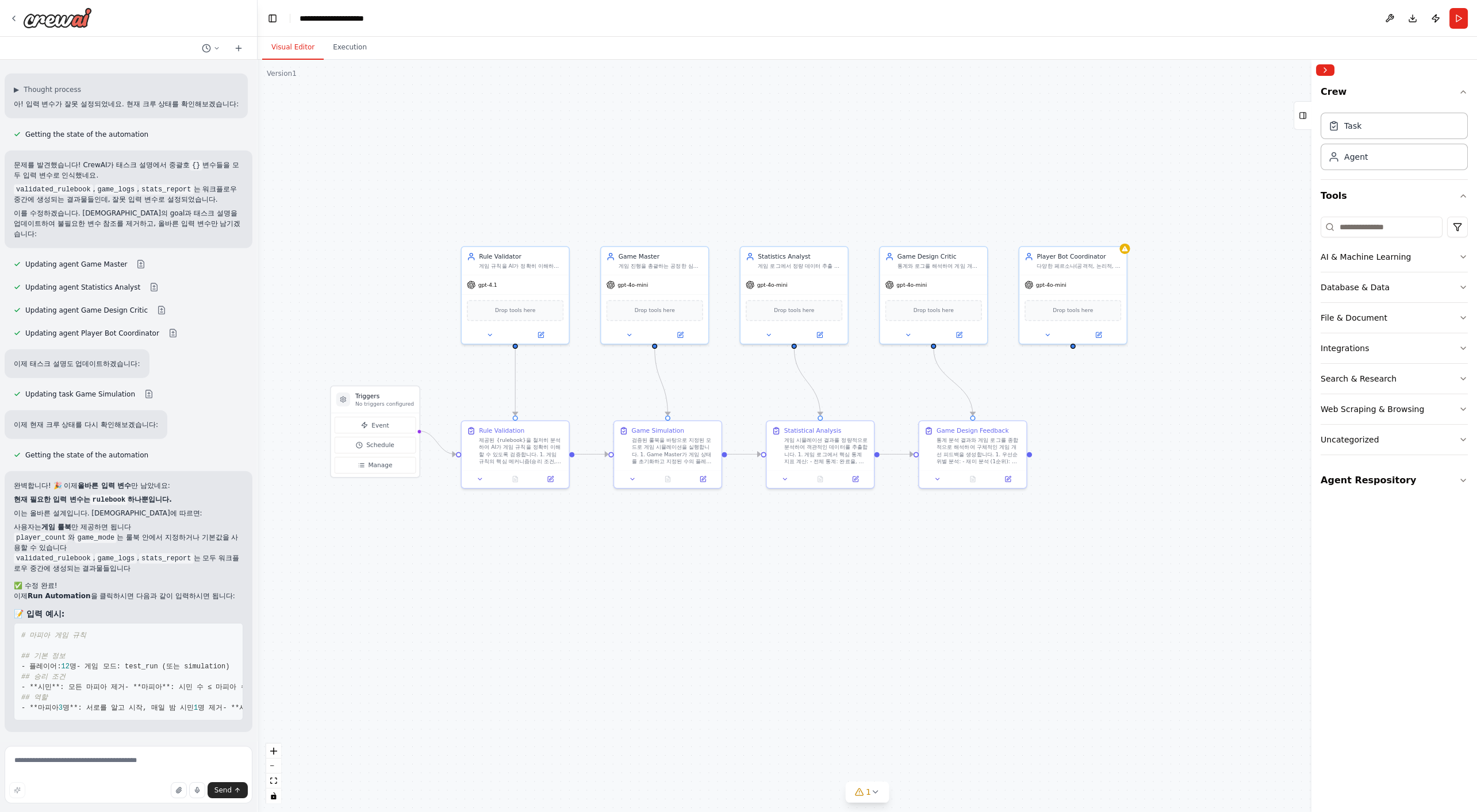
drag, startPoint x: 481, startPoint y: 600, endPoint x: 602, endPoint y: 614, distance: 121.8
click at [602, 614] on div ".deletable-edge-delete-btn { width: 20px; height: 20px; border: 0px solid #ffff…" at bounding box center [867, 435] width 1219 height 752
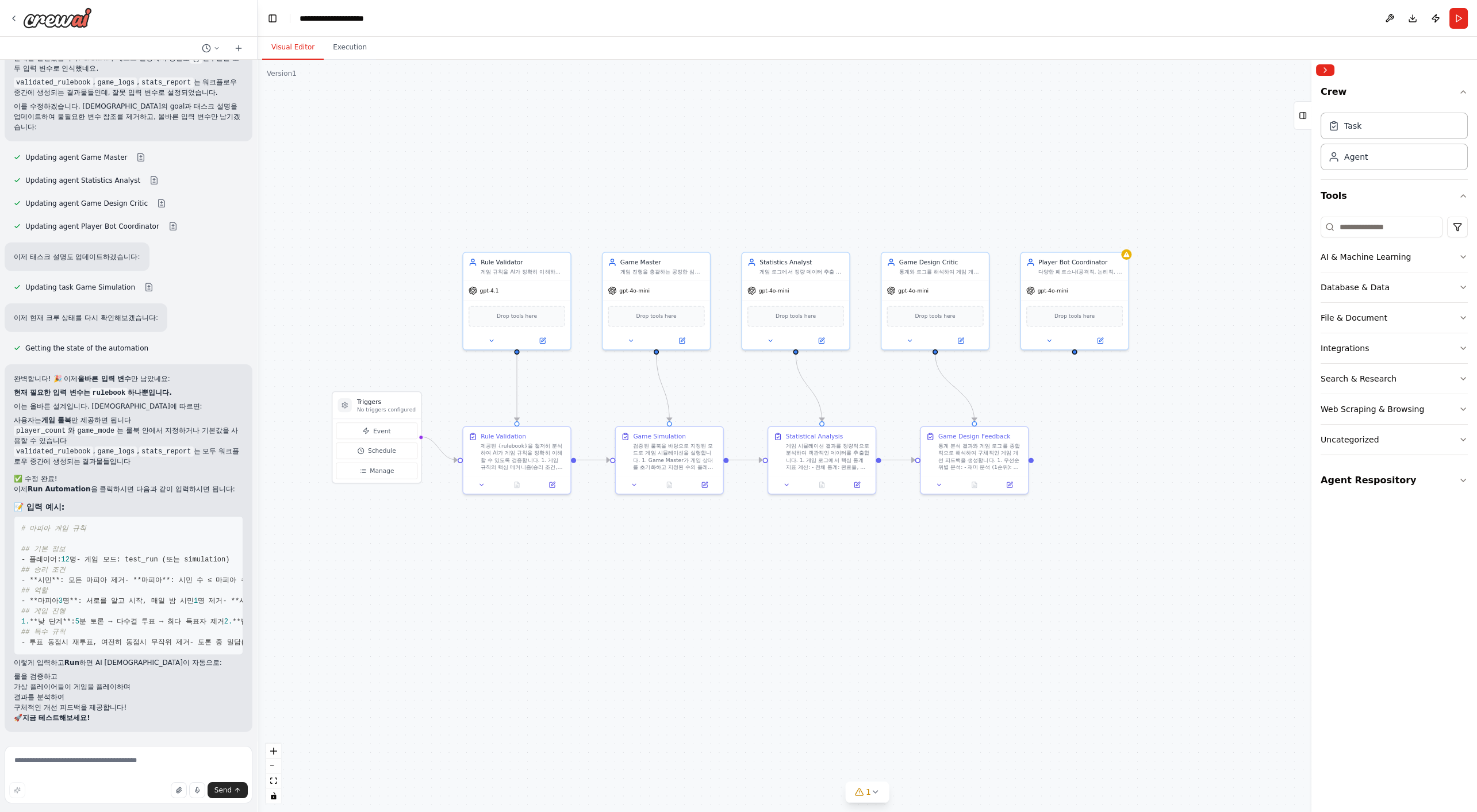
scroll to position [27506, 0]
drag, startPoint x: 16, startPoint y: 320, endPoint x: 112, endPoint y: 319, distance: 96.0
click at [112, 425] on li "player_count 와 game_mode 는 룰북 안에서 지정하거나 기본값을 사용할 수 있습니다" at bounding box center [128, 435] width 229 height 21
copy li "player_count 와 game_mode"
click at [94, 730] on textarea at bounding box center [128, 774] width 248 height 58
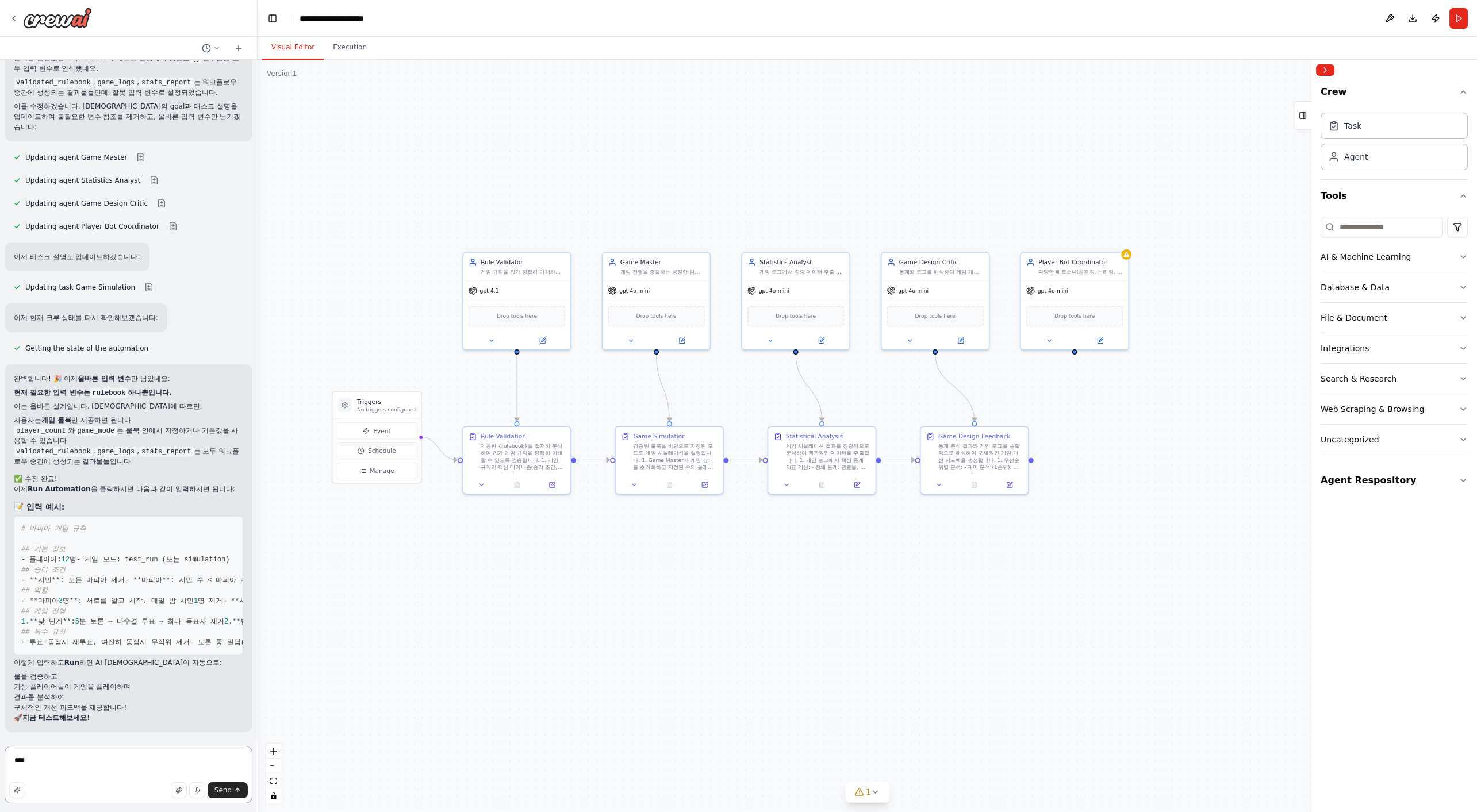
paste textarea "**********"
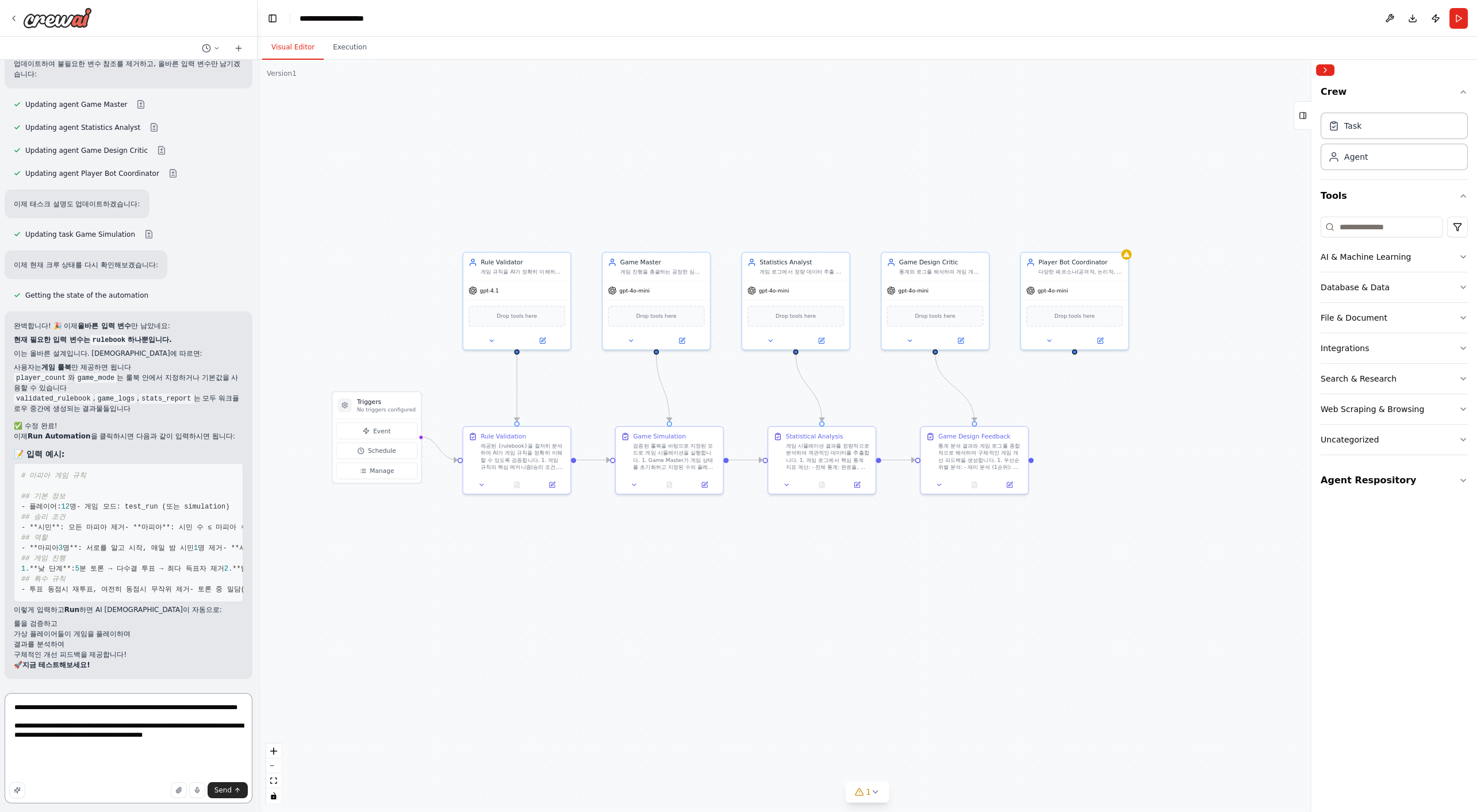
type textarea "**********"
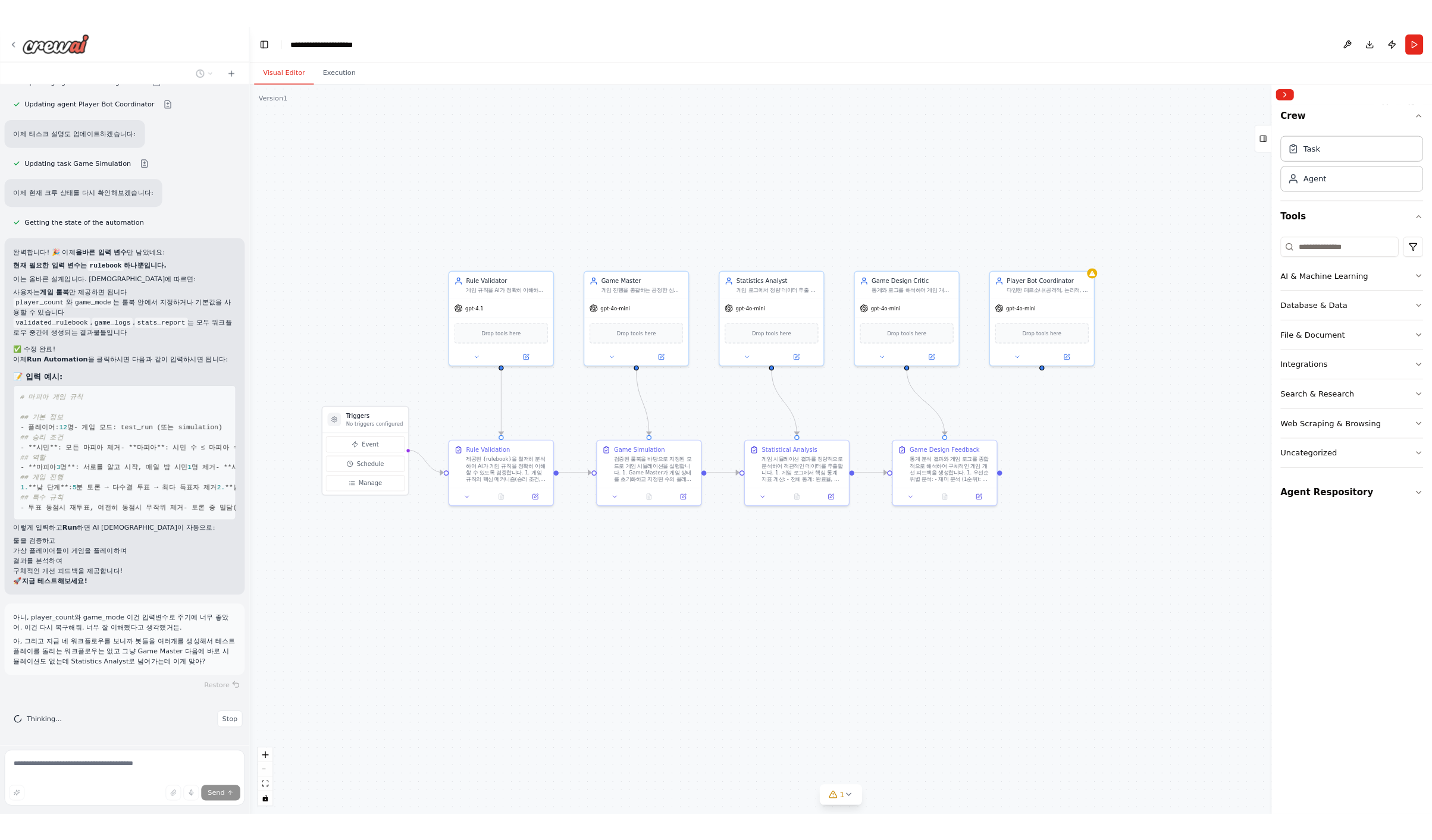
scroll to position [28606, 0]
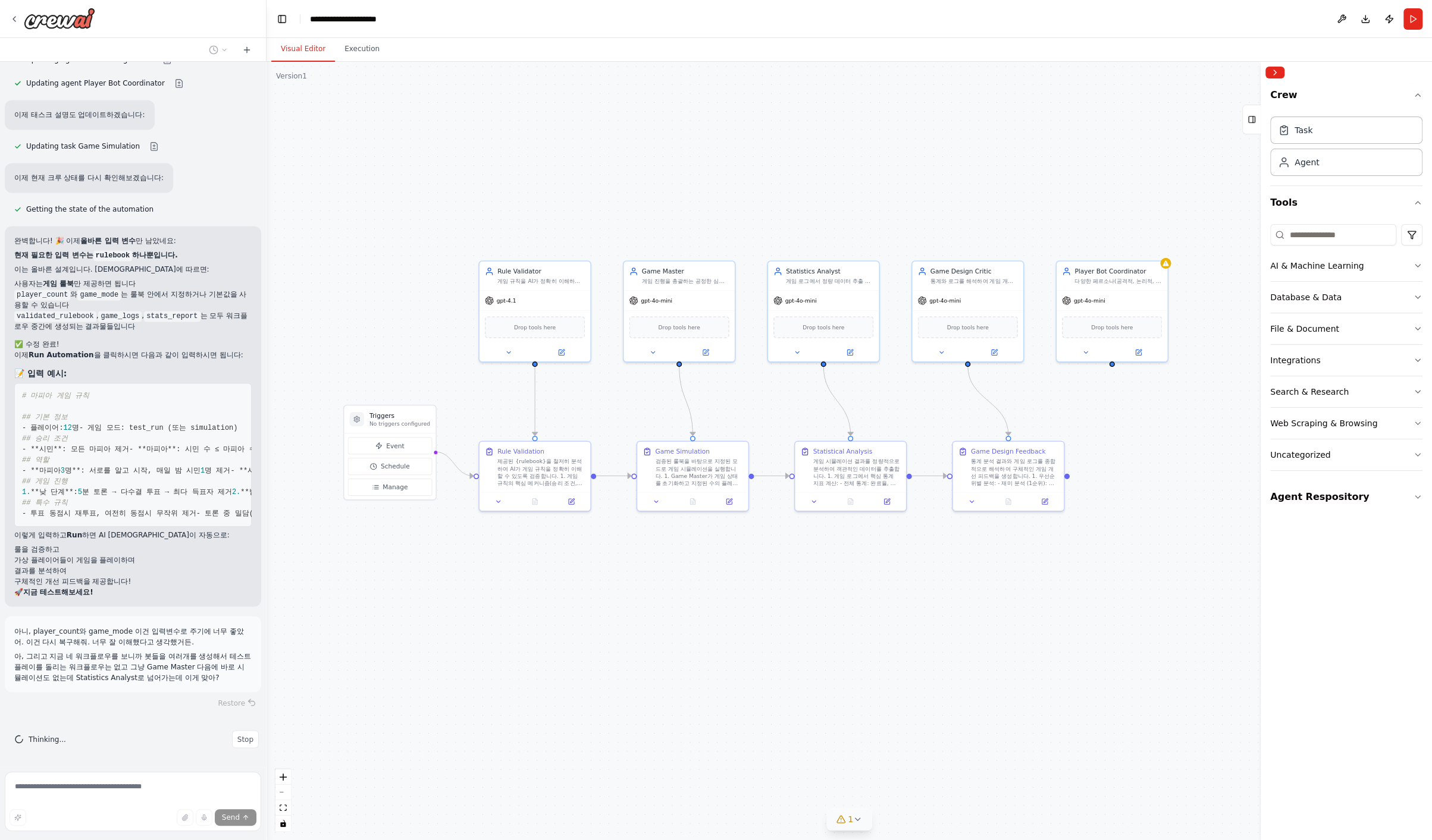
click at [848, 756] on icon at bounding box center [857, 819] width 5 height 3
click at [848, 705] on div ".deletable-edge-delete-btn { width: 20px; height: 20px; border: 0px solid #ffff…" at bounding box center [849, 450] width 1166 height 778
click at [848, 655] on div "Crew Task Agent Tools AI & Machine Learning Database & Data File & Document Int…" at bounding box center [1346, 462] width 172 height 757
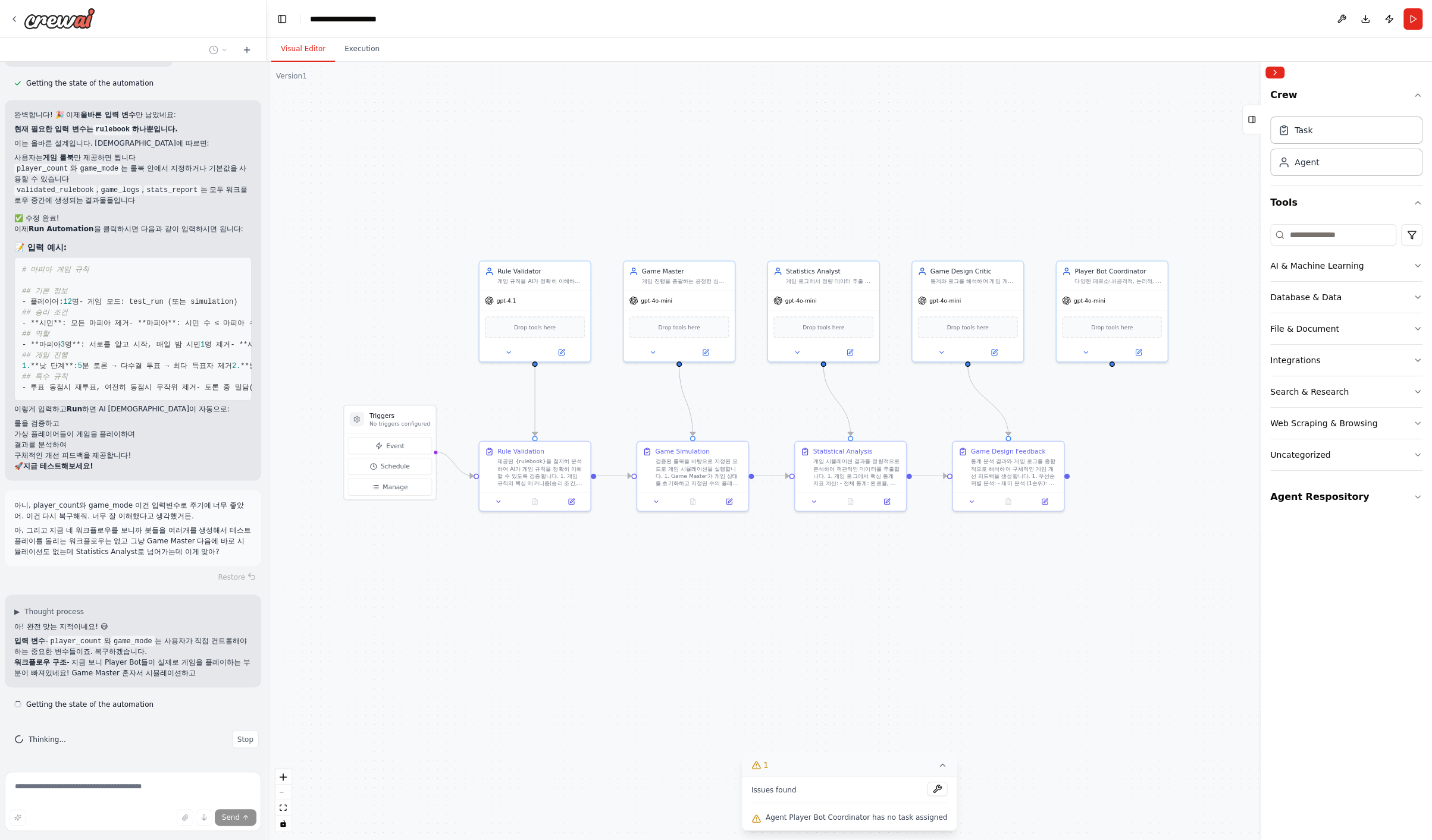
click at [540, 683] on div ".deletable-edge-delete-btn { width: 20px; height: 20px; border: 0px solid #ffff…" at bounding box center [849, 450] width 1166 height 778
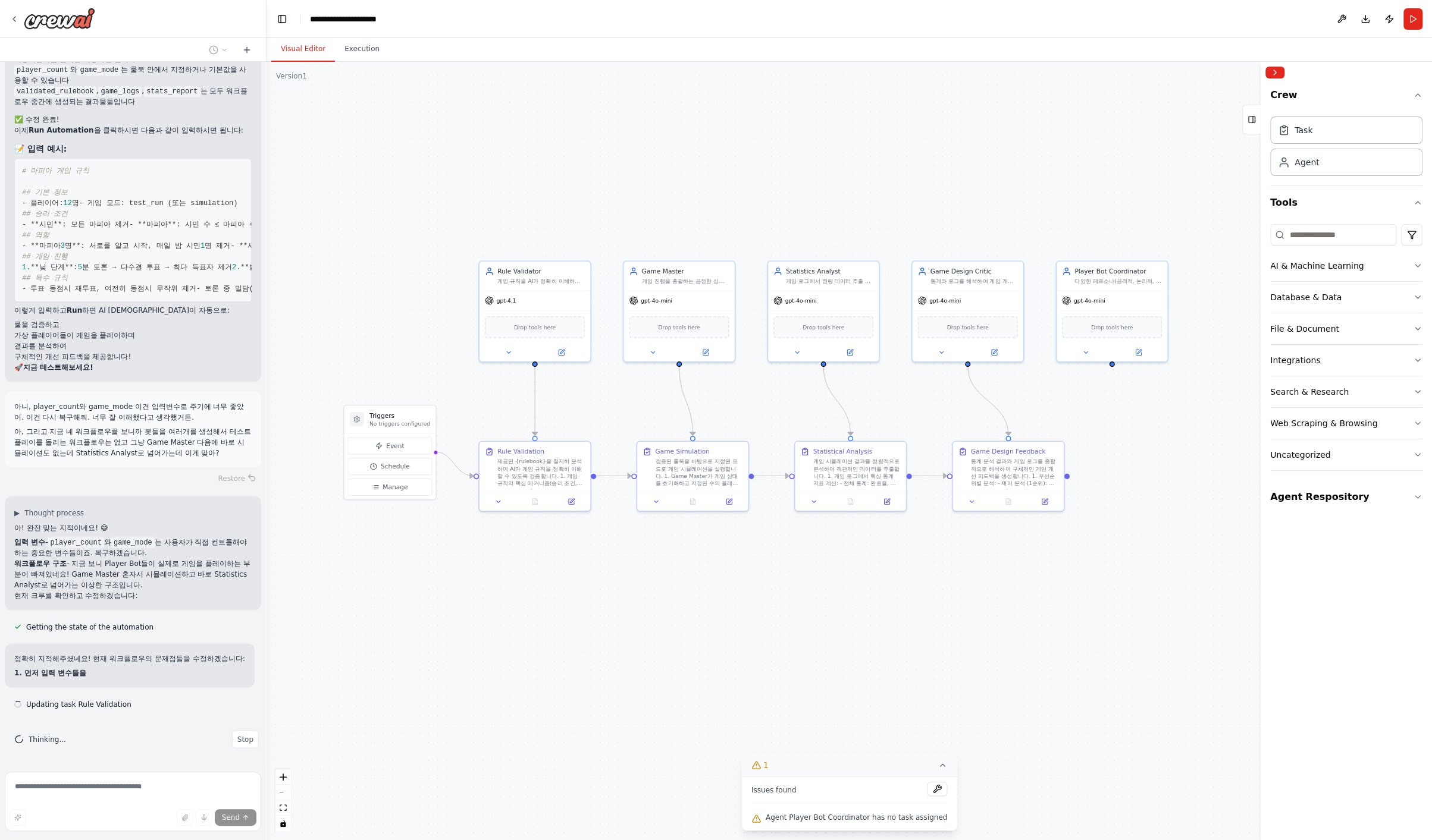
scroll to position [28841, 0]
click at [542, 634] on div ".deletable-edge-delete-btn { width: 20px; height: 20px; border: 0px solid #ffff…" at bounding box center [849, 450] width 1166 height 778
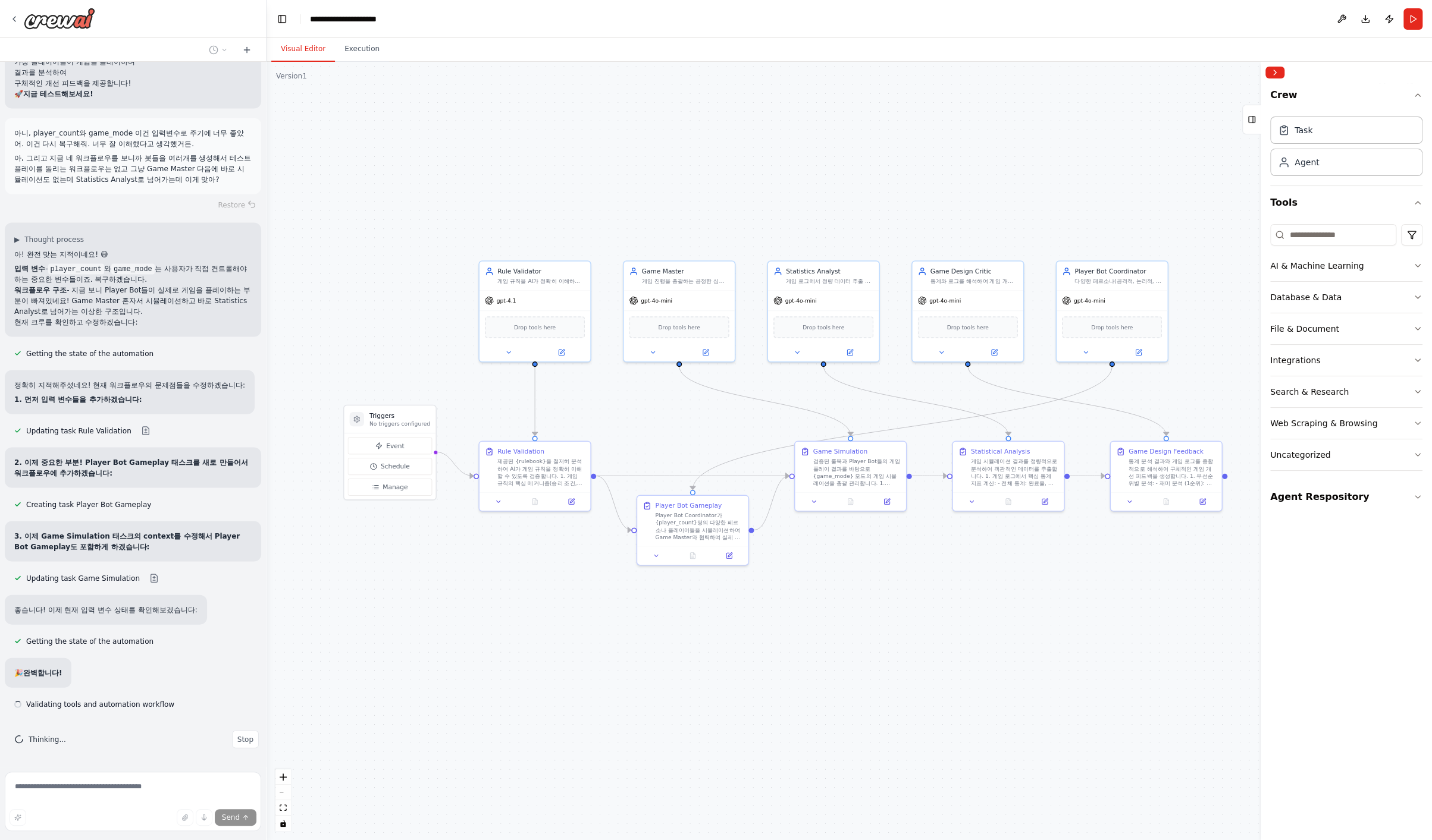
scroll to position [29080, 0]
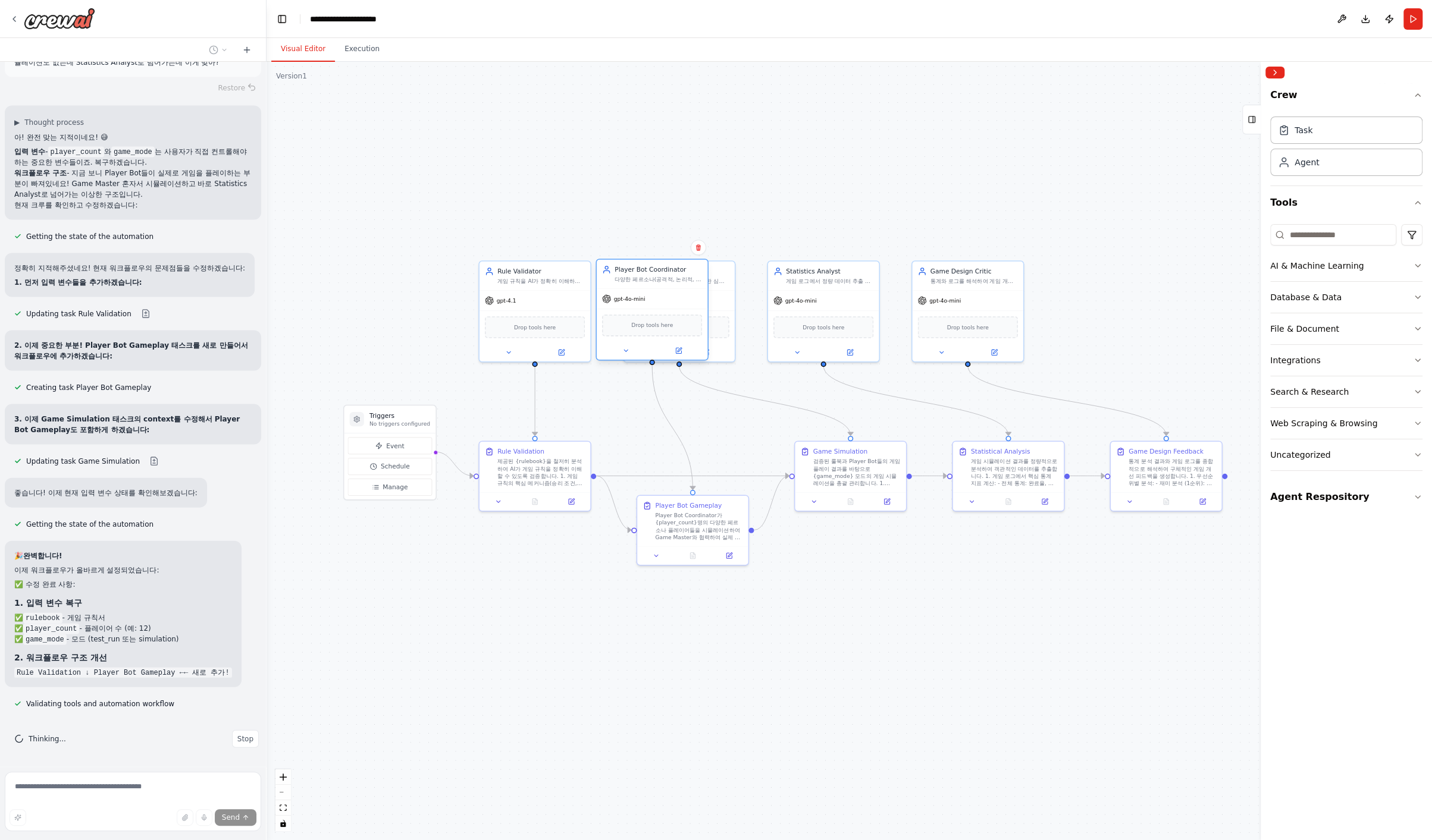
drag, startPoint x: 1118, startPoint y: 318, endPoint x: 656, endPoint y: 318, distance: 462.0
click at [656, 318] on div "Drop tools here" at bounding box center [652, 325] width 100 height 22
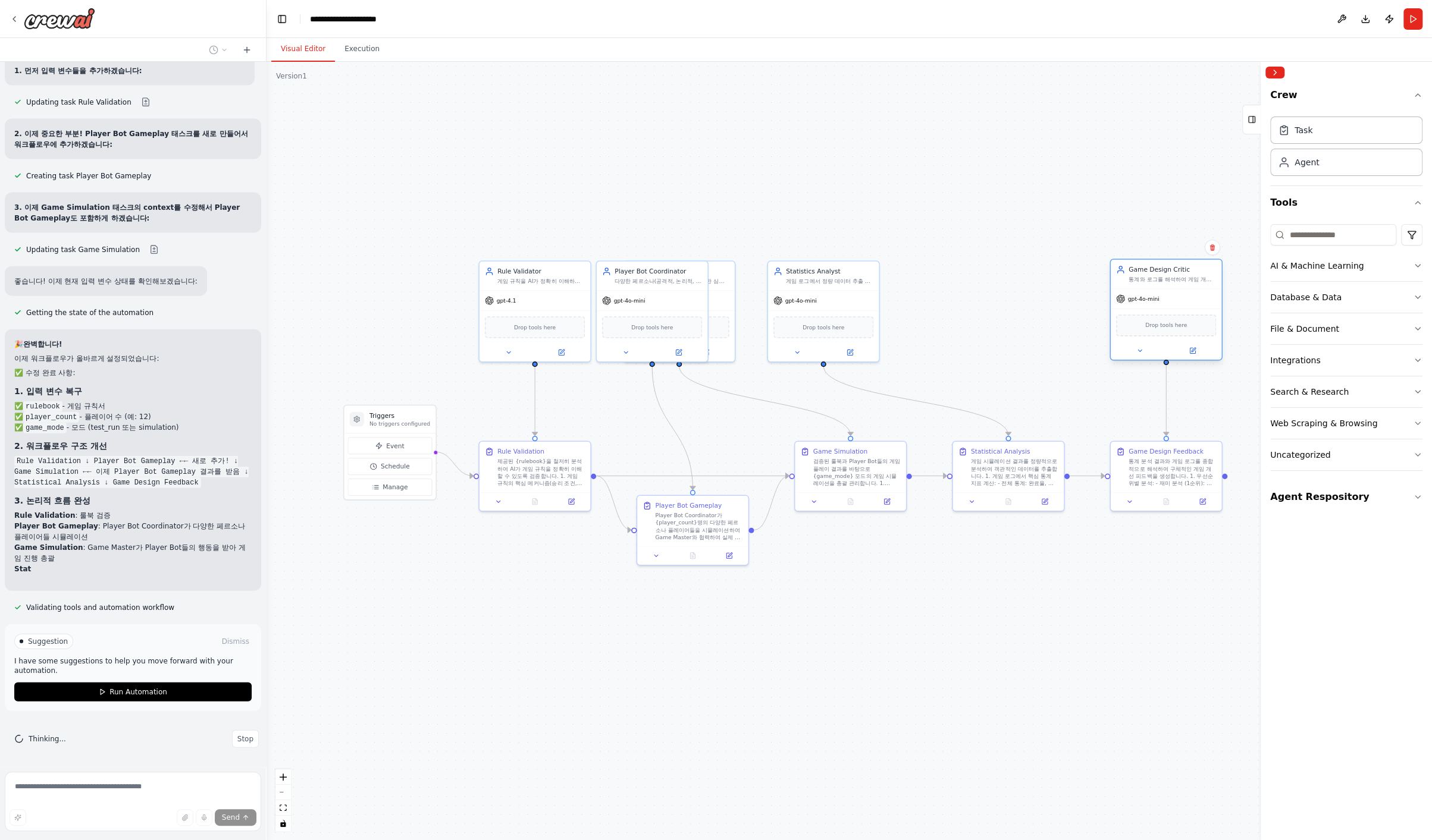
drag, startPoint x: 968, startPoint y: 320, endPoint x: 1166, endPoint y: 321, distance: 198.0
click at [848, 321] on span "Drop tools here" at bounding box center [1166, 325] width 42 height 9
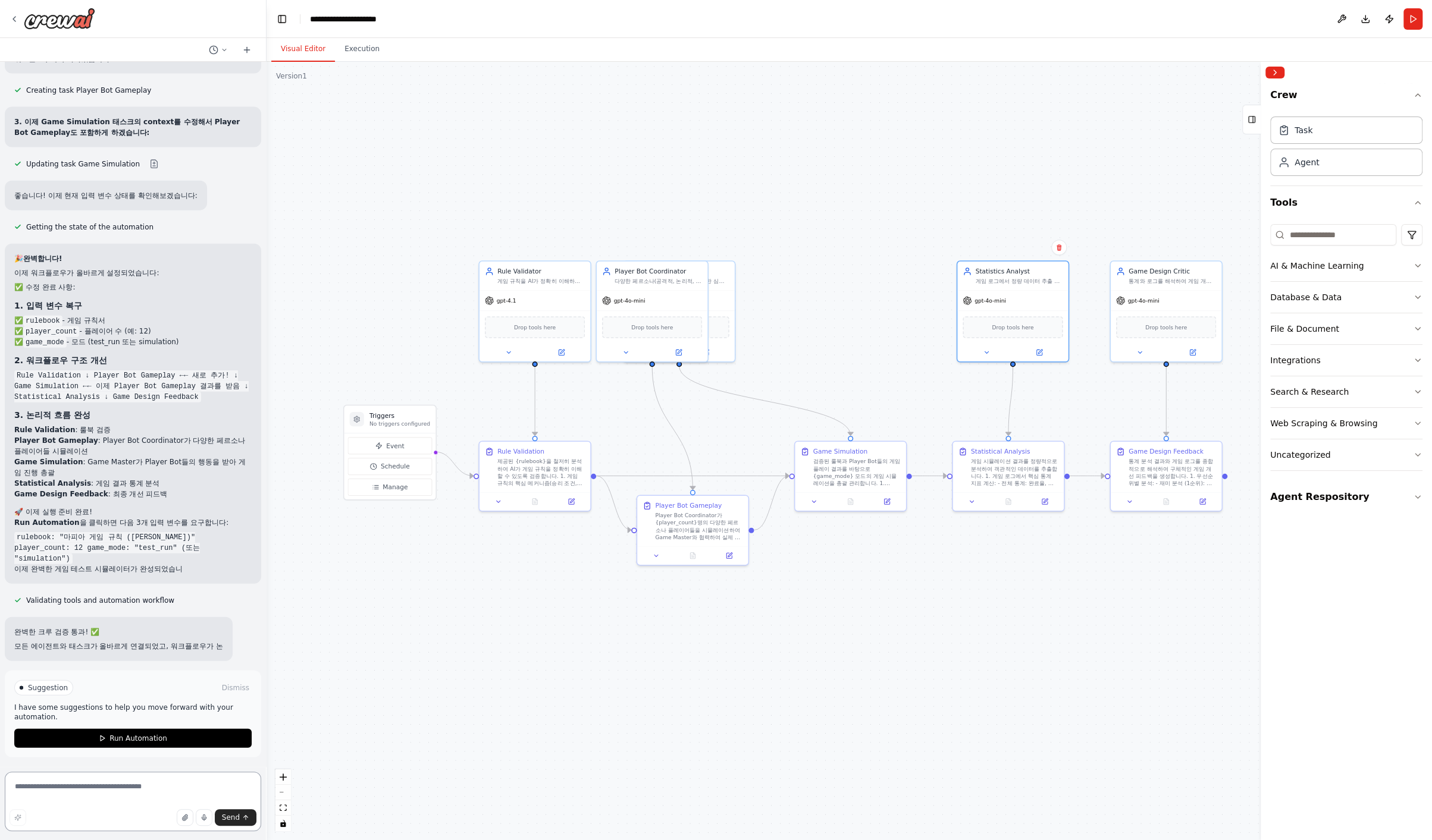
drag, startPoint x: 848, startPoint y: 321, endPoint x: 869, endPoint y: 332, distance: 23.7
click at [848, 324] on div "Drop tools here" at bounding box center [1012, 327] width 100 height 22
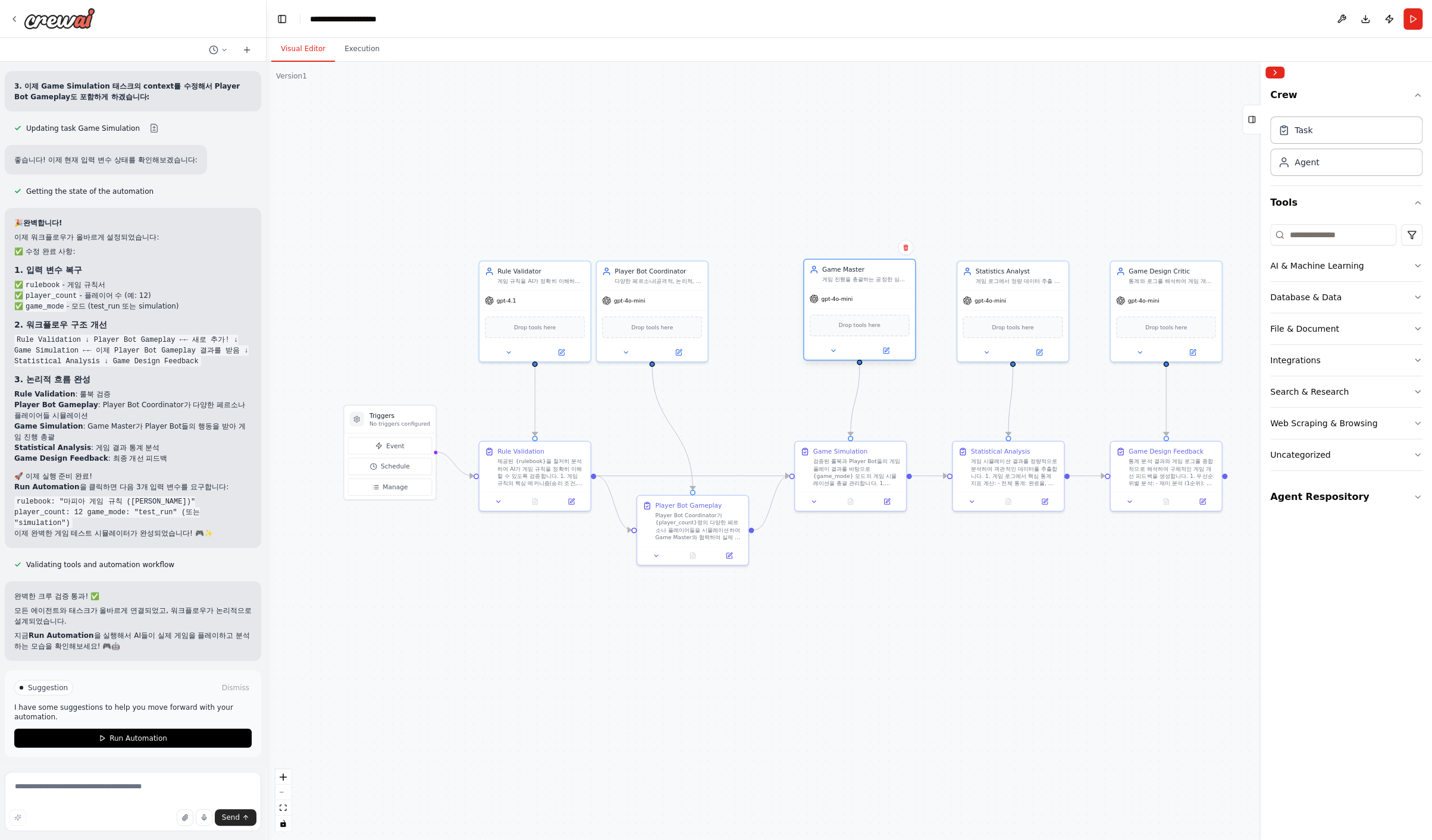
drag, startPoint x: 727, startPoint y: 328, endPoint x: 906, endPoint y: 329, distance: 179.0
click at [848, 329] on div "Drop tools here" at bounding box center [859, 325] width 100 height 22
drag, startPoint x: 666, startPoint y: 332, endPoint x: 703, endPoint y: 336, distance: 37.2
click at [703, 336] on div "Drop tools here" at bounding box center [688, 324] width 111 height 32
drag, startPoint x: 693, startPoint y: 539, endPoint x: 691, endPoint y: 520, distance: 19.1
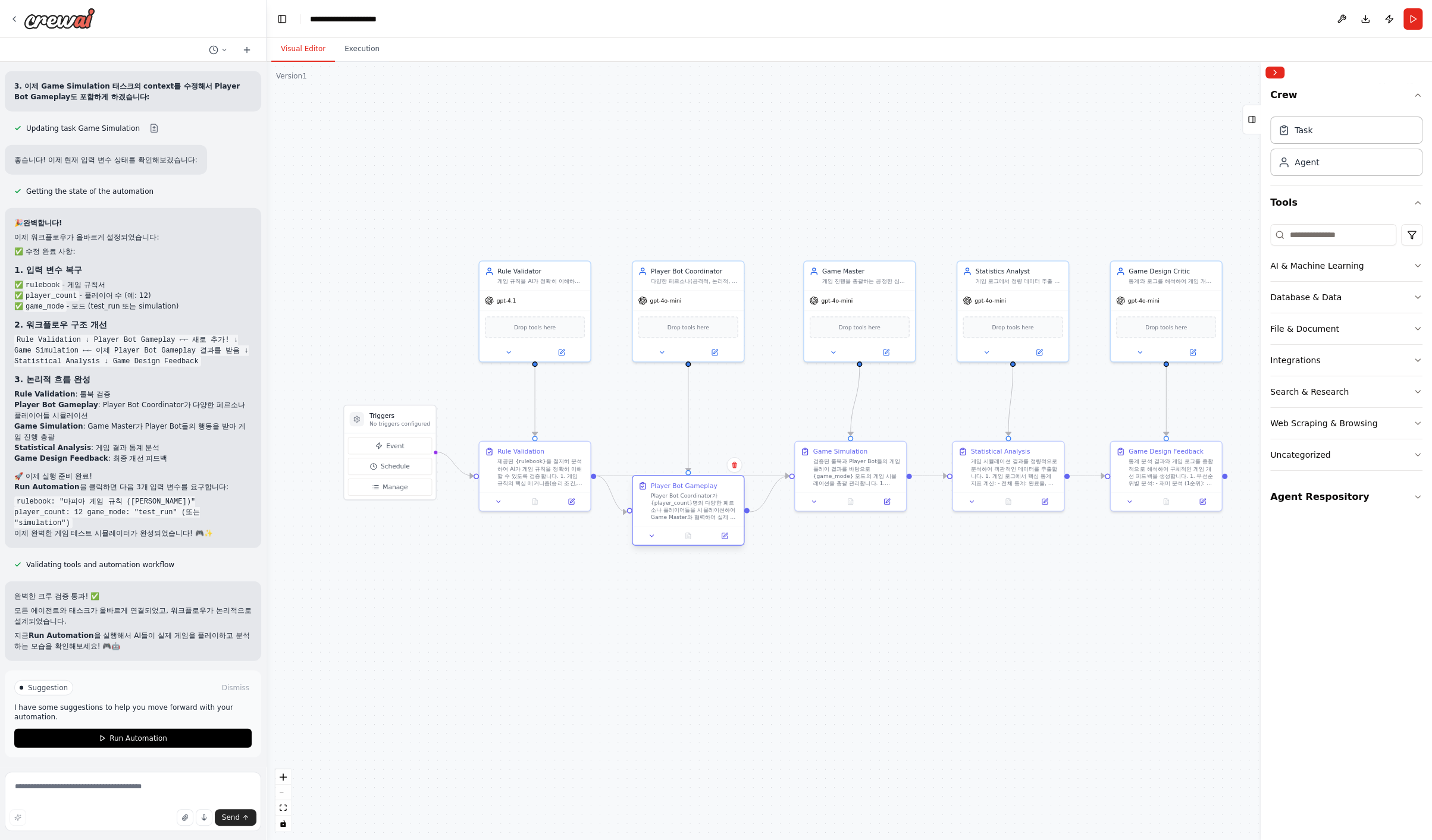
click at [691, 520] on div "Player Bot Gameplay Player Bot Coordinator가 {player_count}명의 다양한 페르소나 플레이어들을 시뮬…" at bounding box center [688, 501] width 111 height 50
click at [696, 512] on div "Player Bot Coordinator가 {player_count}명의 다양한 페르소나 플레이어들을 시뮬레이션하여 Game Master와 협…" at bounding box center [694, 506] width 87 height 29
click at [724, 534] on icon at bounding box center [725, 537] width 6 height 6
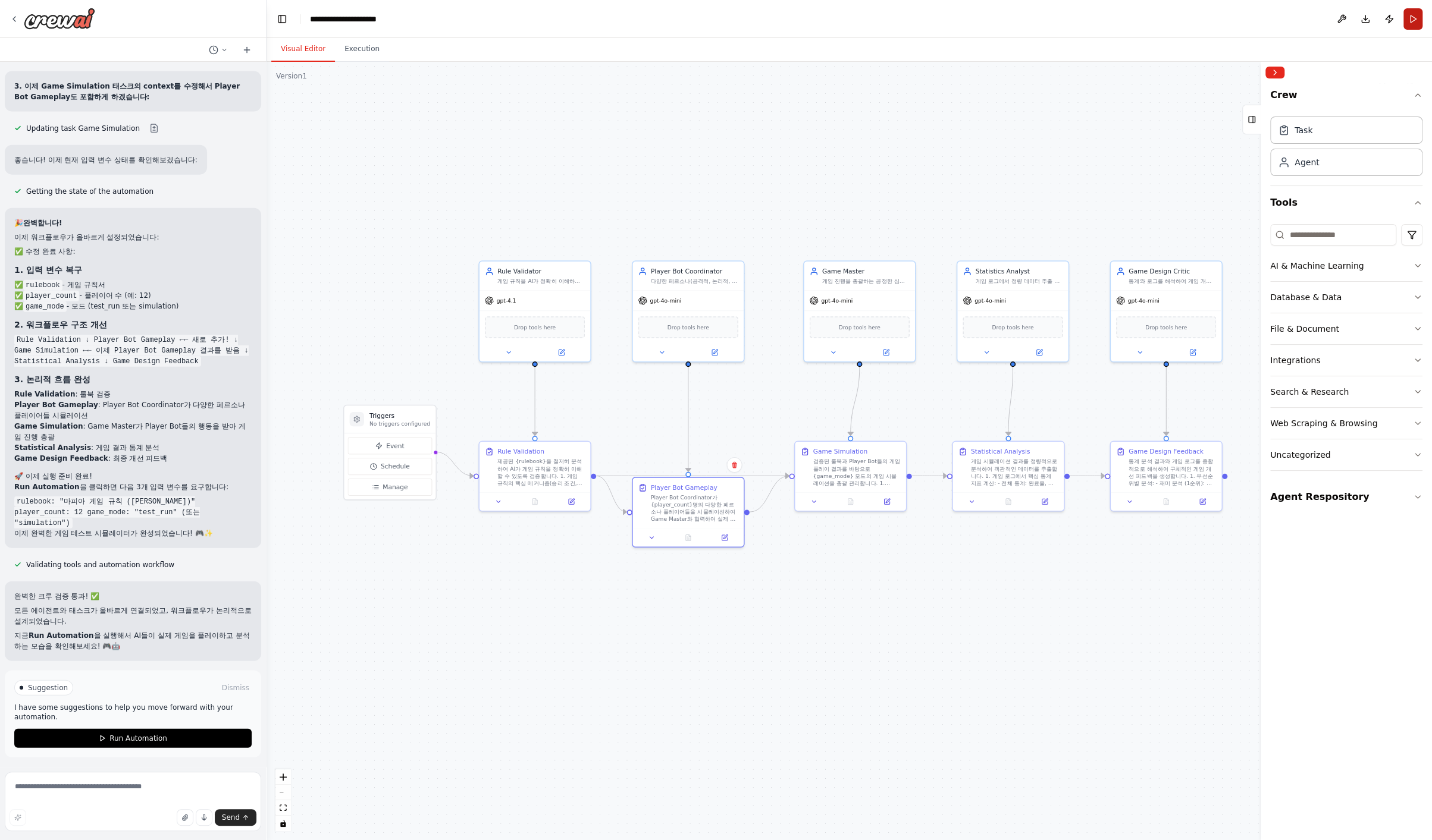
click at [848, 18] on button "Run" at bounding box center [1412, 19] width 19 height 22
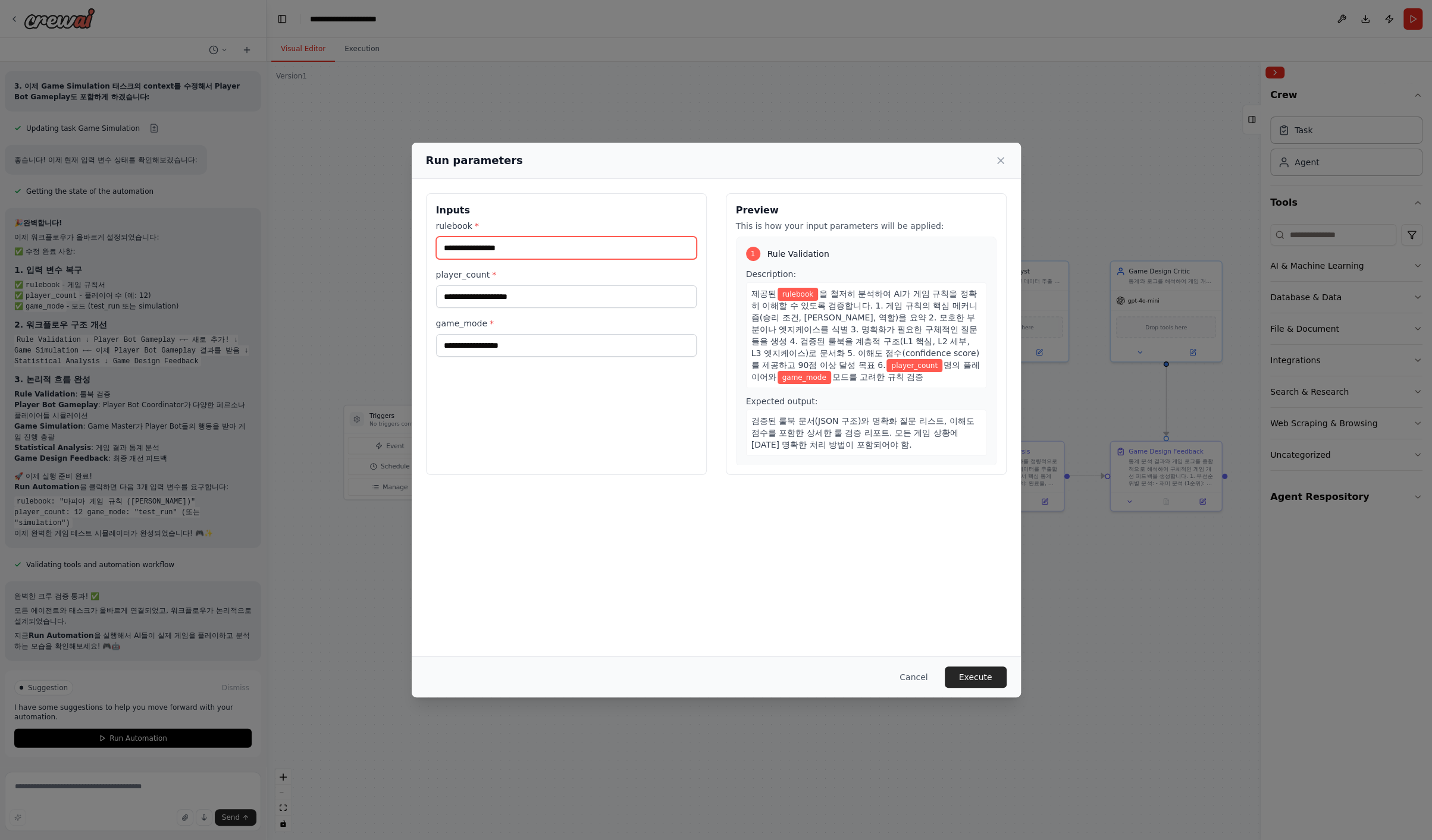
click at [574, 248] on input "rulebook *" at bounding box center [566, 248] width 261 height 23
type input "**********"
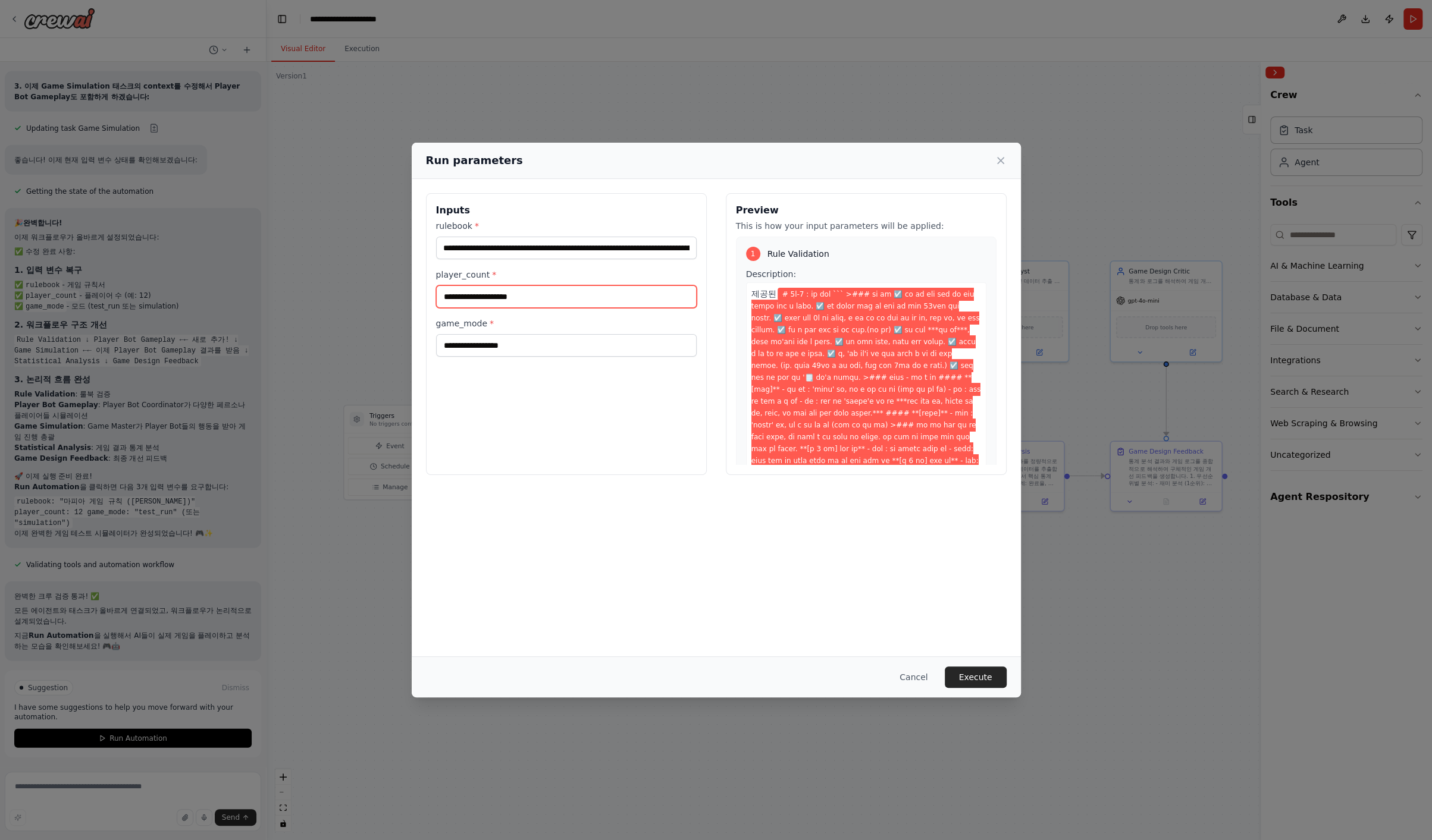
click at [571, 291] on input "player_count *" at bounding box center [566, 297] width 261 height 23
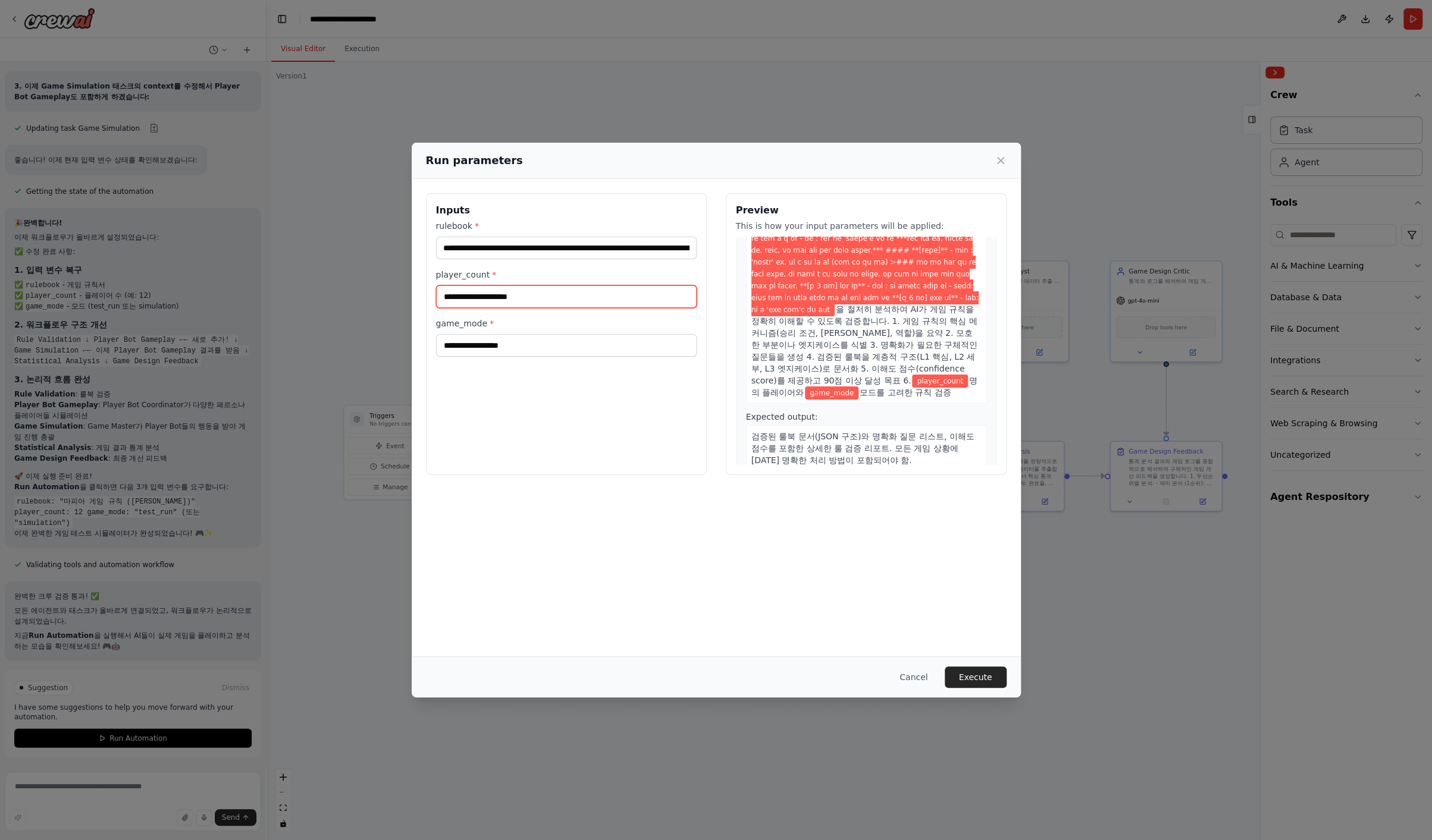
scroll to position [137, 0]
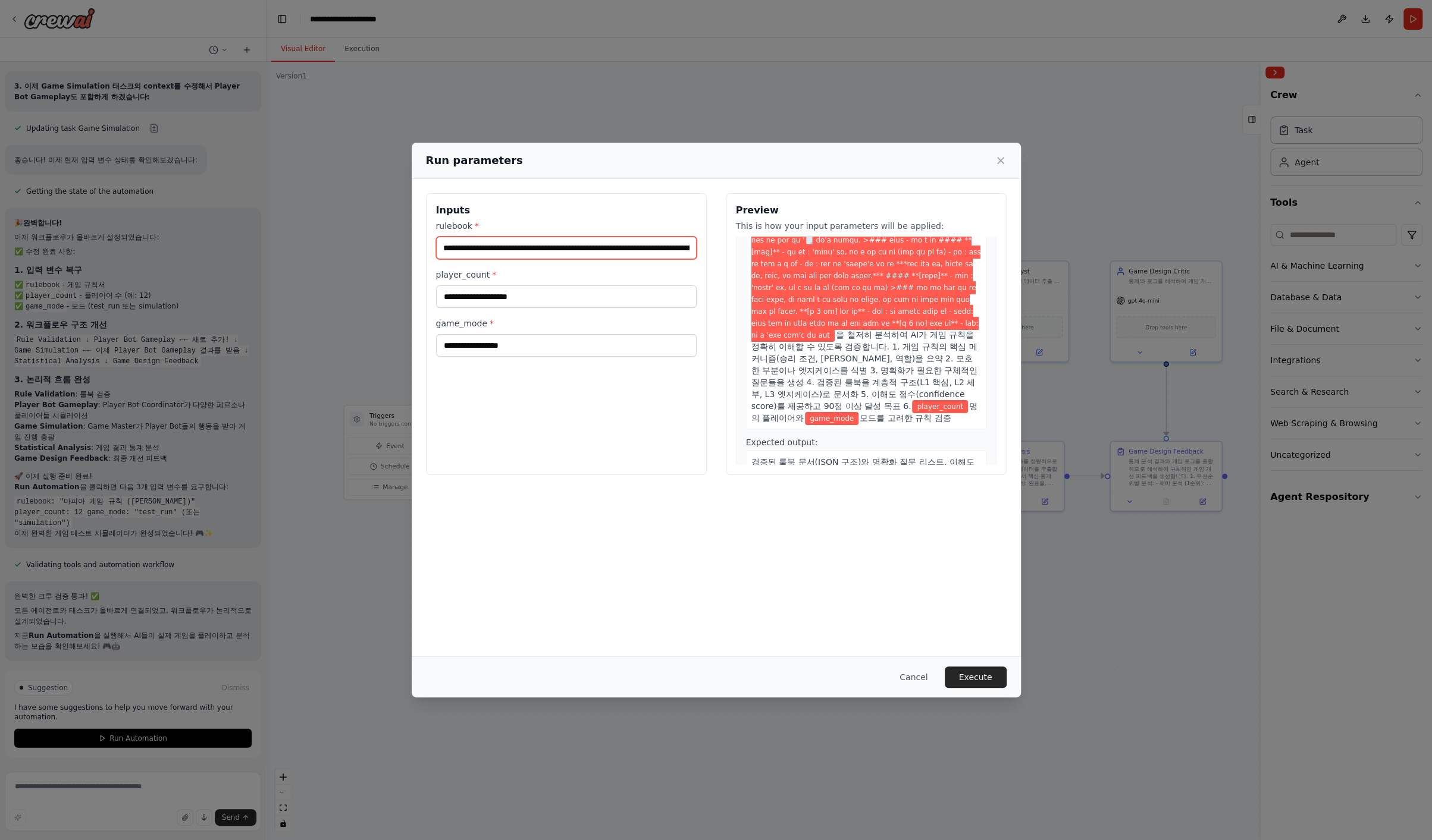
click at [646, 247] on input "**********" at bounding box center [566, 248] width 261 height 23
drag, startPoint x: 652, startPoint y: 248, endPoint x: 904, endPoint y: 399, distance: 293.8
click at [848, 399] on div "Inputs rulebook * player_count * game_mode * Preview This is how your input par…" at bounding box center [716, 334] width 580 height 282
click at [584, 239] on input "**********" at bounding box center [566, 248] width 261 height 23
click at [617, 249] on input "**********" at bounding box center [566, 248] width 261 height 23
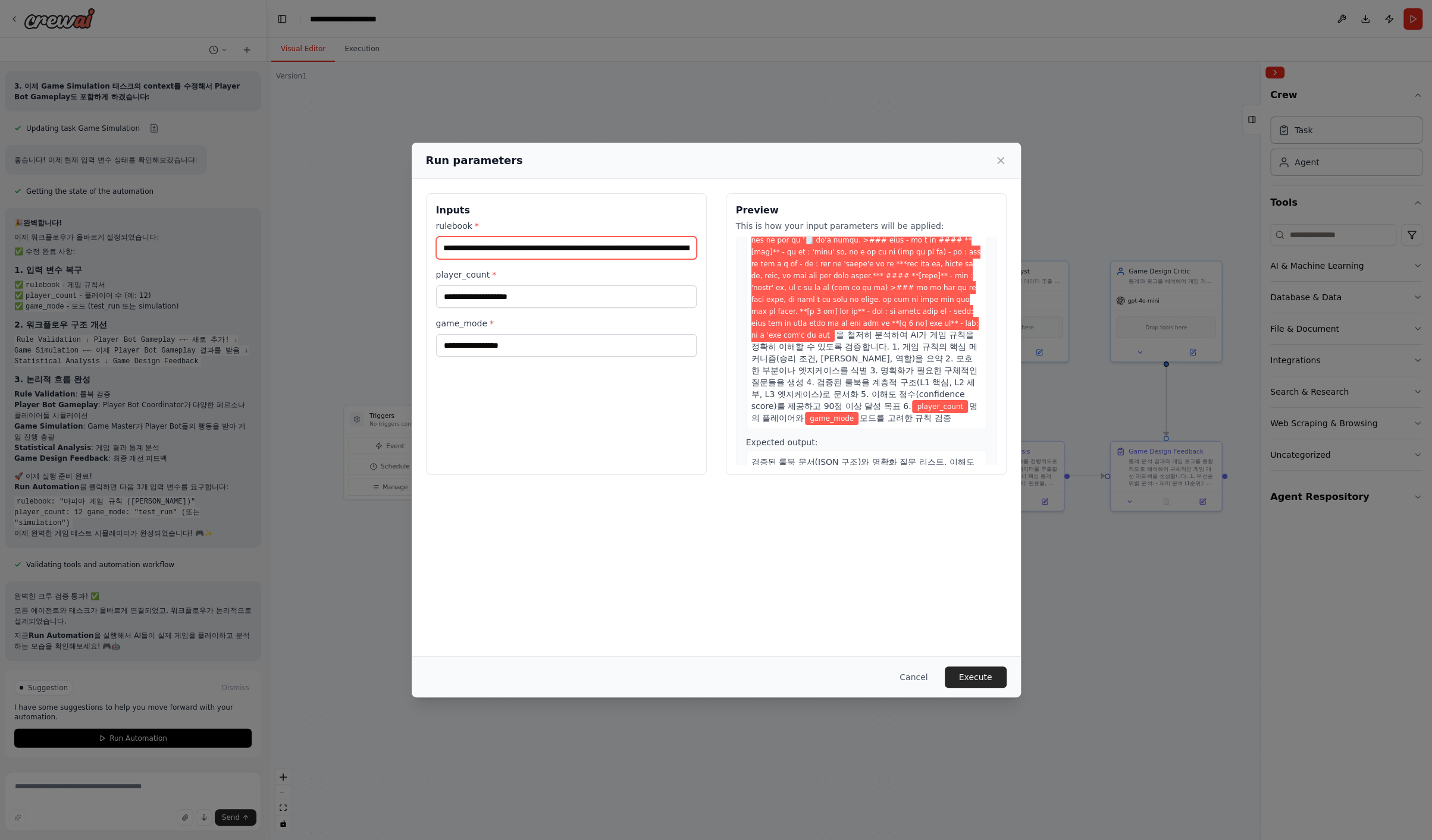
click at [617, 249] on input "**********" at bounding box center [566, 248] width 261 height 23
click at [639, 248] on input "**********" at bounding box center [566, 248] width 261 height 23
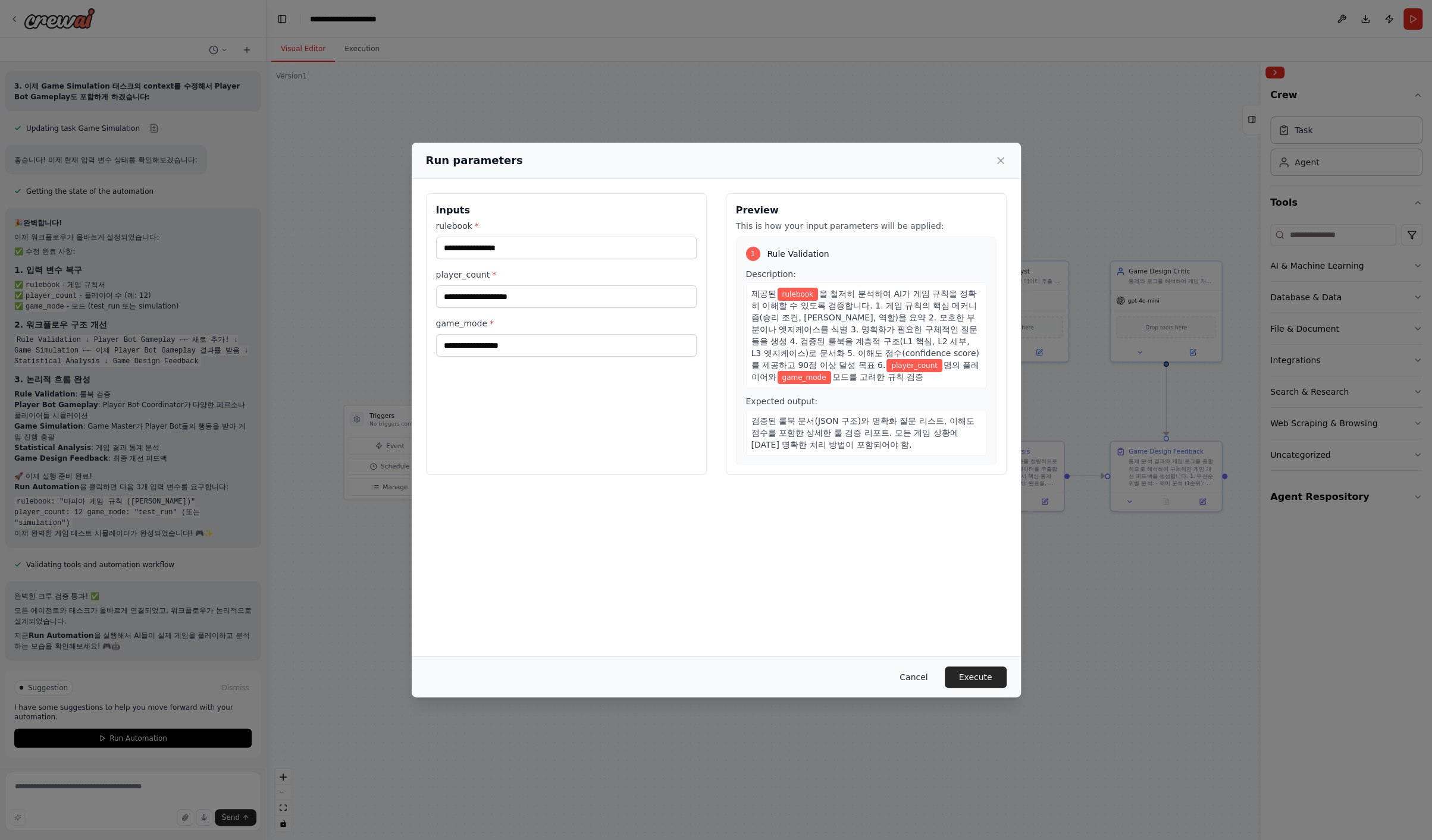
click at [848, 675] on button "Cancel" at bounding box center [913, 677] width 47 height 22
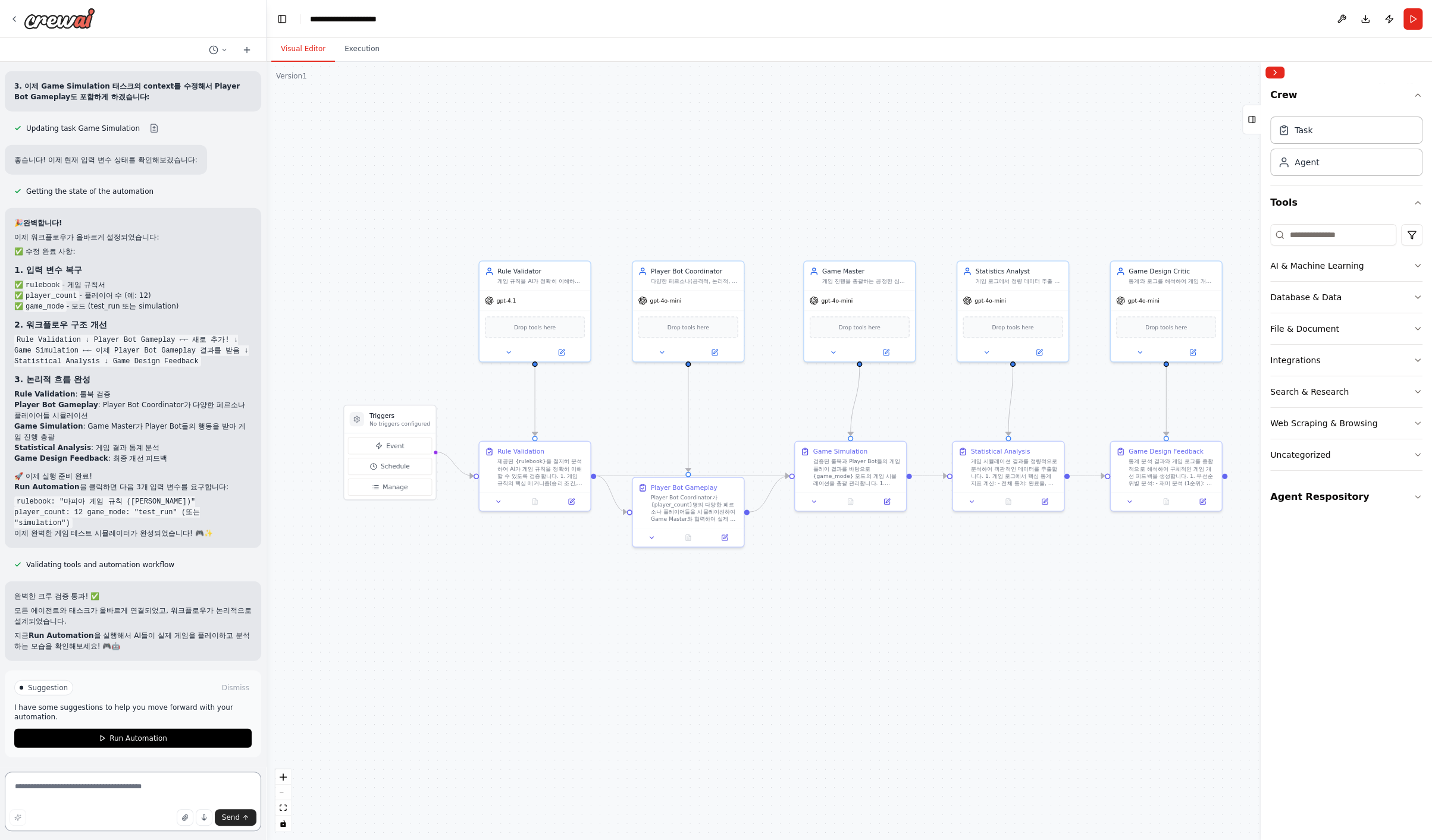
click at [147, 756] on textarea at bounding box center [133, 801] width 256 height 60
type textarea "*"
type textarea "**********"
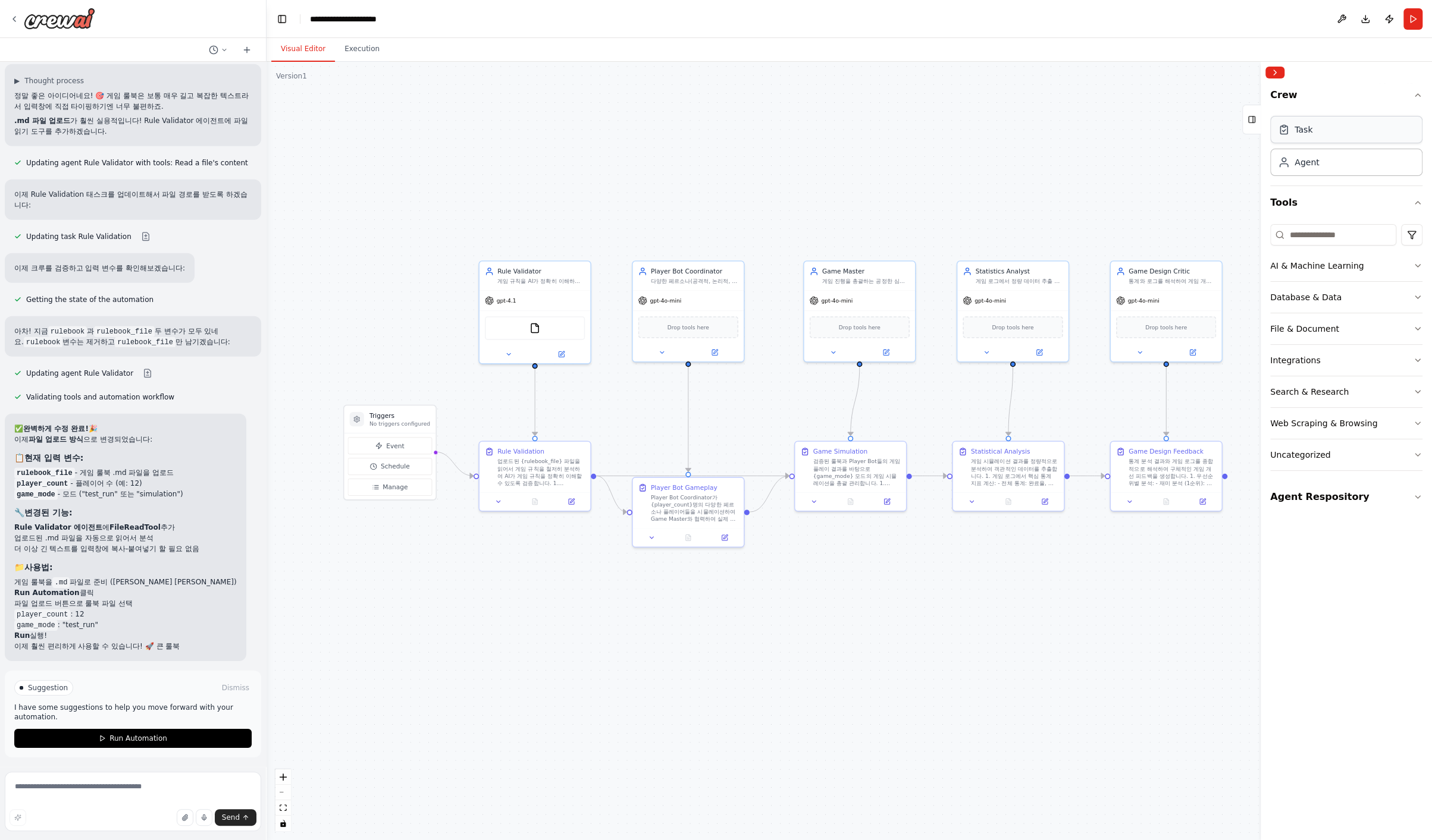
scroll to position [30241, 0]
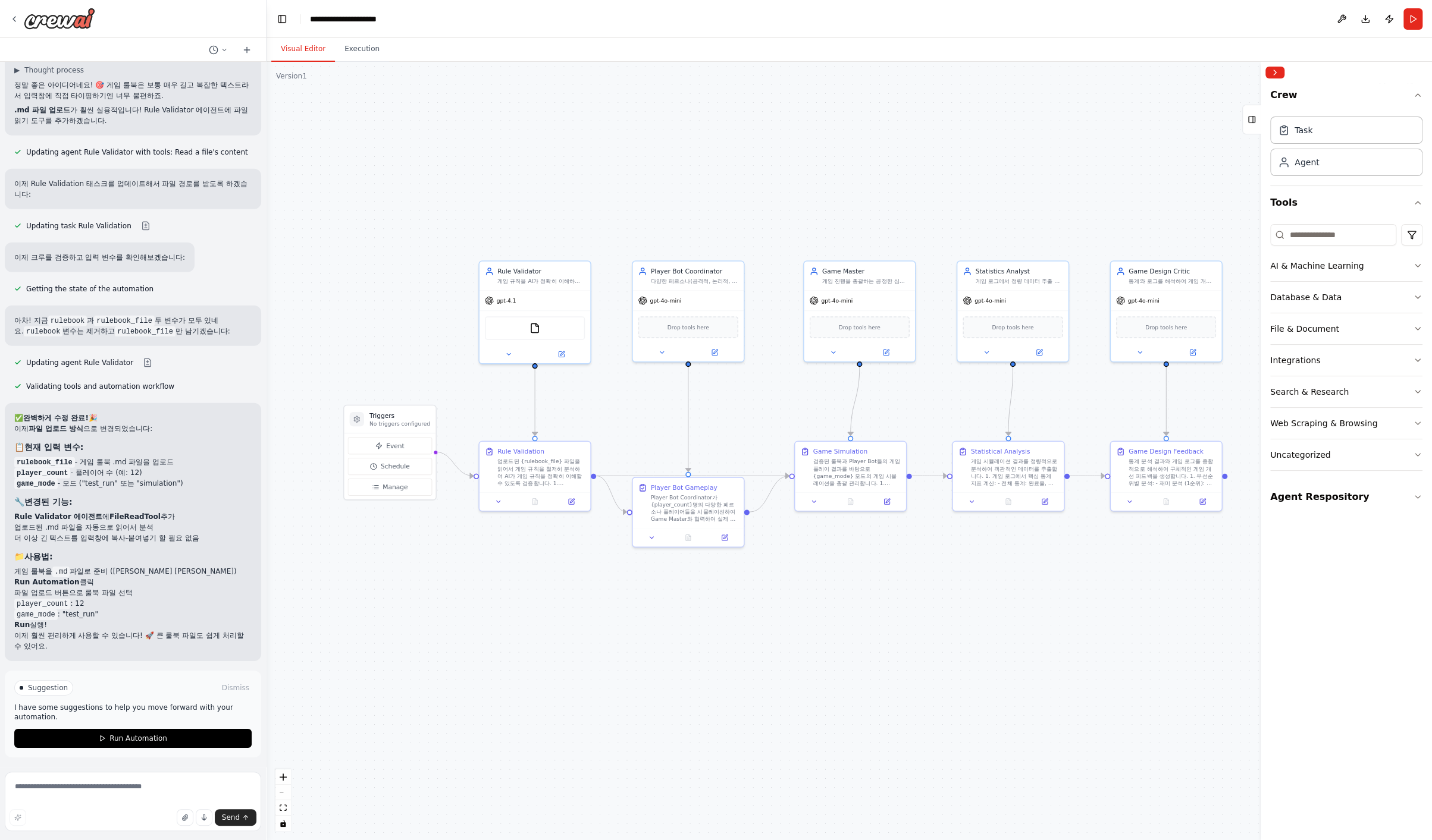
click at [163, 406] on div "✅ 완벽하게 수정 완료! 🎉 이제 파일 업로드 방식 으로 변경되었습니다: 📋 현재 입력 변수: rulebook_file - 게임 룰북 .md …" at bounding box center [133, 532] width 256 height 258
click at [848, 21] on button "Run" at bounding box center [1412, 19] width 19 height 22
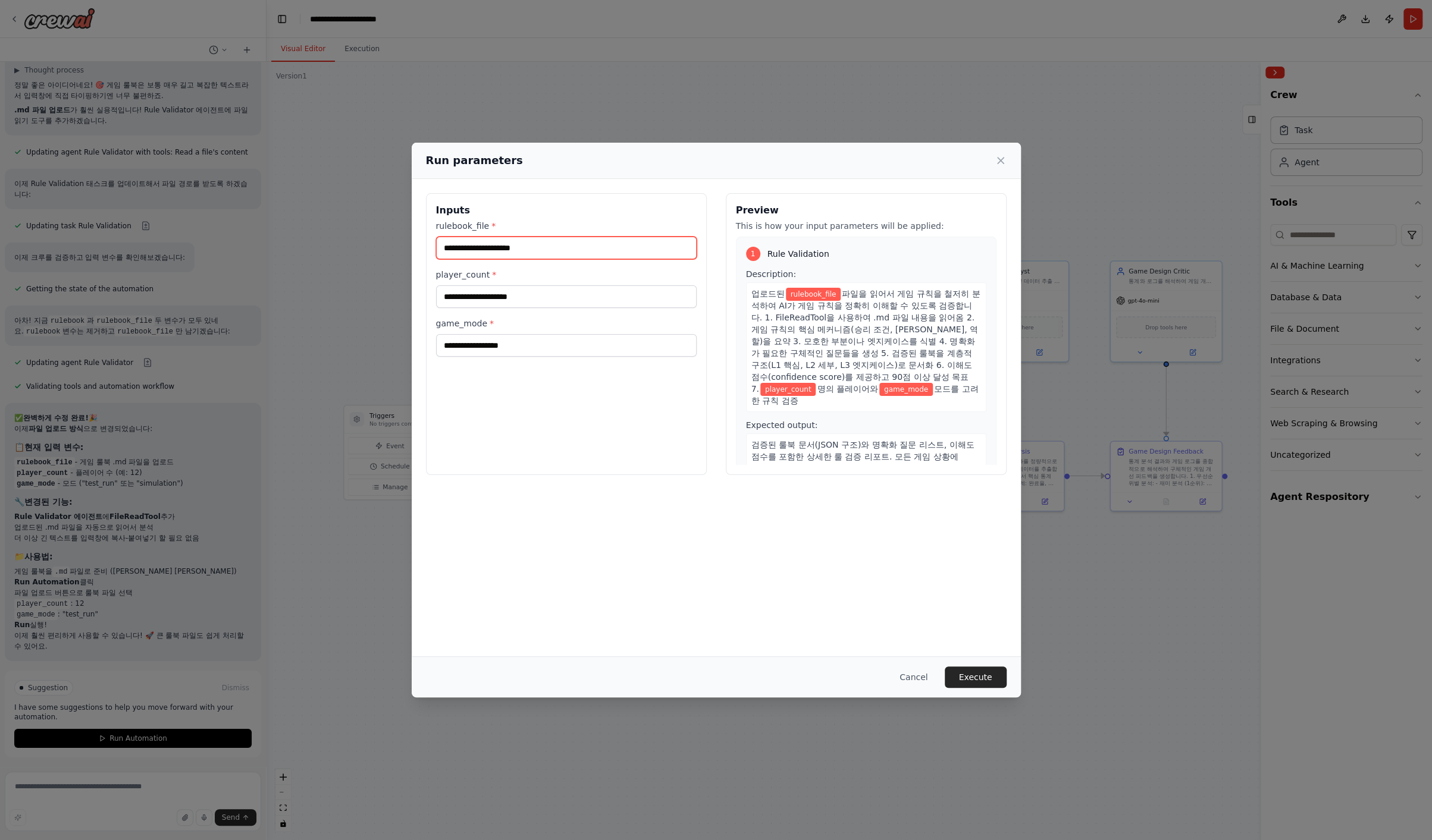
click at [523, 248] on input "rulebook_file *" at bounding box center [566, 248] width 261 height 23
click at [567, 247] on input "rulebook_file *" at bounding box center [566, 248] width 261 height 23
click at [576, 232] on div "rulebook_file *" at bounding box center [566, 239] width 261 height 39
click at [567, 244] on input "rulebook_file *" at bounding box center [566, 248] width 261 height 23
click at [848, 676] on button "Cancel" at bounding box center [913, 677] width 47 height 22
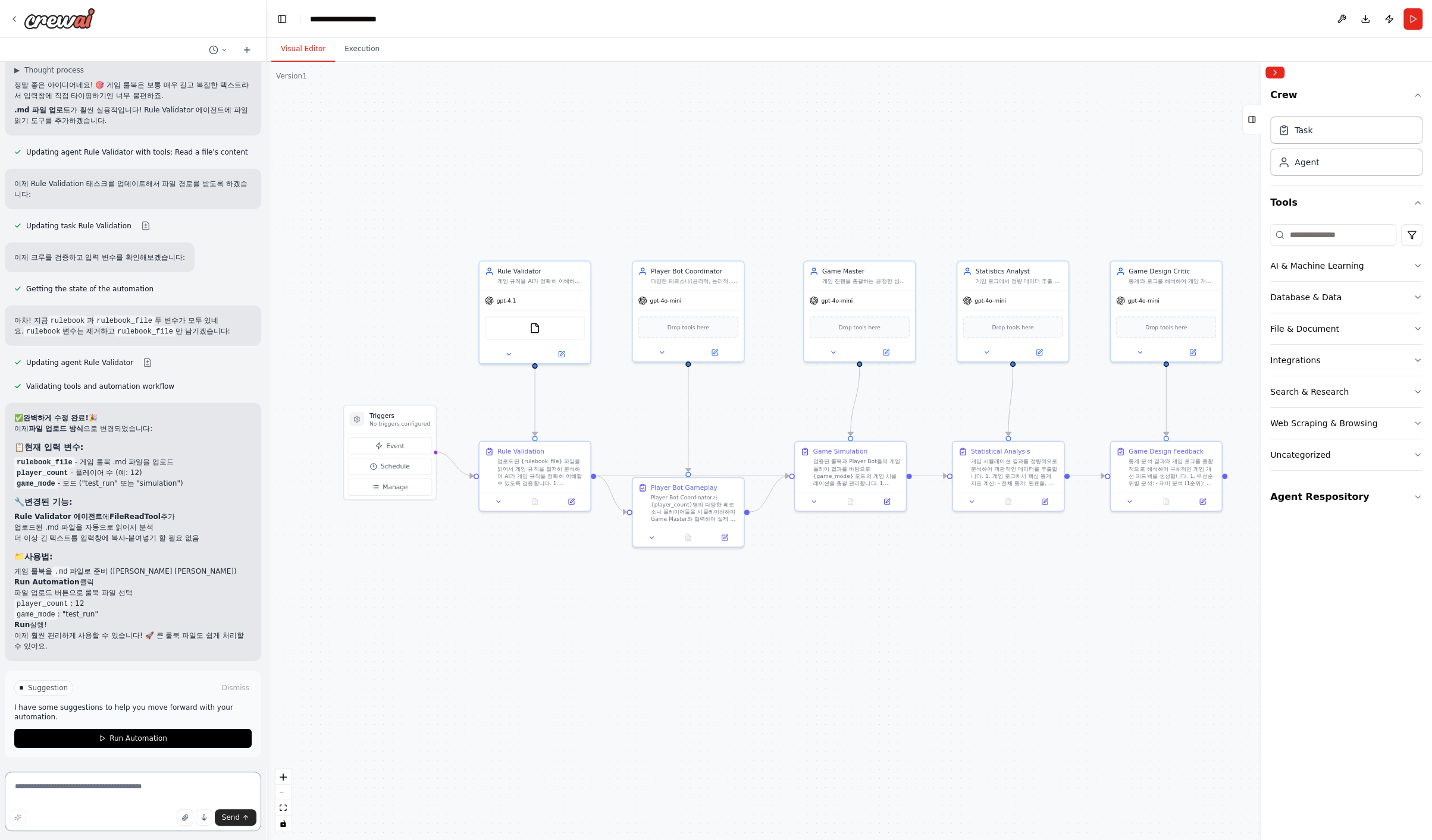
click at [162, 756] on textarea at bounding box center [133, 801] width 256 height 60
type textarea "*"
click at [186, 756] on icon "button" at bounding box center [185, 818] width 8 height 8
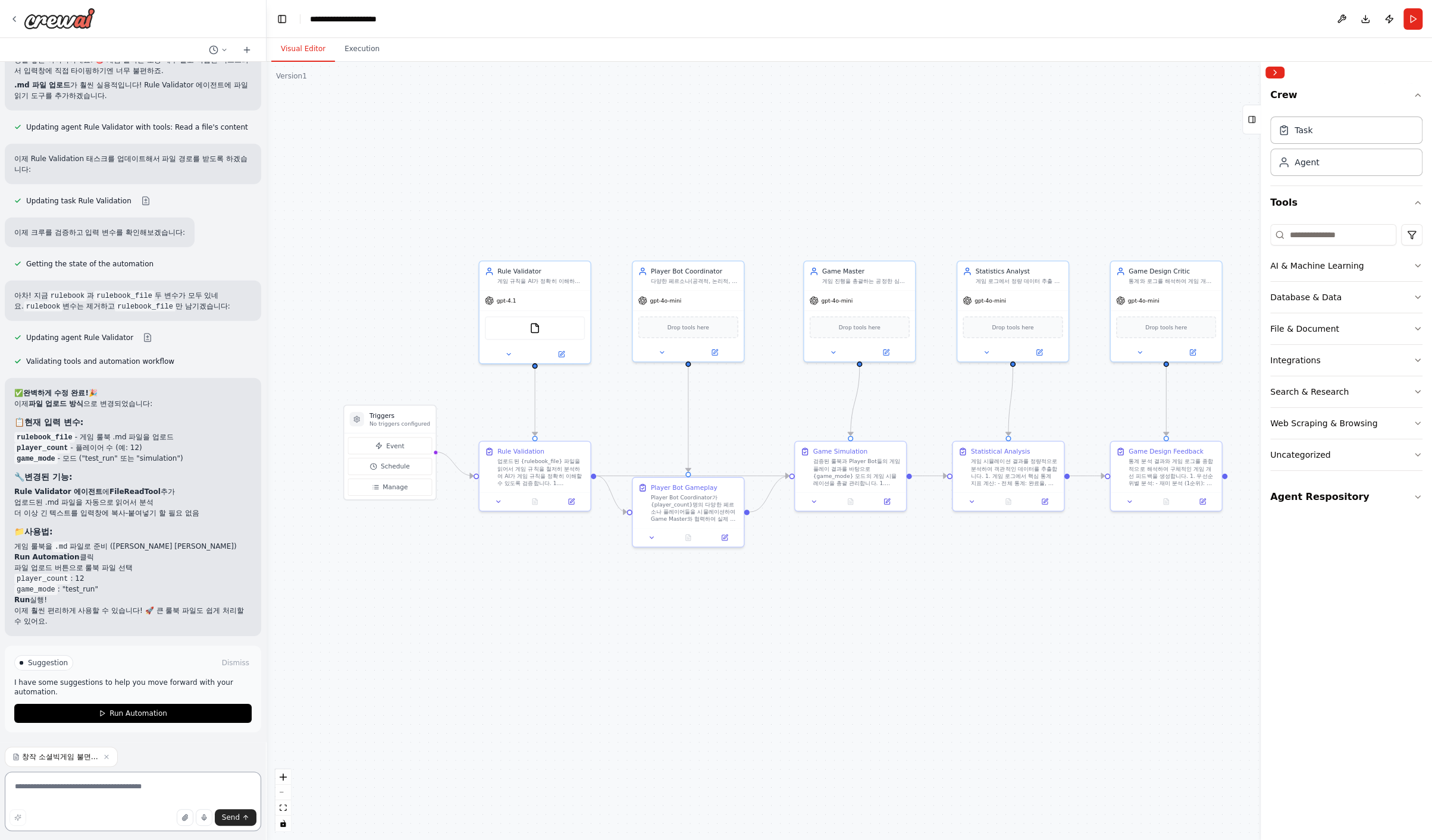
click at [141, 756] on textarea at bounding box center [133, 801] width 256 height 60
type textarea "*"
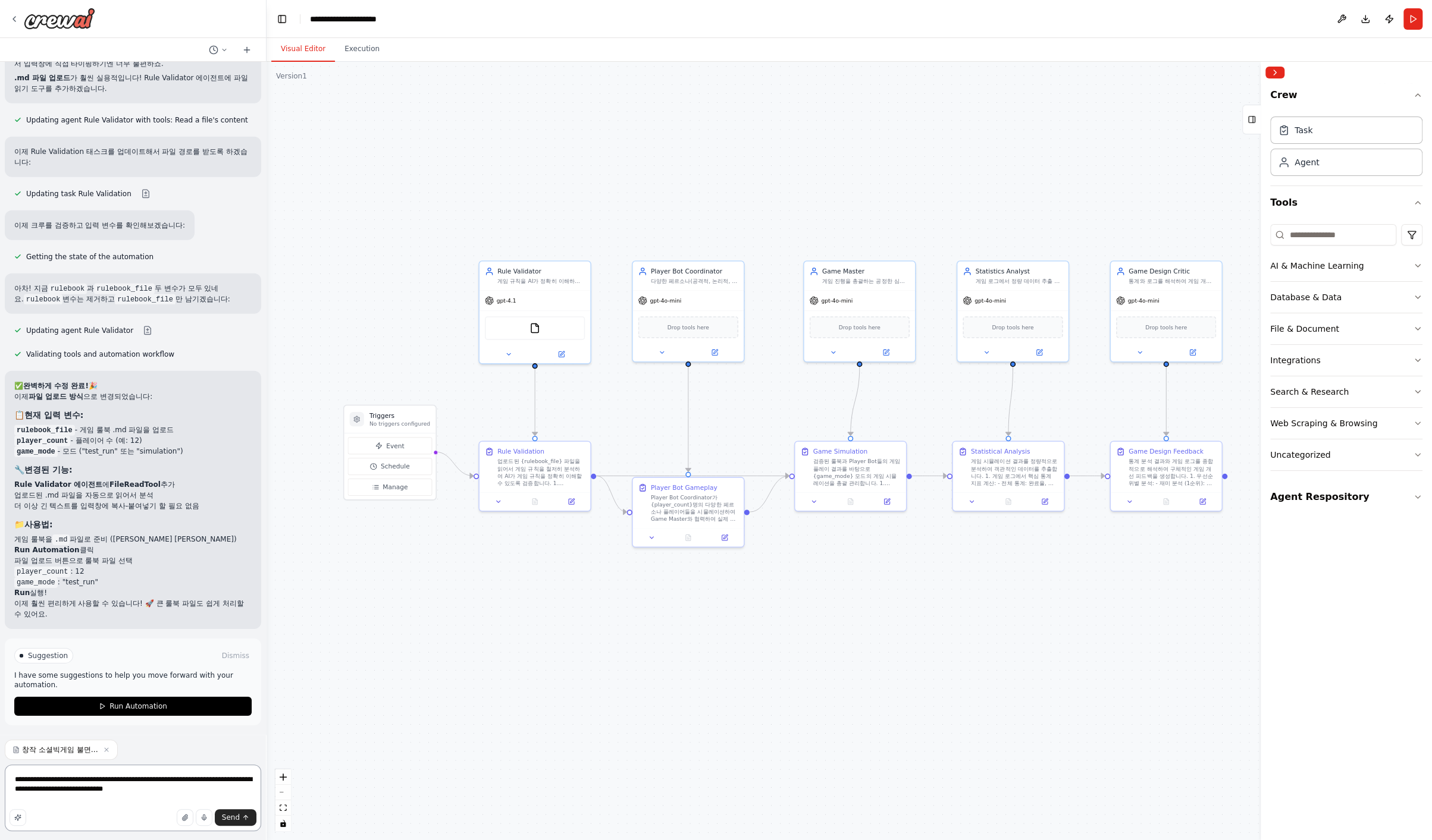
type textarea "**********"
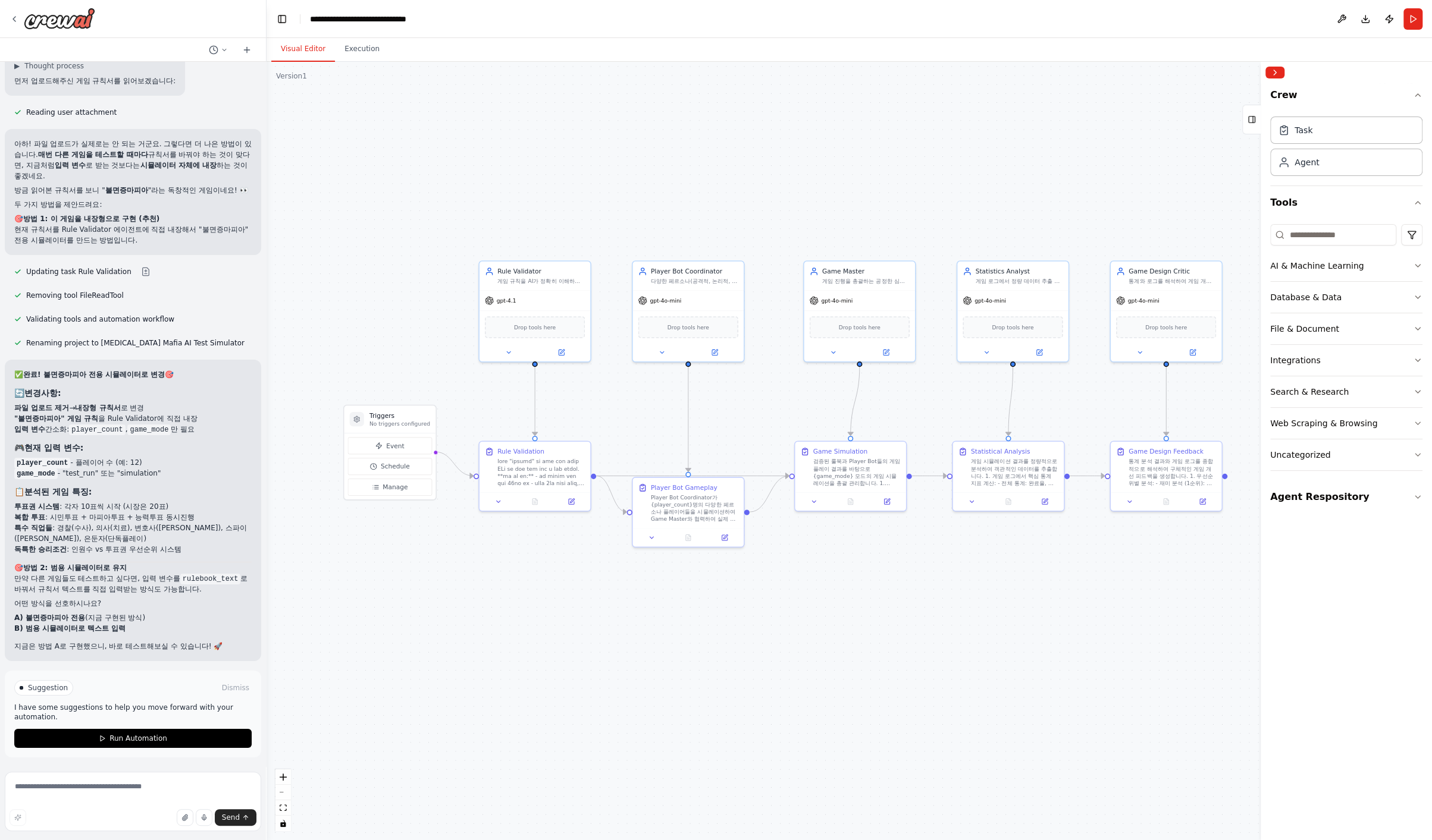
scroll to position [30953, 0]
click at [120, 756] on textarea at bounding box center [133, 801] width 256 height 60
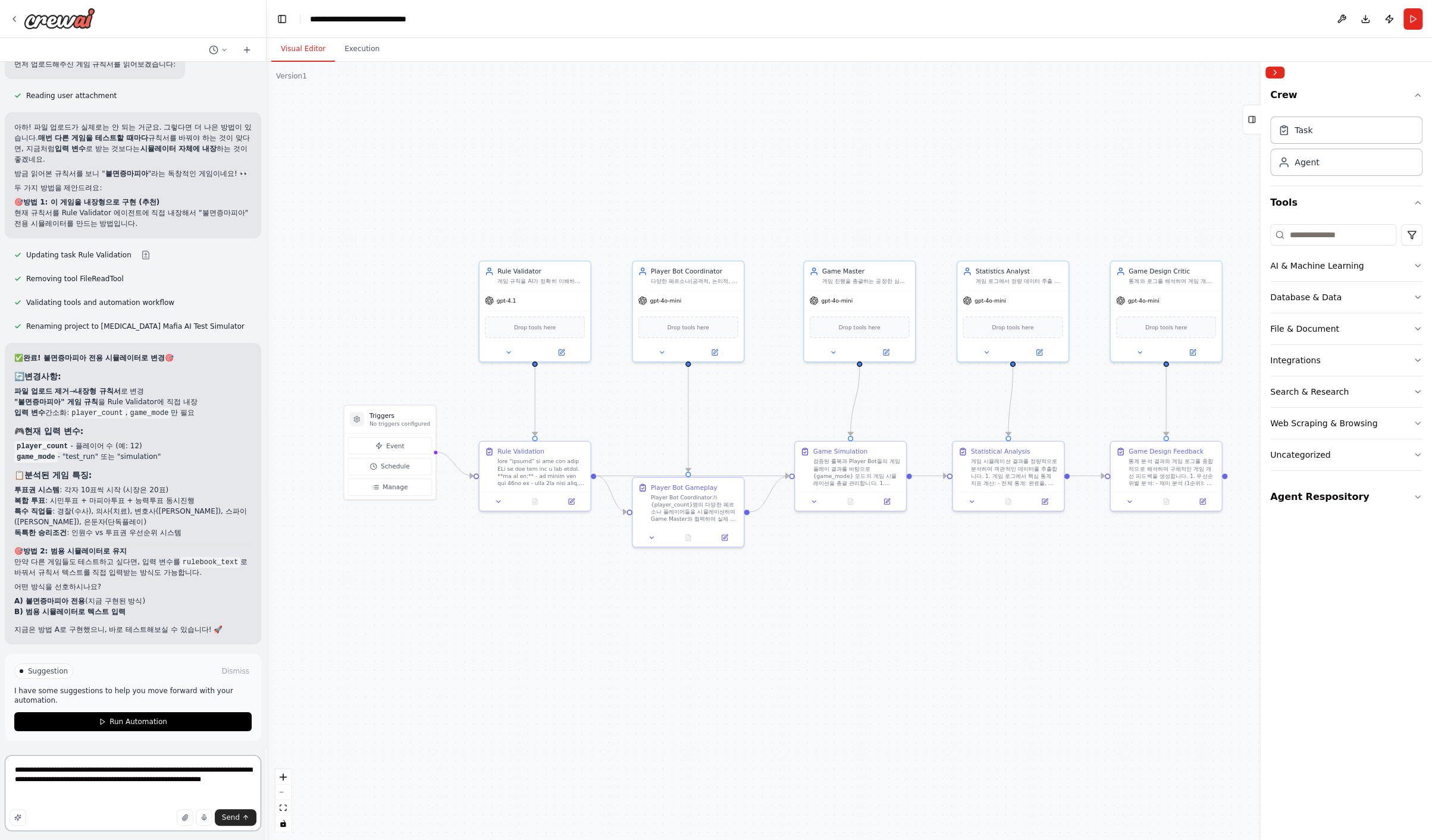
type textarea "**********"
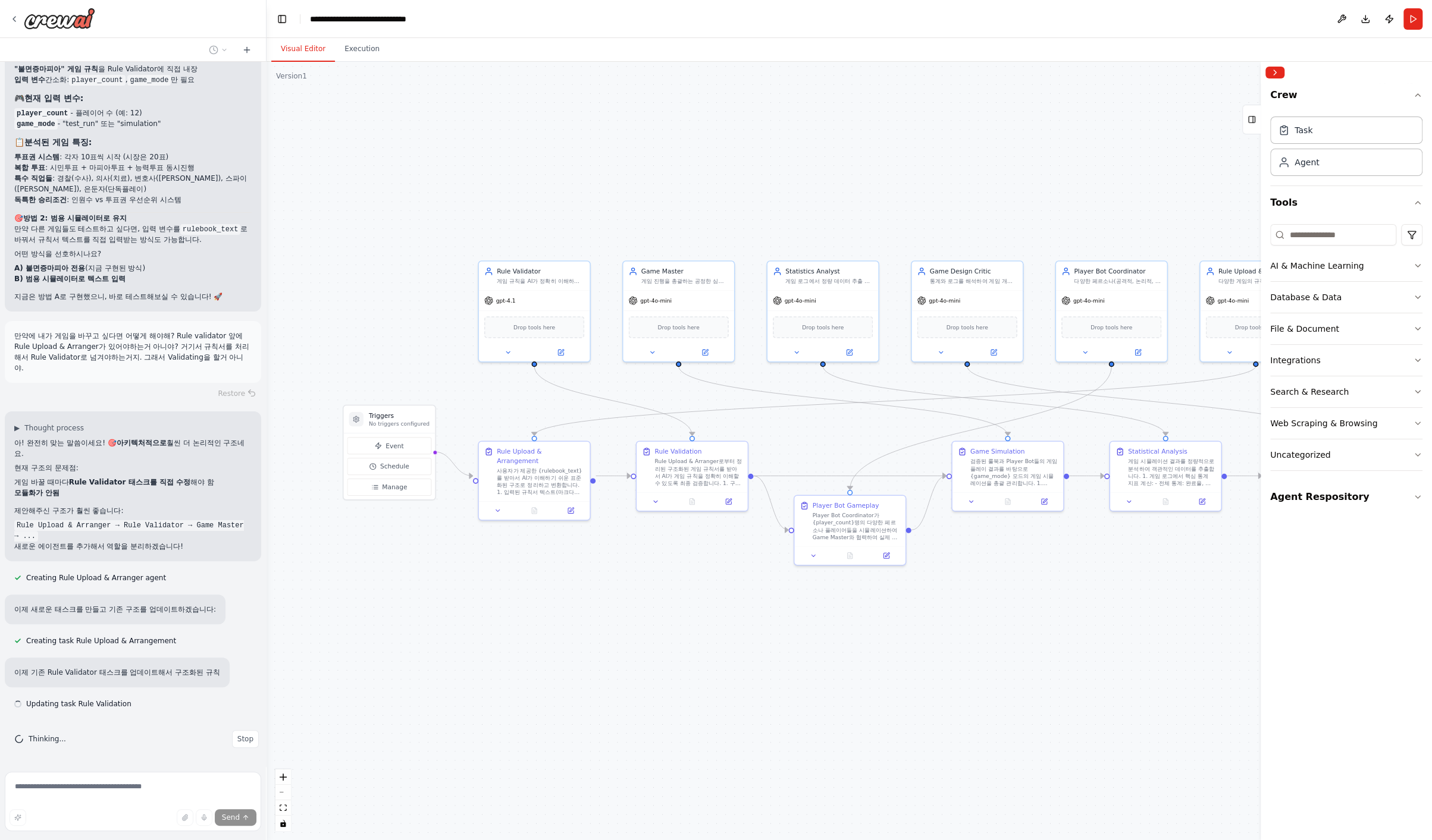
scroll to position [31314, 0]
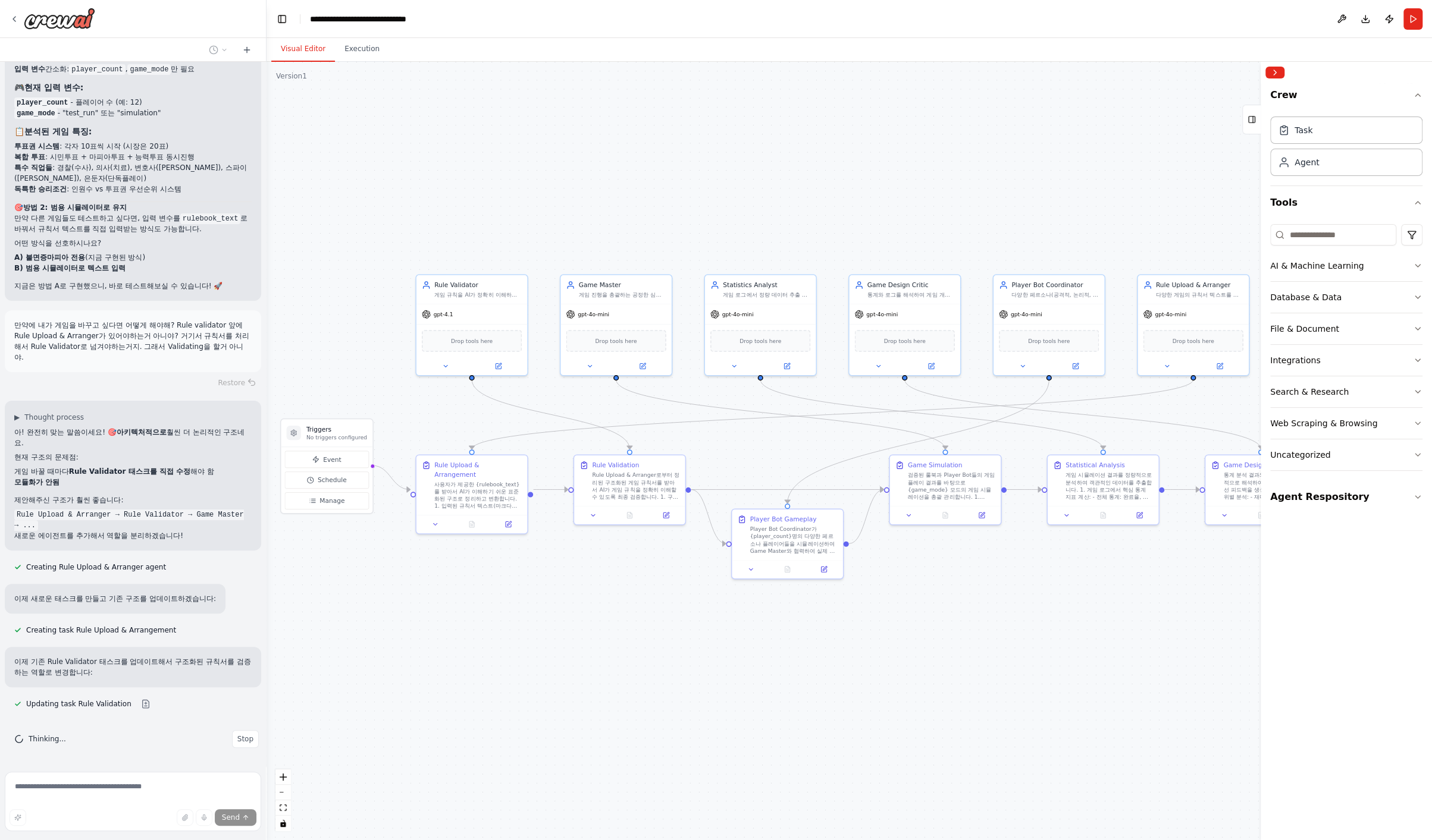
drag, startPoint x: 1047, startPoint y: 635, endPoint x: 984, endPoint y: 648, distance: 64.3
click at [848, 648] on div ".deletable-edge-delete-btn { width: 20px; height: 20px; border: 0px solid #ffff…" at bounding box center [849, 450] width 1166 height 778
drag, startPoint x: 1201, startPoint y: 317, endPoint x: 349, endPoint y: 317, distance: 852.0
click at [349, 317] on div "gpt-4o-mini" at bounding box center [345, 312] width 111 height 20
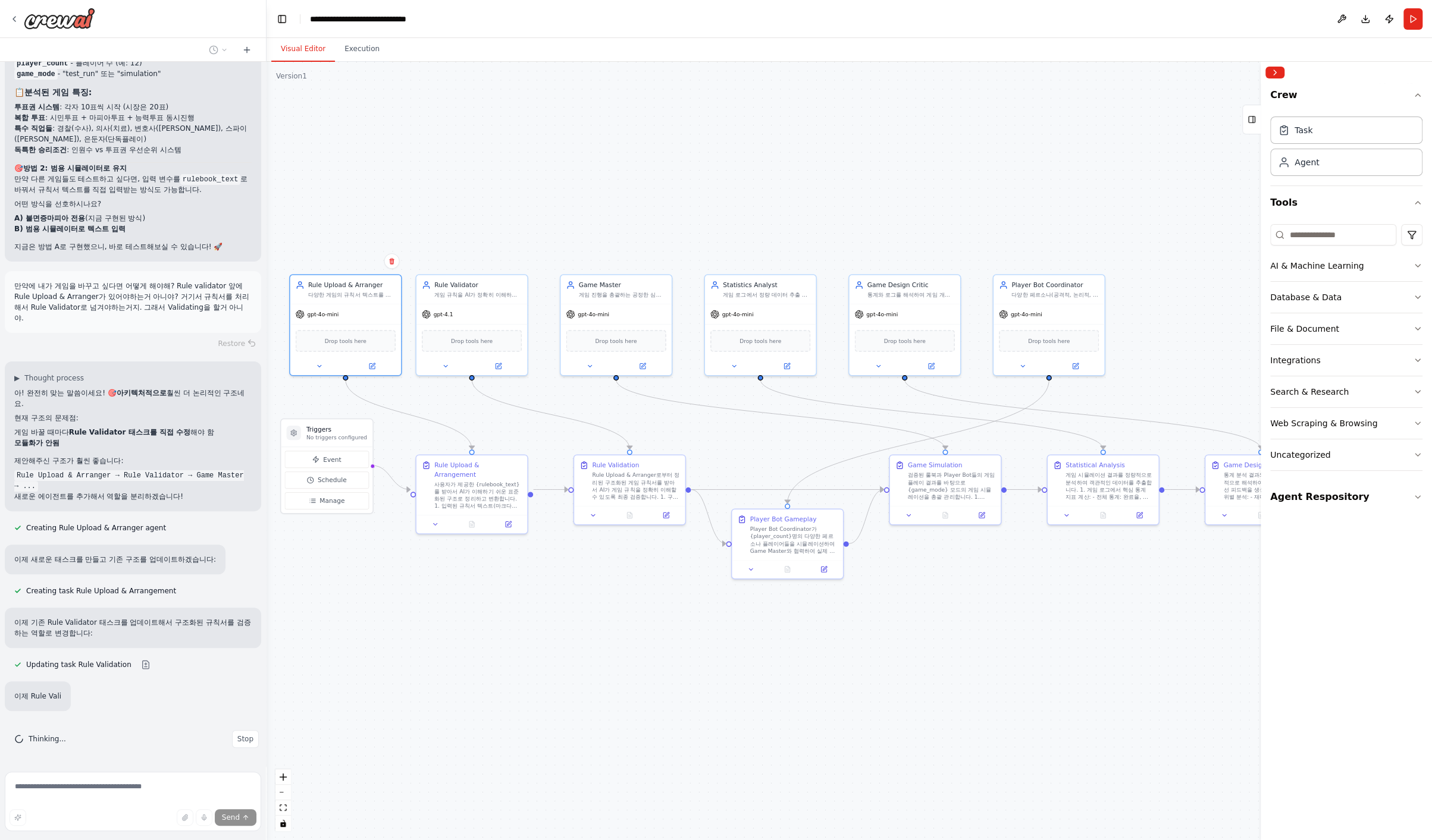
scroll to position [31377, 0]
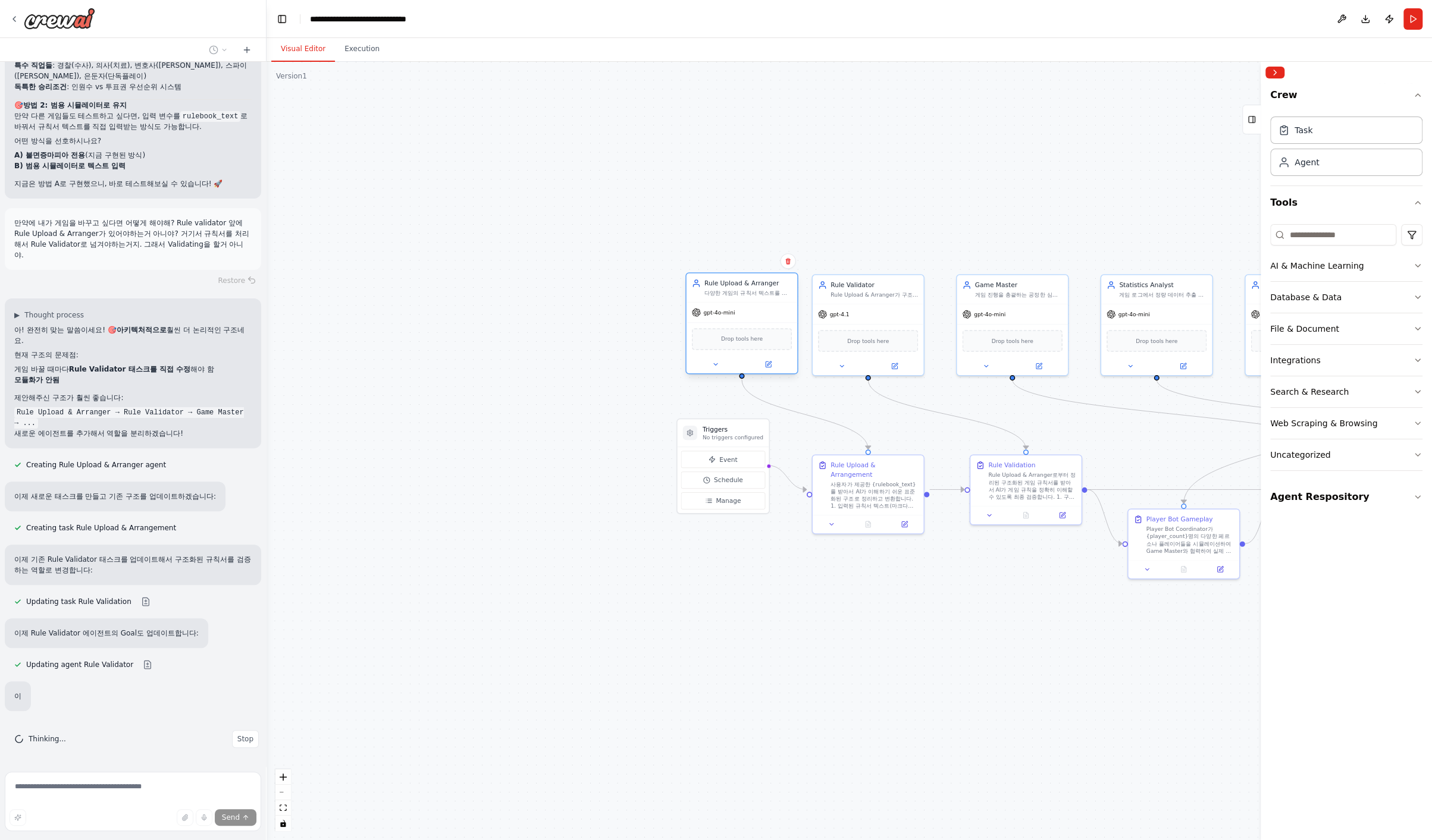
drag, startPoint x: 1181, startPoint y: 312, endPoint x: 724, endPoint y: 313, distance: 457.0
click at [724, 313] on span "gpt-4o-mini" at bounding box center [718, 313] width 31 height 8
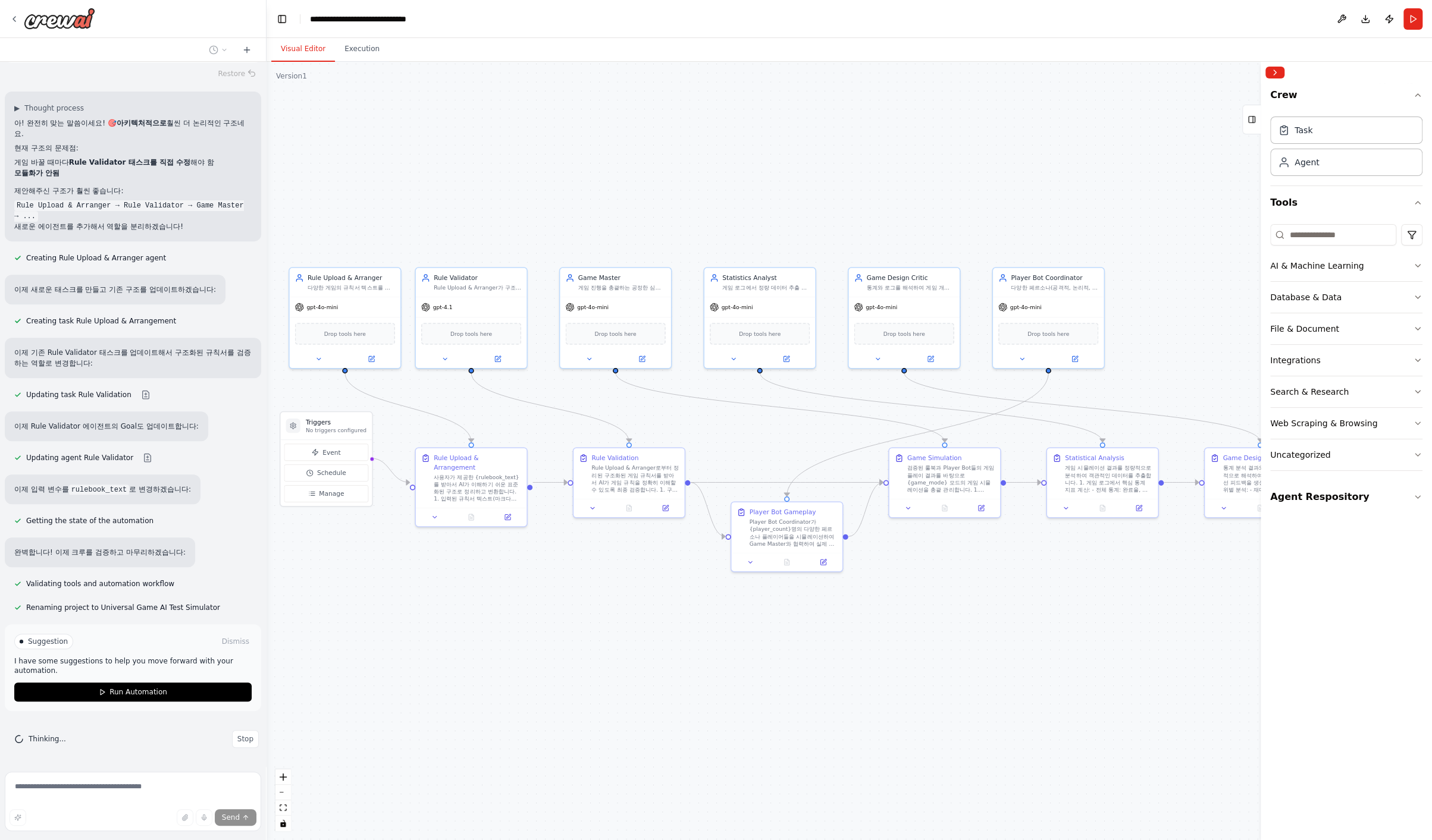
scroll to position [31622, 0]
drag, startPoint x: 959, startPoint y: 653, endPoint x: 562, endPoint y: 649, distance: 397.0
click at [562, 649] on div ".deletable-edge-delete-btn { width: 20px; height: 20px; border: 0px solid #ffff…" at bounding box center [849, 450] width 1166 height 778
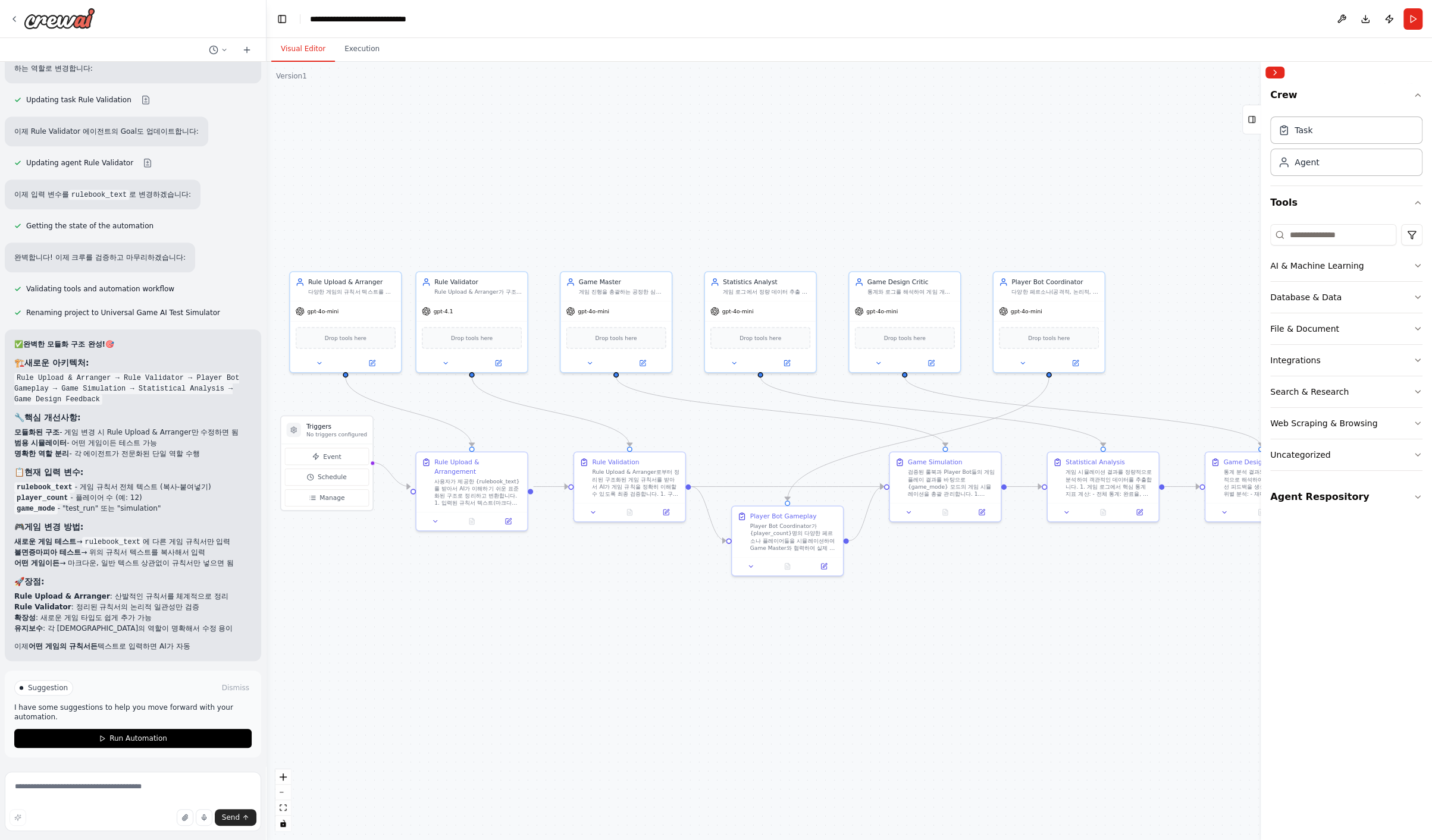
scroll to position [31929, 0]
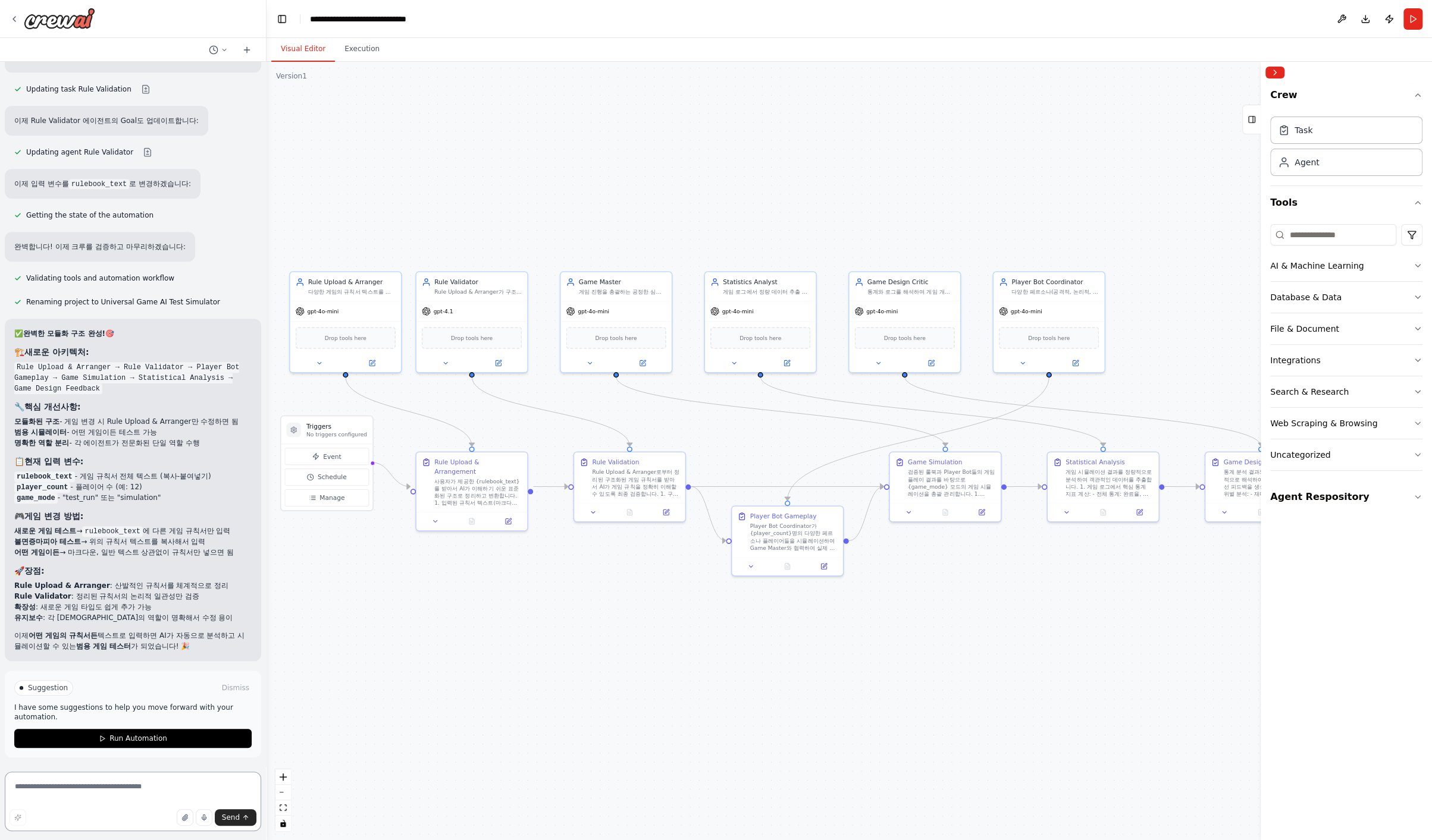
click at [125, 756] on textarea at bounding box center [133, 801] width 256 height 60
type textarea "*"
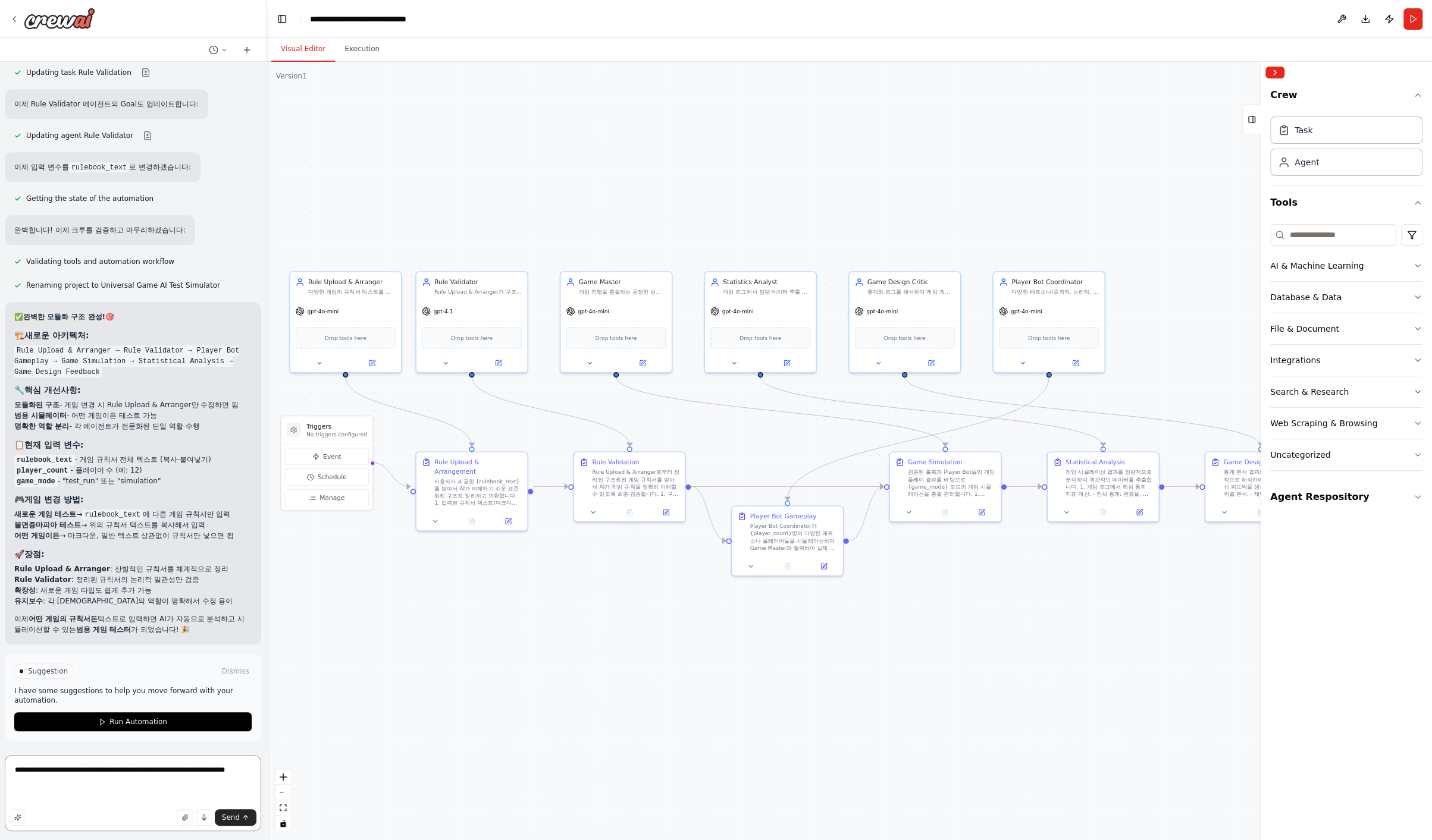
type textarea "**********"
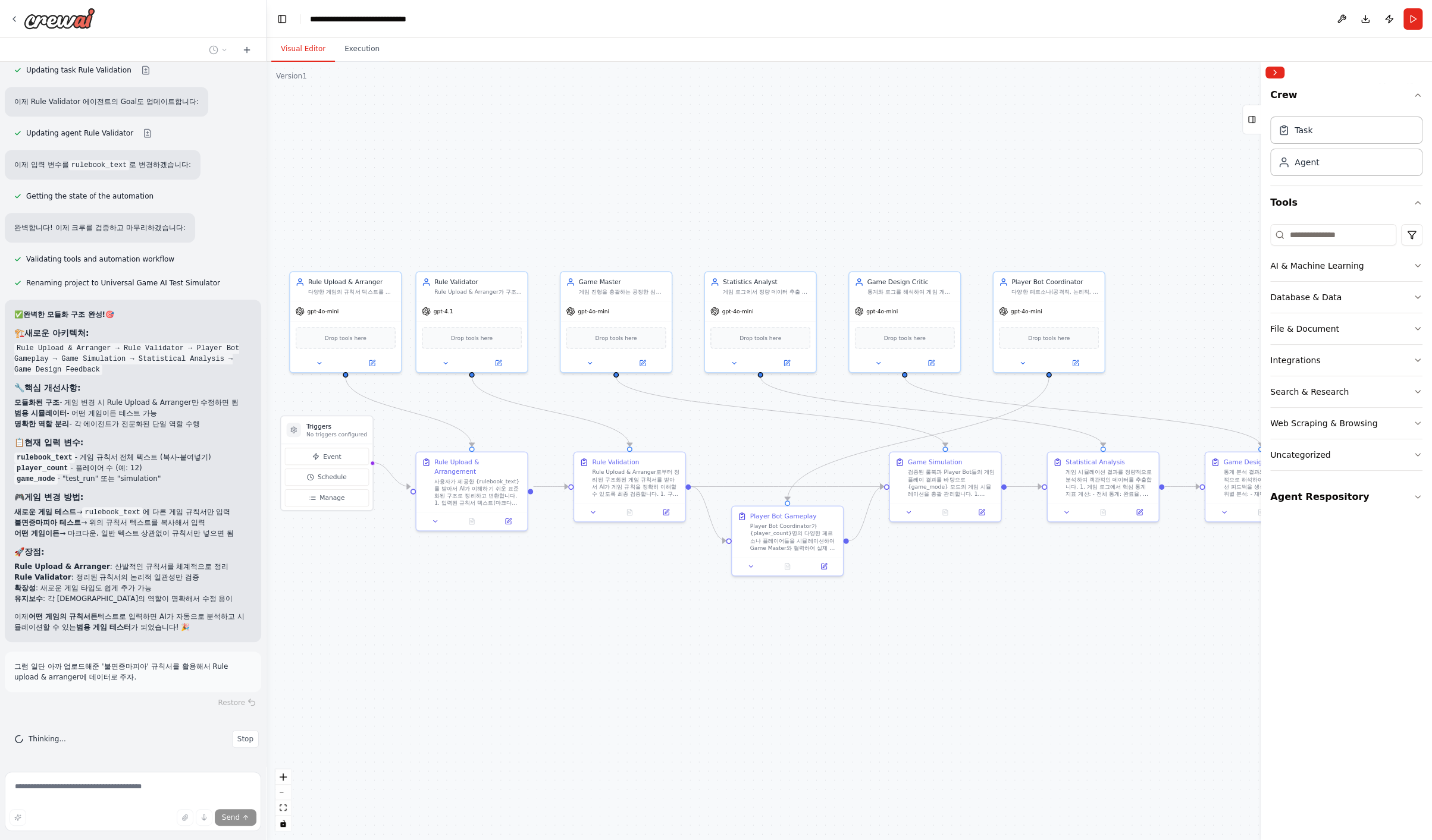
scroll to position [31948, 0]
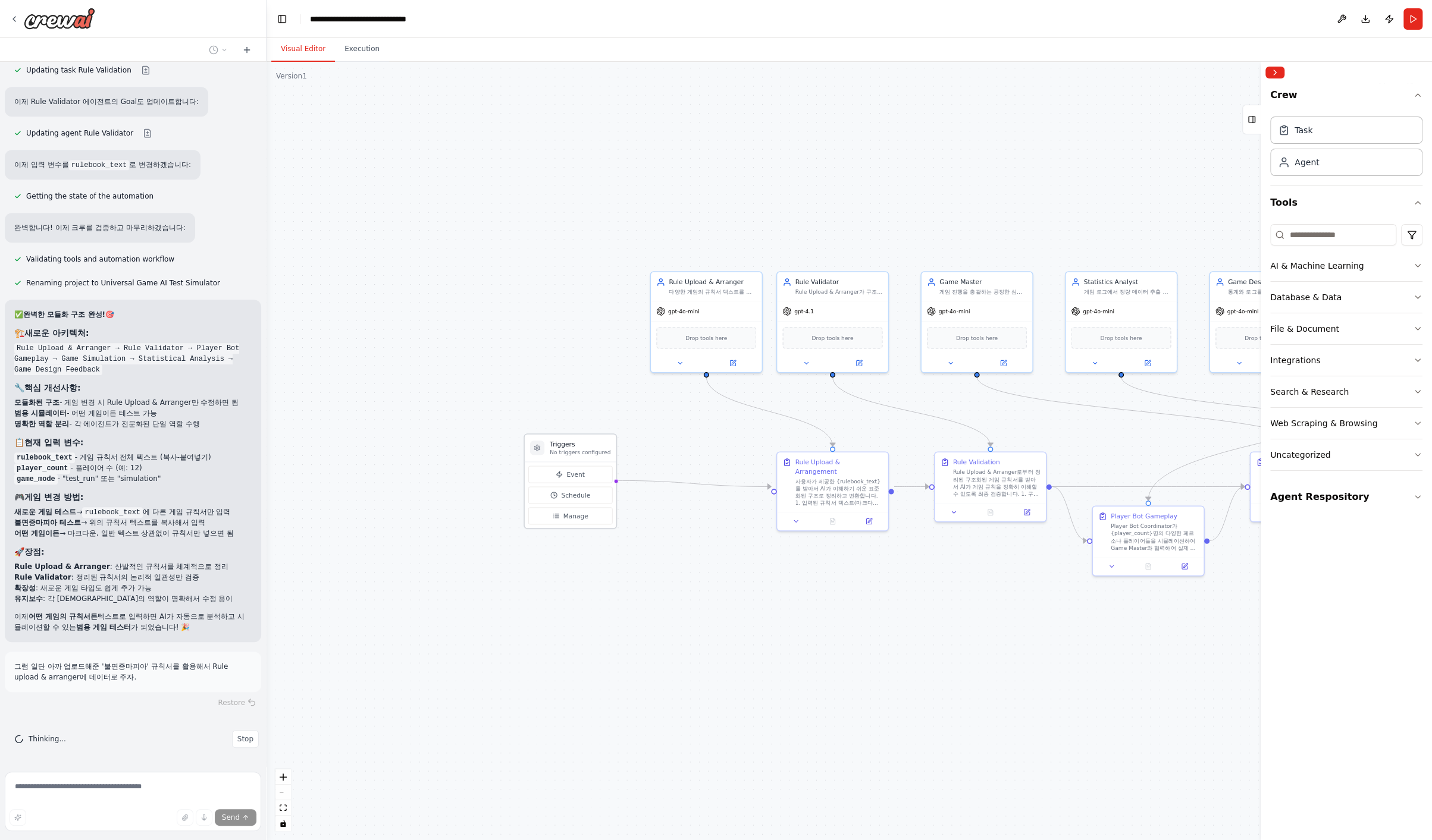
drag, startPoint x: 338, startPoint y: 429, endPoint x: 581, endPoint y: 448, distance: 243.7
click at [581, 448] on div "Triggers No triggers configured" at bounding box center [579, 447] width 61 height 16
click at [848, 600] on div ".deletable-edge-delete-btn { width: 20px; height: 20px; border: 0px solid #ffff…" at bounding box center [849, 450] width 1166 height 778
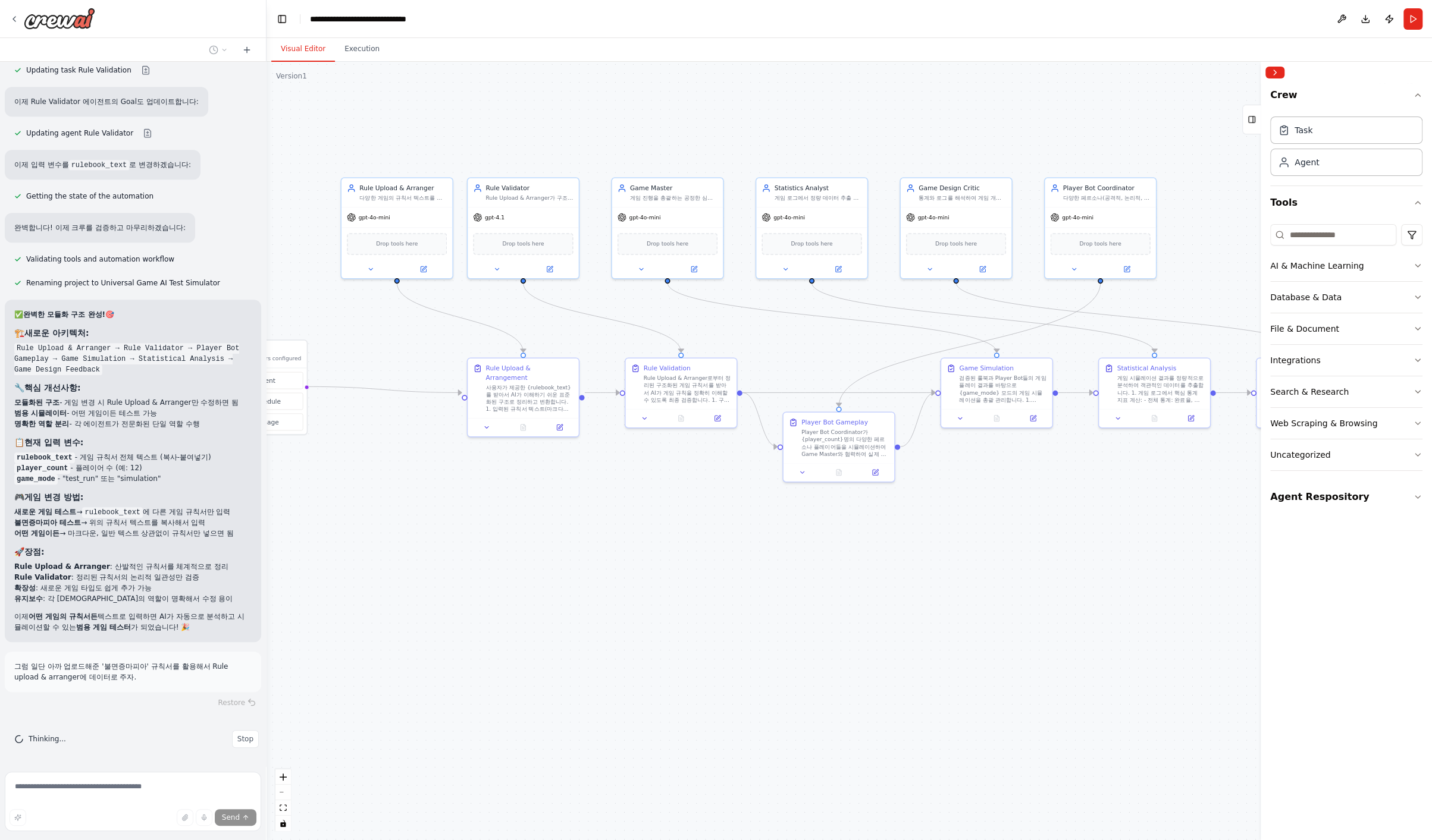
drag, startPoint x: 1066, startPoint y: 655, endPoint x: 757, endPoint y: 561, distance: 323.0
click at [757, 561] on div ".deletable-edge-delete-btn { width: 20px; height: 20px; border: 0px solid #ffff…" at bounding box center [849, 450] width 1166 height 778
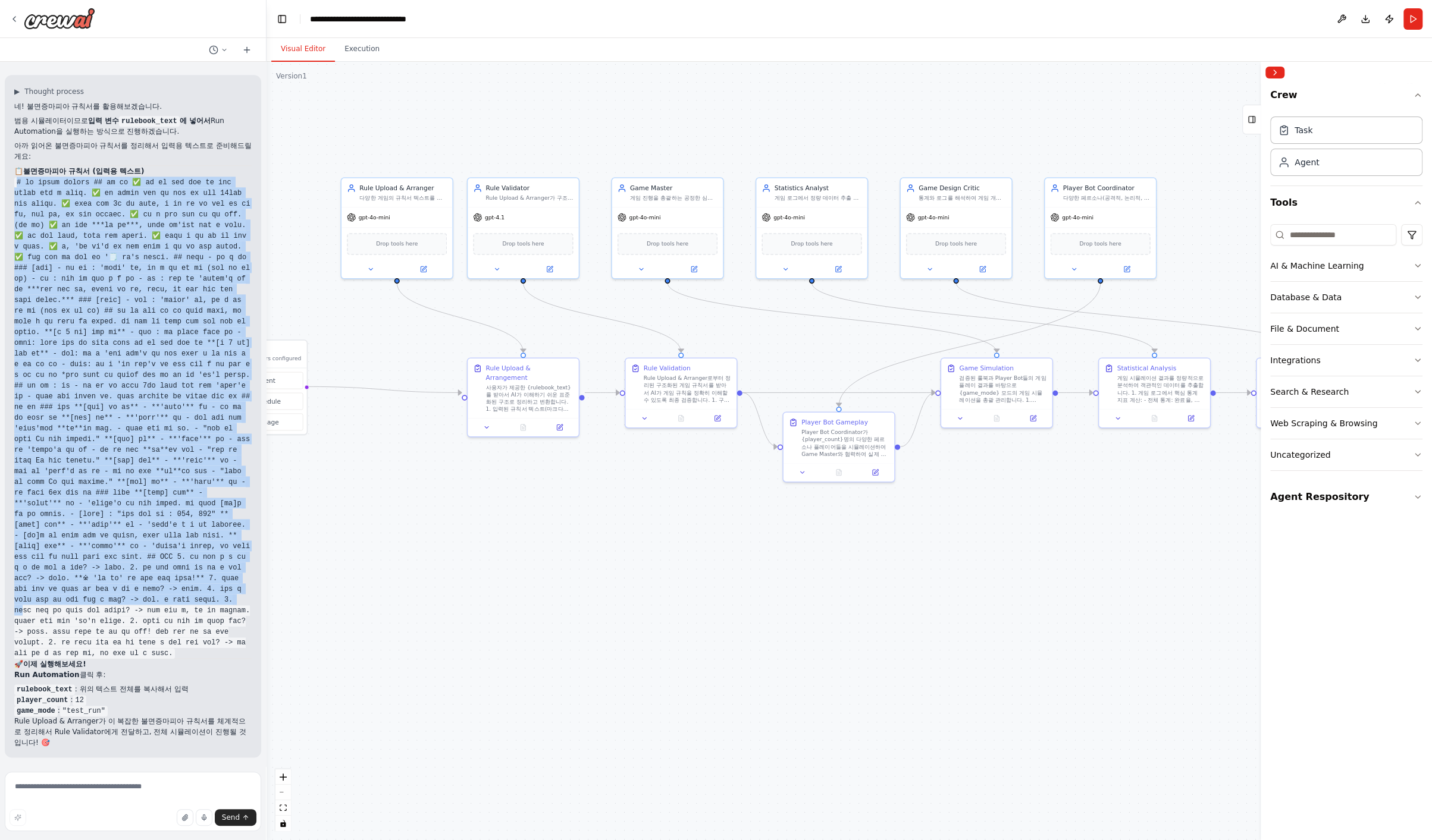
scroll to position [32795, 0]
drag, startPoint x: 17, startPoint y: 511, endPoint x: 79, endPoint y: 649, distance: 151.3
click at [79, 649] on div "네! 불면증마피아 규칙서를 활용해보겠습니다. 범용 시뮬레이터이므로 입력 변수 rulebook_text 에 넣어서 Run Automation을 …" at bounding box center [133, 425] width 237 height 647
click at [133, 612] on code at bounding box center [132, 418] width 236 height 482
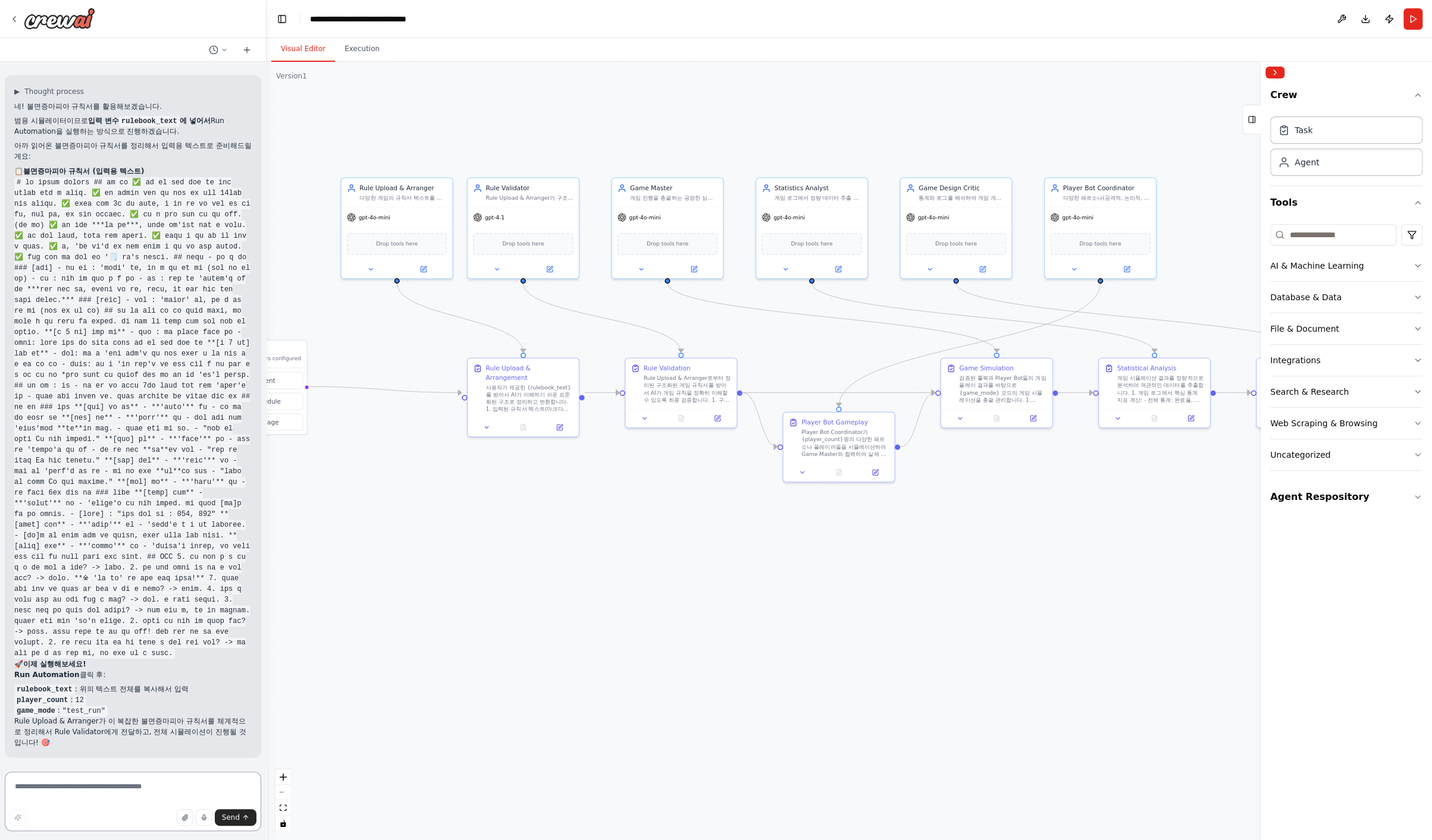
click at [104, 756] on textarea at bounding box center [133, 801] width 256 height 60
type textarea "**********"
drag, startPoint x: 92, startPoint y: 786, endPoint x: -15, endPoint y: 779, distance: 107.2
click at [0, 756] on html "에이전틱워크 설계서 - 게임 테스트 시뮬레이터 🎯 Implementation-Ready Design: AI 에이전트 팀이 실제 플레이어처럼 게…" at bounding box center [716, 420] width 1432 height 840
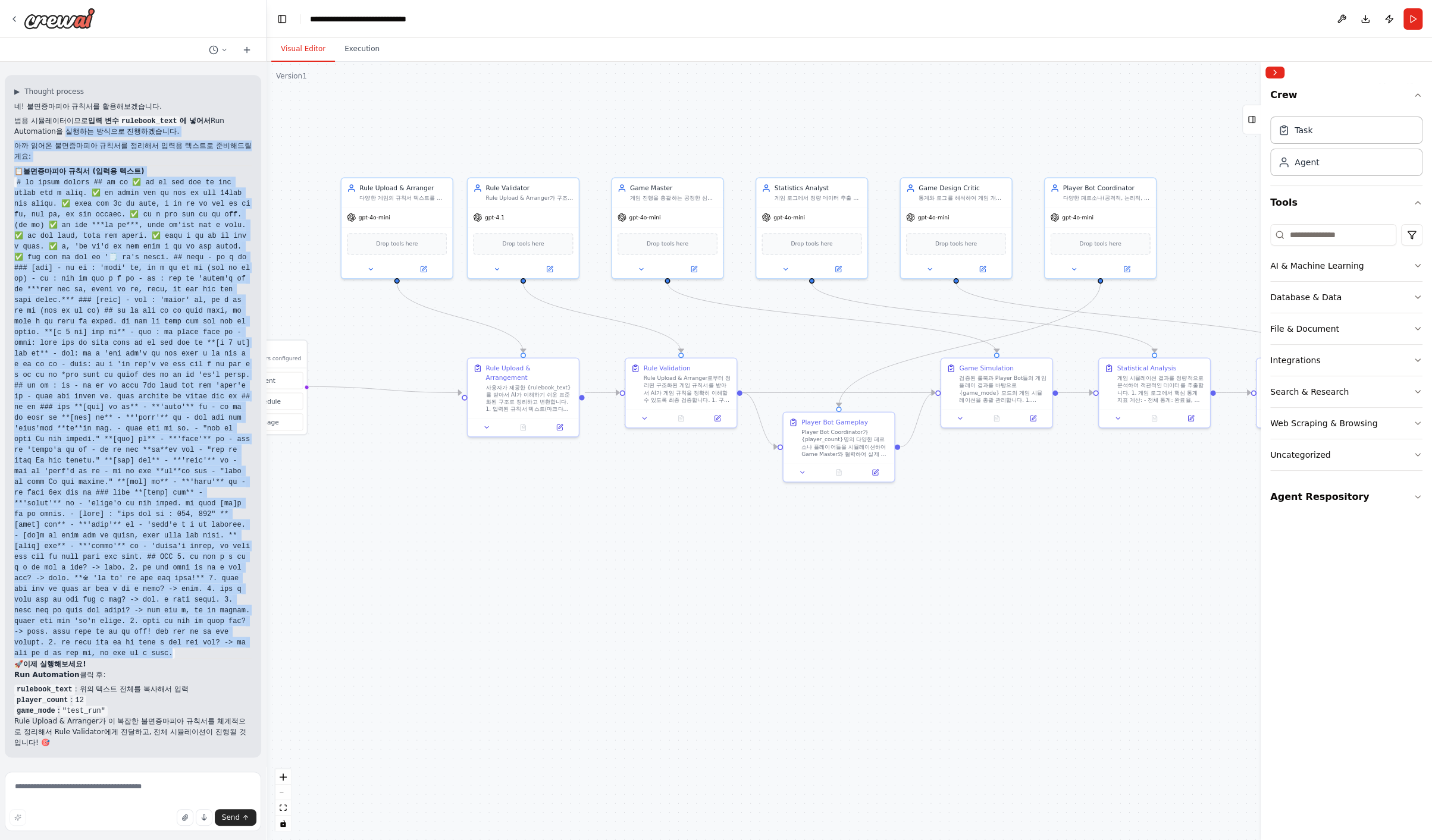
scroll to position [32201, 0]
drag, startPoint x: 82, startPoint y: 654, endPoint x: 9, endPoint y: 578, distance: 105.4
click at [9, 578] on div "▶ Thought process 네! 불면증마피아 규칙서를 활용해보겠습니다. 범용 시뮬레이터이므로 입력 변수 rulebook_text 에 넣어…" at bounding box center [133, 416] width 256 height 683
copy code "# lo ipsum dolors ## am co ✅ ad el sed doe te inc utlab etd m aliq. ✅ en admin …"
click at [410, 457] on div ".deletable-edge-delete-btn { width: 20px; height: 20px; border: 0px solid #ffff…" at bounding box center [849, 450] width 1166 height 778
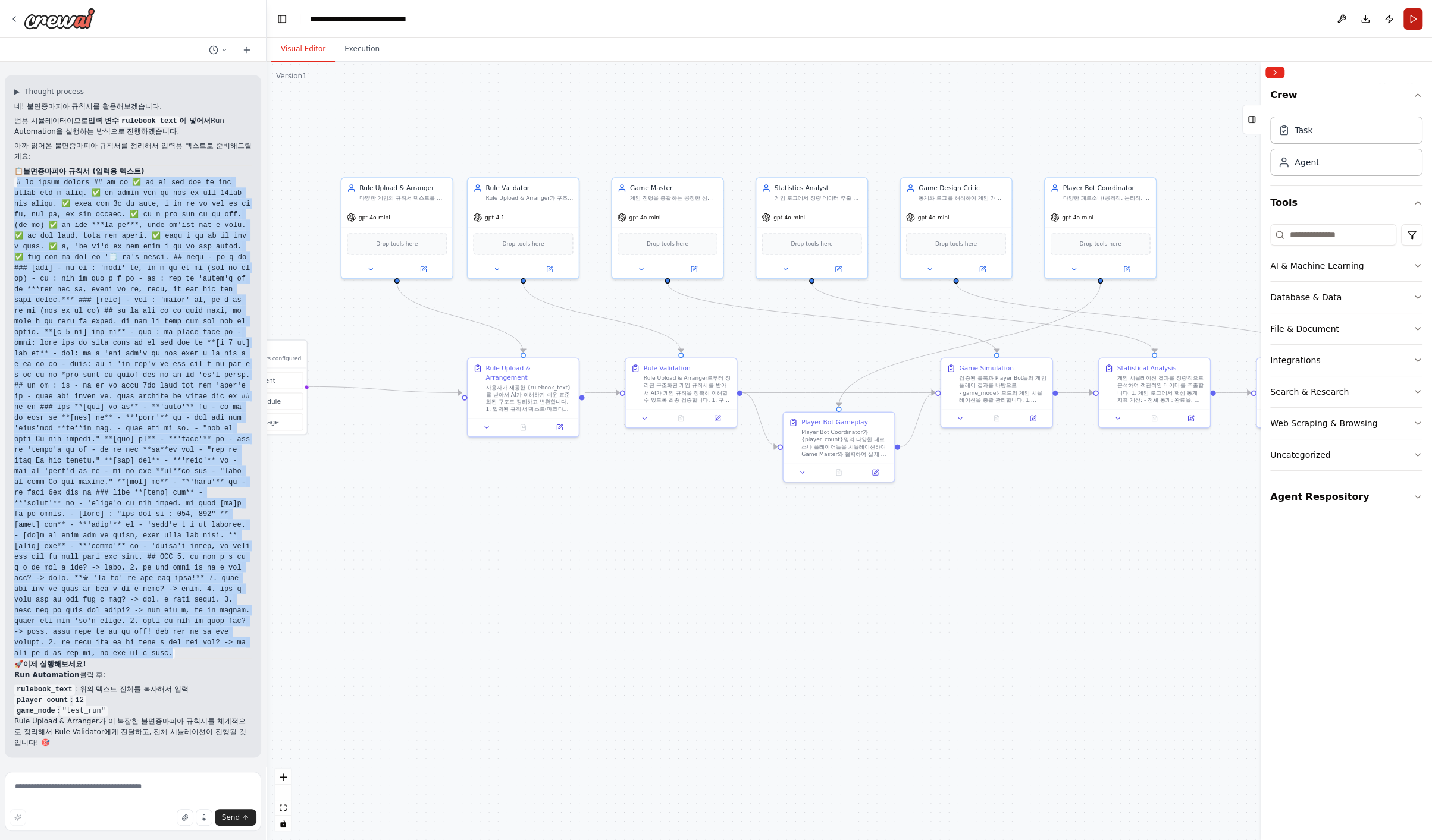
click at [848, 13] on button "Run" at bounding box center [1412, 19] width 19 height 22
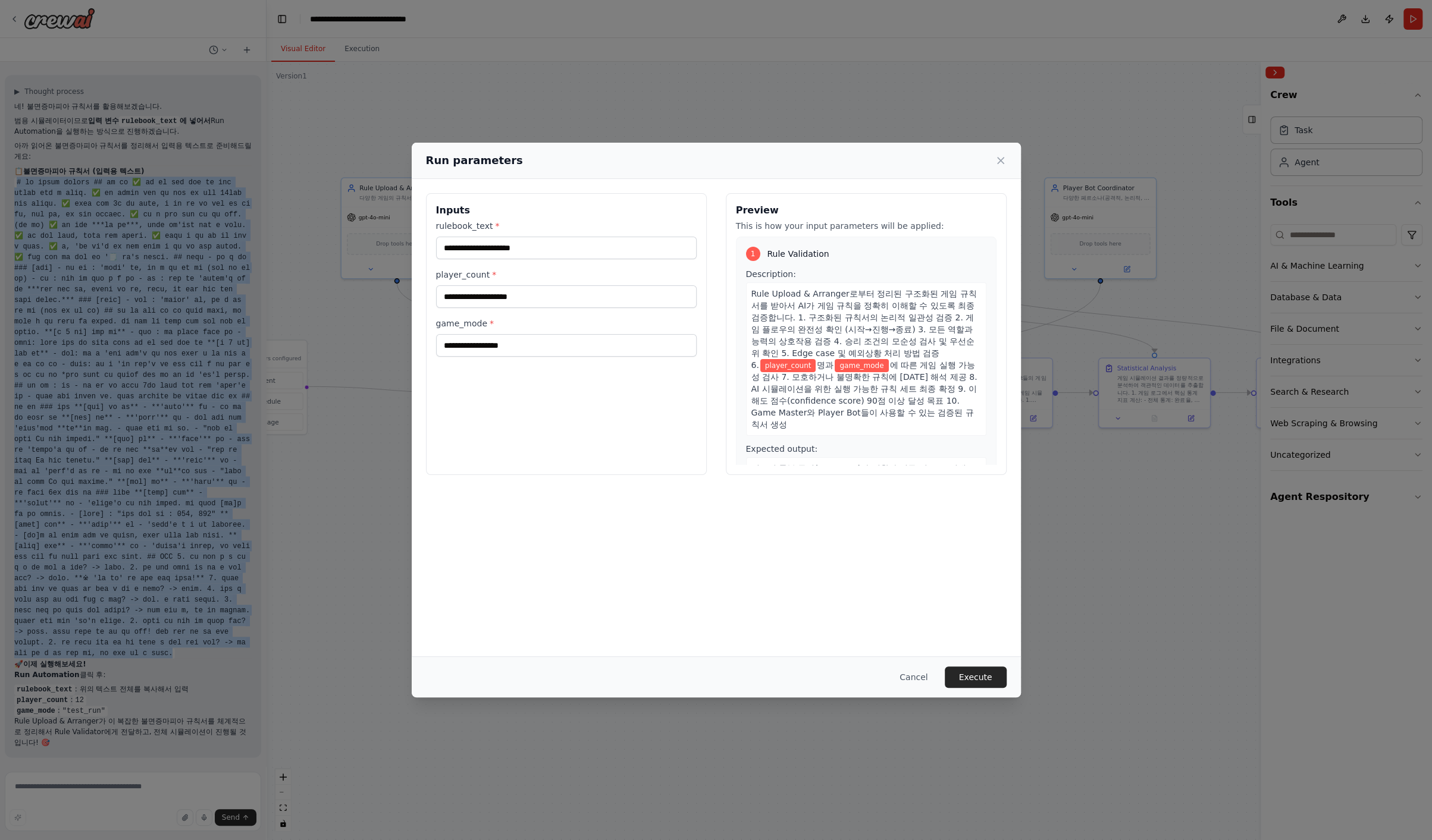
scroll to position [32795, 0]
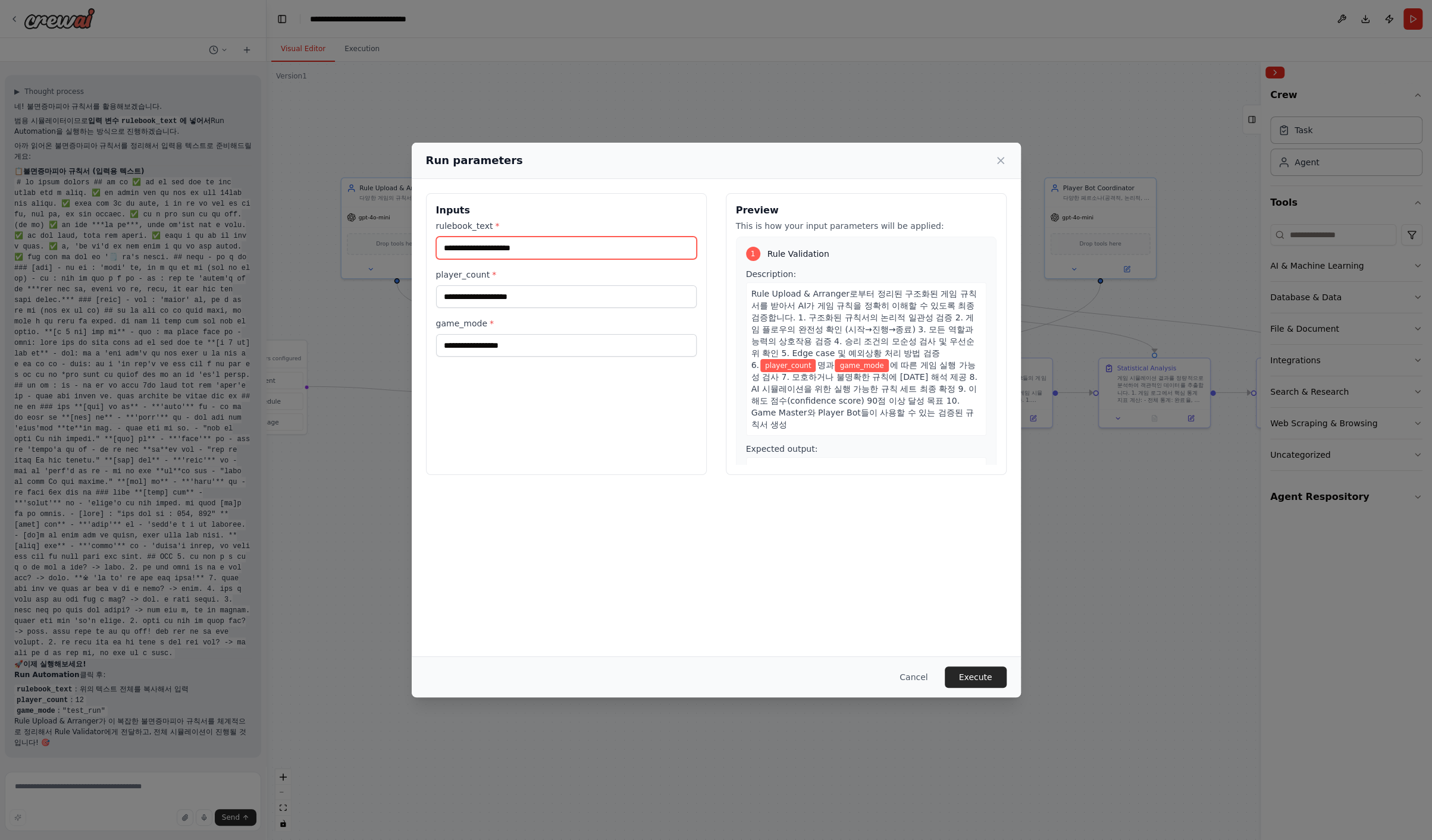
click at [549, 245] on input "rulebook_text *" at bounding box center [566, 248] width 261 height 23
paste input "**********"
type input "**********"
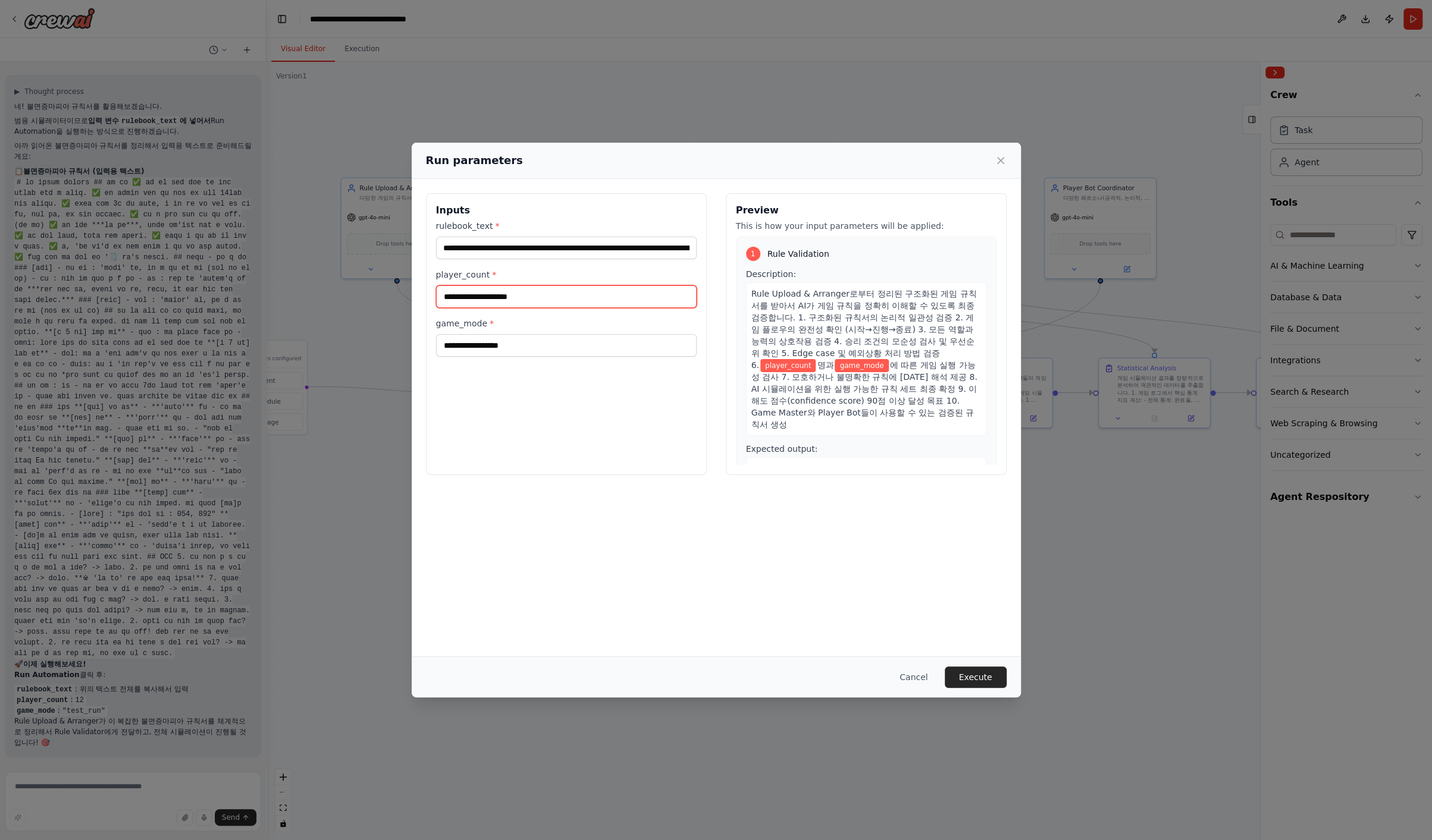
click at [545, 294] on input "player_count *" at bounding box center [566, 297] width 261 height 23
drag, startPoint x: 571, startPoint y: 252, endPoint x: 1217, endPoint y: 247, distance: 646.0
click at [848, 247] on div "Run parameters Inputs rulebook_text * player_count * game_mode * Preview This i…" at bounding box center [716, 420] width 1432 height 840
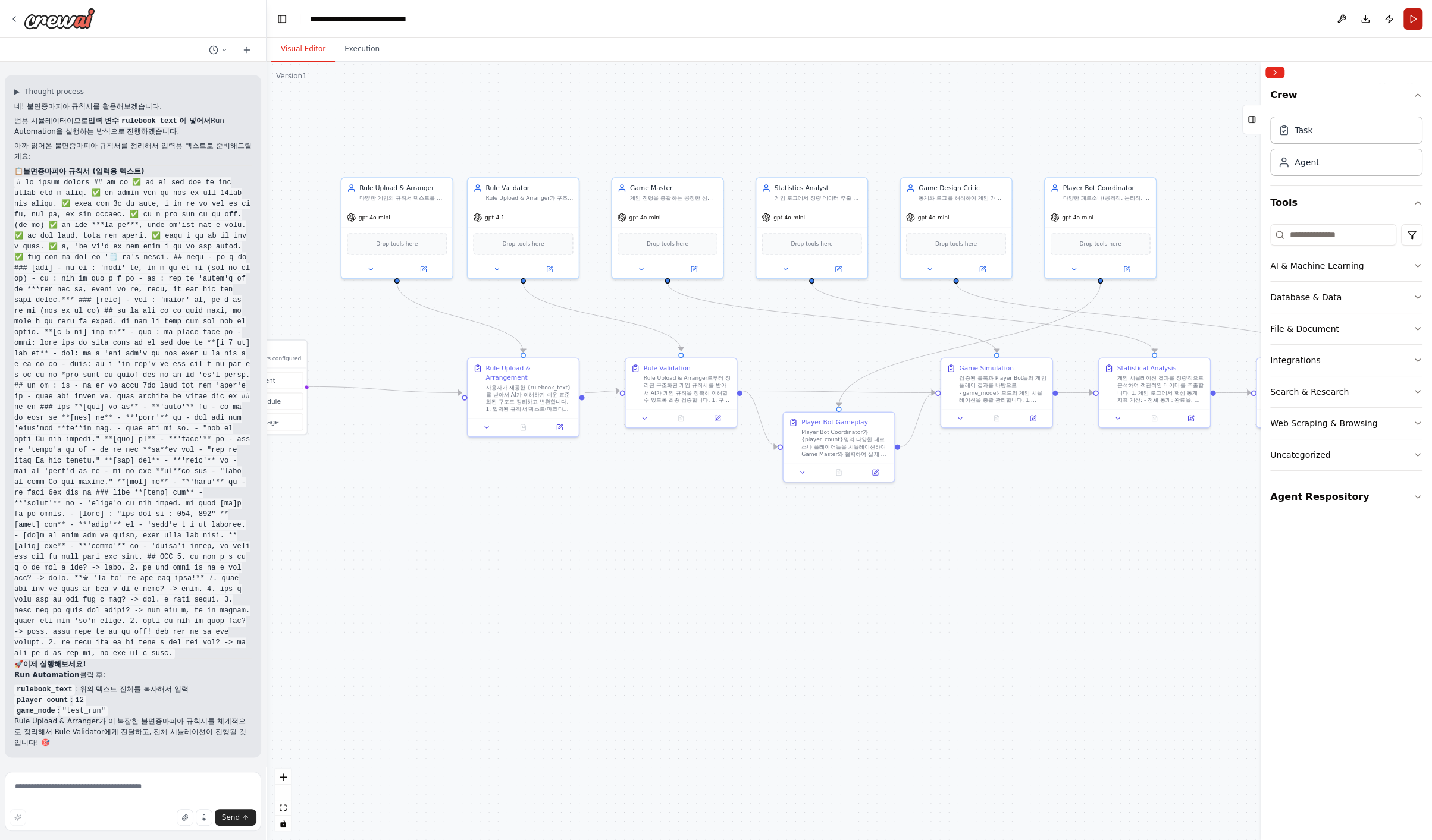
click at [848, 18] on button "Run" at bounding box center [1412, 19] width 19 height 22
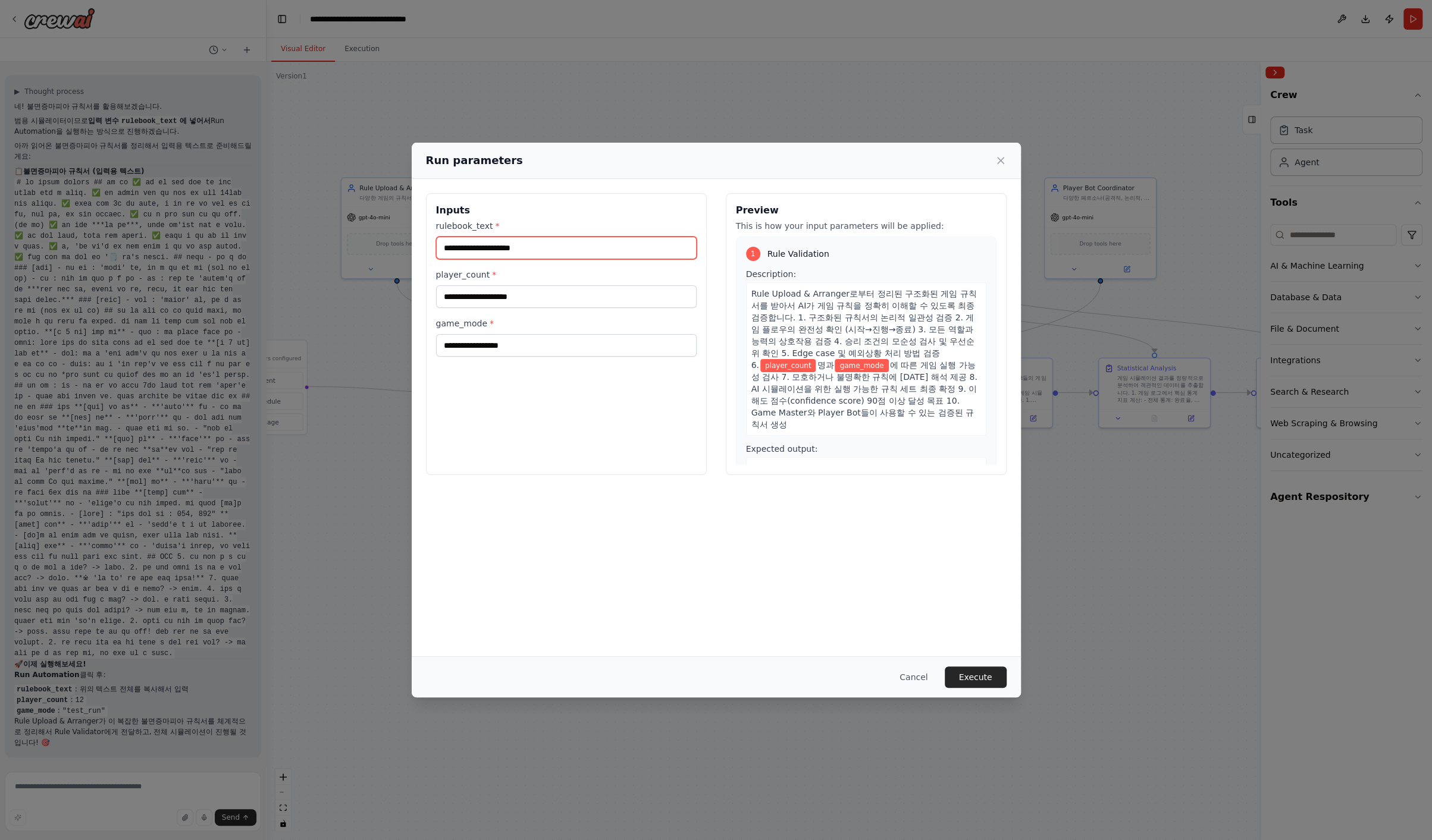
click at [583, 247] on input "rulebook_text *" at bounding box center [566, 248] width 261 height 23
paste input "**********"
type input "**********"
click at [508, 293] on input "player_count *" at bounding box center [566, 297] width 261 height 23
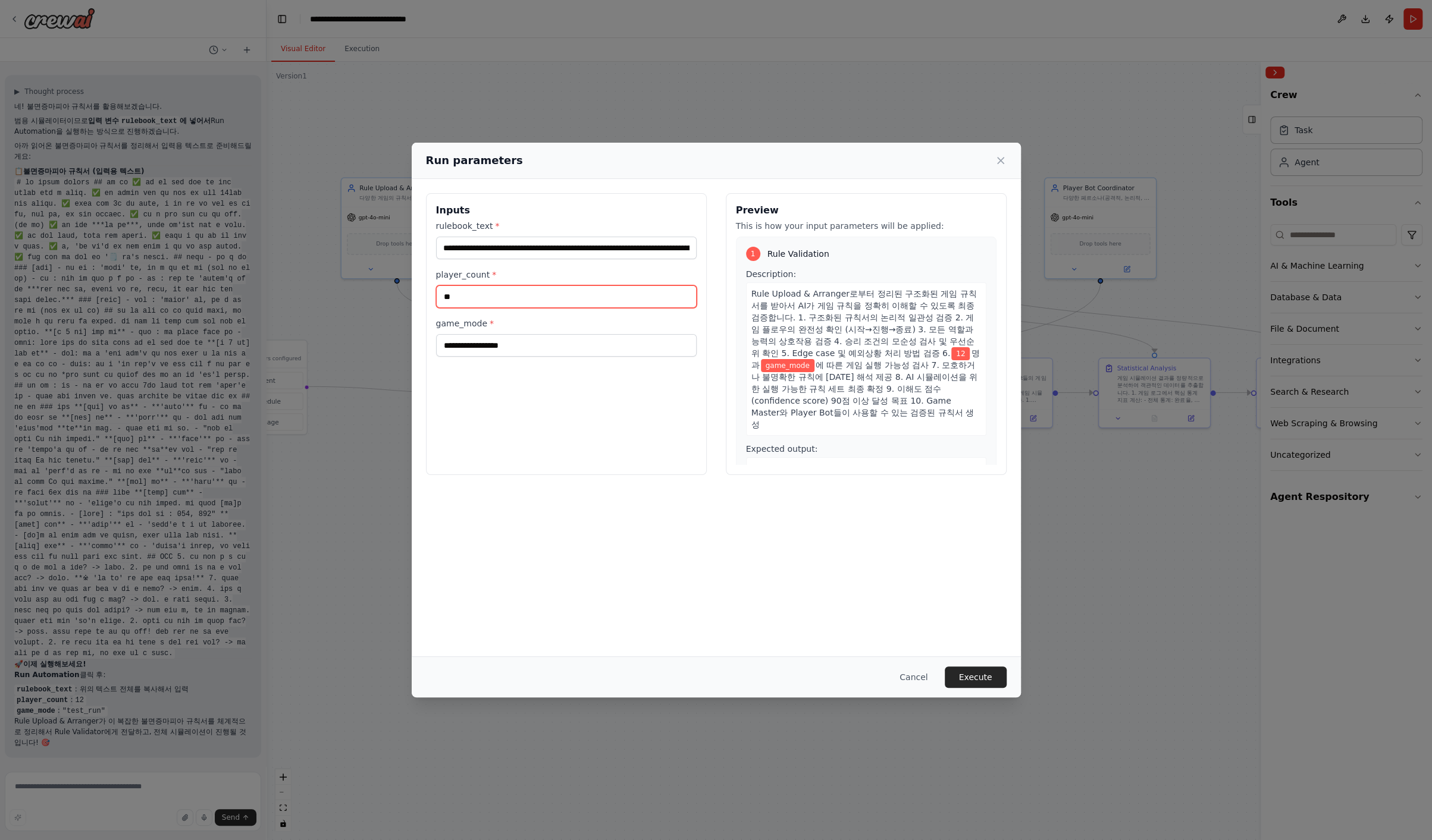
type input "**"
click at [489, 345] on input "game_mode *" at bounding box center [566, 345] width 261 height 23
type input "*"
type input "********"
click at [848, 672] on button "Execute" at bounding box center [975, 677] width 62 height 22
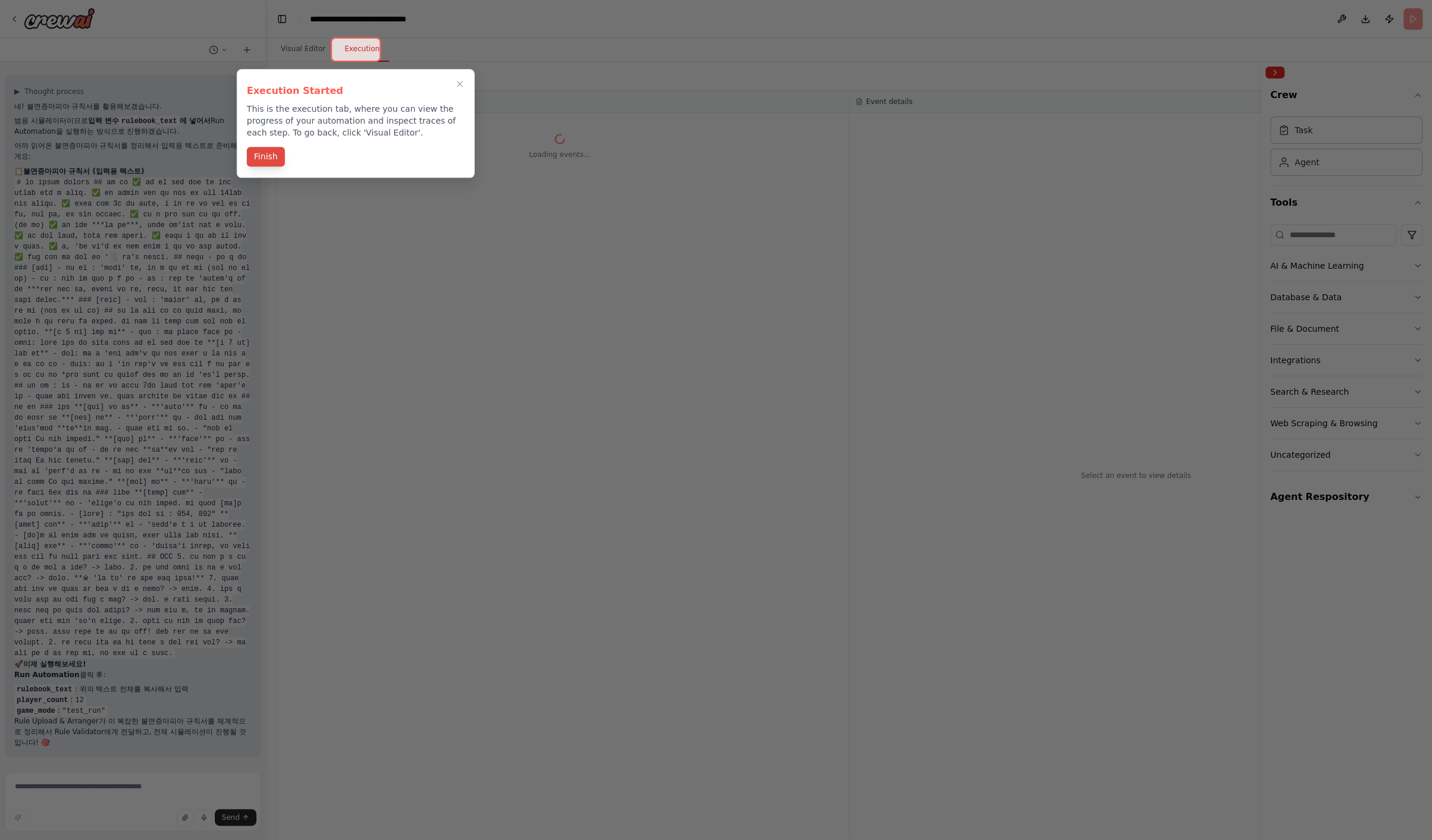
click at [258, 160] on button "Finish" at bounding box center [266, 156] width 38 height 20
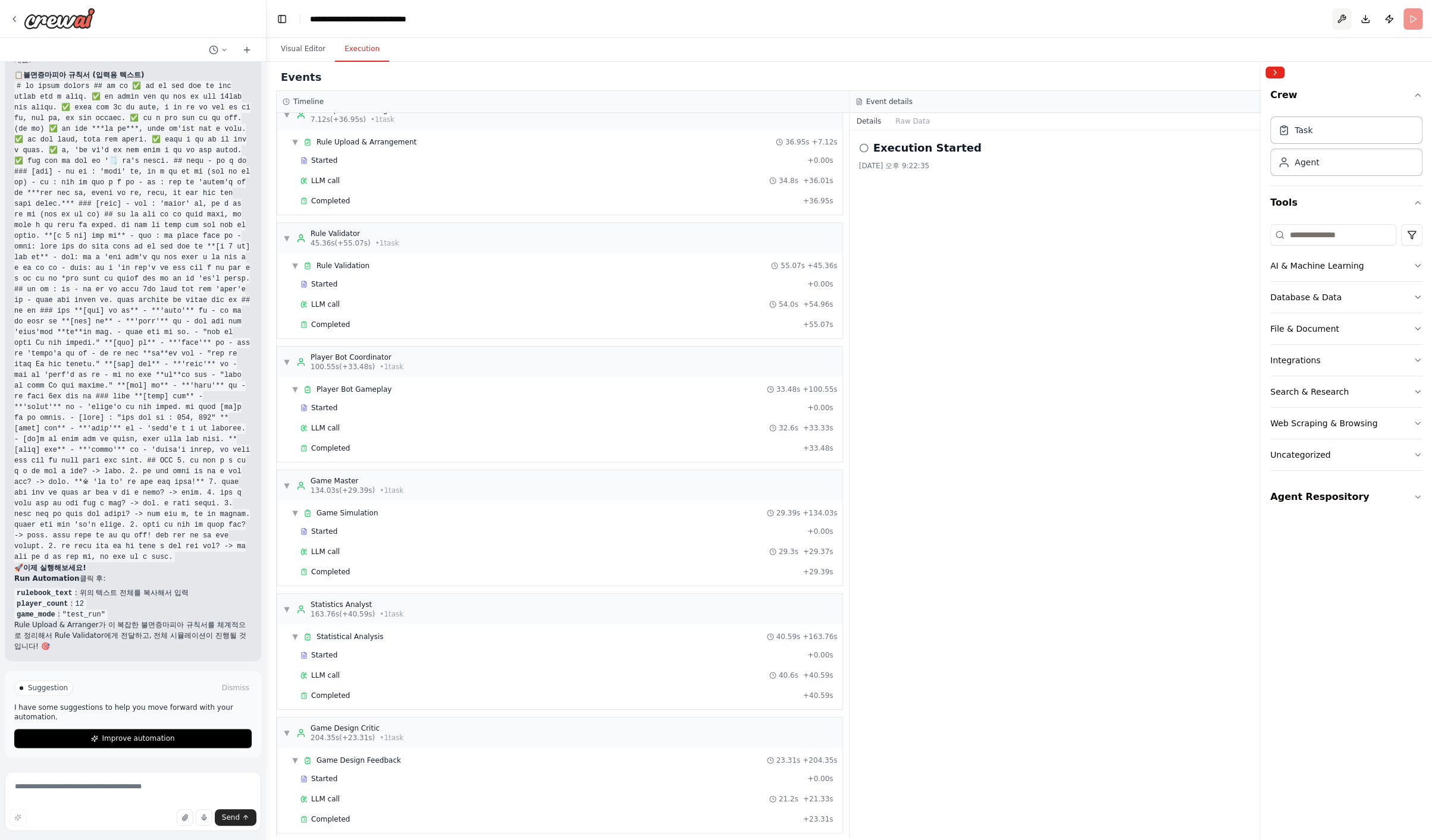
scroll to position [32891, 0]
click at [848, 104] on h3 "Event details" at bounding box center [889, 101] width 46 height 9
click at [848, 126] on button "Raw Data" at bounding box center [911, 121] width 48 height 17
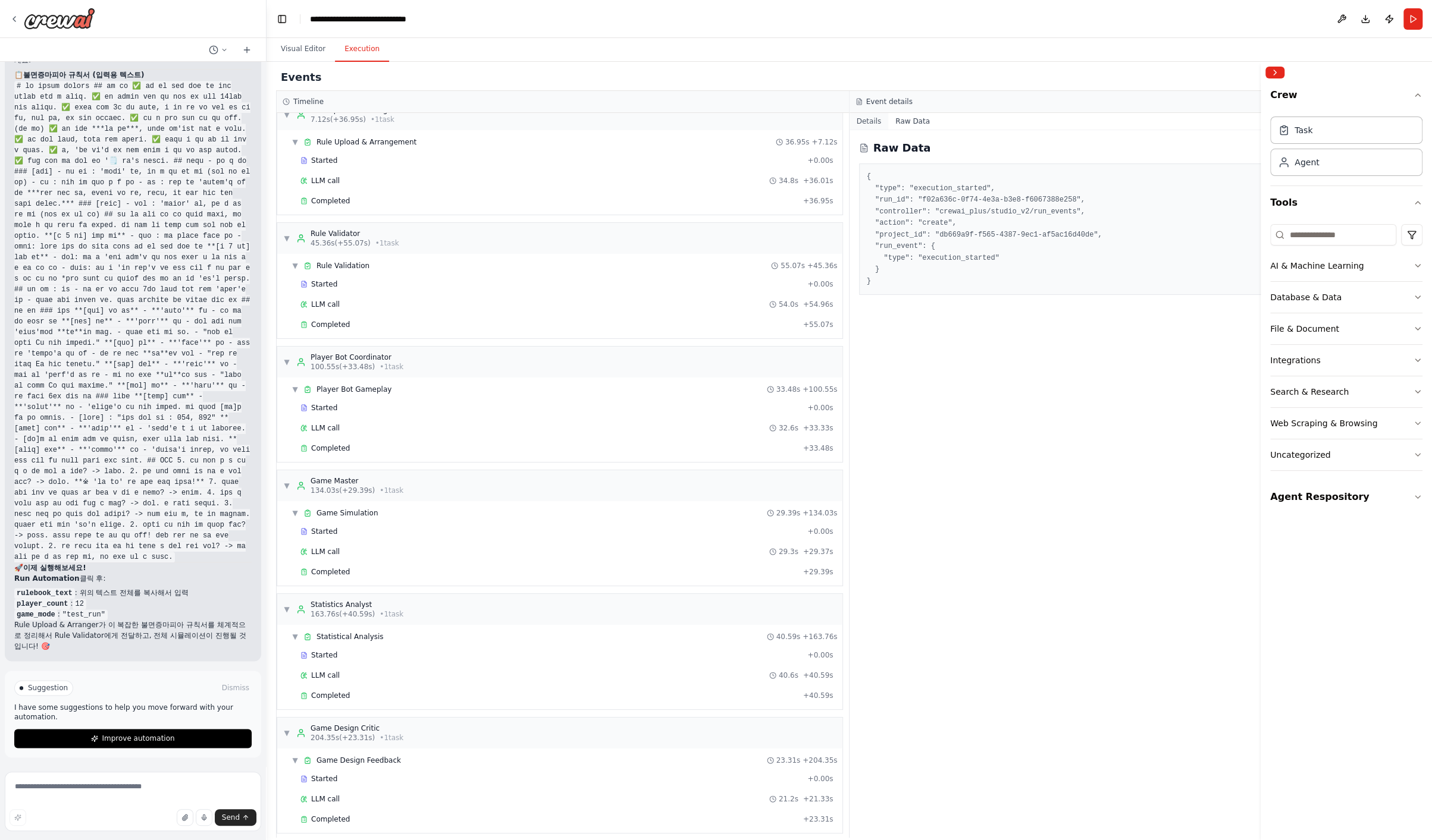
click at [848, 125] on button "Details" at bounding box center [869, 121] width 39 height 17
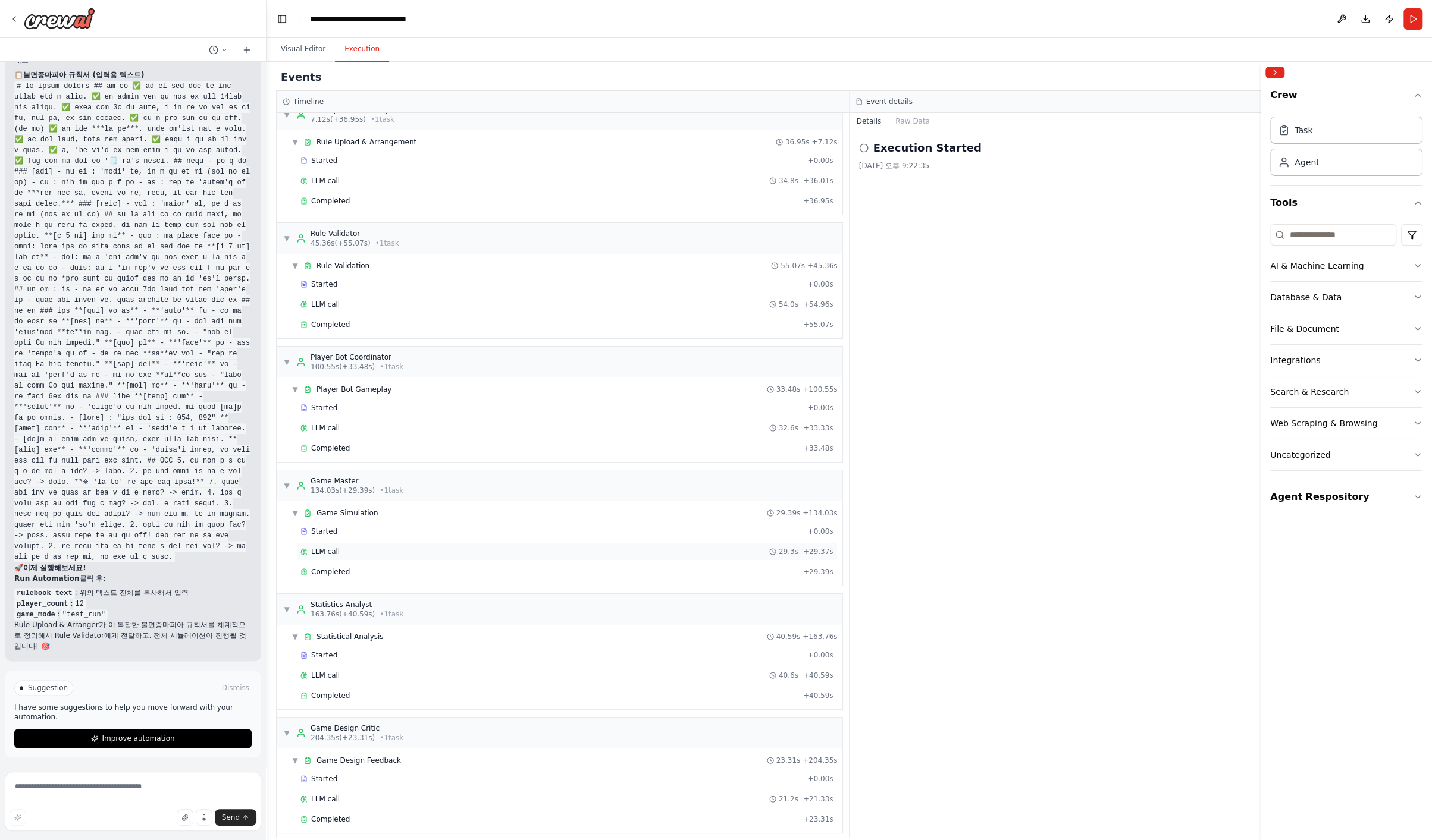
click at [404, 551] on div "LLM call 29.3s + 29.37s" at bounding box center [566, 552] width 542 height 18
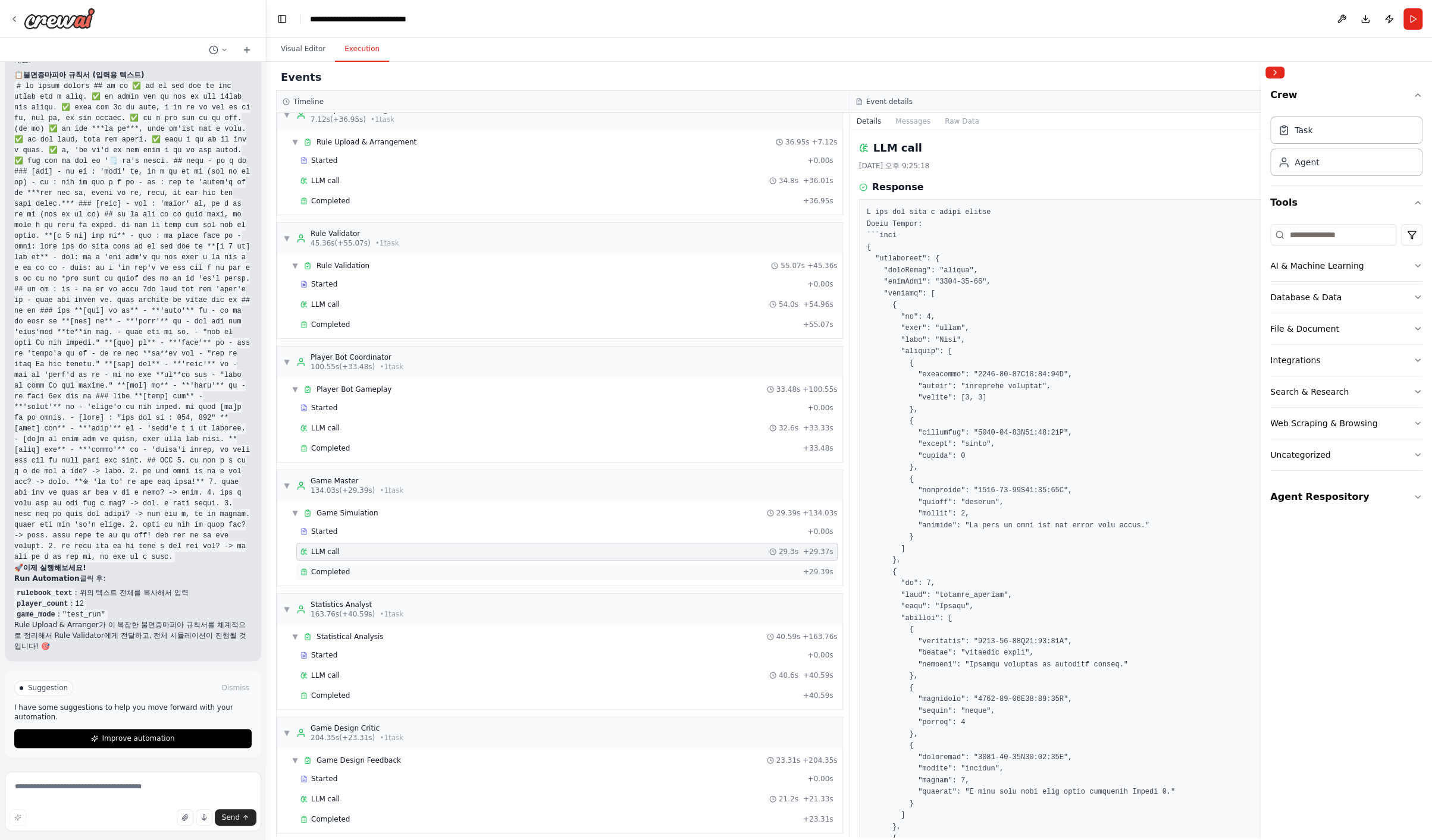
click at [403, 563] on div "Completed + 29.39s" at bounding box center [566, 572] width 542 height 18
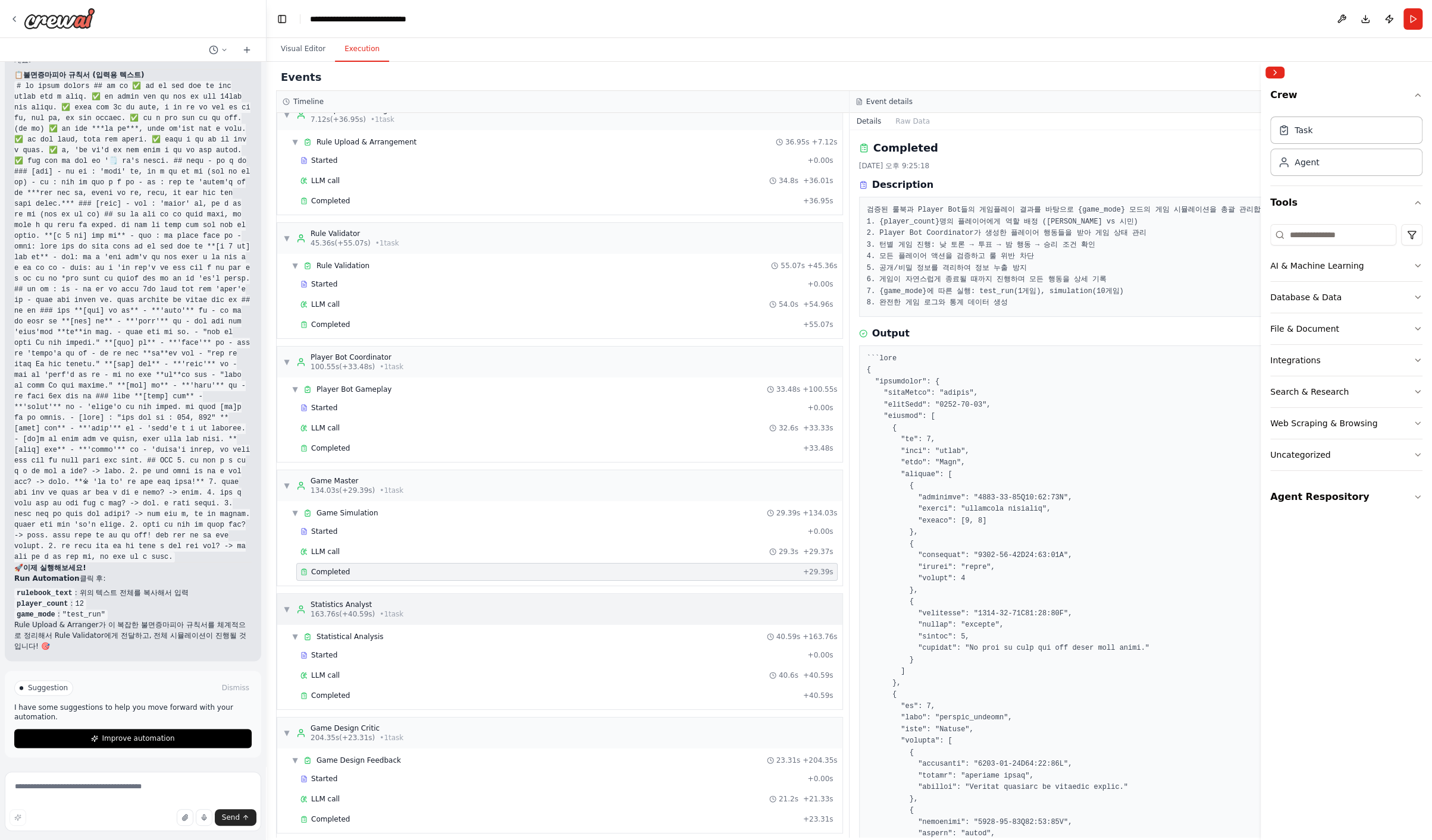
click at [424, 597] on div "▼ Statistics Analyst 163.76s (+40.59s) • 1 task" at bounding box center [560, 610] width 565 height 31
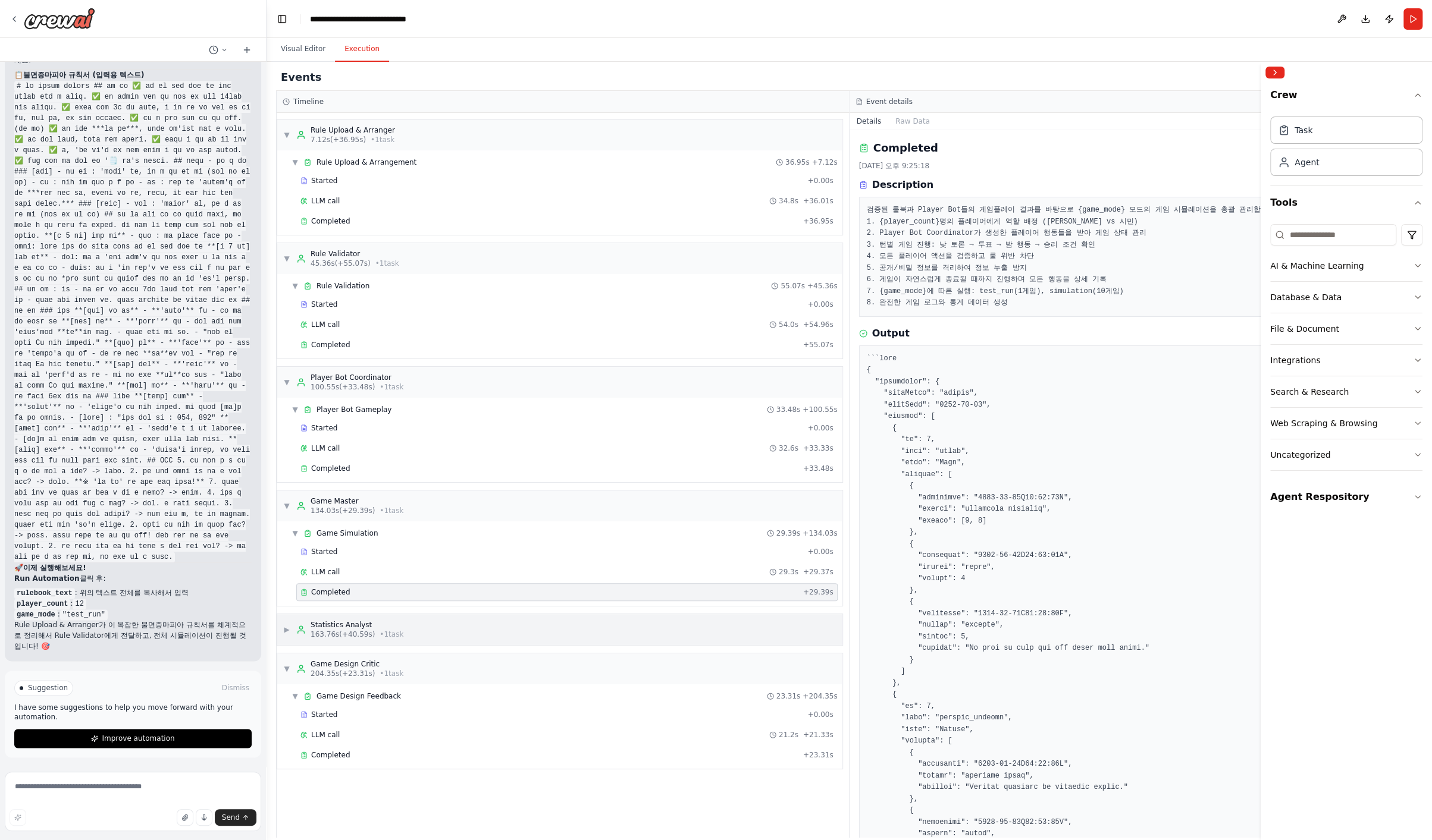
click at [412, 617] on div "▶ Statistics Analyst 163.76s (+40.59s) • 1 task" at bounding box center [560, 630] width 565 height 31
click at [376, 711] on div "Completed" at bounding box center [549, 716] width 498 height 9
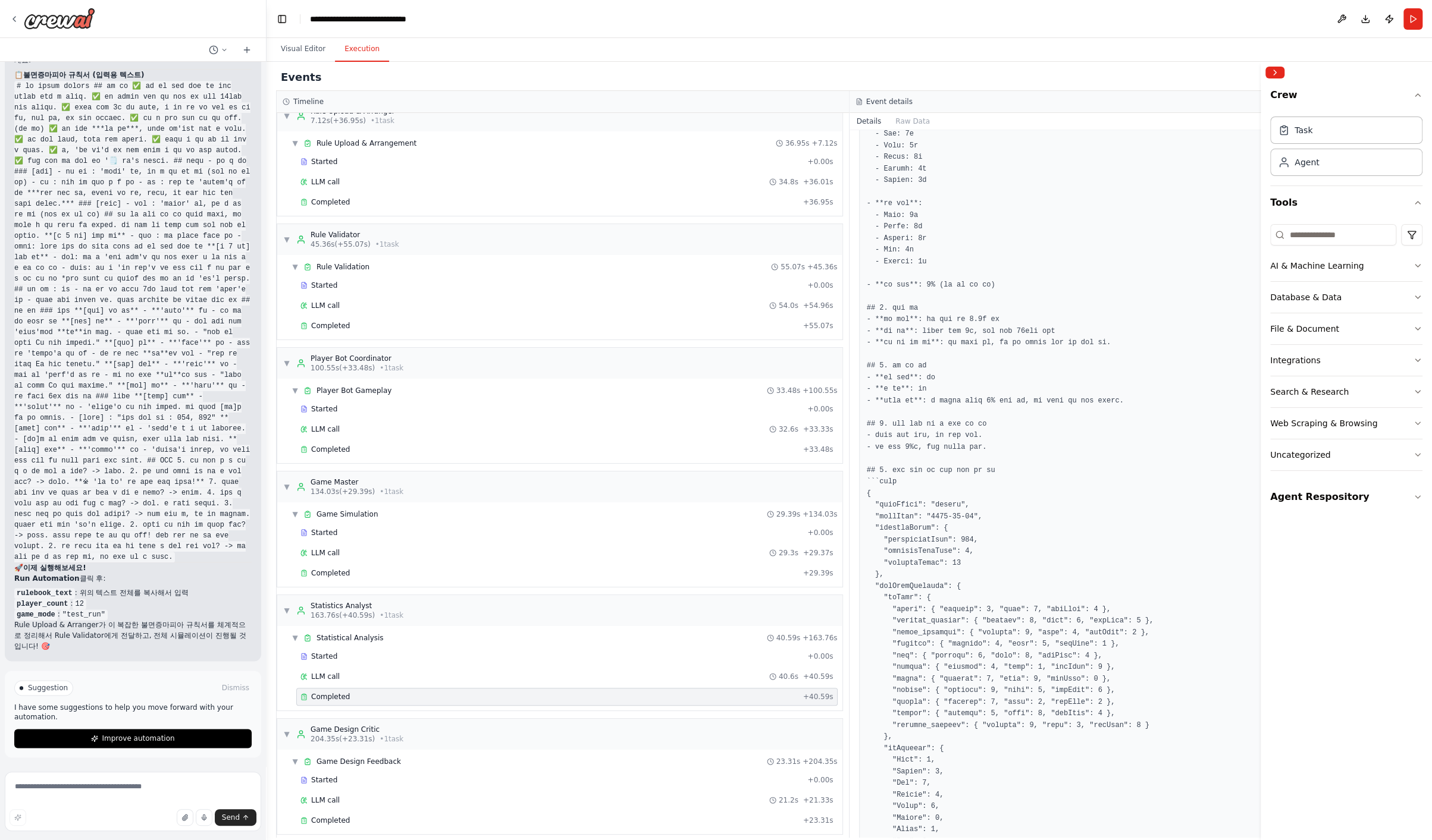
scroll to position [20, 0]
click at [412, 439] on div "Completed + 33.48s" at bounding box center [566, 447] width 542 height 18
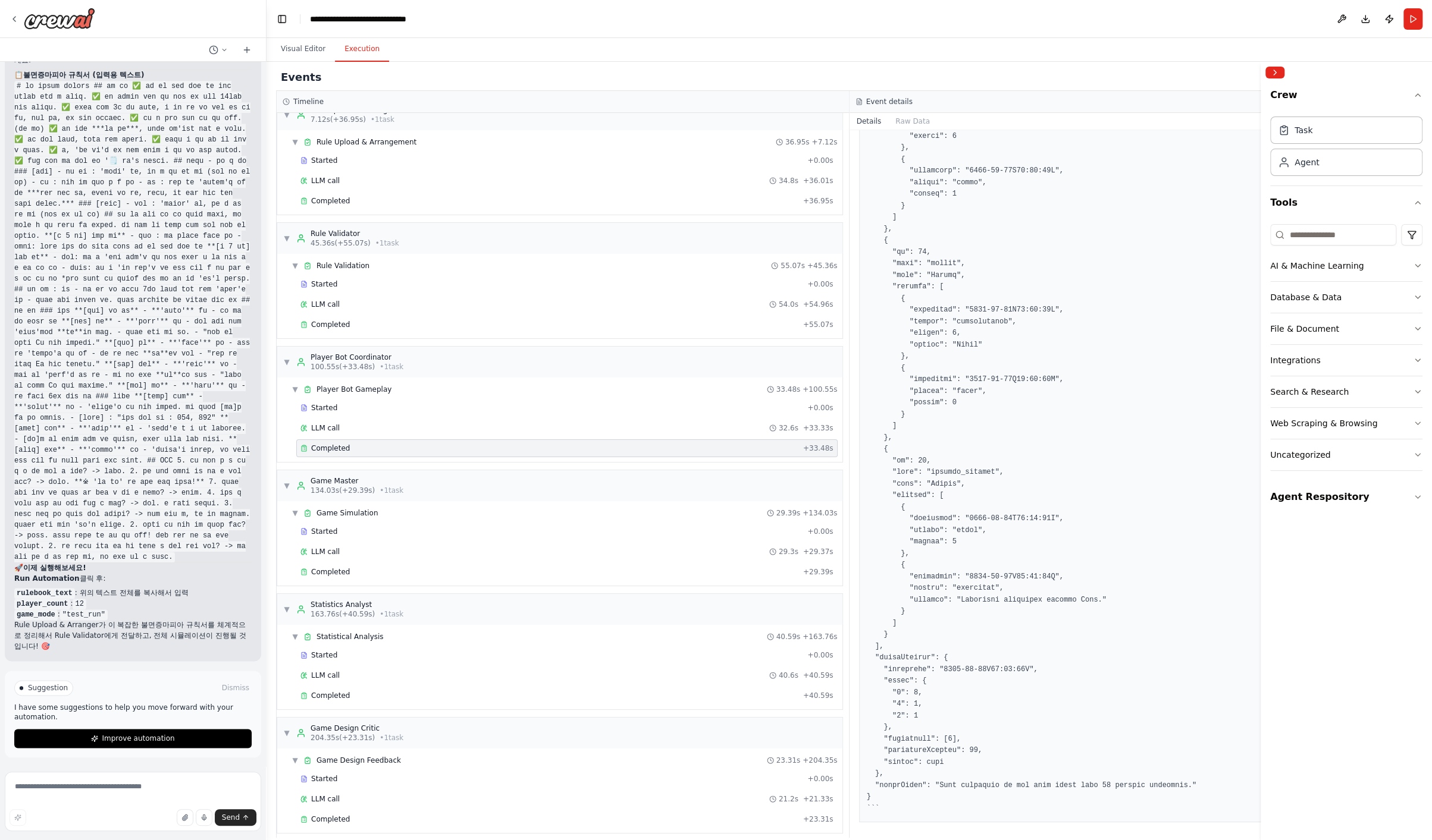
scroll to position [2288, 0]
click at [448, 567] on div "Completed" at bounding box center [549, 572] width 498 height 9
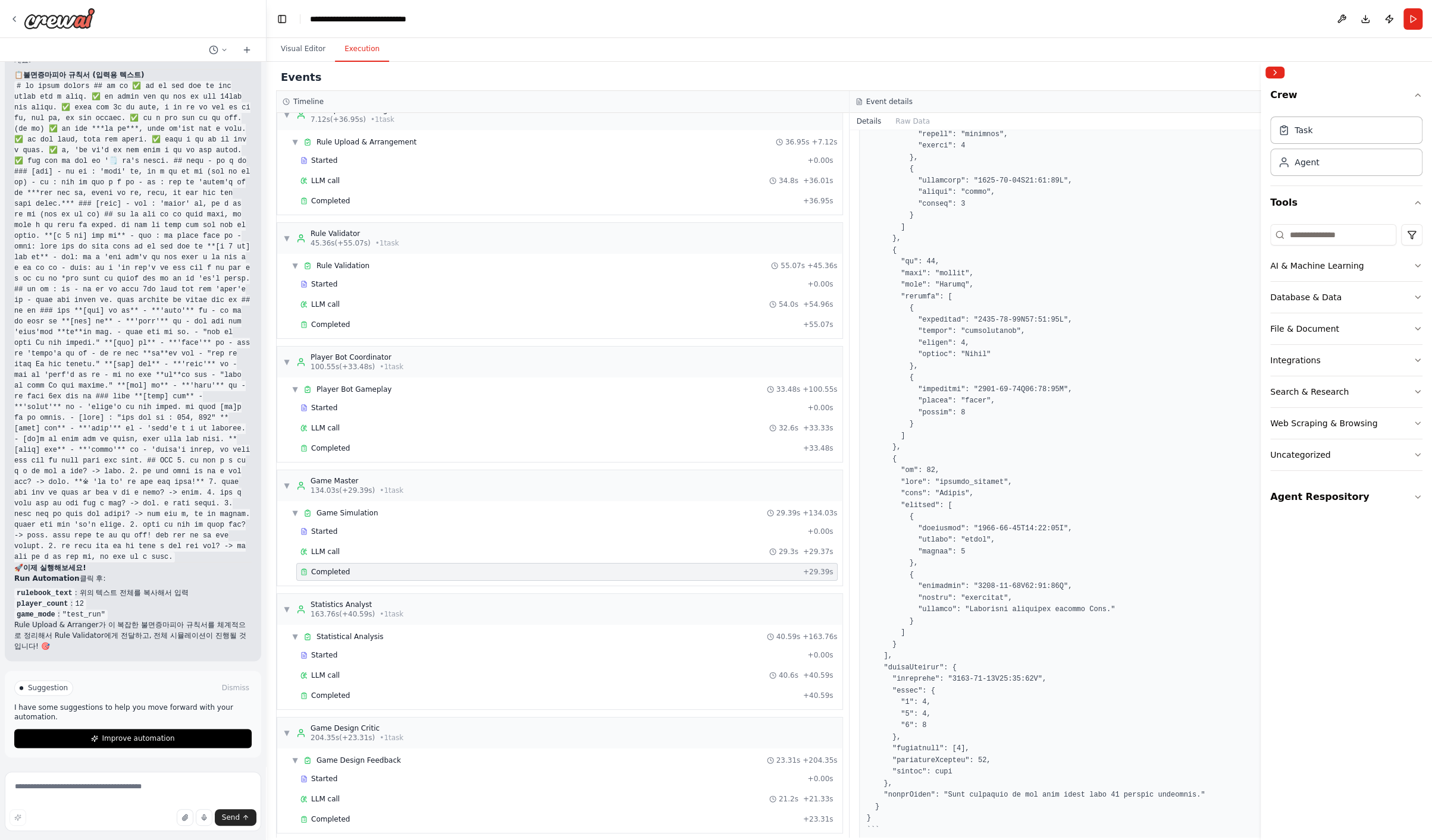
scroll to position [2334, 0]
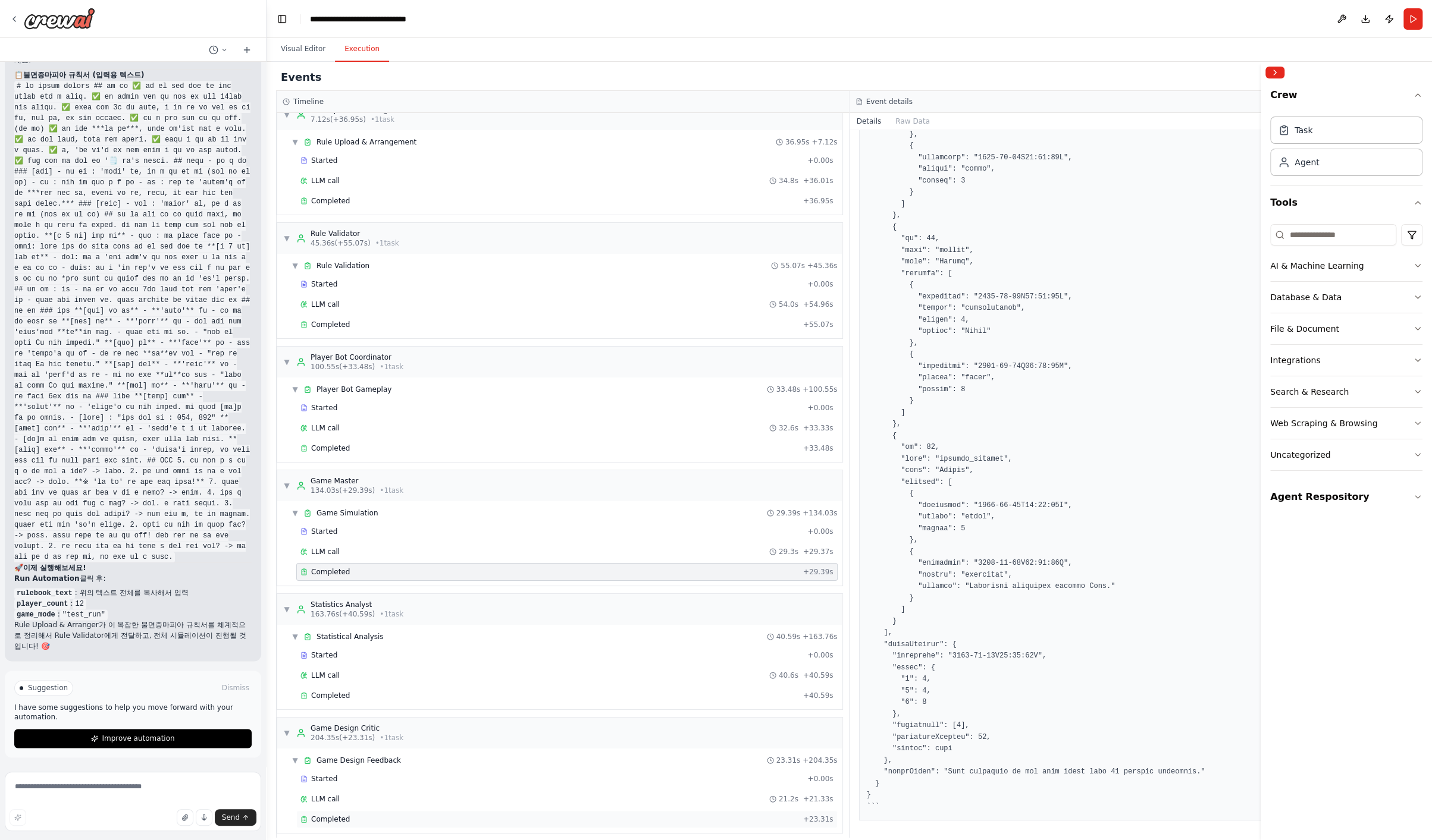
click at [424, 756] on div "Completed + 23.31s" at bounding box center [566, 819] width 542 height 18
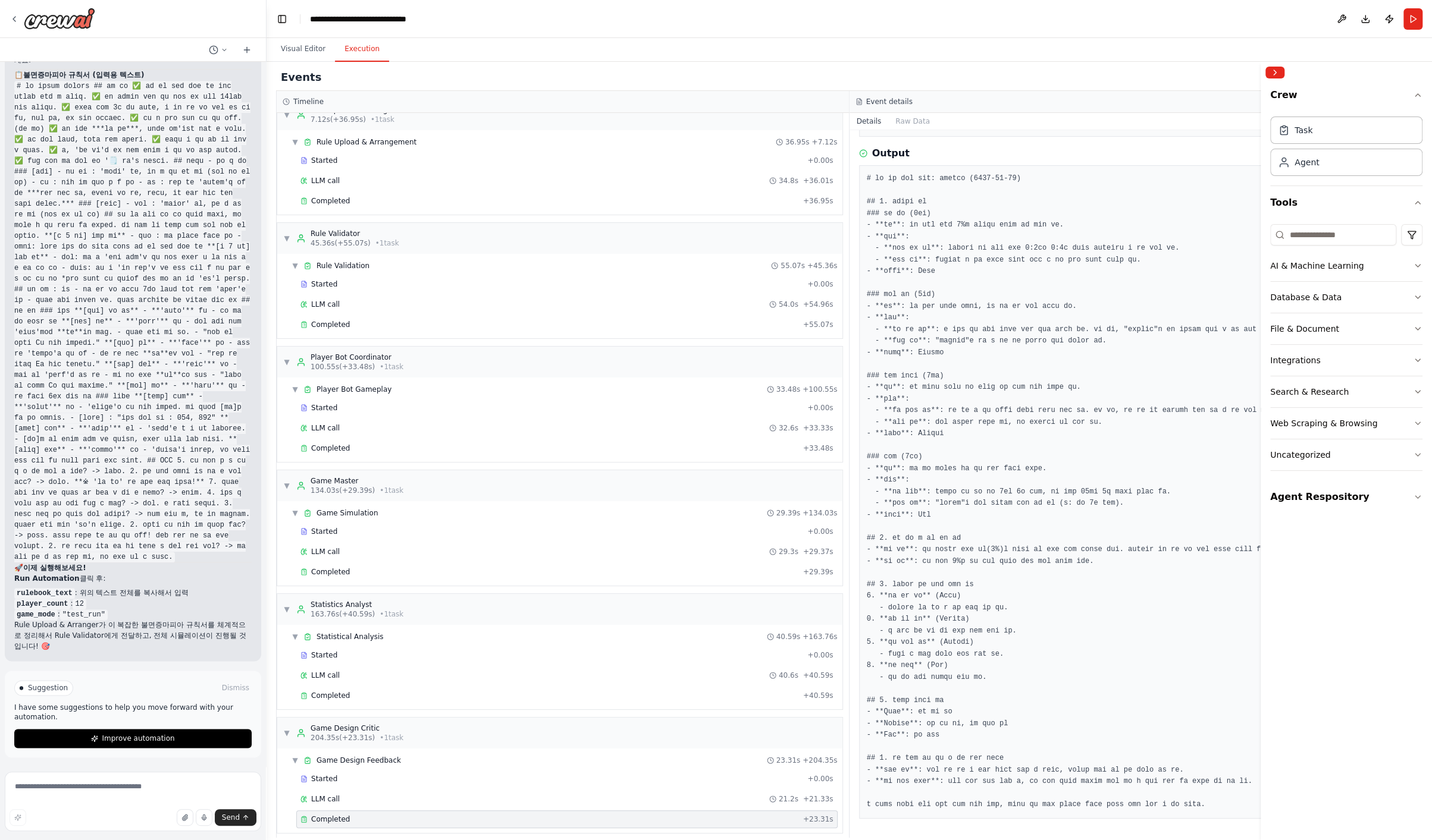
scroll to position [236, 0]
